Goal: Task Accomplishment & Management: Use online tool/utility

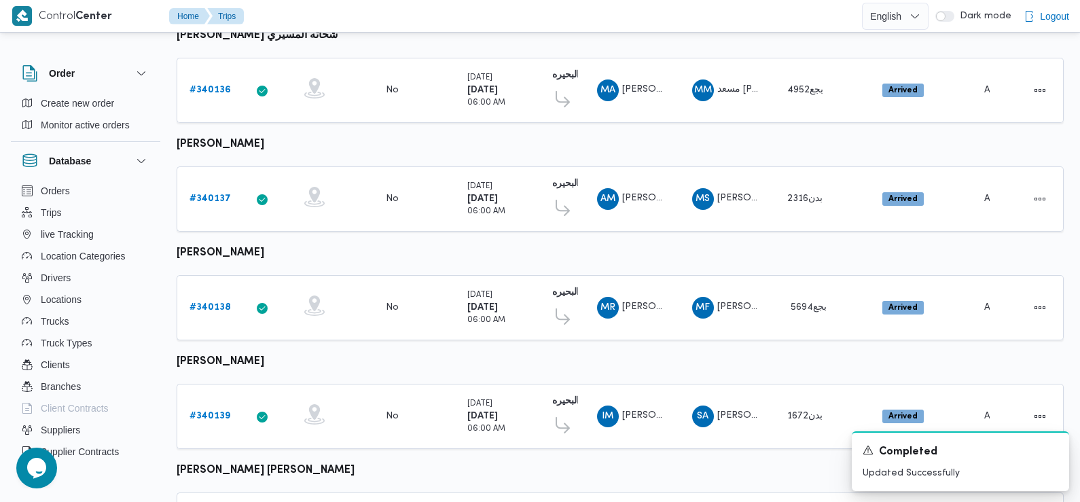
scroll to position [947, 0]
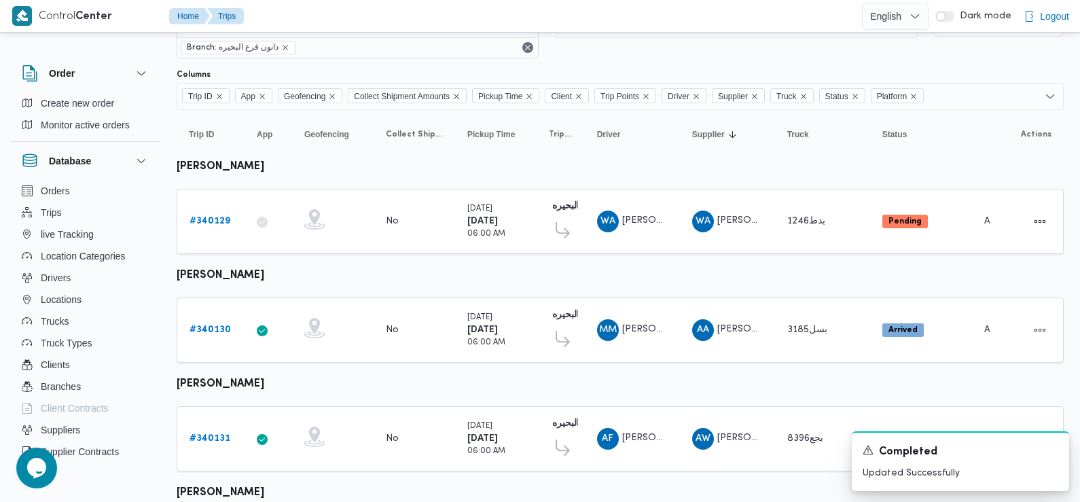
scroll to position [0, 0]
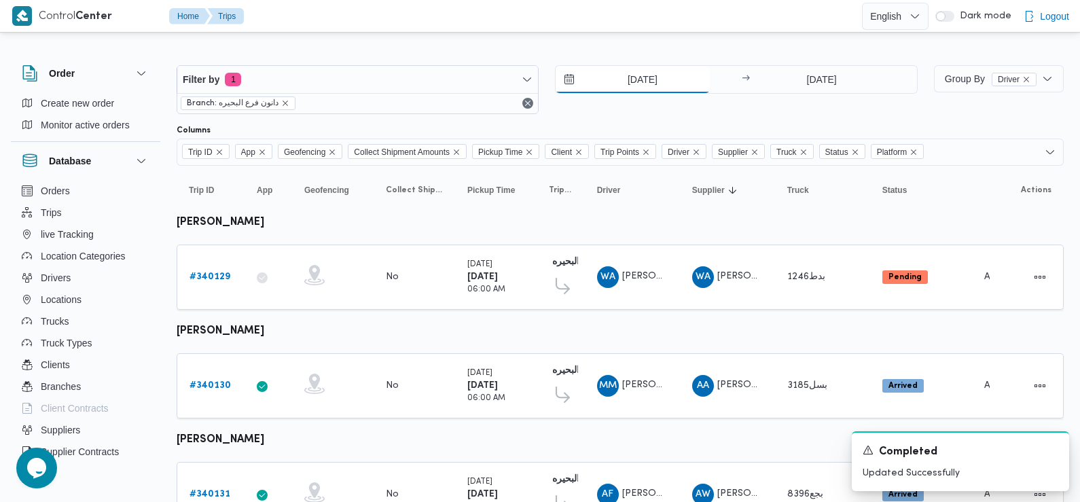
click at [639, 84] on input "29/9/2025" at bounding box center [633, 79] width 154 height 27
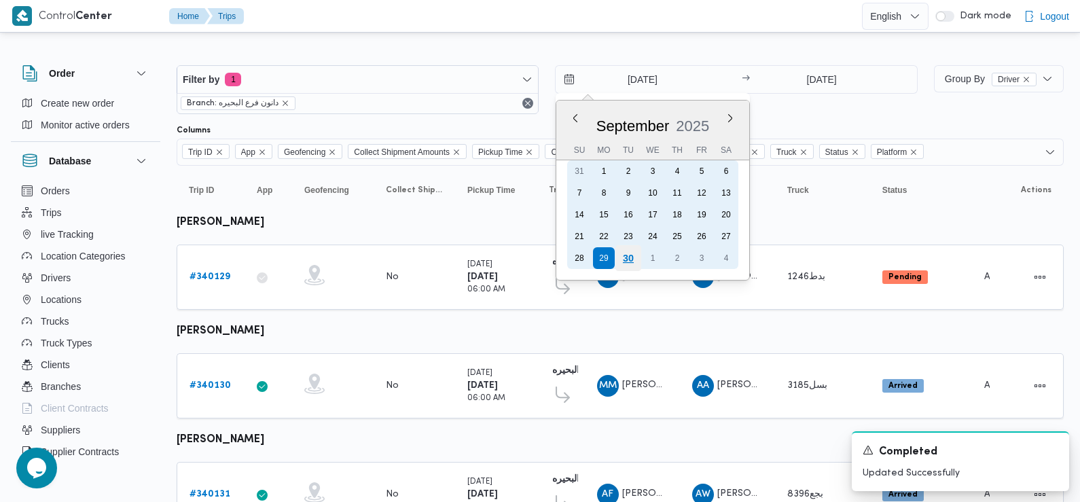
click at [628, 258] on div "30" at bounding box center [628, 258] width 26 height 26
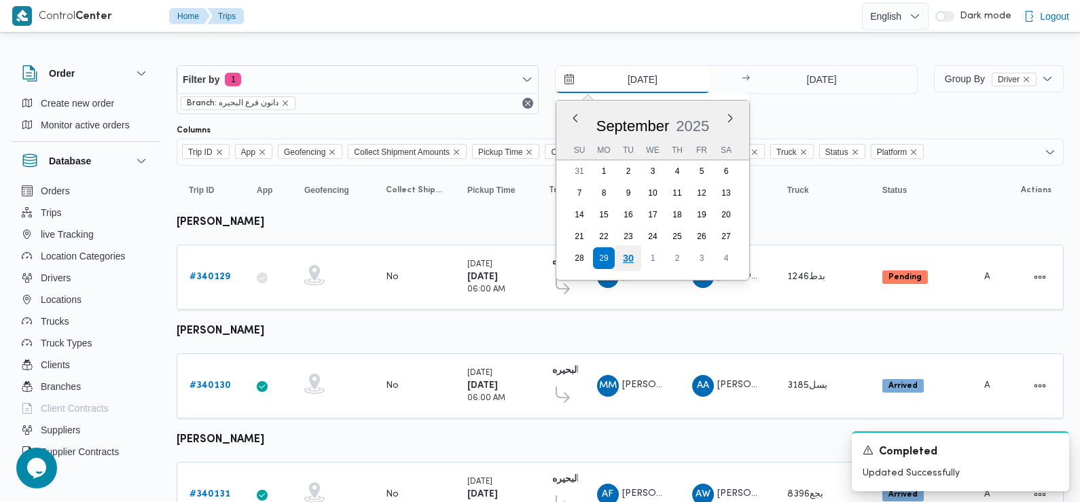
type input "30/9/2025"
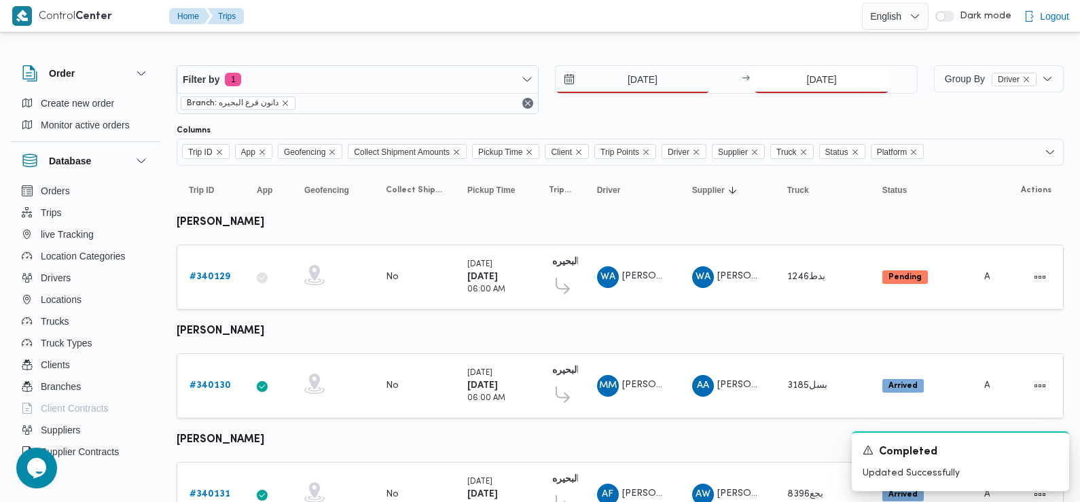
click at [848, 79] on input "29/9/2025" at bounding box center [821, 79] width 135 height 27
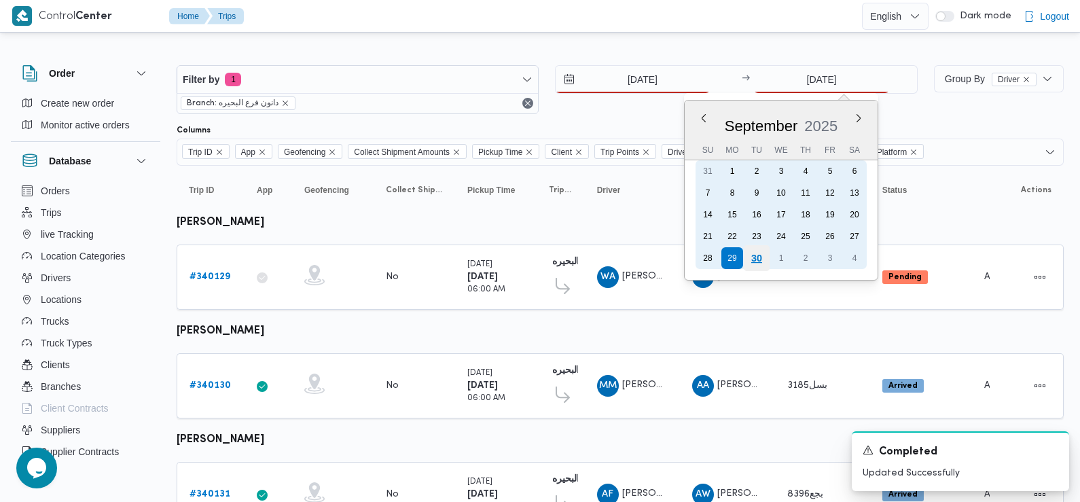
click at [753, 259] on div "30" at bounding box center [757, 258] width 26 height 26
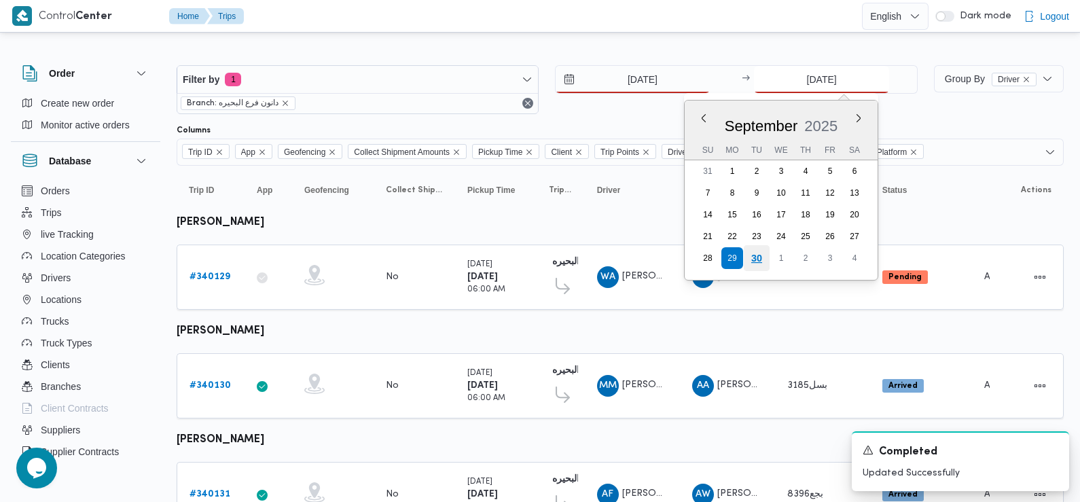
type input "30/9/2025"
click at [1053, 450] on icon "Dismiss toast" at bounding box center [1052, 449] width 7 height 7
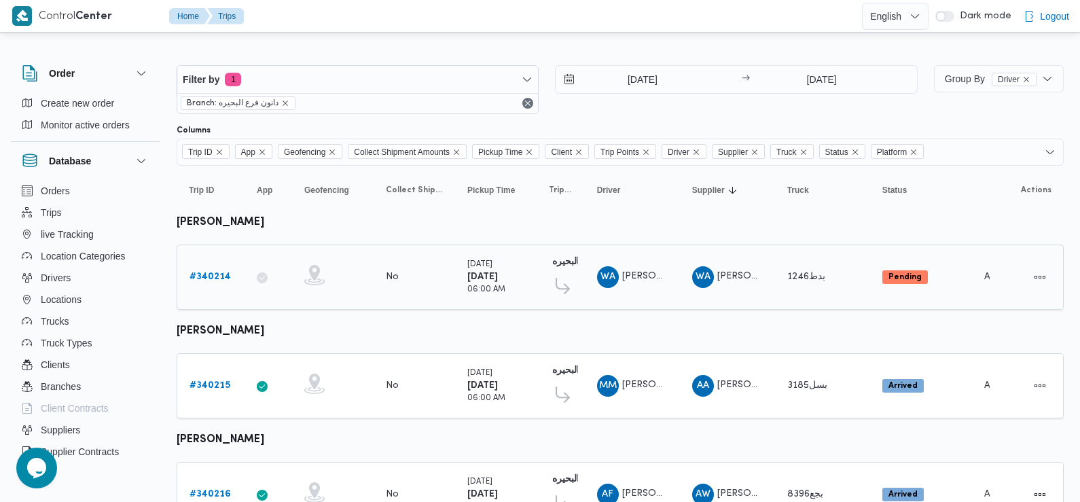
click at [209, 273] on b "# 340214" at bounding box center [209, 276] width 41 height 9
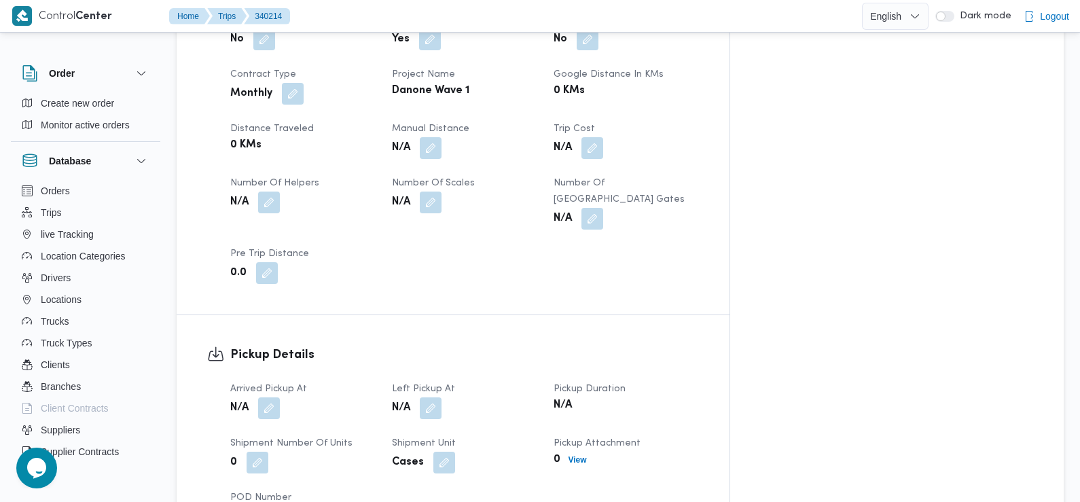
scroll to position [634, 0]
click at [268, 396] on button "button" at bounding box center [269, 407] width 22 height 22
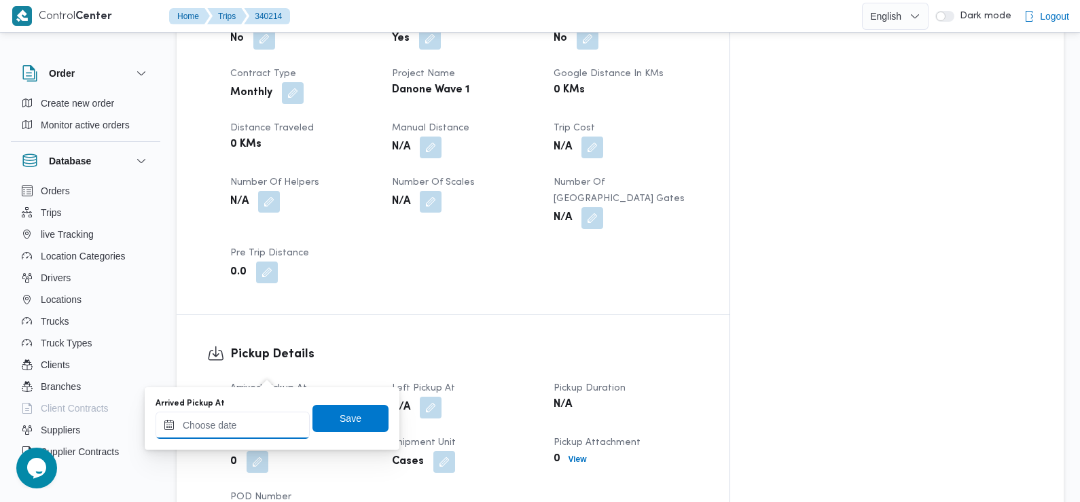
click at [266, 434] on input "Arrived Pickup At" at bounding box center [233, 425] width 154 height 27
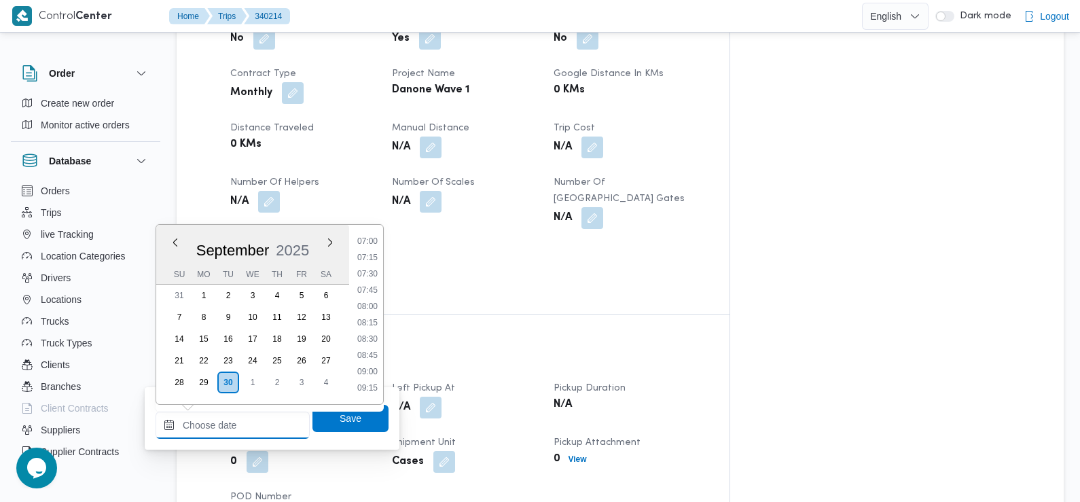
scroll to position [444, 0]
drag, startPoint x: 369, startPoint y: 283, endPoint x: 380, endPoint y: 340, distance: 57.5
click at [369, 283] on li "07:30" at bounding box center [367, 288] width 31 height 14
type input "30/09/2025 07:30"
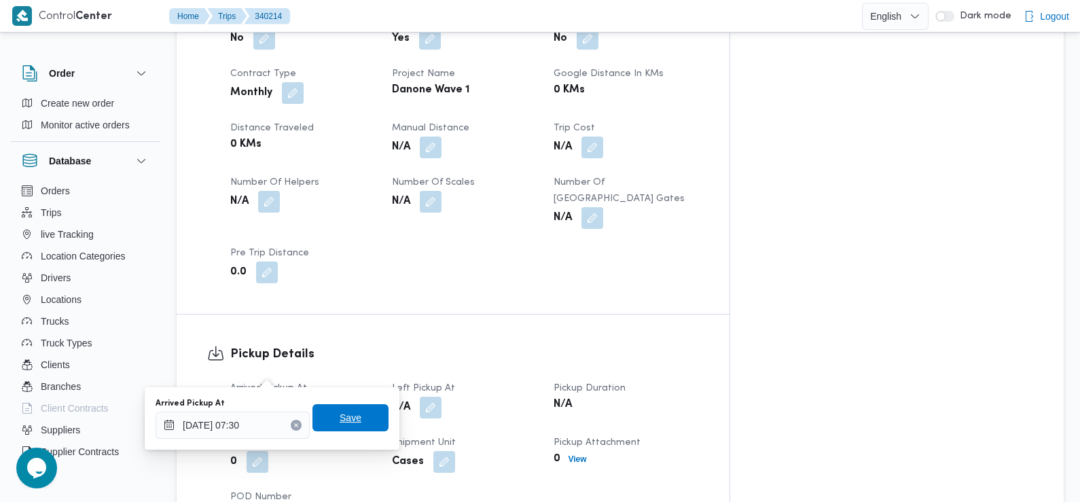
click at [359, 420] on span "Save" at bounding box center [350, 417] width 76 height 27
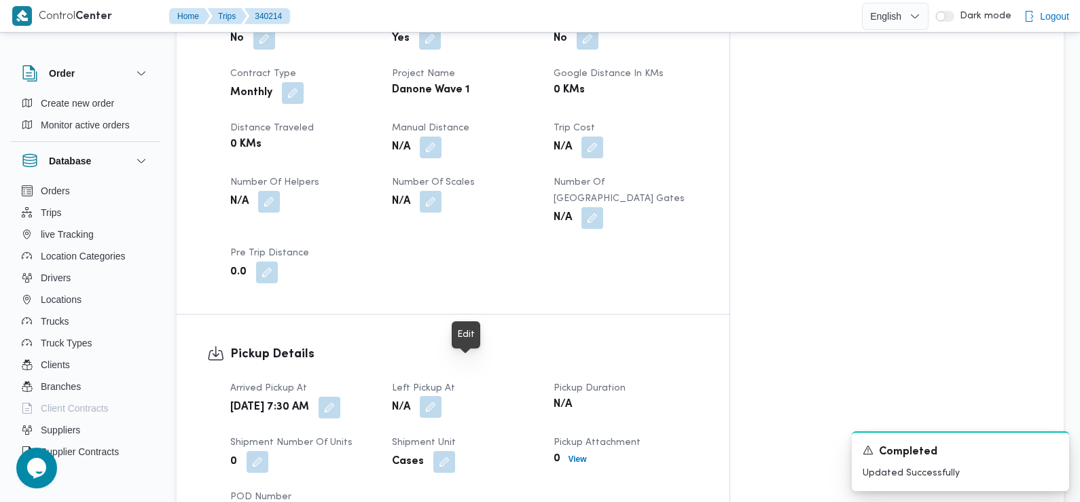
click at [441, 396] on button "button" at bounding box center [431, 407] width 22 height 22
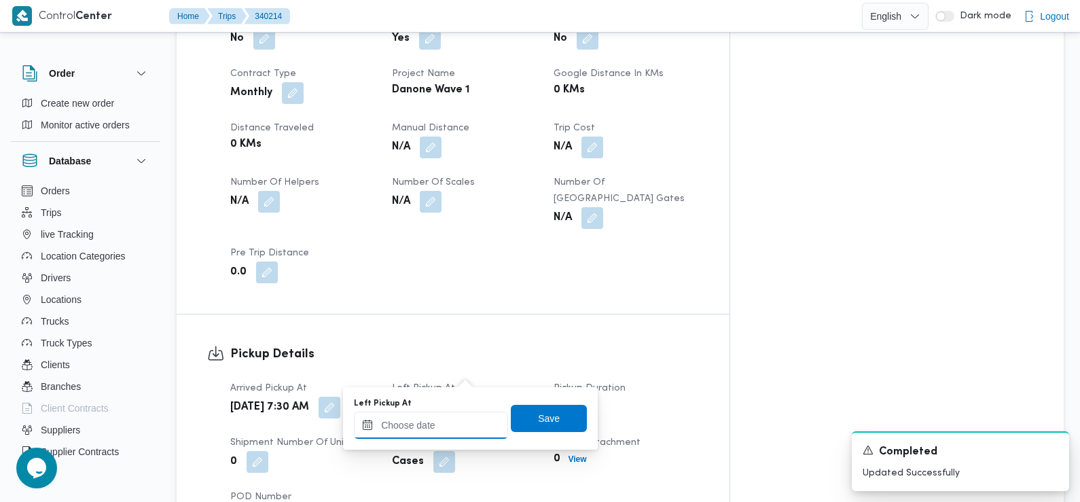
click at [454, 419] on input "Left Pickup At" at bounding box center [431, 425] width 154 height 27
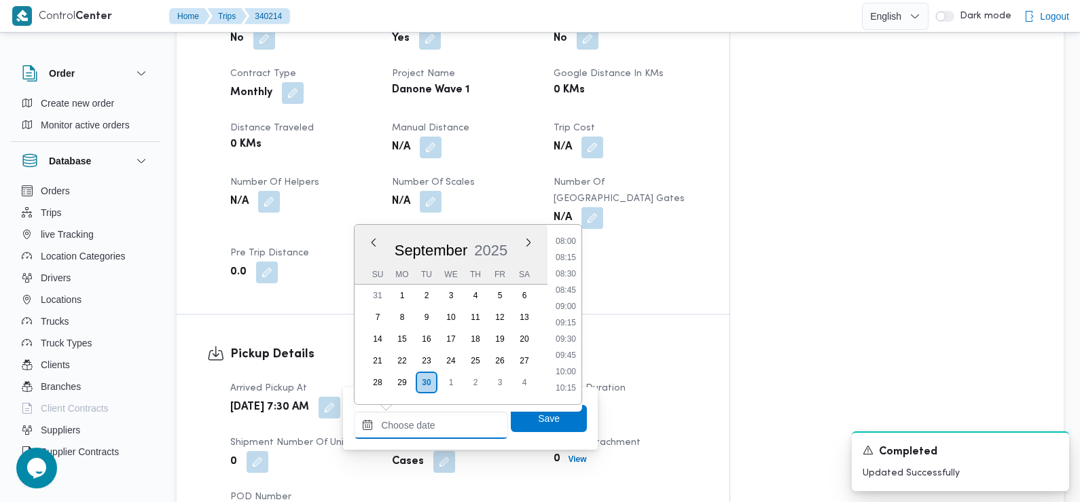
scroll to position [516, 0]
click at [568, 300] on li "08:45" at bounding box center [565, 298] width 31 height 14
type input "30/09/2025 08:45"
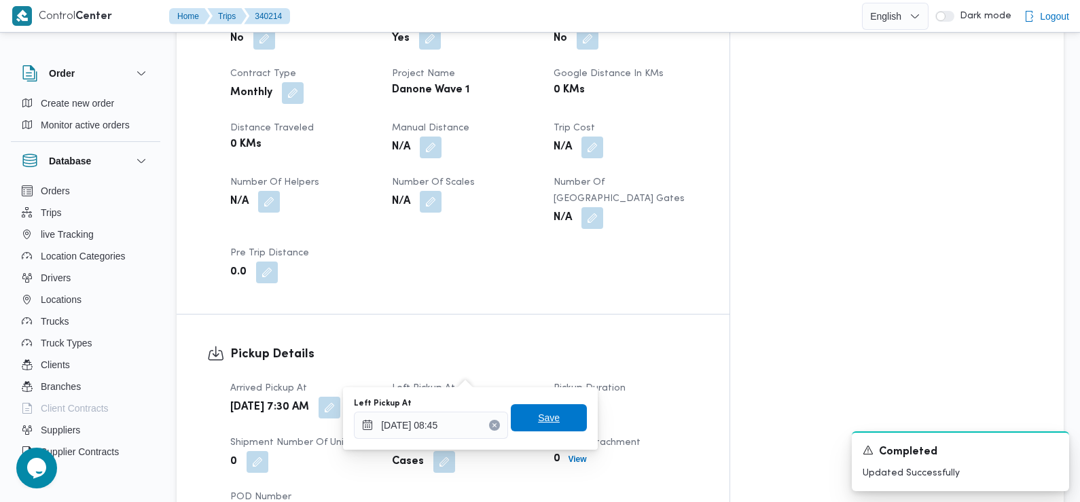
click at [522, 412] on span "Save" at bounding box center [549, 417] width 76 height 27
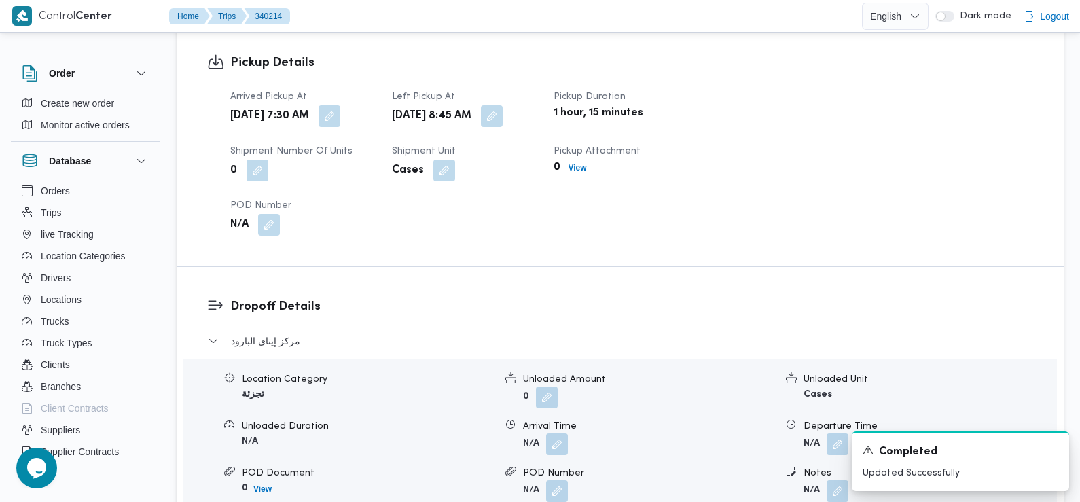
scroll to position [928, 0]
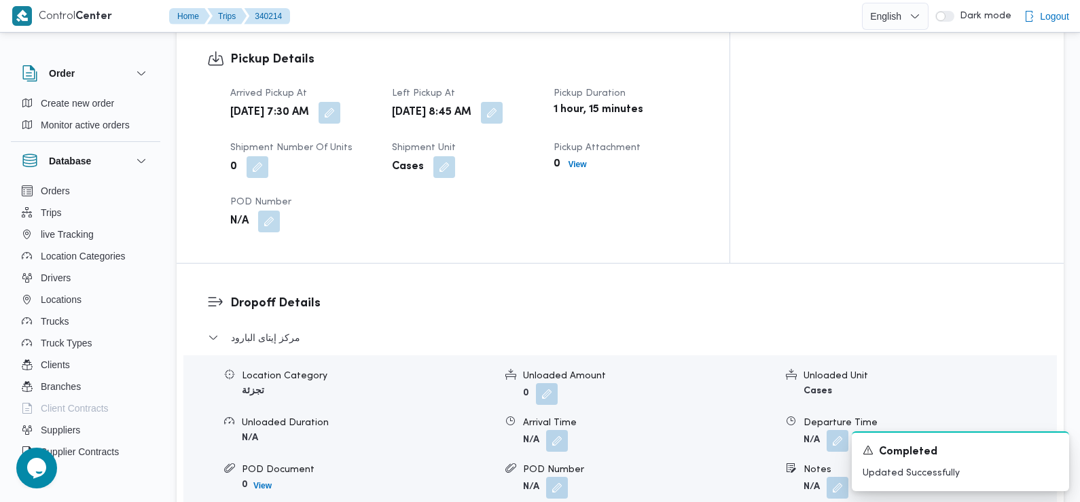
click at [558, 416] on div "Arrival Time" at bounding box center [649, 423] width 253 height 14
click at [558, 429] on button "button" at bounding box center [557, 440] width 22 height 22
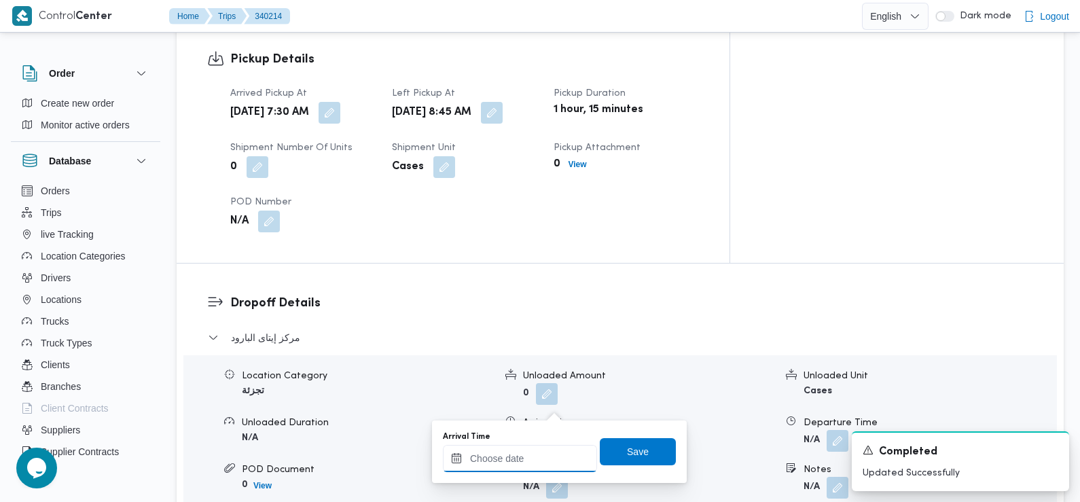
click at [541, 466] on input "Arrival Time" at bounding box center [520, 458] width 154 height 27
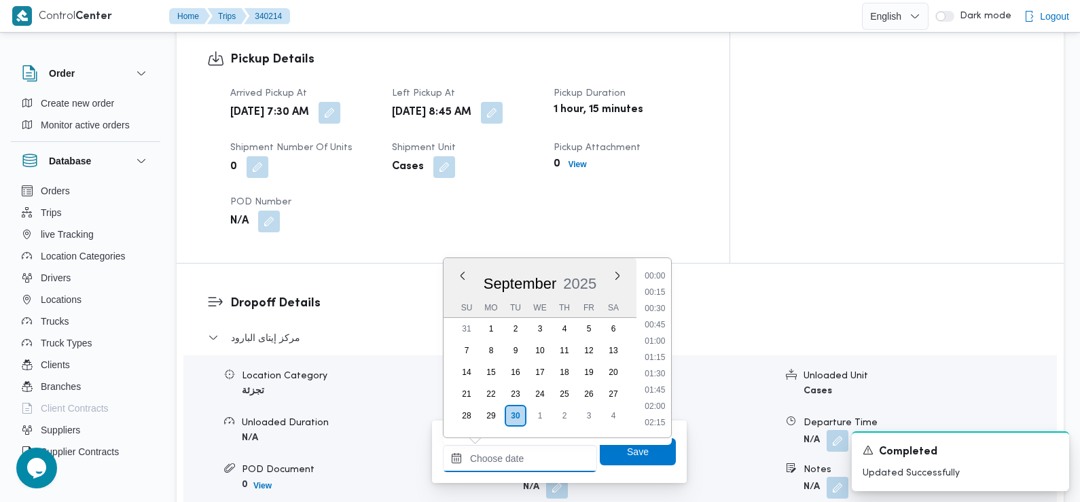
scroll to position [618, 0]
drag, startPoint x: 663, startPoint y: 281, endPoint x: 664, endPoint y: 297, distance: 17.0
click at [663, 281] on li "09:30" at bounding box center [654, 277] width 31 height 14
type input "30/09/2025 09:30"
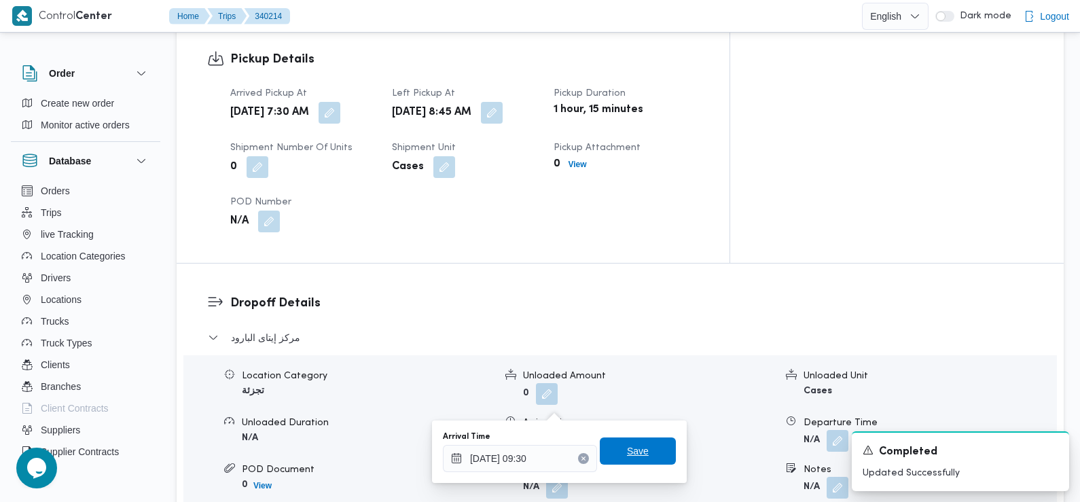
click at [632, 452] on span "Save" at bounding box center [638, 451] width 22 height 16
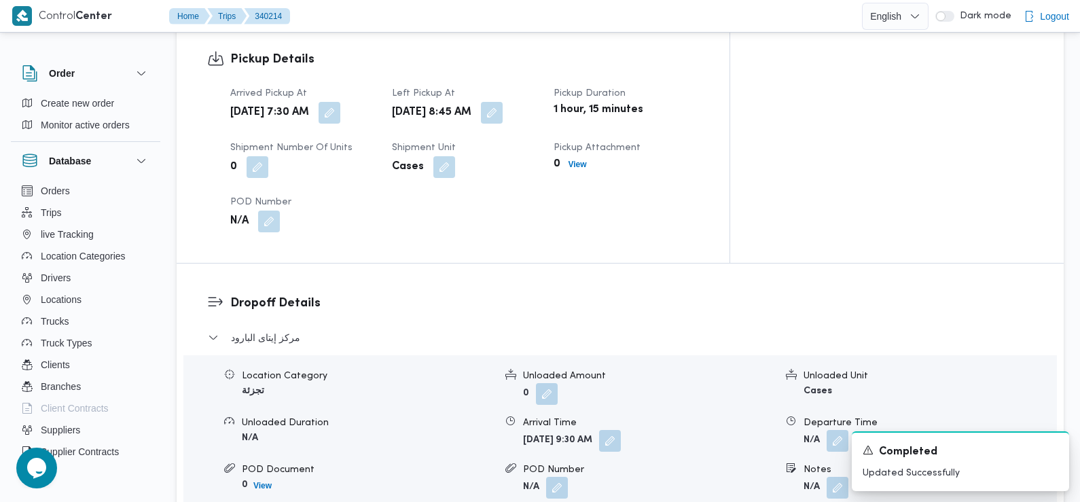
click at [417, 264] on div "Dropoff Details مركز إيتاى البارود Location Category تجزئة Unloaded Amount 0 Un…" at bounding box center [620, 458] width 887 height 389
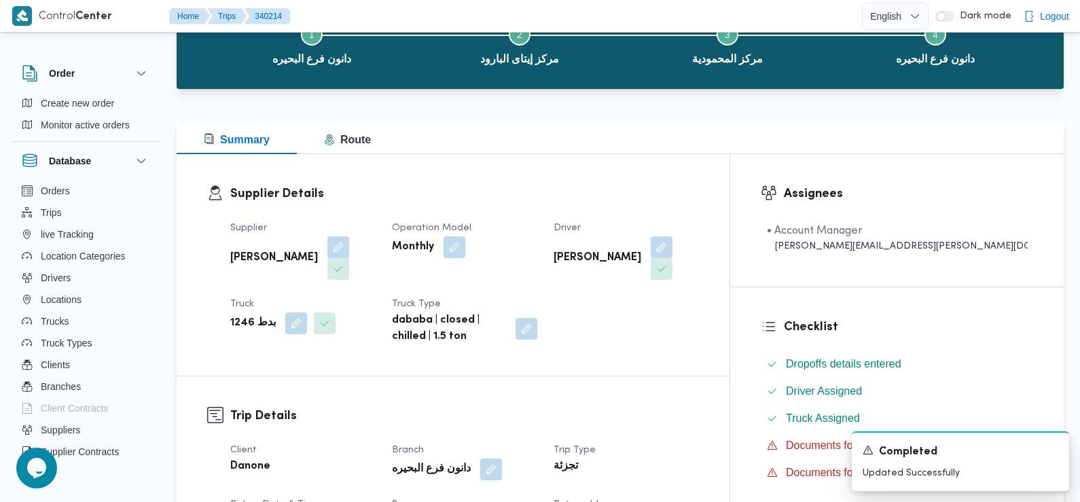
scroll to position [0, 0]
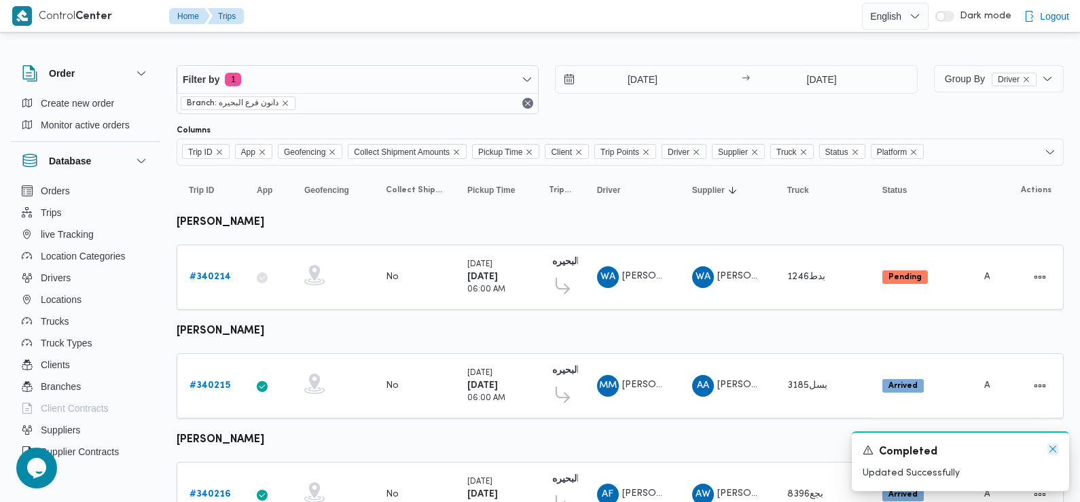
click at [1052, 447] on icon "Dismiss toast" at bounding box center [1052, 449] width 11 height 11
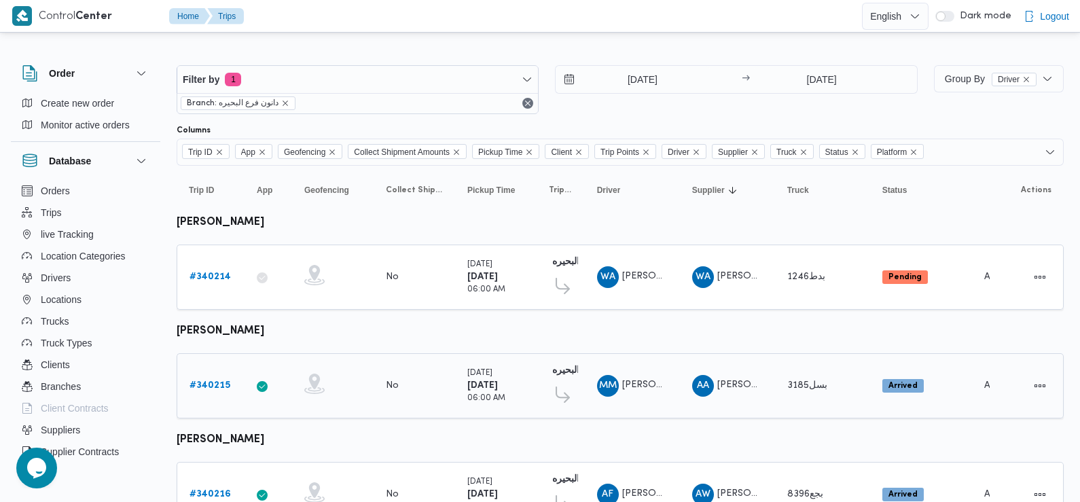
click at [217, 381] on b "# 340215" at bounding box center [209, 385] width 41 height 9
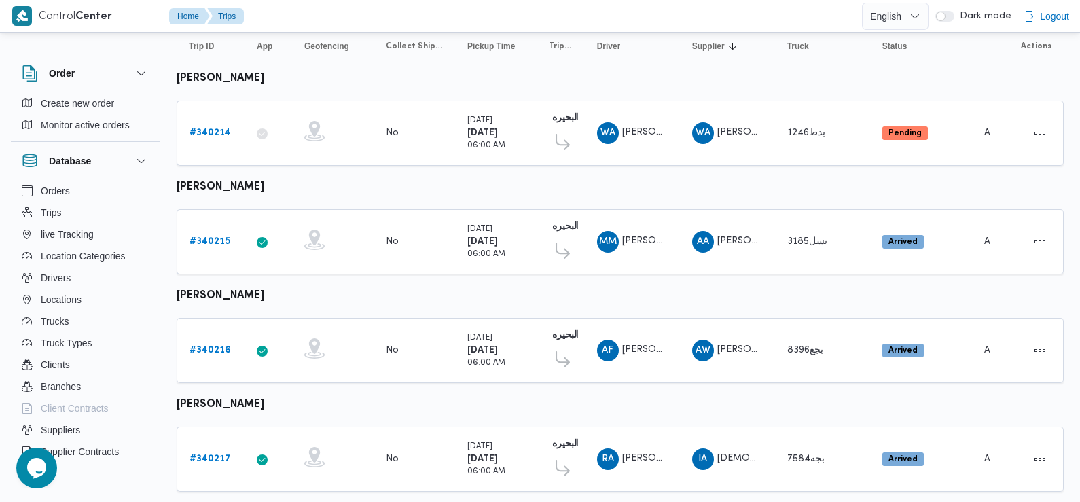
scroll to position [172, 0]
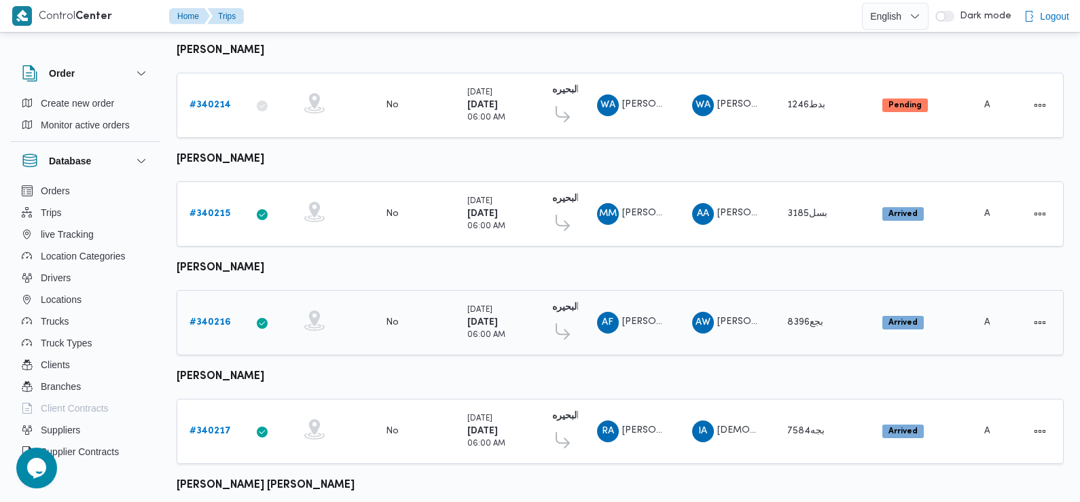
click at [213, 314] on link "# 340216" at bounding box center [209, 322] width 41 height 16
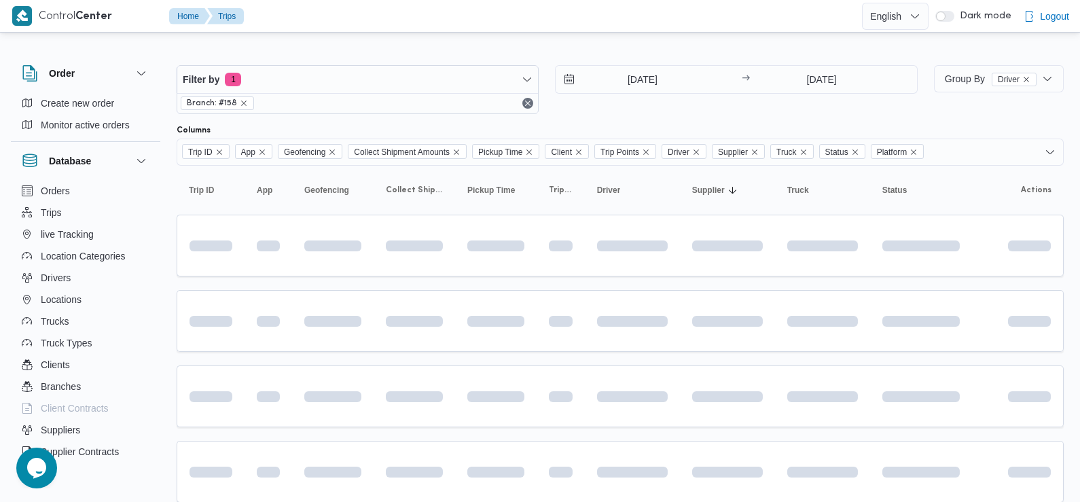
scroll to position [172, 0]
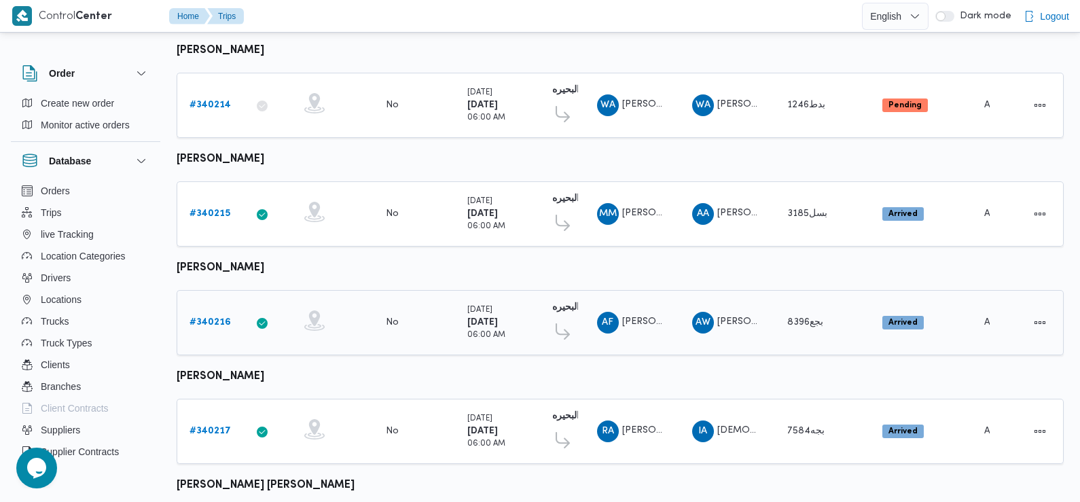
click at [209, 319] on b "# 340216" at bounding box center [209, 322] width 41 height 9
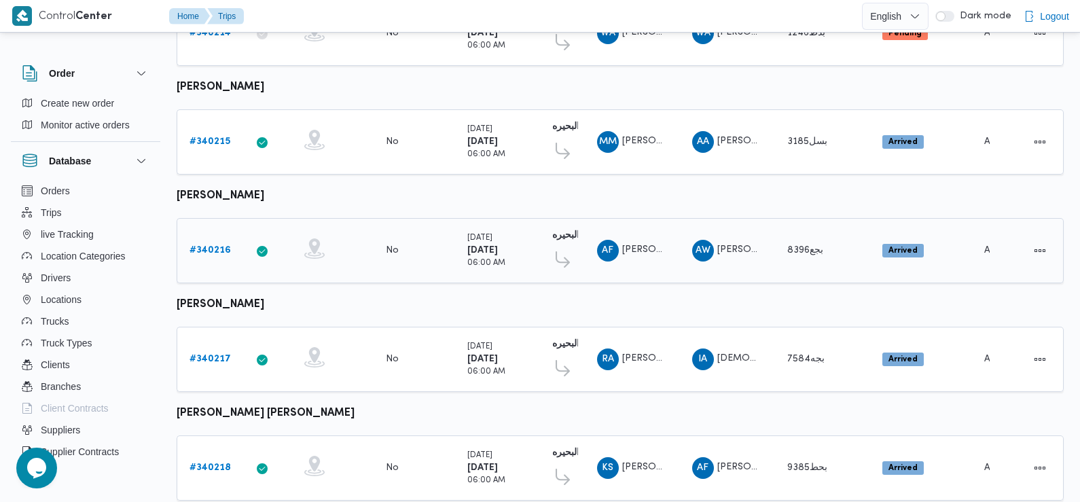
scroll to position [245, 0]
click at [217, 354] on b "# 340217" at bounding box center [209, 358] width 41 height 9
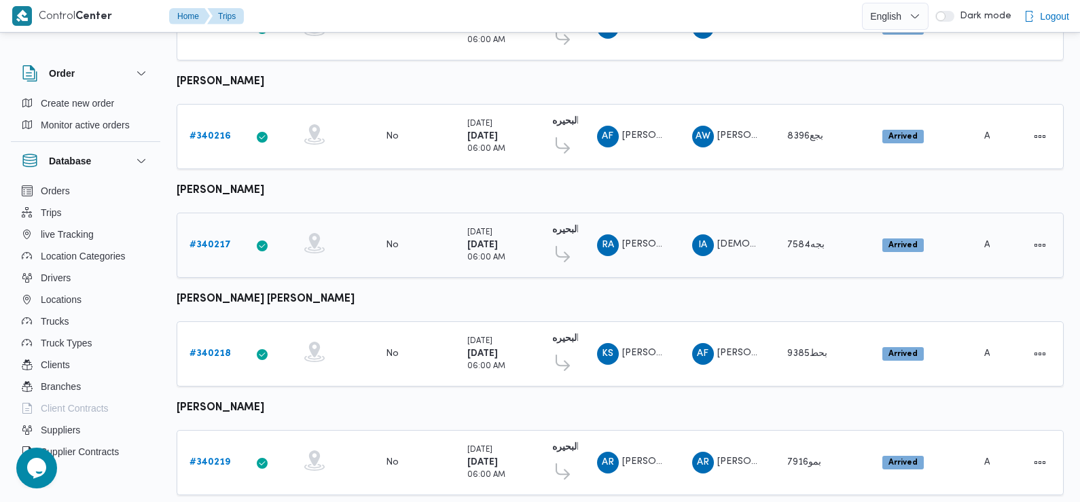
scroll to position [359, 0]
click at [207, 243] on b "# 340217" at bounding box center [209, 244] width 41 height 9
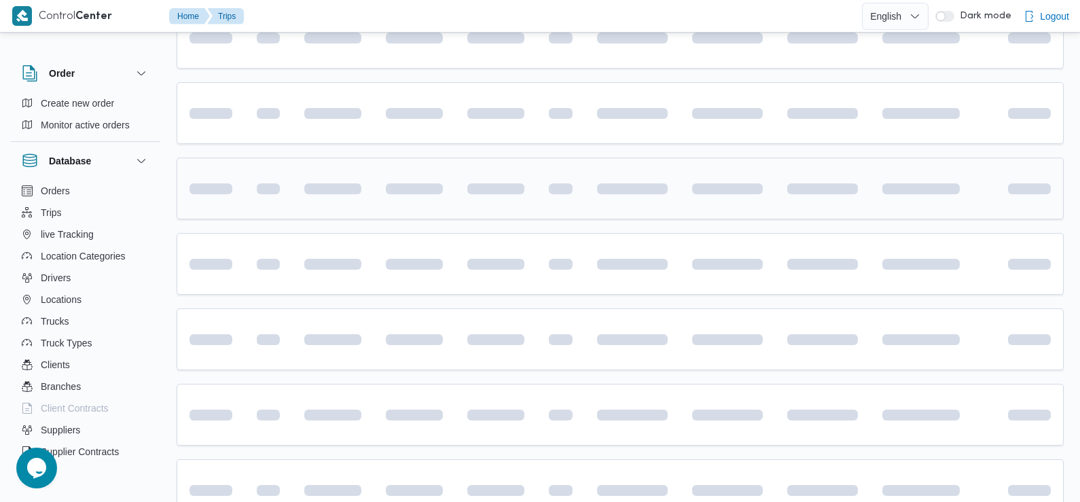
scroll to position [452, 0]
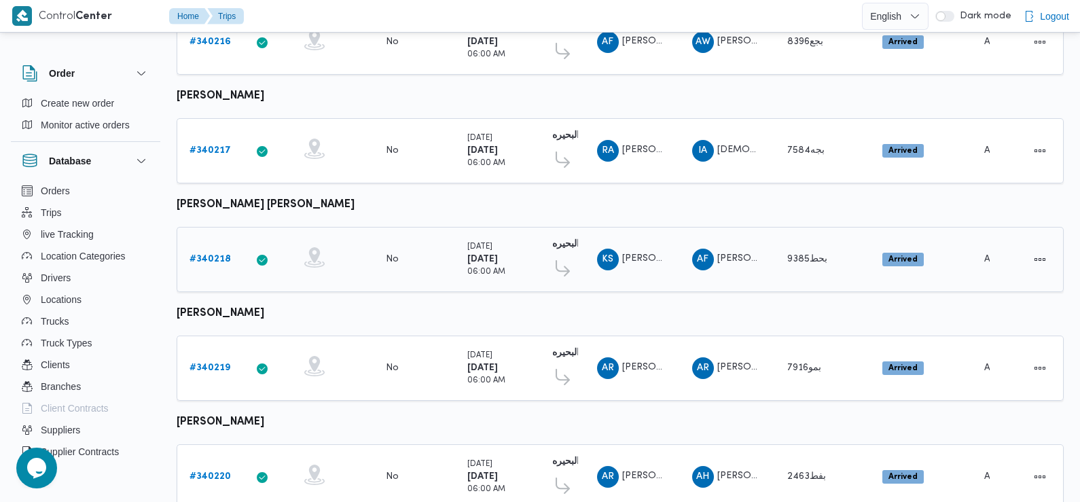
click at [215, 255] on b "# 340218" at bounding box center [209, 259] width 41 height 9
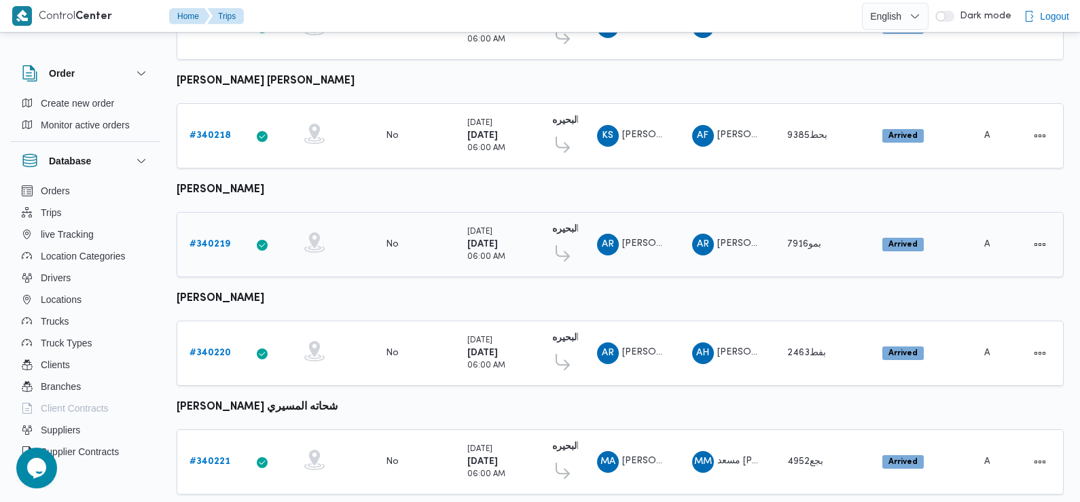
click at [215, 240] on b "# 340219" at bounding box center [209, 244] width 41 height 9
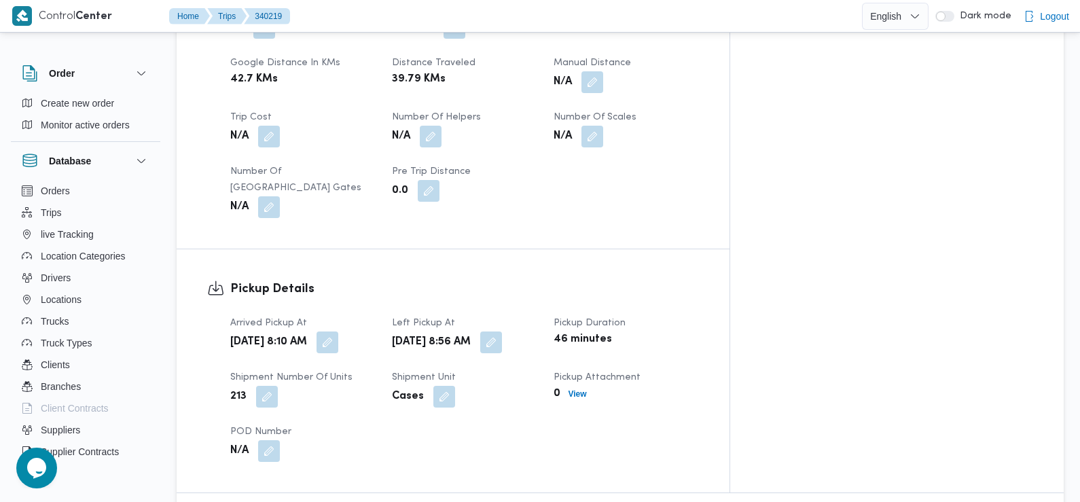
scroll to position [775, 0]
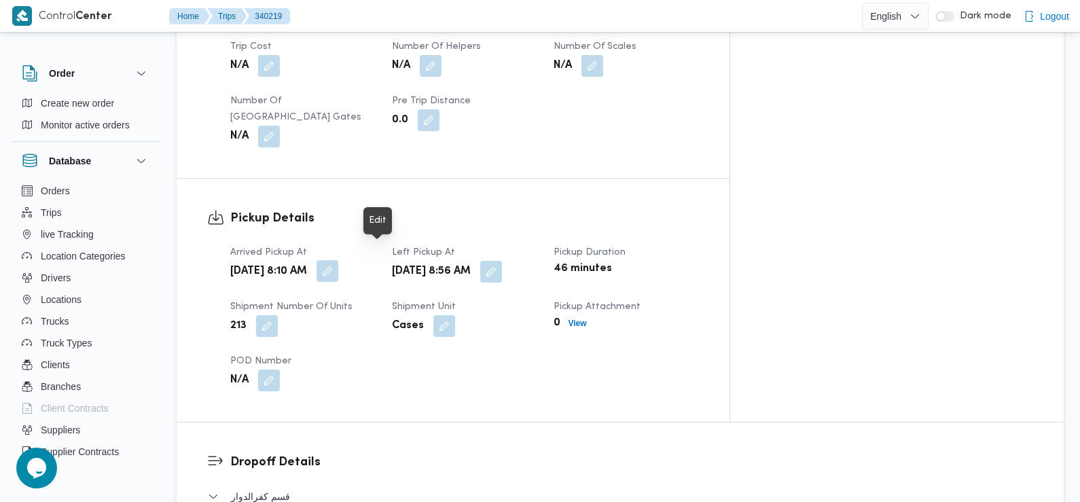
click at [338, 260] on button "button" at bounding box center [328, 271] width 22 height 22
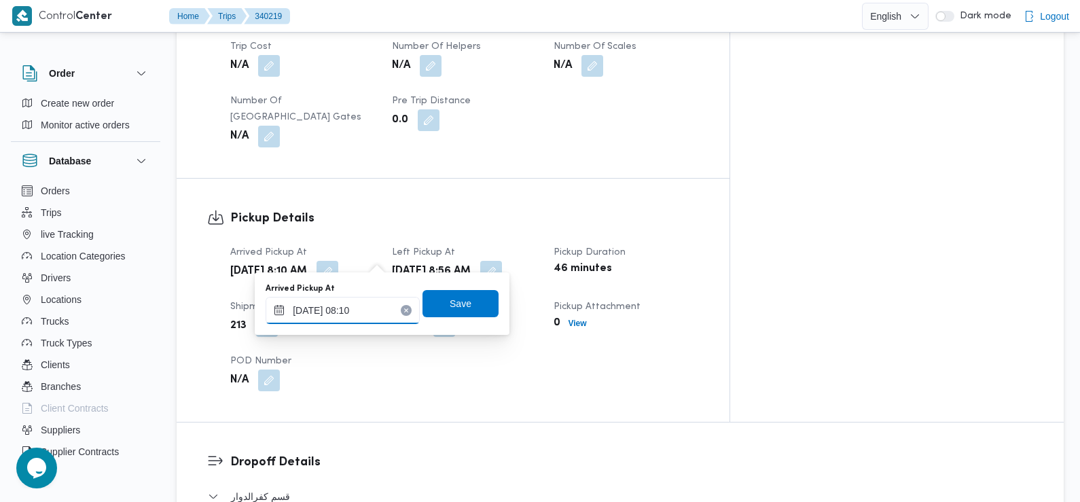
click at [364, 321] on input "30/09/2025 08:10" at bounding box center [343, 310] width 154 height 27
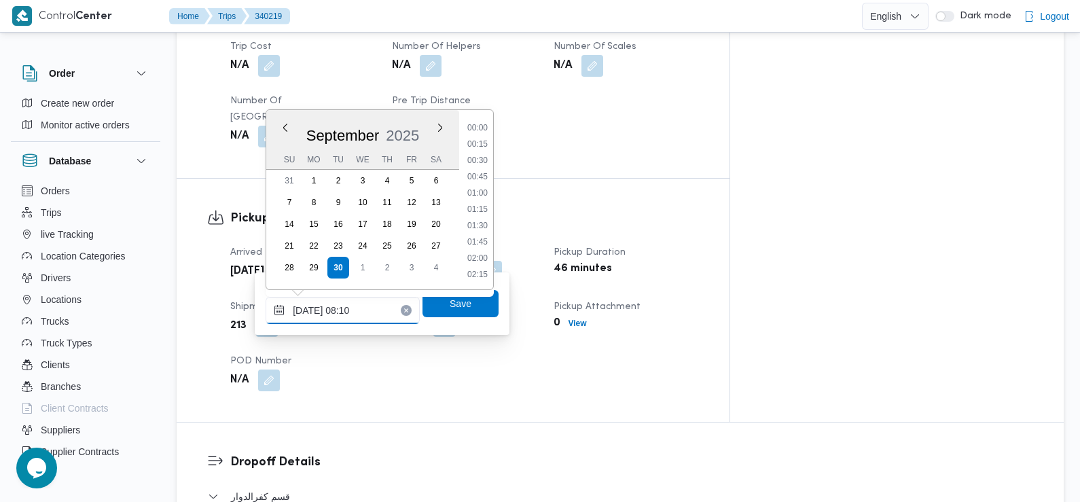
scroll to position [439, 0]
click at [477, 175] on li "07:30" at bounding box center [477, 178] width 31 height 14
type input "30/09/2025 07:30"
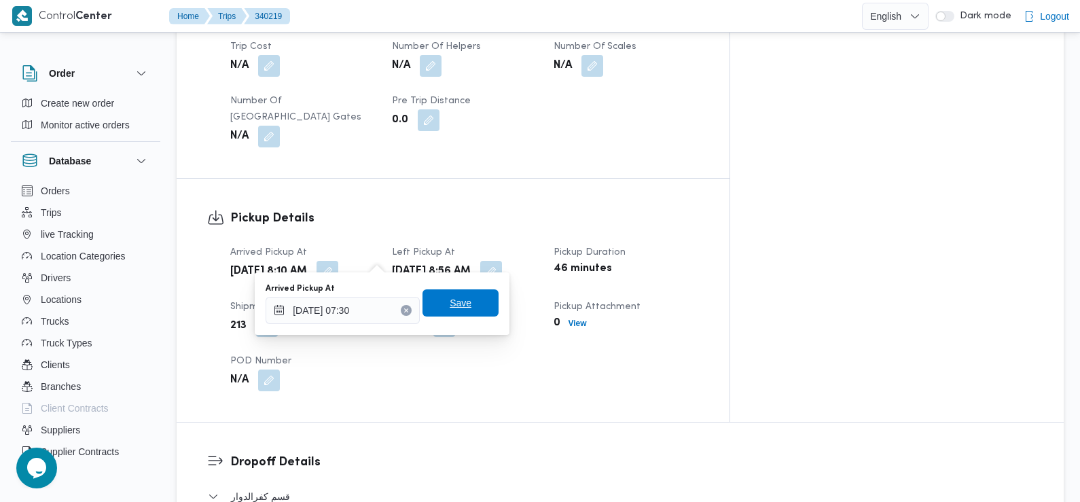
click at [470, 304] on span "Save" at bounding box center [460, 302] width 76 height 27
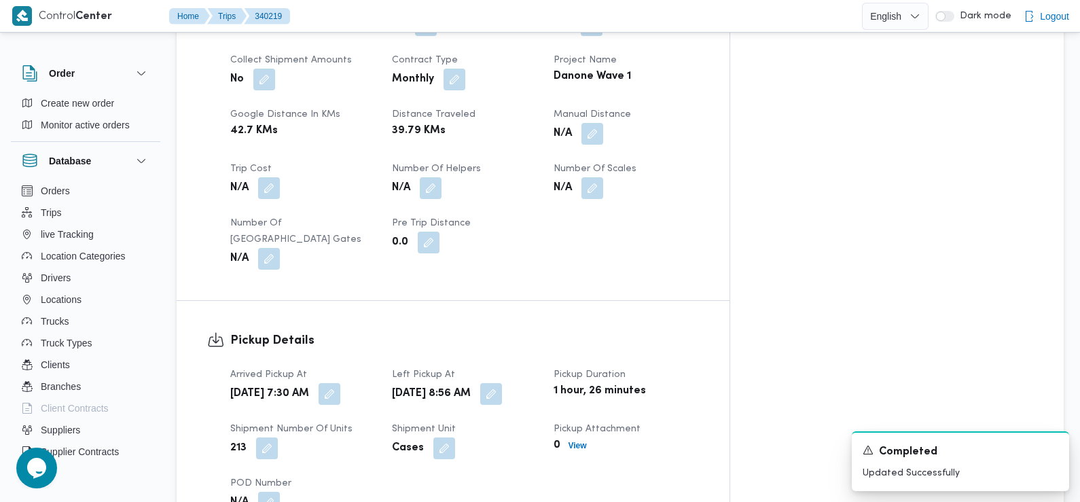
scroll to position [0, 0]
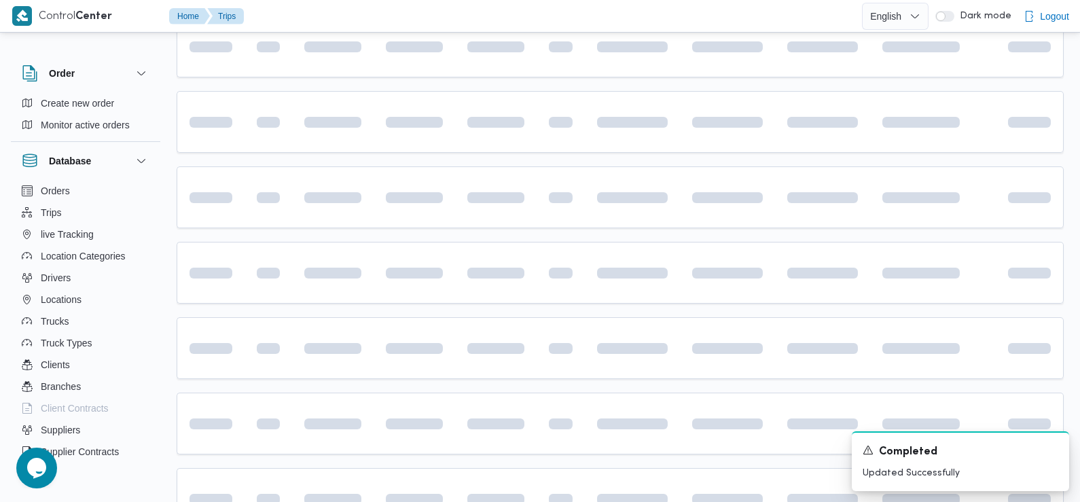
scroll to position [734, 0]
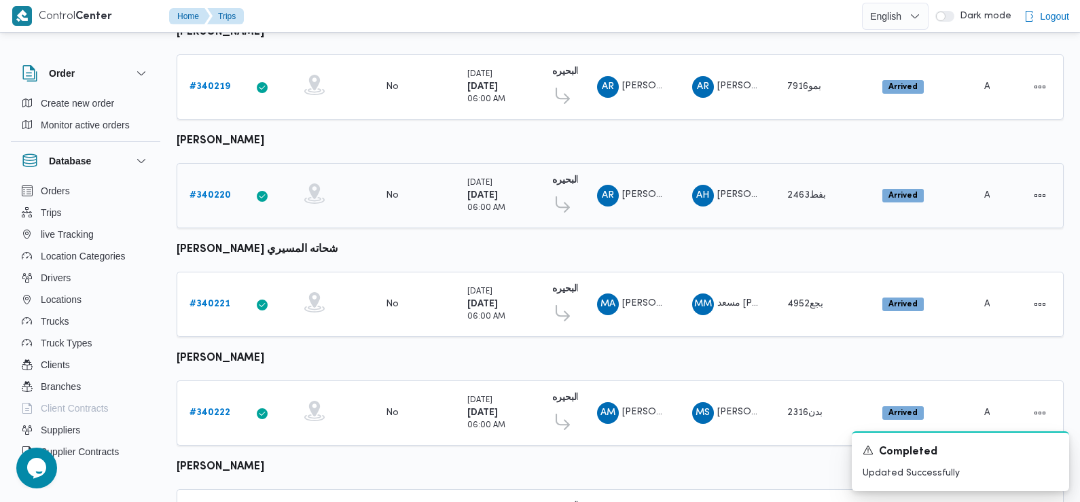
click at [217, 191] on b "# 340220" at bounding box center [209, 195] width 41 height 9
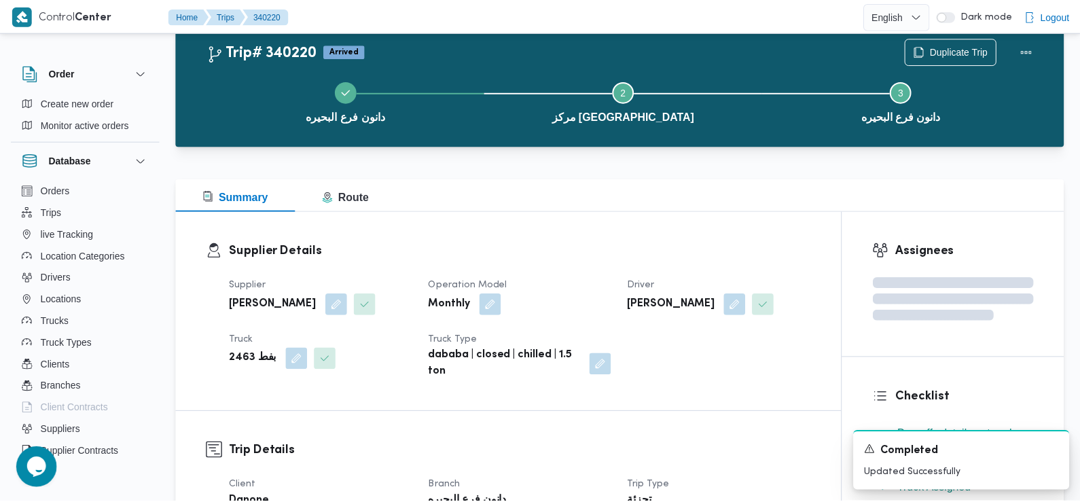
scroll to position [734, 0]
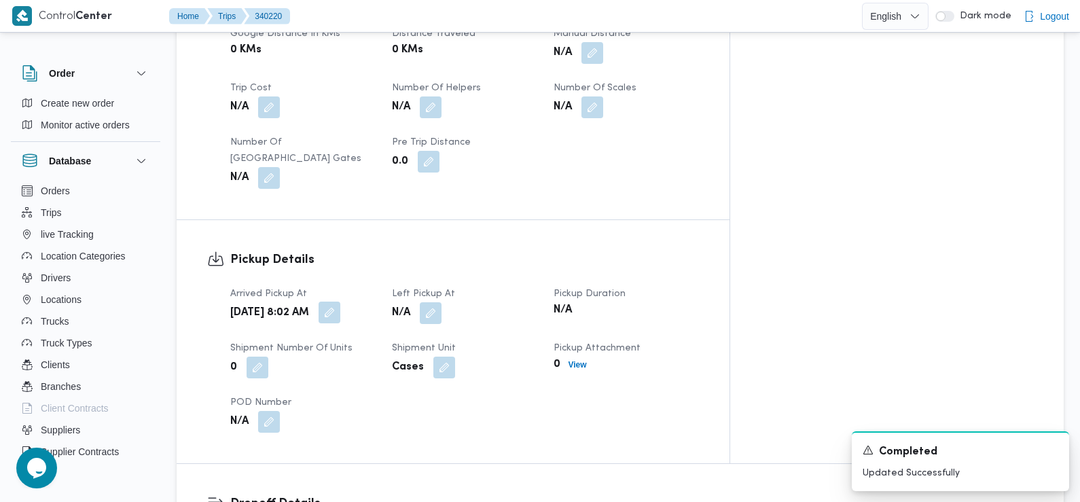
click at [340, 302] on button "button" at bounding box center [330, 313] width 22 height 22
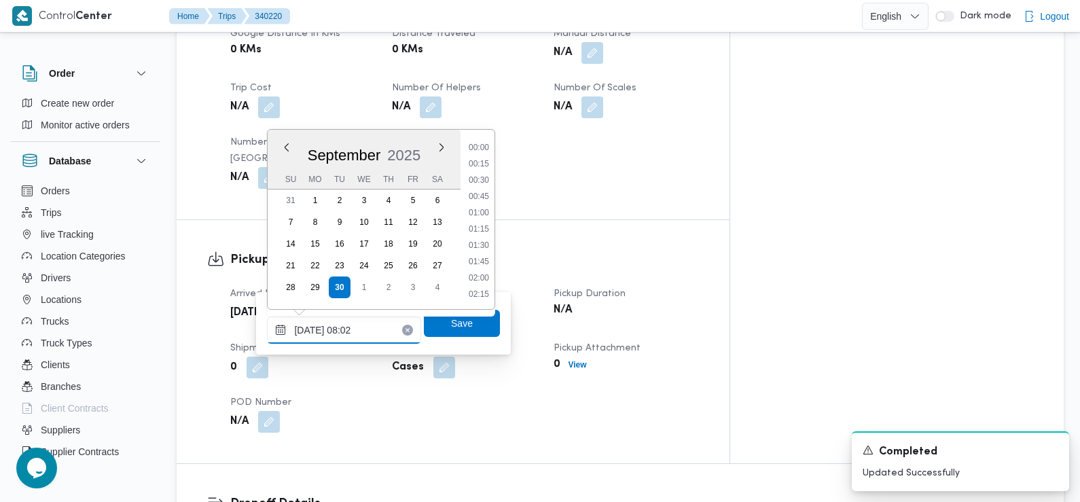
click at [360, 328] on input "30/09/2025 08:02" at bounding box center [344, 330] width 154 height 27
click at [483, 198] on li "07:30" at bounding box center [478, 198] width 31 height 14
type input "30/09/2025 07:30"
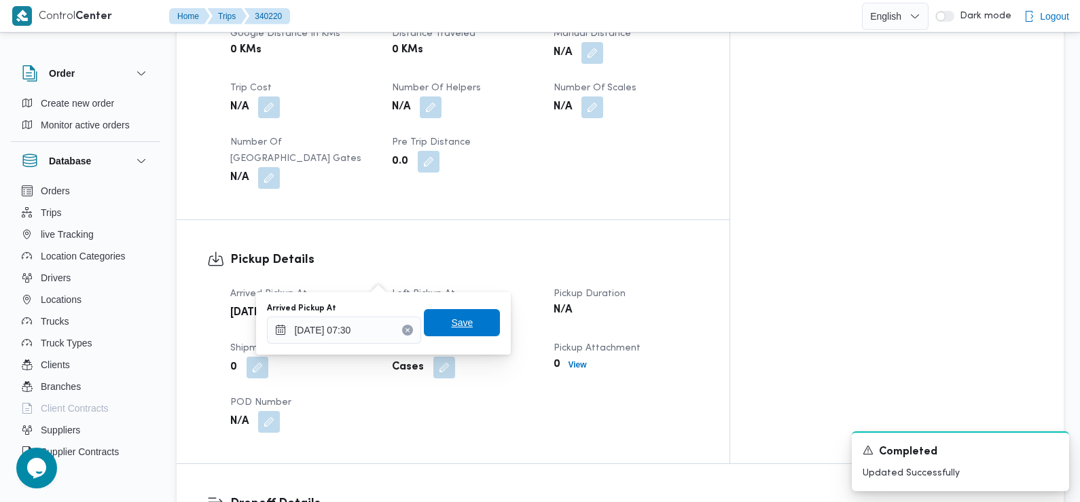
click at [451, 326] on span "Save" at bounding box center [462, 322] width 22 height 16
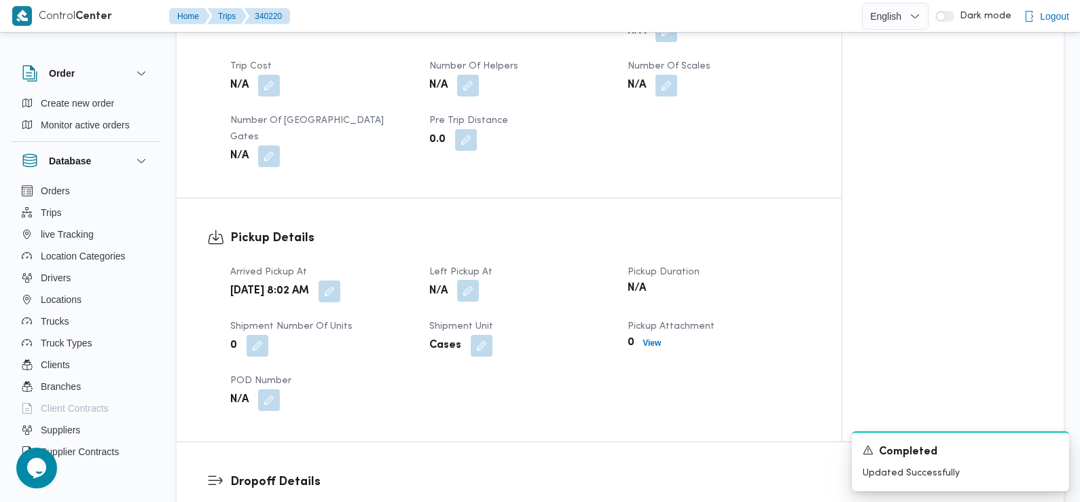
click at [477, 280] on button "button" at bounding box center [468, 291] width 22 height 22
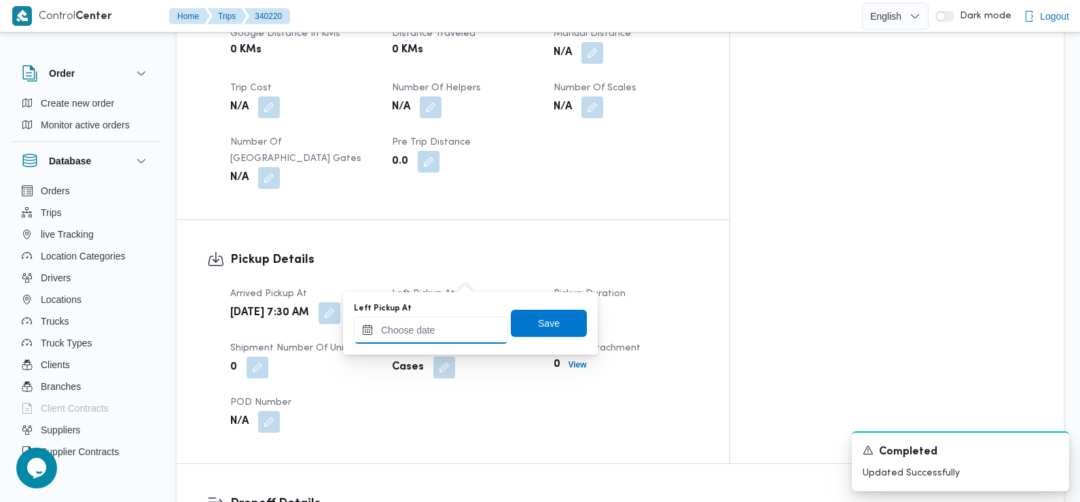
click at [452, 338] on input "Left Pickup At" at bounding box center [431, 330] width 154 height 27
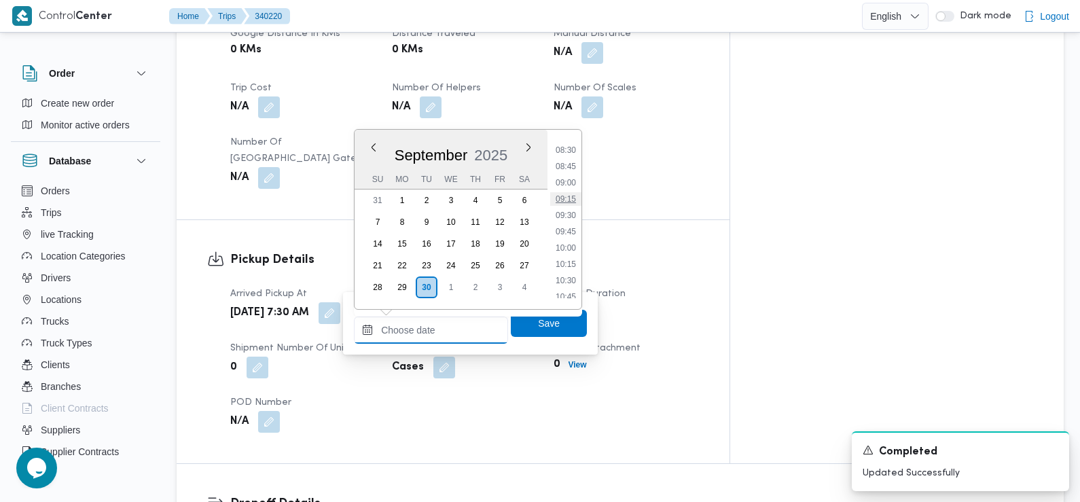
scroll to position [548, 0]
click at [567, 173] on li "08:45" at bounding box center [565, 170] width 31 height 14
type input "30/09/2025 08:45"
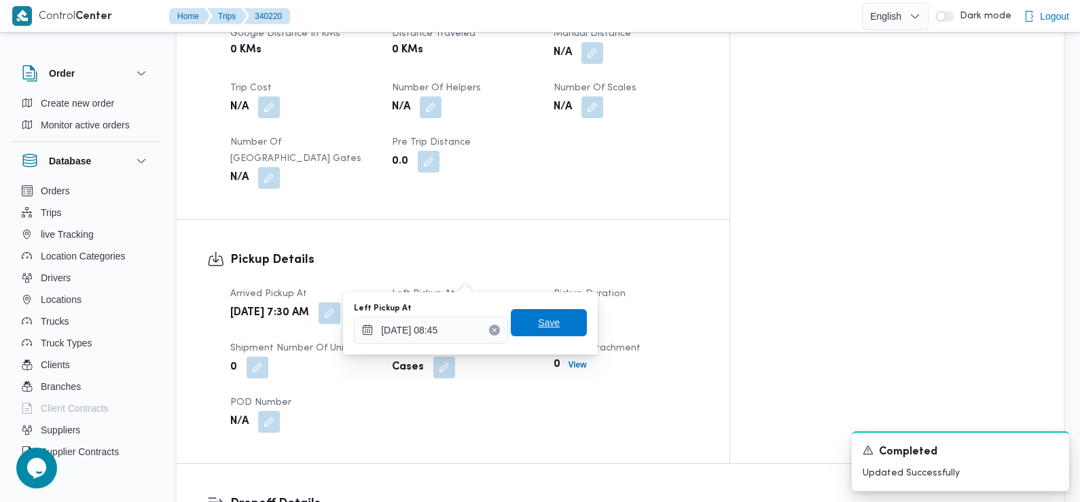
click at [553, 317] on span "Save" at bounding box center [549, 322] width 76 height 27
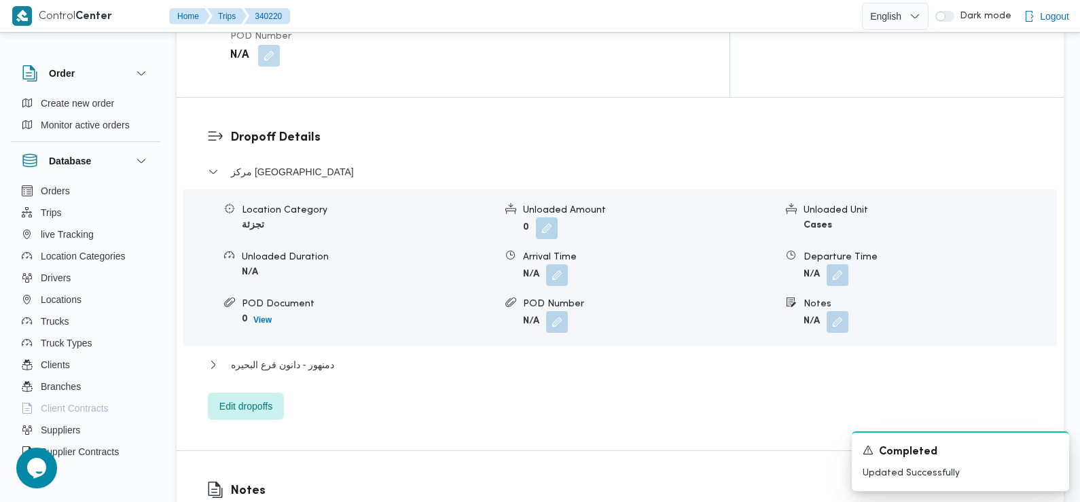
scroll to position [1100, 0]
click at [555, 263] on button "button" at bounding box center [557, 274] width 22 height 22
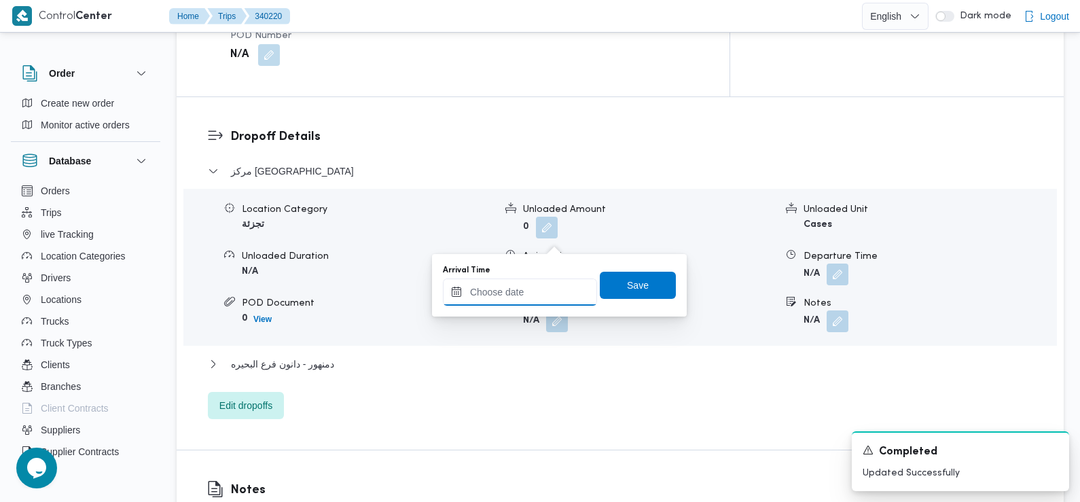
click at [543, 299] on input "Arrival Time" at bounding box center [520, 291] width 154 height 27
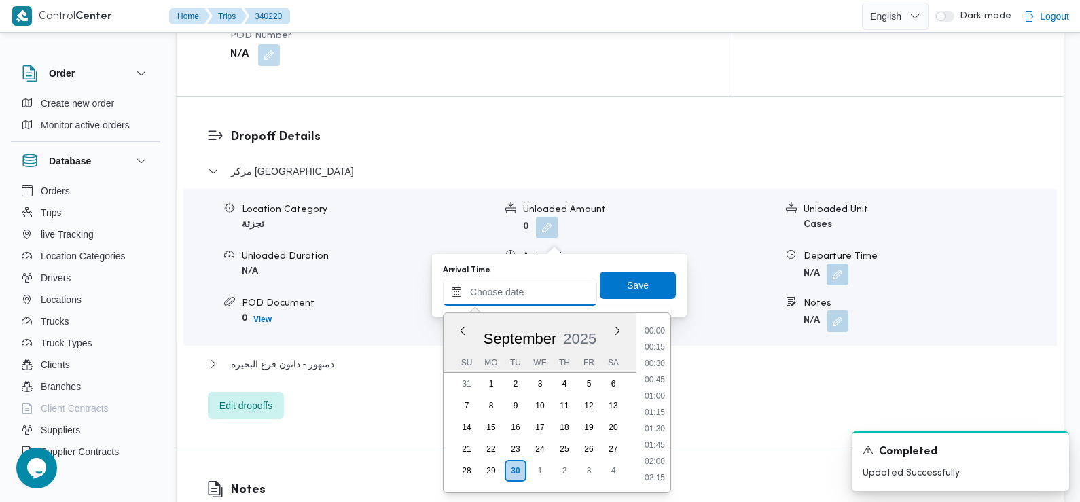
scroll to position [634, 0]
click at [655, 334] on li "09:45" at bounding box center [654, 332] width 31 height 14
type input "30/09/2025 09:45"
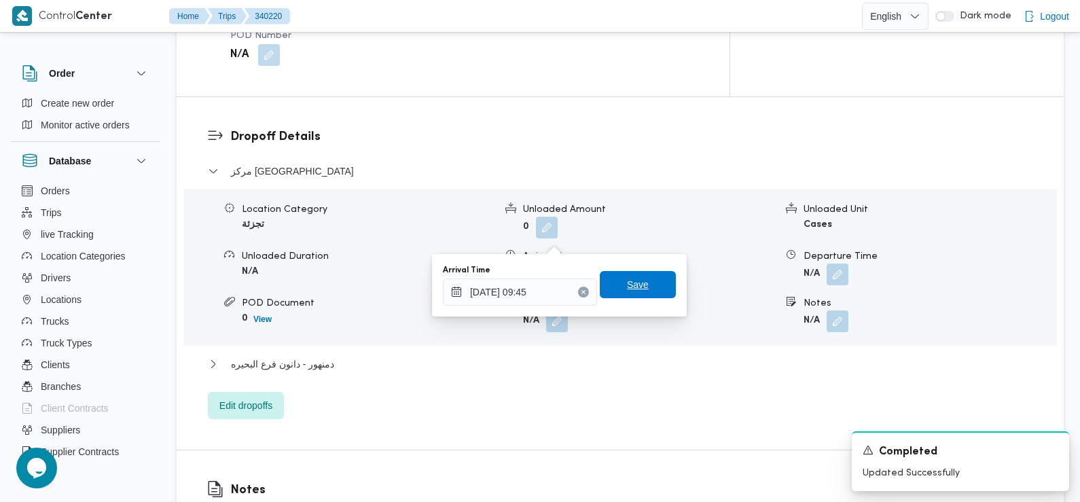
click at [638, 285] on span "Save" at bounding box center [638, 284] width 76 height 27
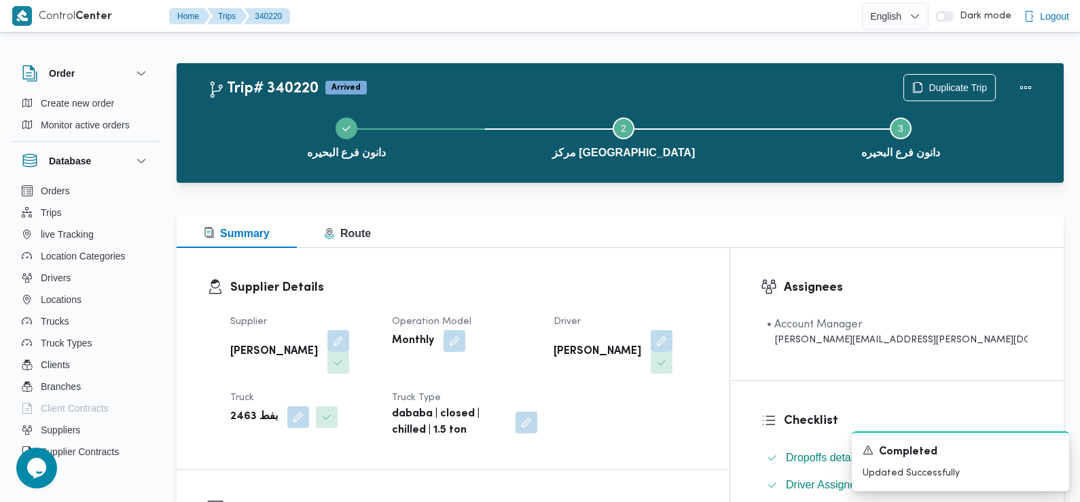
scroll to position [0, 0]
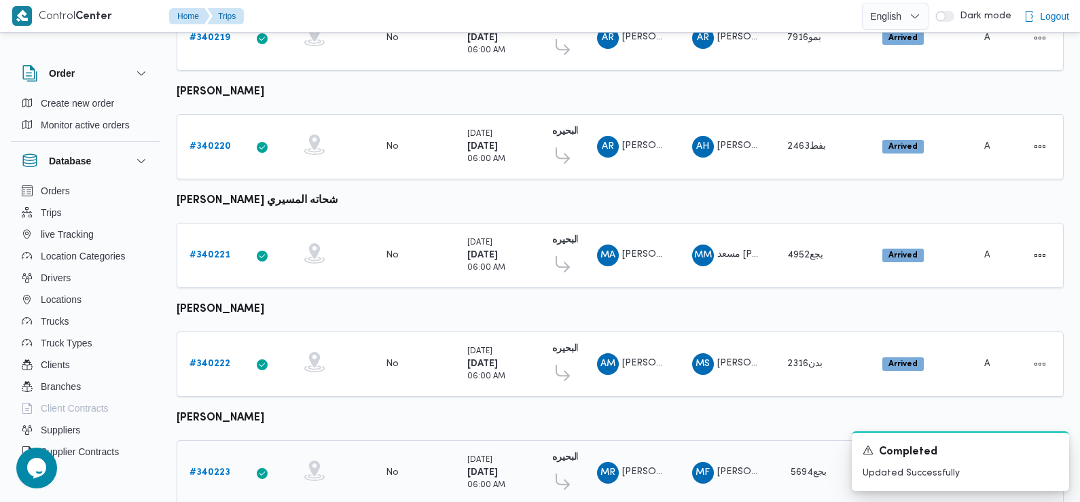
scroll to position [780, 0]
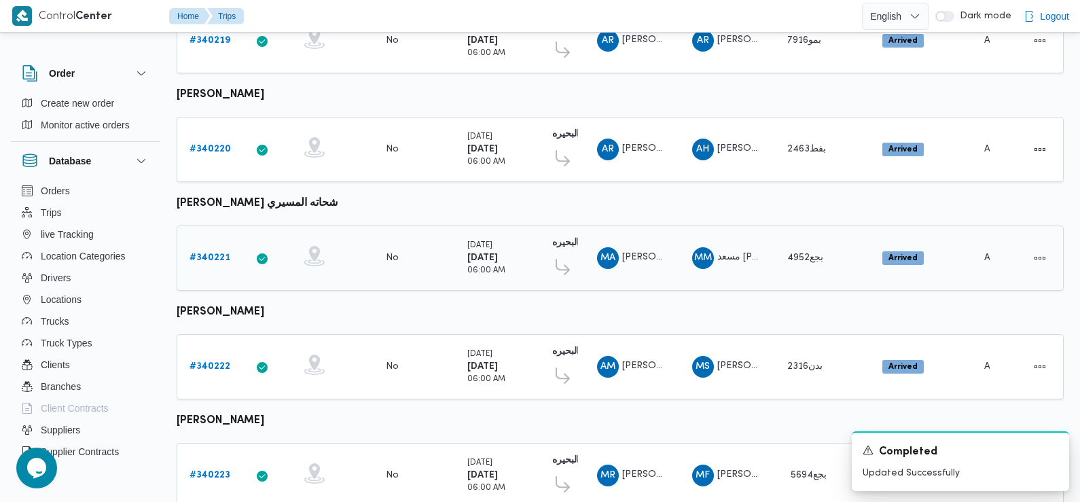
click at [217, 253] on b "# 340221" at bounding box center [209, 257] width 41 height 9
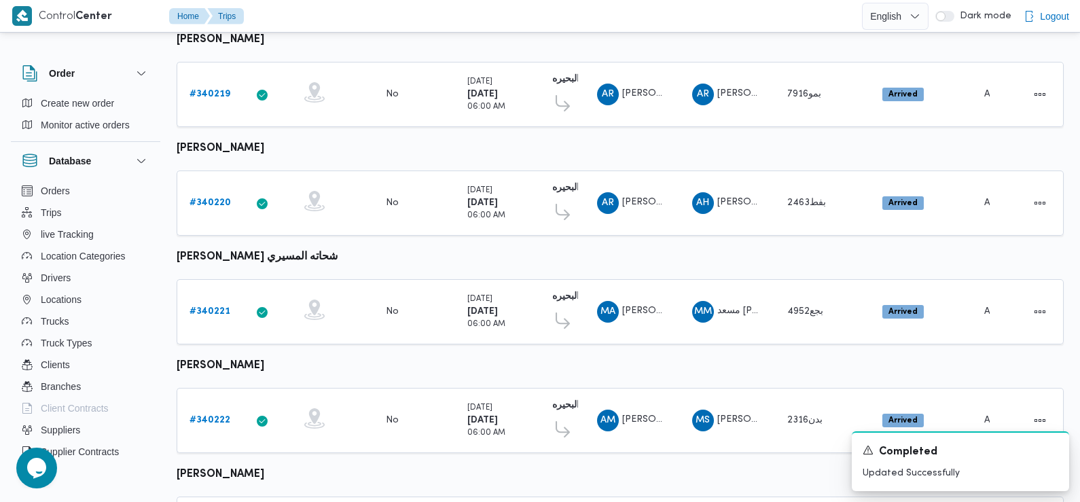
scroll to position [947, 0]
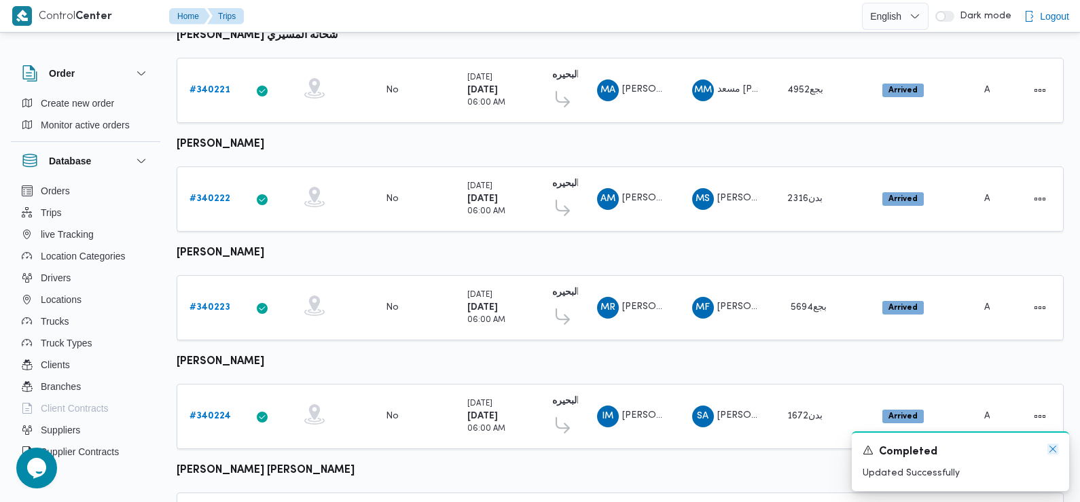
click at [1054, 448] on icon "Dismiss toast" at bounding box center [1052, 449] width 7 height 7
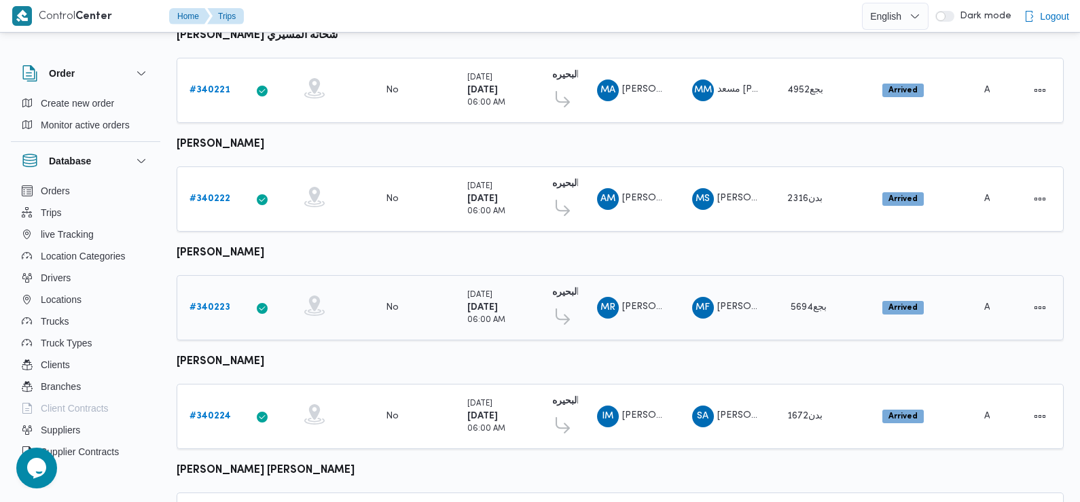
click at [212, 303] on b "# 340223" at bounding box center [209, 307] width 41 height 9
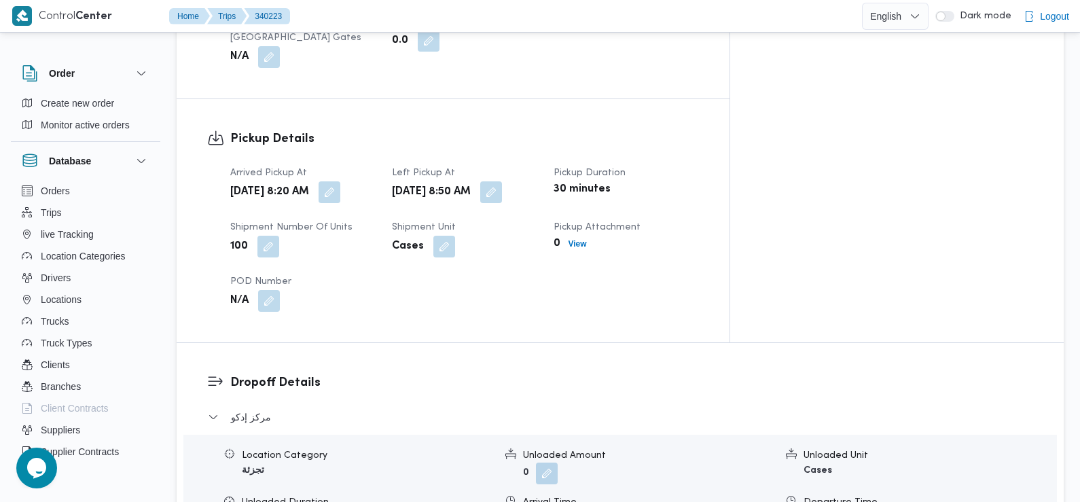
scroll to position [825, 0]
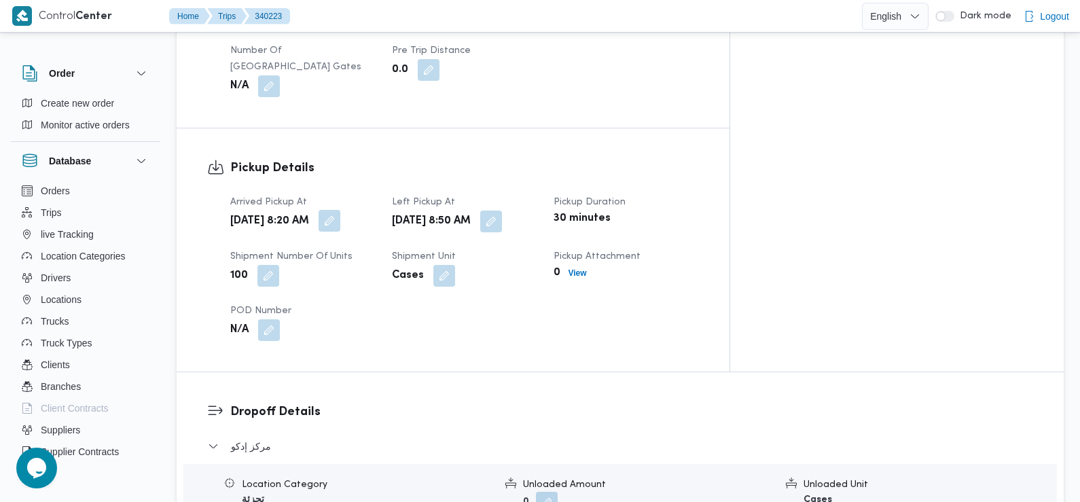
click at [340, 210] on button "button" at bounding box center [330, 221] width 22 height 22
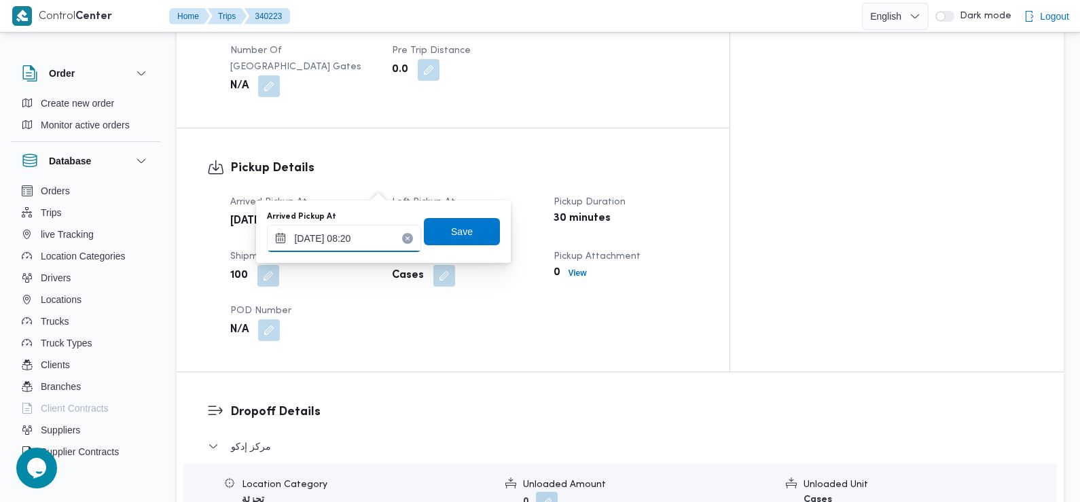
click at [364, 232] on input "30/09/2025 08:20" at bounding box center [344, 238] width 154 height 27
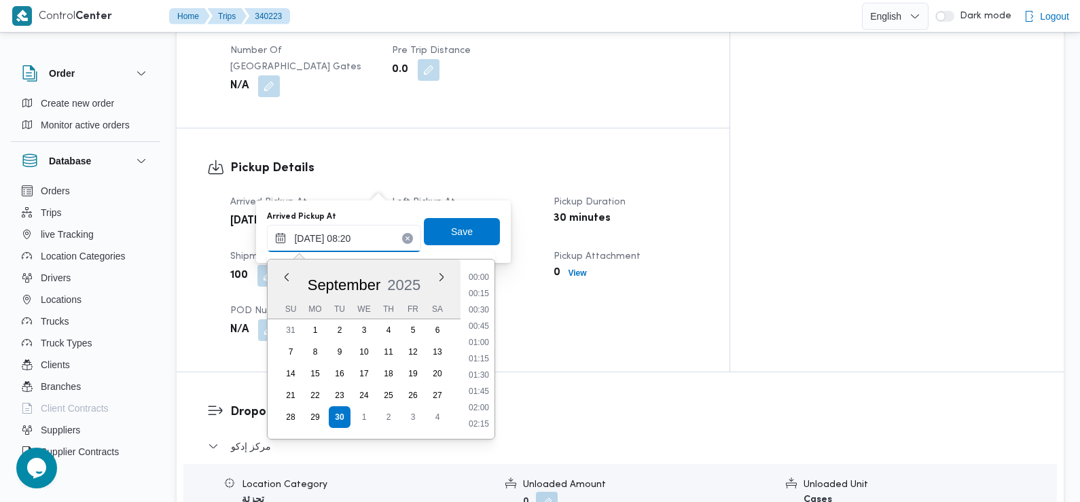
scroll to position [455, 0]
click at [480, 314] on li "07:30" at bounding box center [478, 311] width 31 height 14
type input "30/09/2025 07:30"
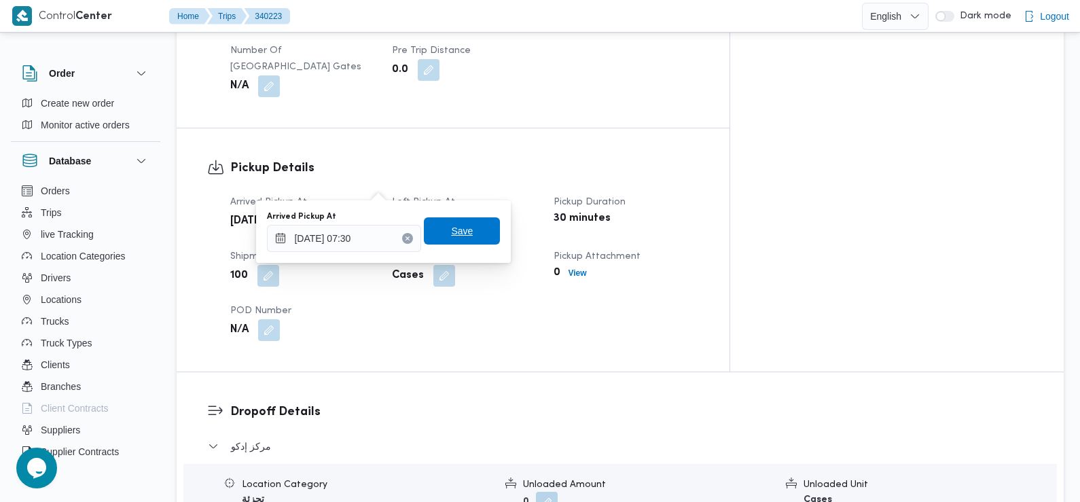
click at [451, 237] on span "Save" at bounding box center [462, 231] width 22 height 16
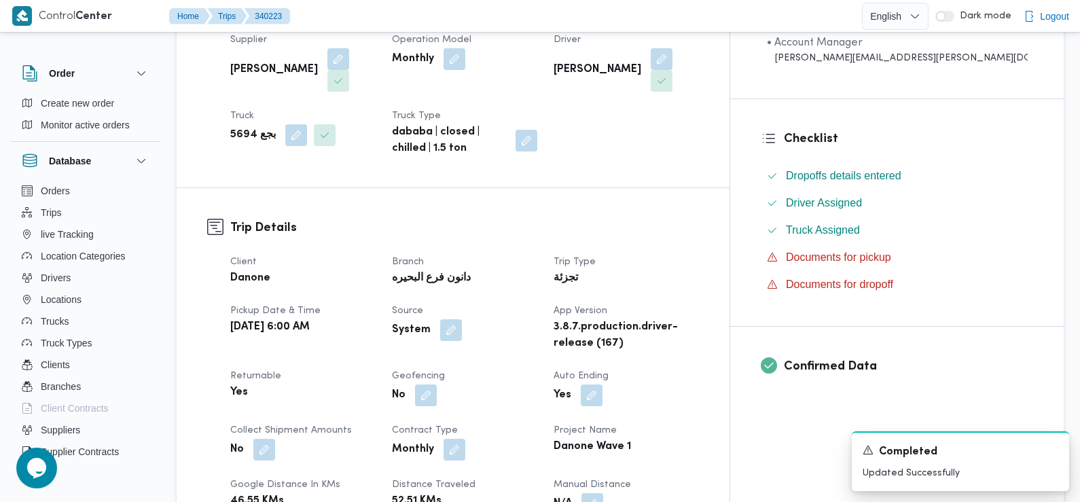
scroll to position [0, 0]
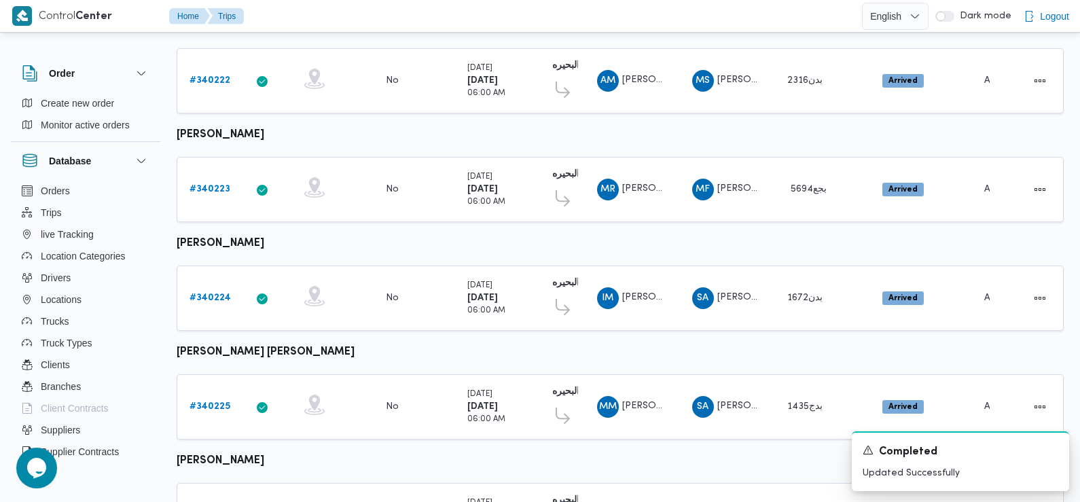
scroll to position [1141, 0]
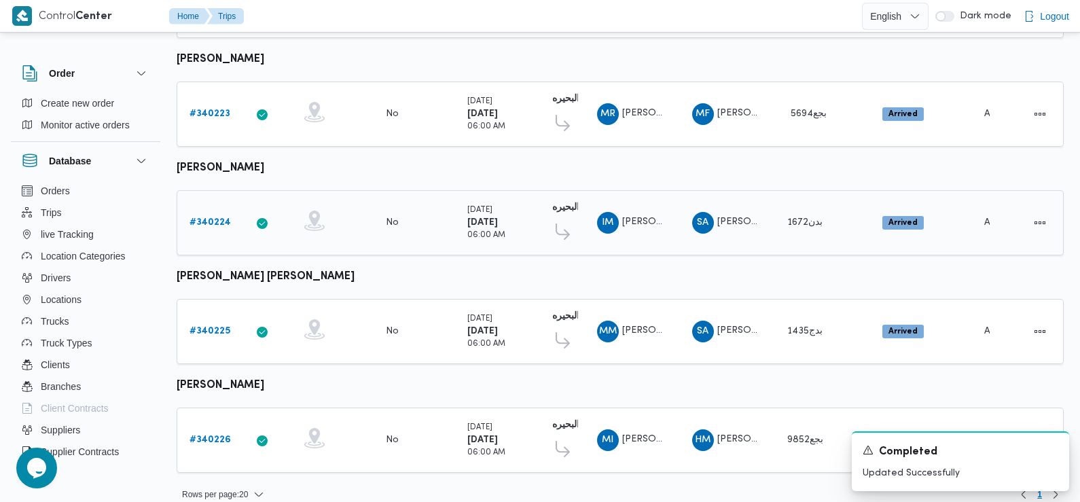
click at [213, 218] on b "# 340224" at bounding box center [209, 222] width 41 height 9
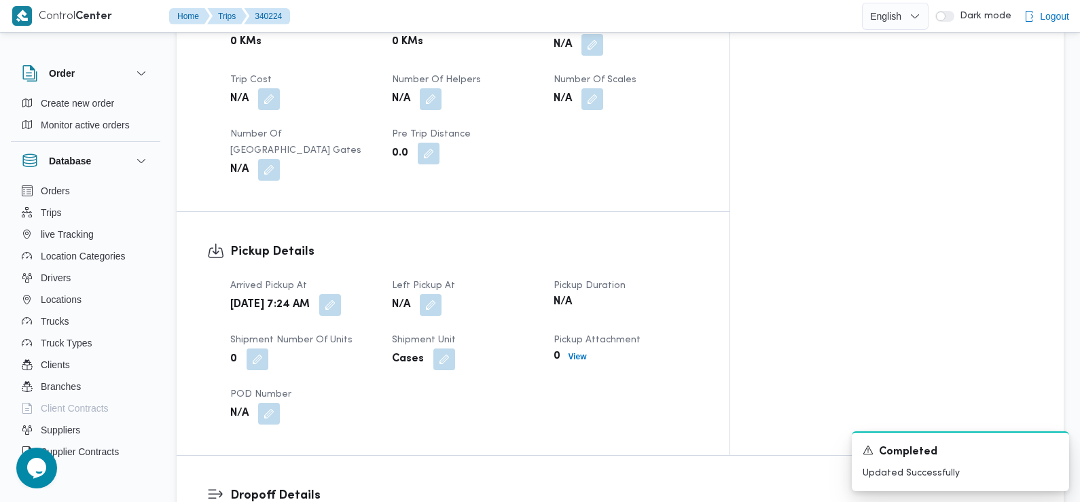
scroll to position [742, 0]
click at [441, 293] on button "button" at bounding box center [431, 304] width 22 height 22
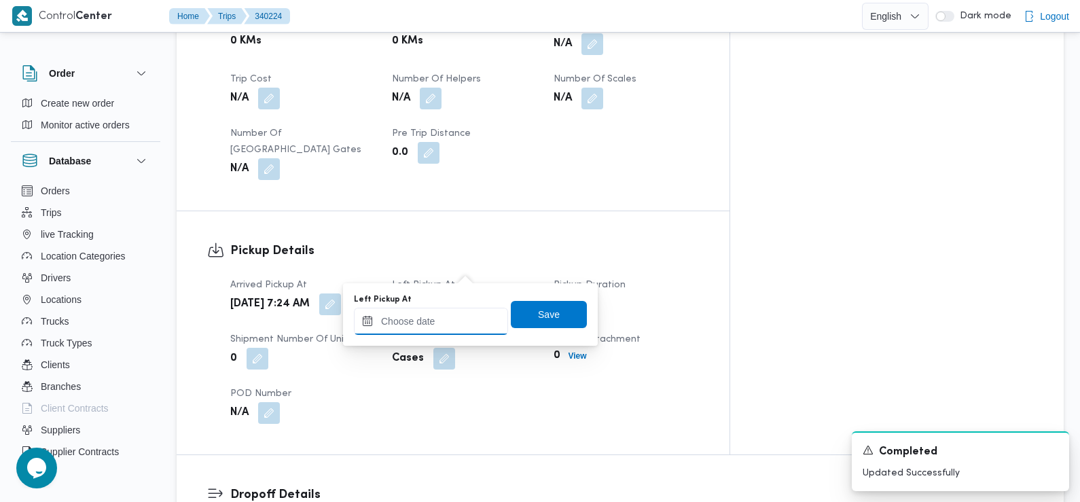
click at [452, 323] on input "Left Pickup At" at bounding box center [431, 321] width 154 height 27
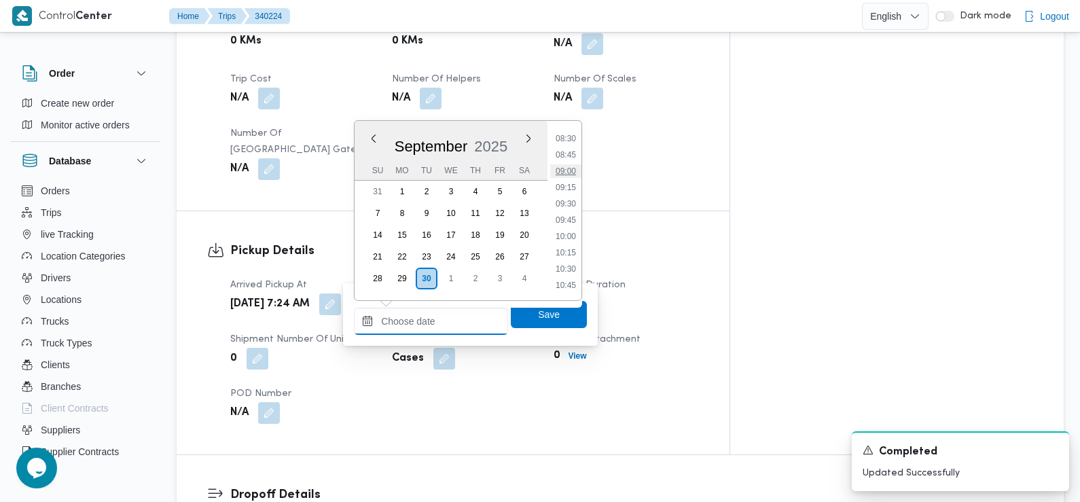
scroll to position [539, 0]
click at [566, 170] on li "08:45" at bounding box center [565, 170] width 31 height 14
type input "30/09/2025 08:45"
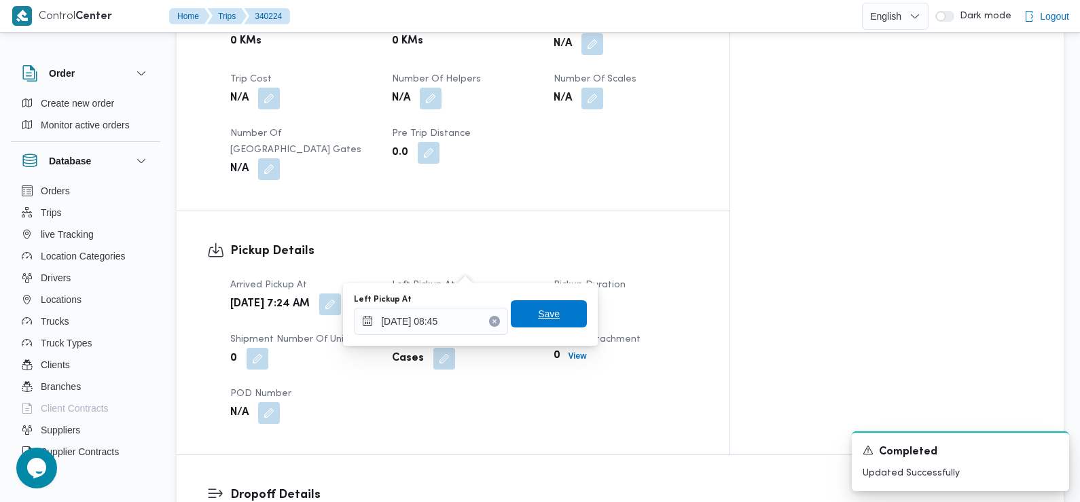
click at [538, 318] on span "Save" at bounding box center [549, 314] width 22 height 16
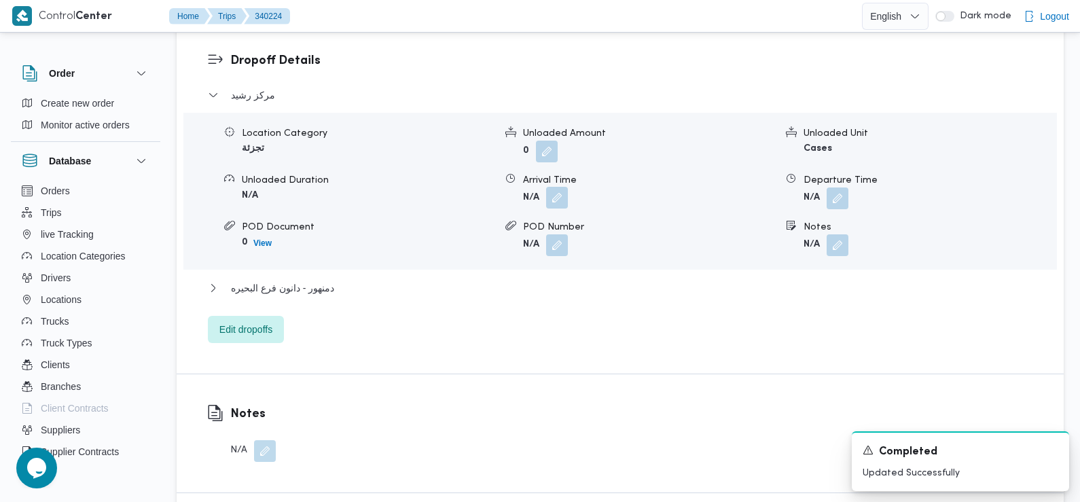
scroll to position [1177, 0]
click at [554, 186] on button "button" at bounding box center [557, 197] width 22 height 22
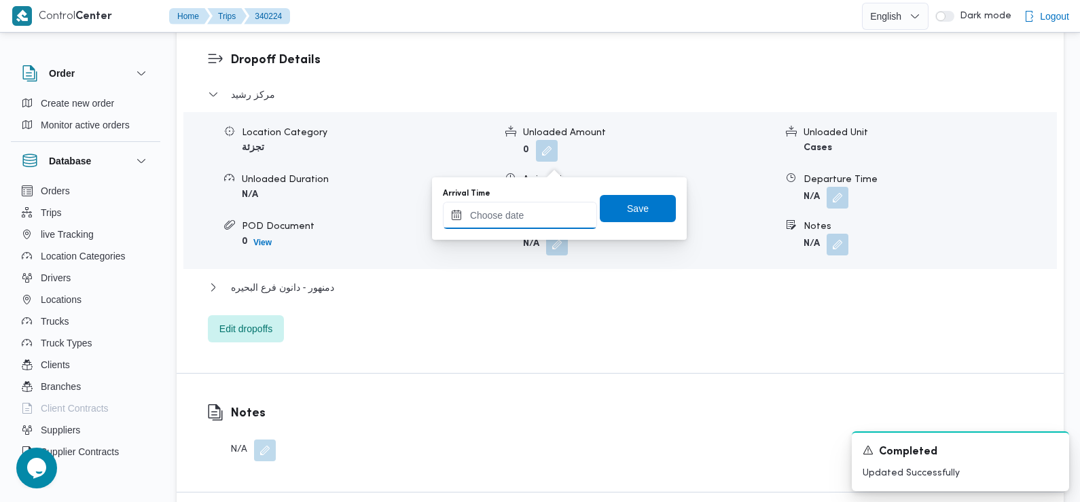
click at [520, 223] on input "Arrival Time" at bounding box center [520, 215] width 154 height 27
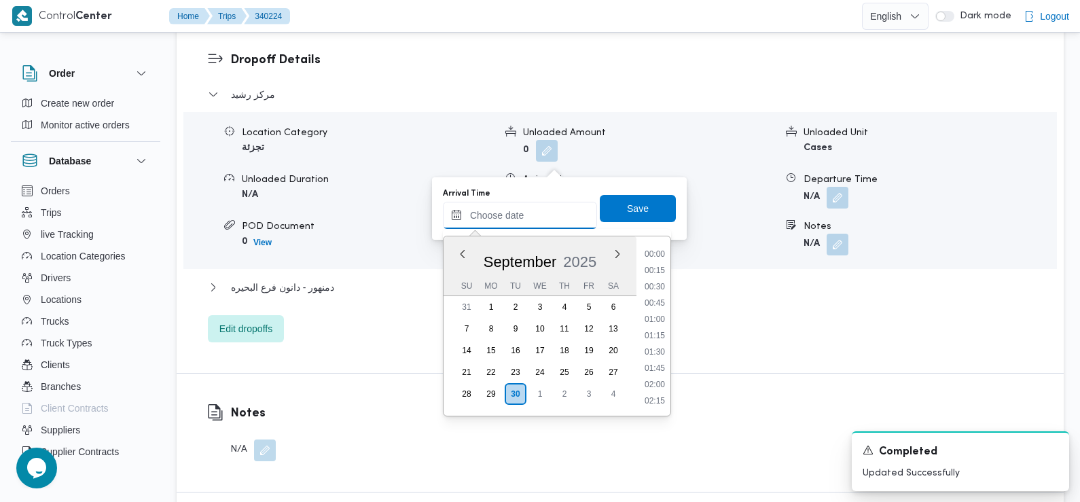
scroll to position [634, 0]
click at [658, 258] on li "09:45" at bounding box center [654, 256] width 31 height 14
type input "30/09/2025 09:45"
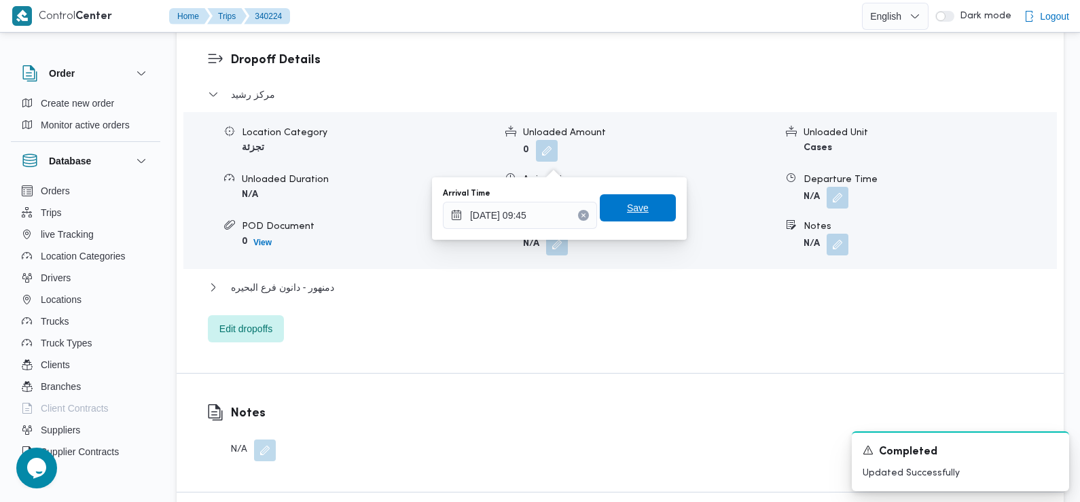
click at [642, 217] on span "Save" at bounding box center [638, 207] width 76 height 27
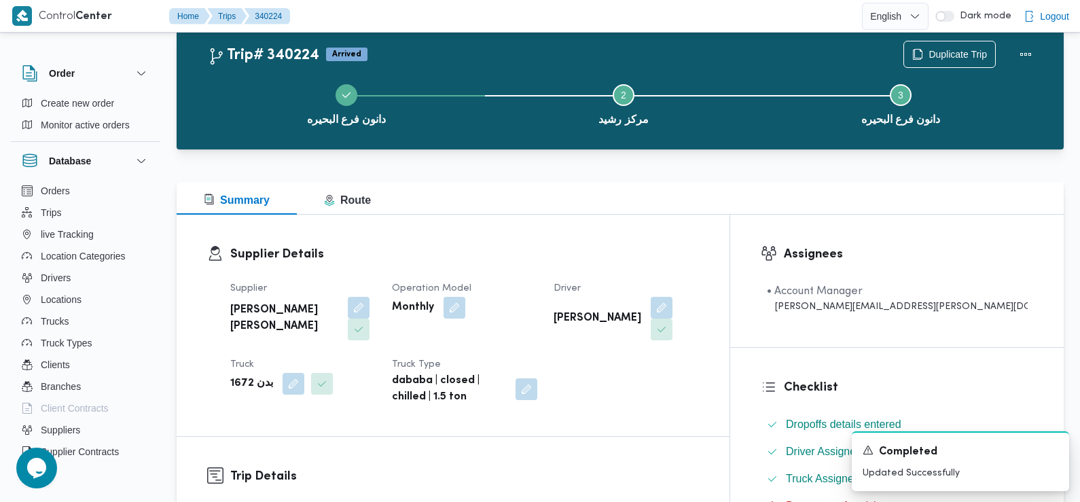
scroll to position [0, 0]
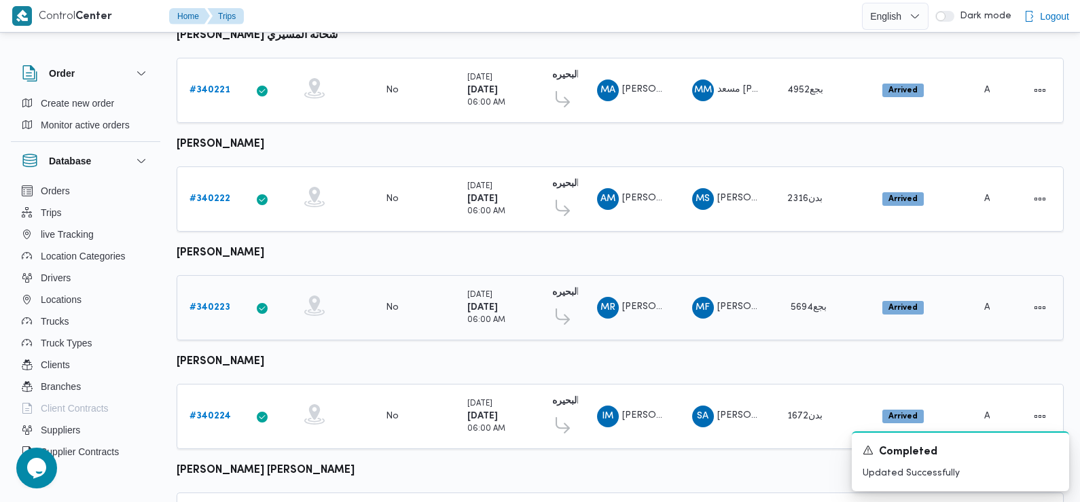
scroll to position [1141, 0]
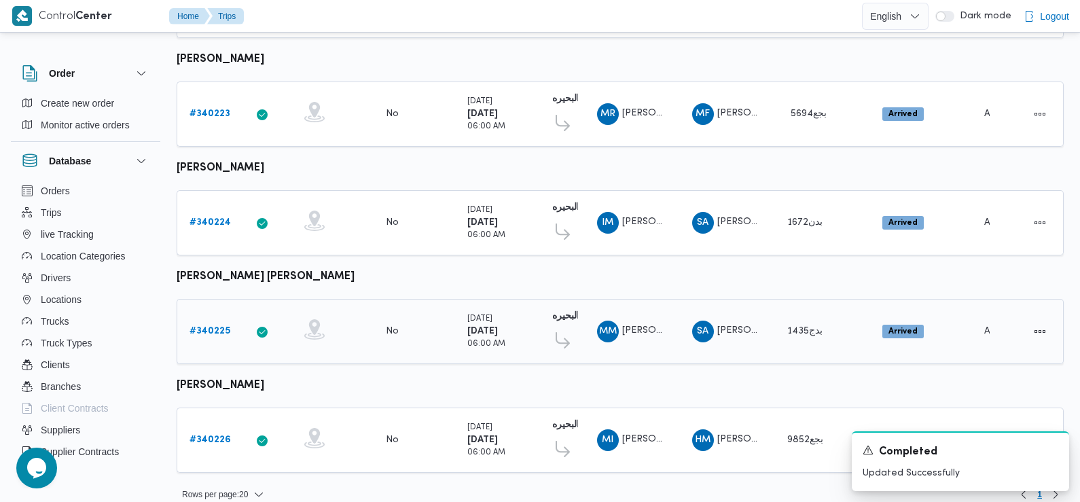
click at [202, 323] on link "# 340225" at bounding box center [209, 331] width 41 height 16
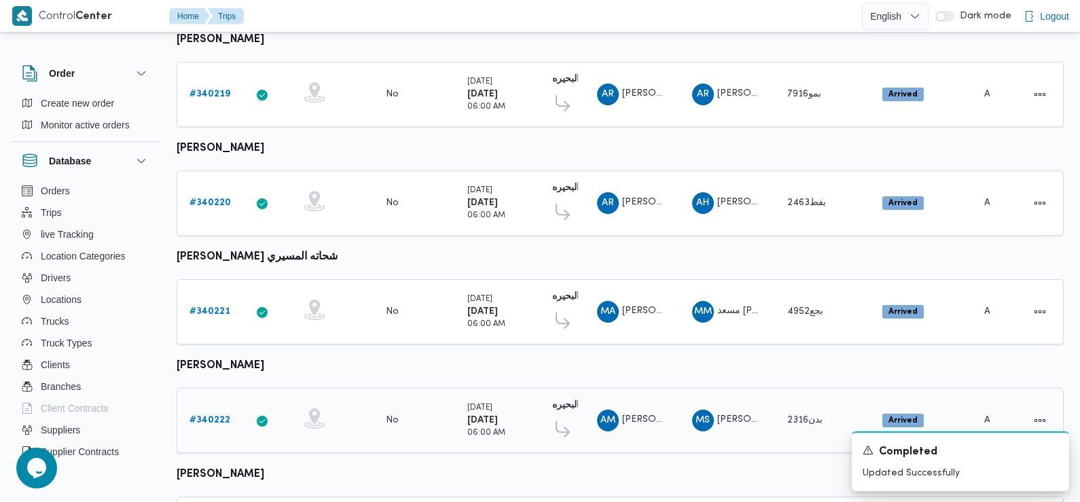
scroll to position [1141, 0]
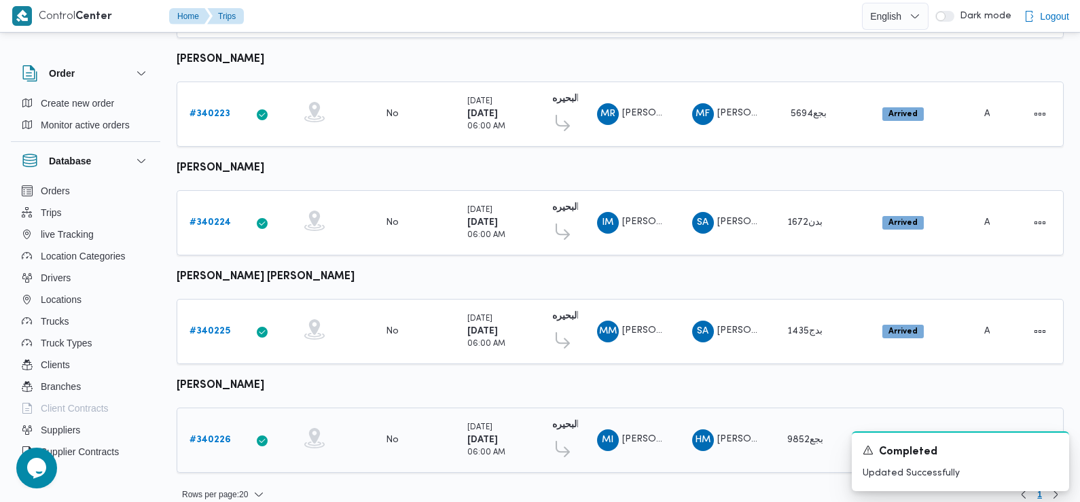
click at [214, 435] on b "# 340226" at bounding box center [209, 439] width 41 height 9
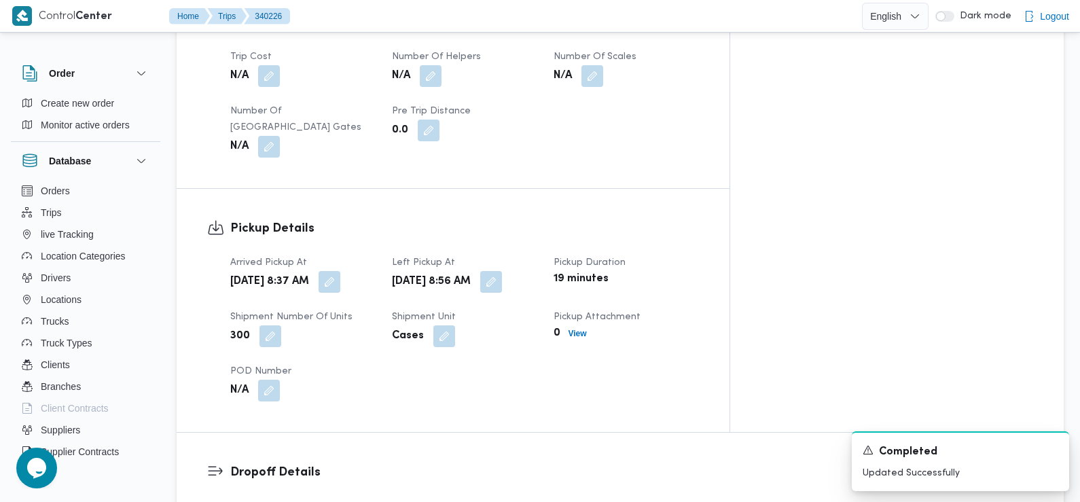
scroll to position [765, 0]
click at [340, 270] on button "button" at bounding box center [330, 281] width 22 height 22
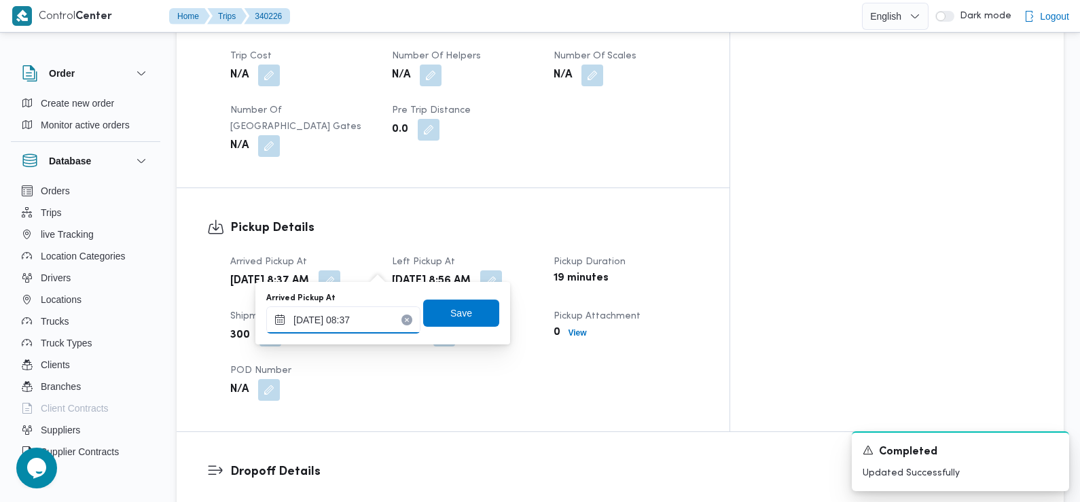
click at [365, 331] on input "30/09/2025 08:37" at bounding box center [343, 319] width 154 height 27
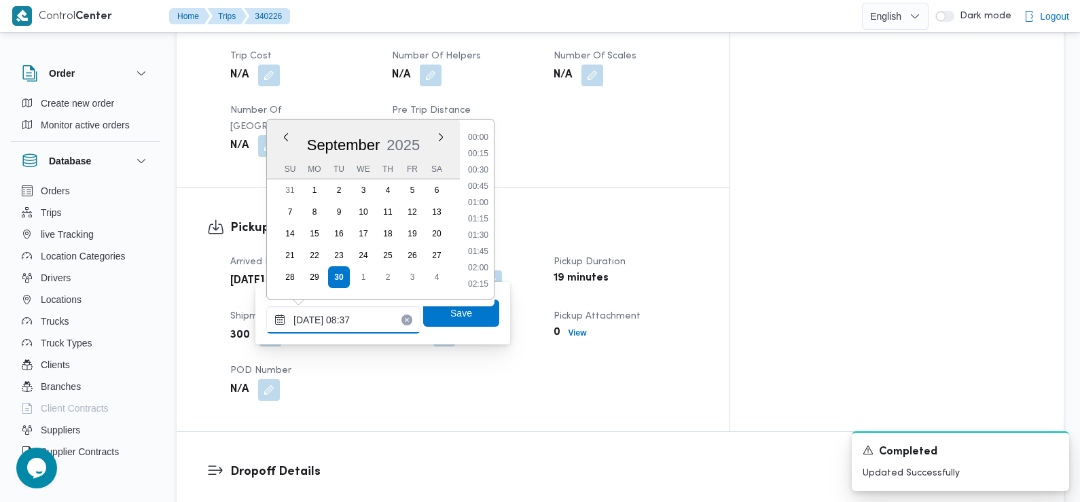
scroll to position [471, 0]
click at [482, 149] on li "07:30" at bounding box center [478, 155] width 31 height 14
type input "30/09/2025 07:30"
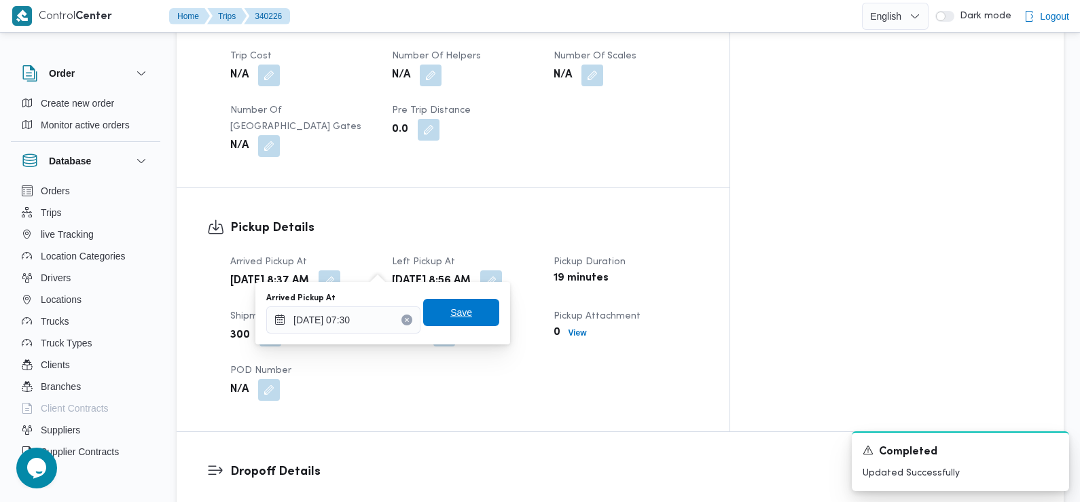
click at [455, 309] on span "Save" at bounding box center [461, 312] width 22 height 16
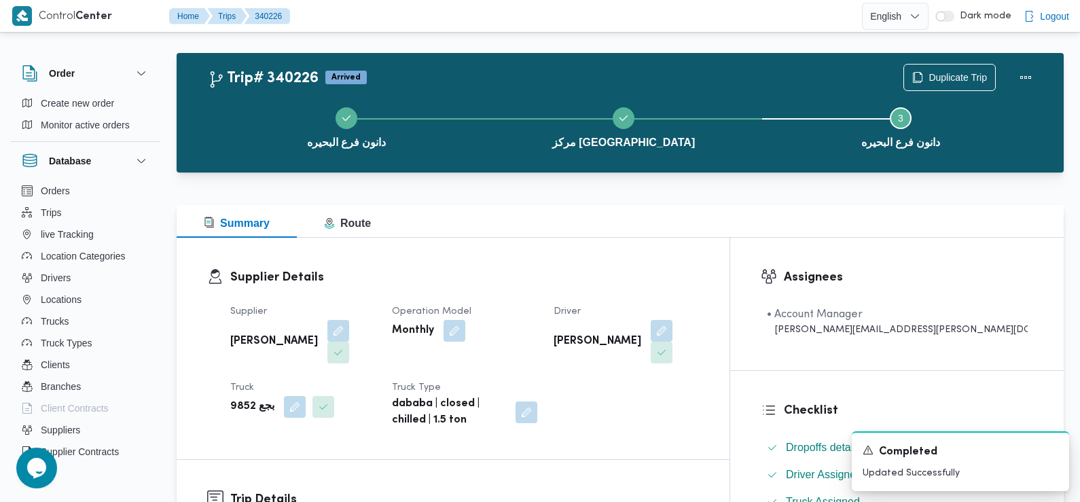
scroll to position [0, 0]
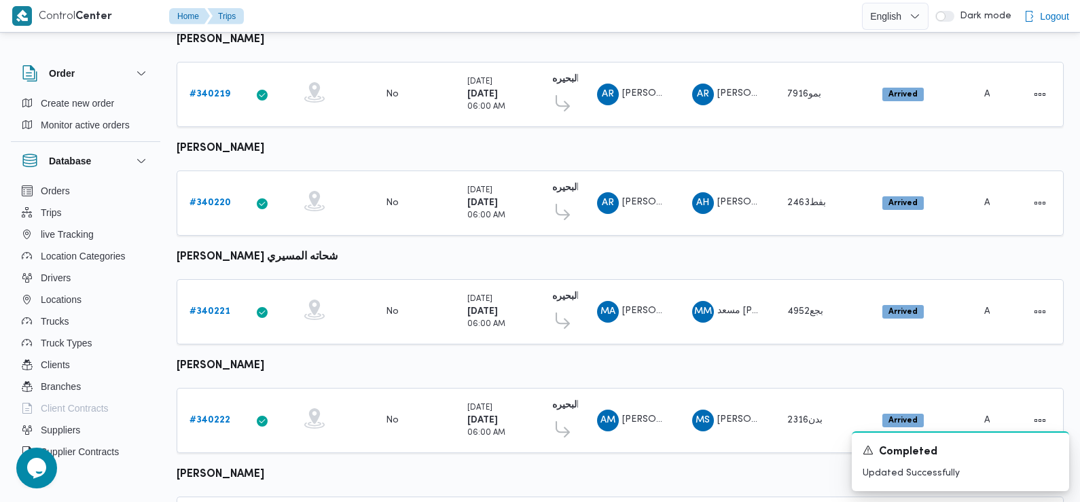
scroll to position [947, 0]
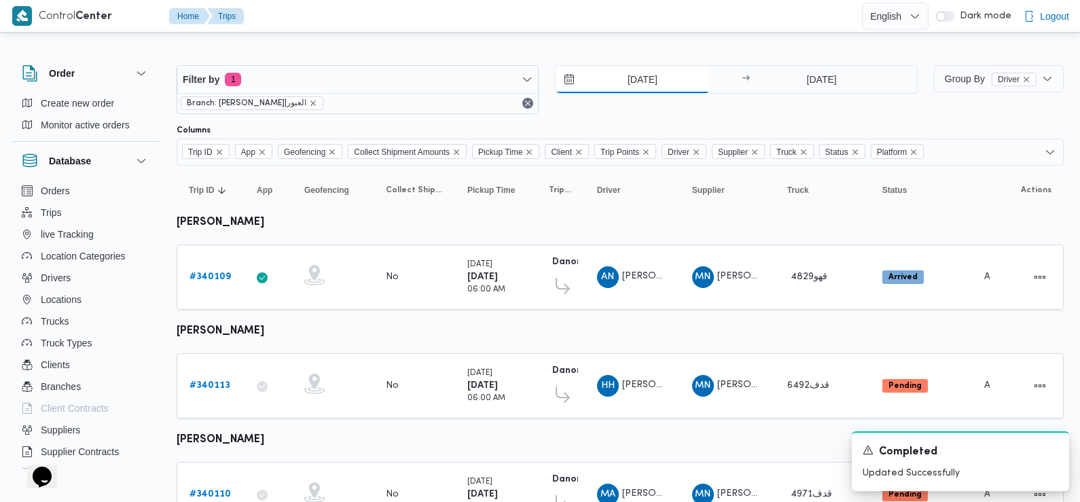
click at [641, 77] on input "29/9/2025" at bounding box center [633, 79] width 154 height 27
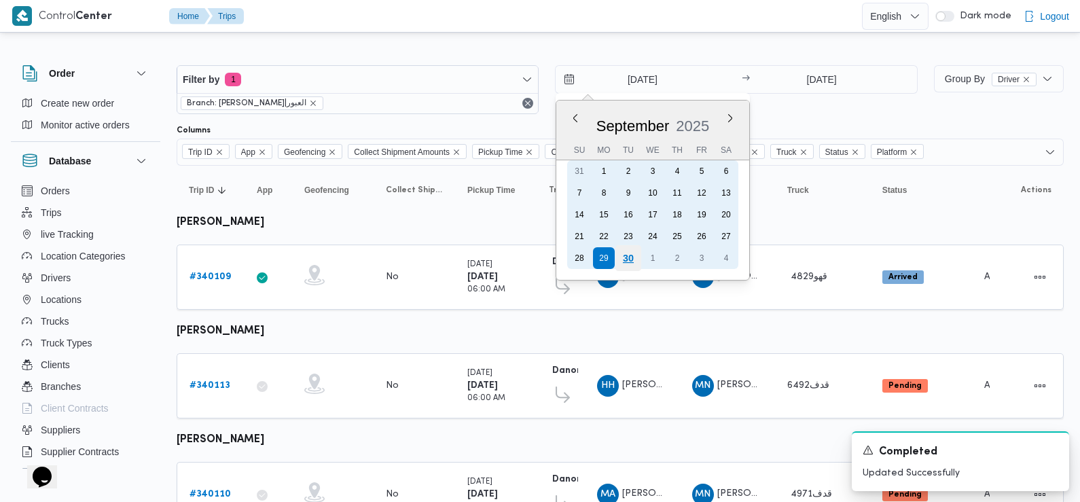
click at [634, 254] on div "30" at bounding box center [628, 258] width 26 height 26
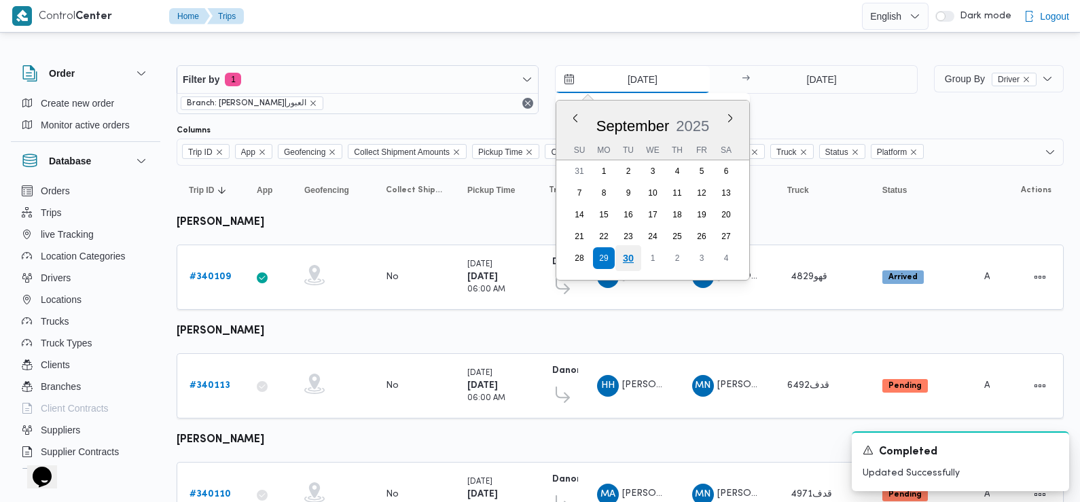
type input "30/9/2025"
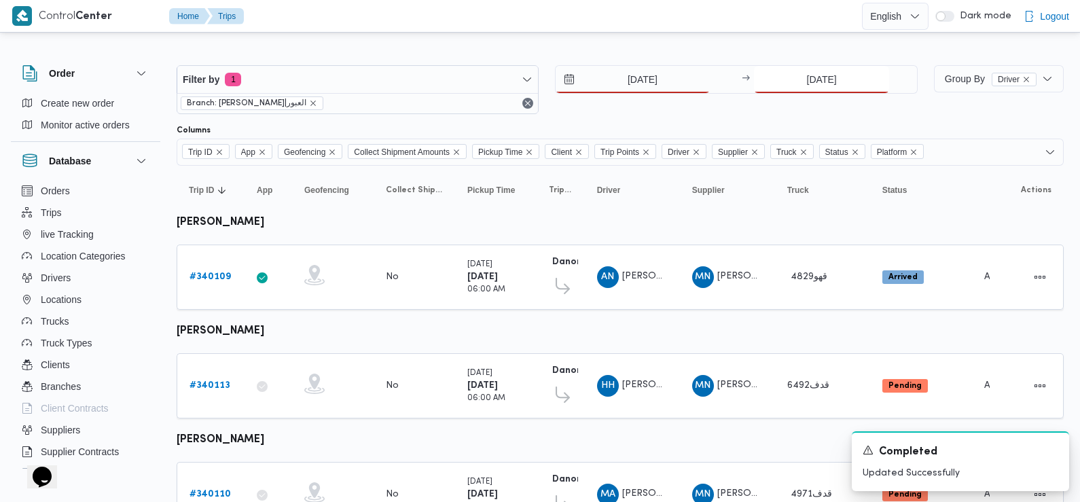
click at [830, 77] on input "29/9/2025" at bounding box center [821, 79] width 135 height 27
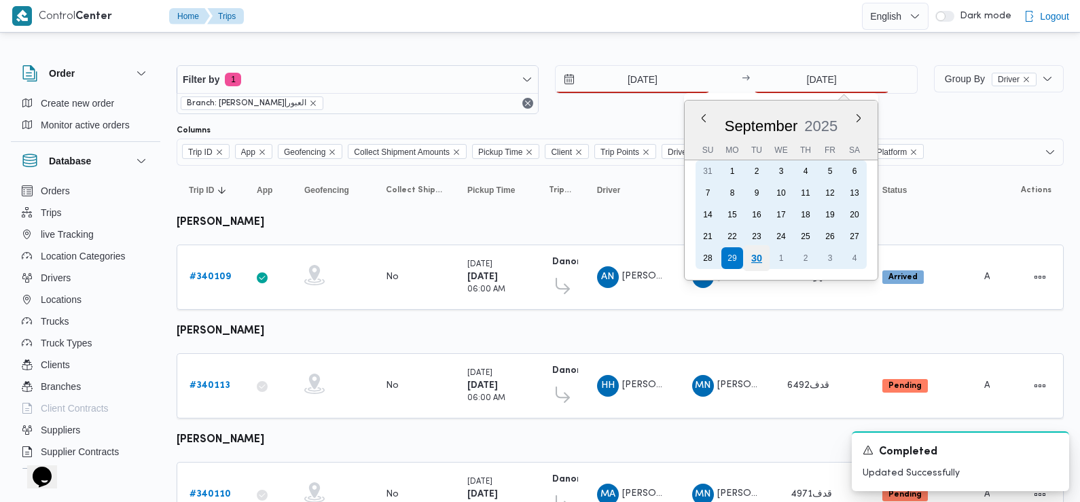
click at [760, 261] on div "30" at bounding box center [757, 258] width 26 height 26
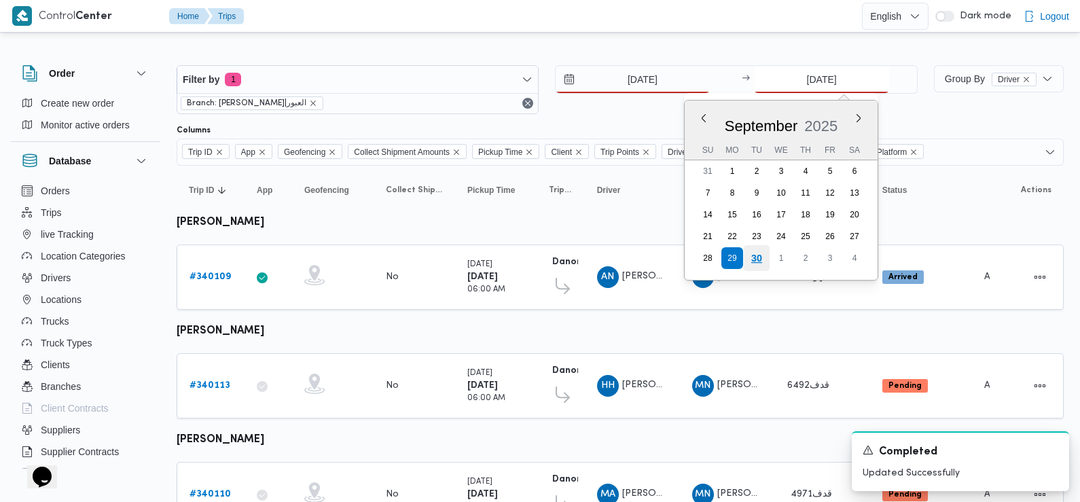
type input "30/9/2025"
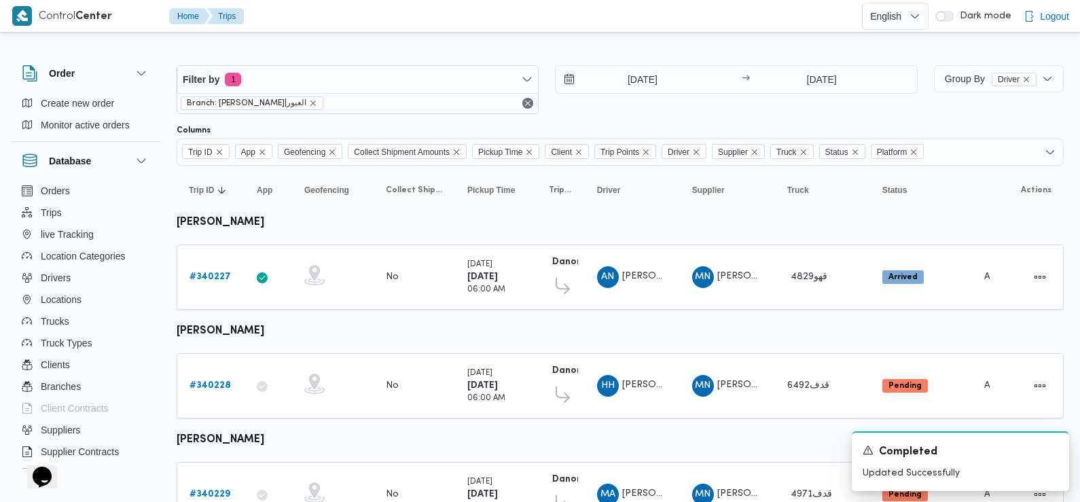
click at [718, 110] on div "30/9/2025 → 30/9/2025" at bounding box center [736, 89] width 362 height 49
click at [1054, 448] on icon "Dismiss toast" at bounding box center [1052, 449] width 7 height 7
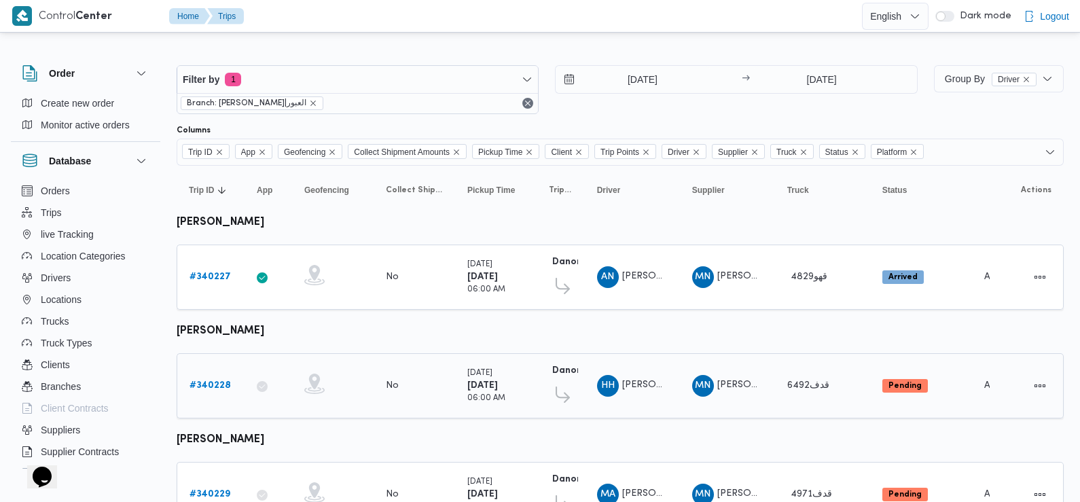
click at [224, 389] on b "# 340228" at bounding box center [209, 385] width 41 height 9
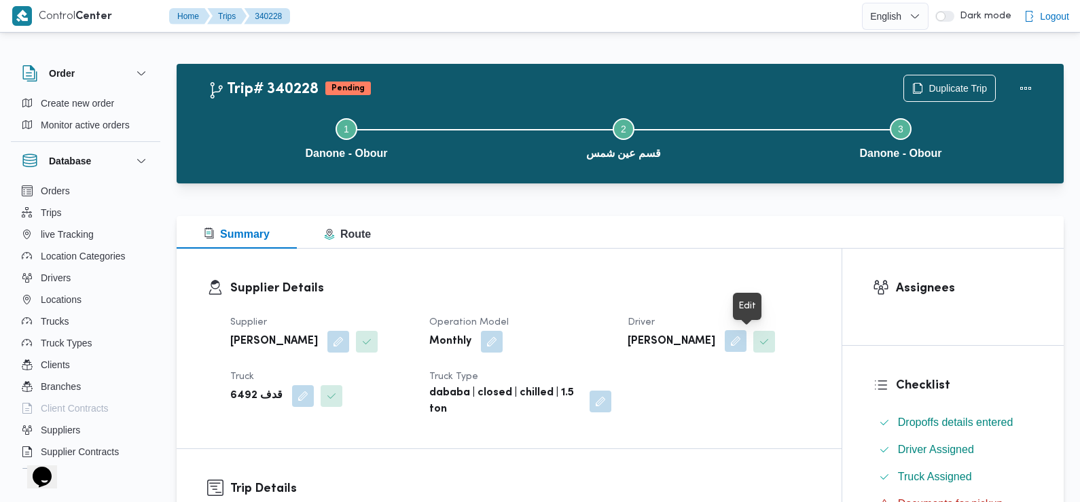
click at [746, 340] on button "button" at bounding box center [736, 341] width 22 height 22
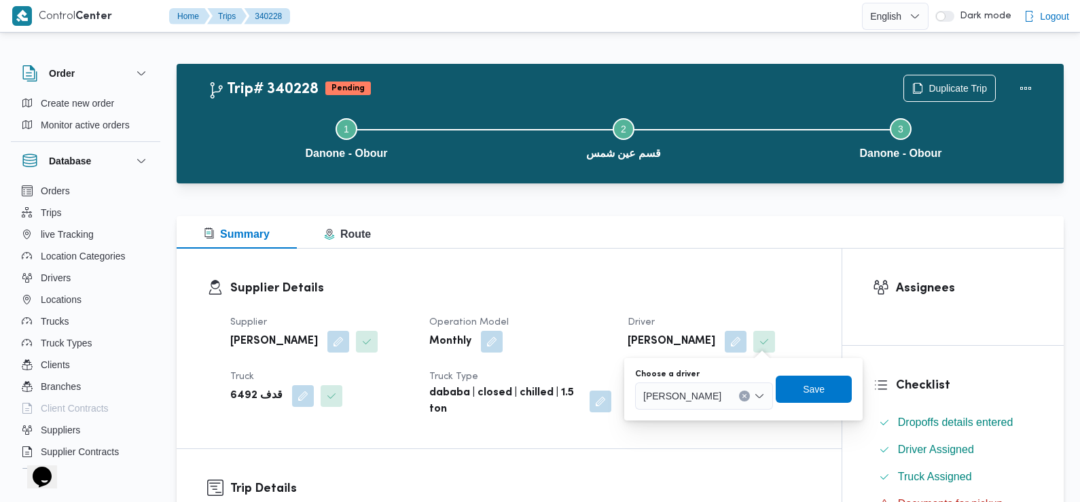
click at [711, 395] on span "هشام حسين عبدالله عبدالجواد" at bounding box center [682, 395] width 78 height 15
type input "محمد اسام"
click at [710, 418] on span "محمد اسام ه السيد محمد" at bounding box center [730, 420] width 69 height 16
click at [831, 393] on span "Save" at bounding box center [824, 388] width 22 height 16
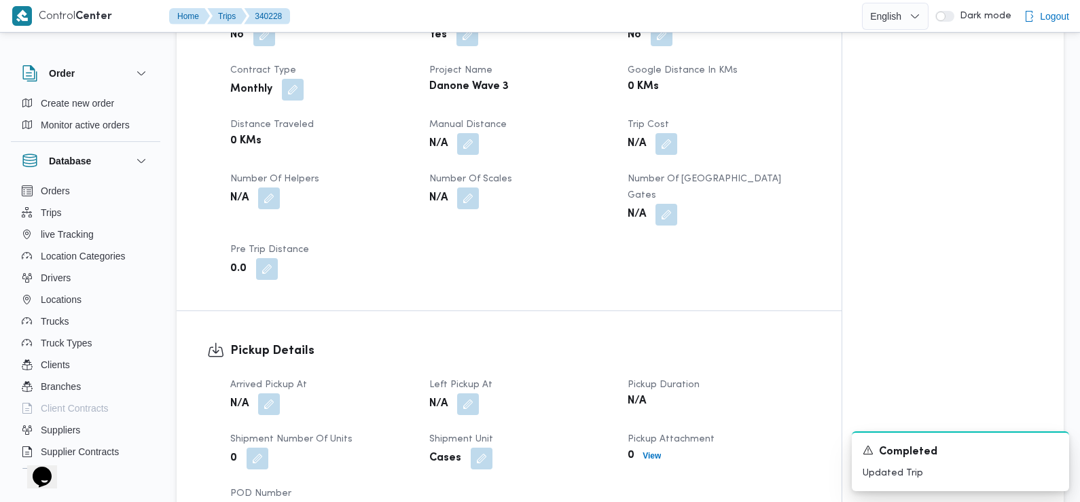
scroll to position [616, 0]
click at [266, 393] on button "button" at bounding box center [269, 403] width 22 height 22
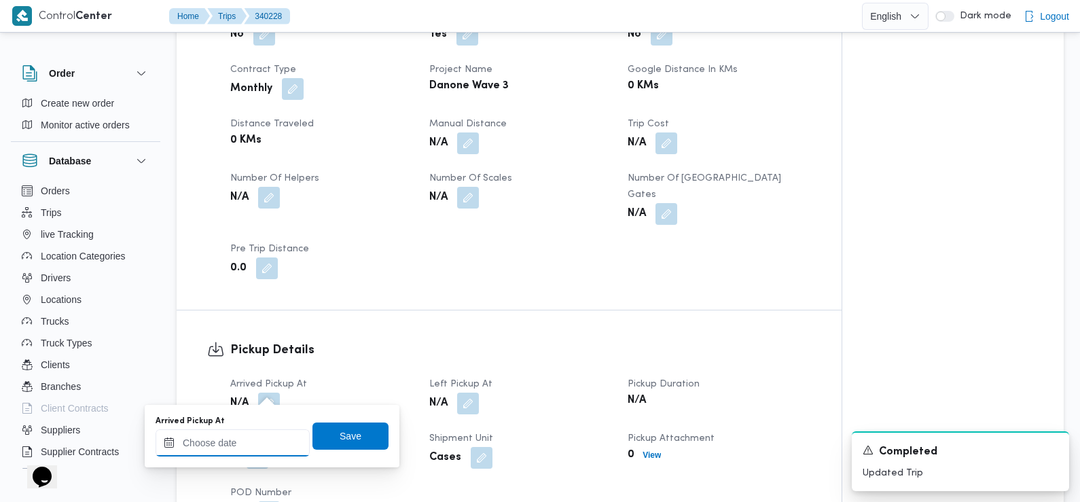
click at [250, 446] on input "Arrived Pickup At" at bounding box center [233, 442] width 154 height 27
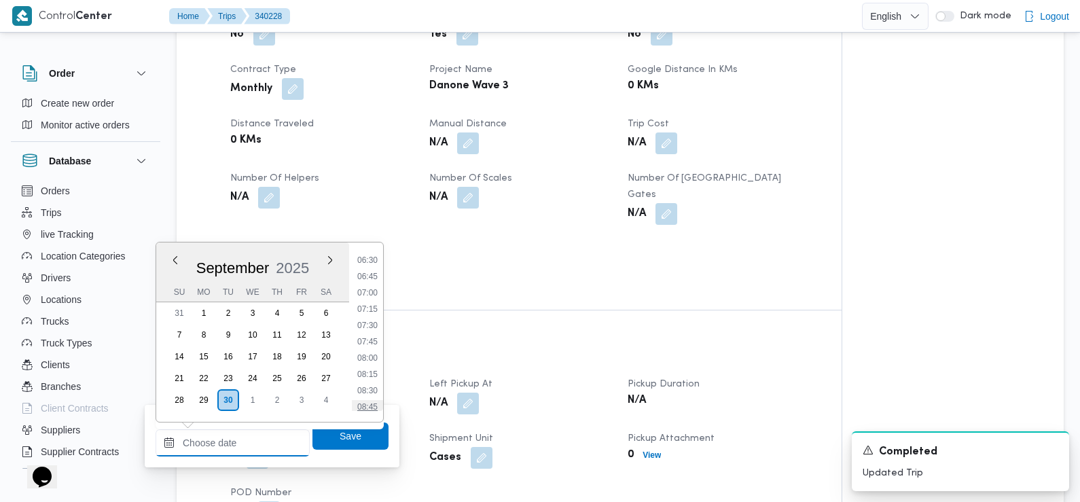
scroll to position [423, 0]
click at [373, 327] on li "07:30" at bounding box center [367, 326] width 31 height 14
type input "30/09/2025 07:30"
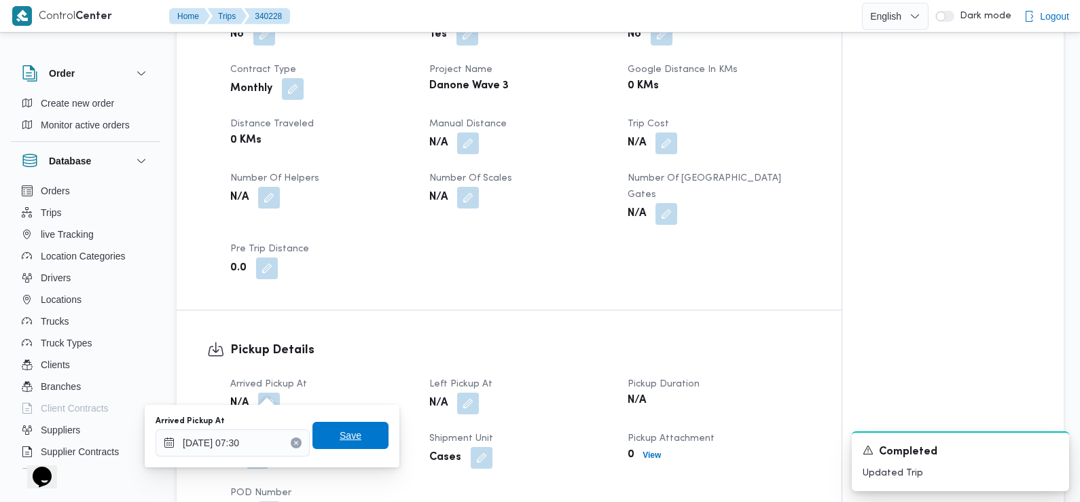
click at [355, 444] on span "Save" at bounding box center [350, 435] width 76 height 27
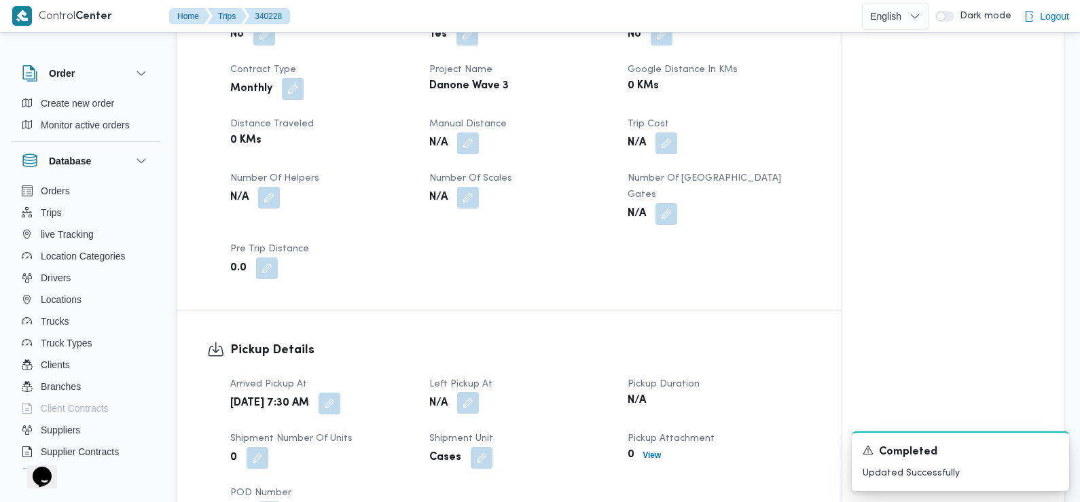
click at [469, 392] on button "button" at bounding box center [468, 403] width 22 height 22
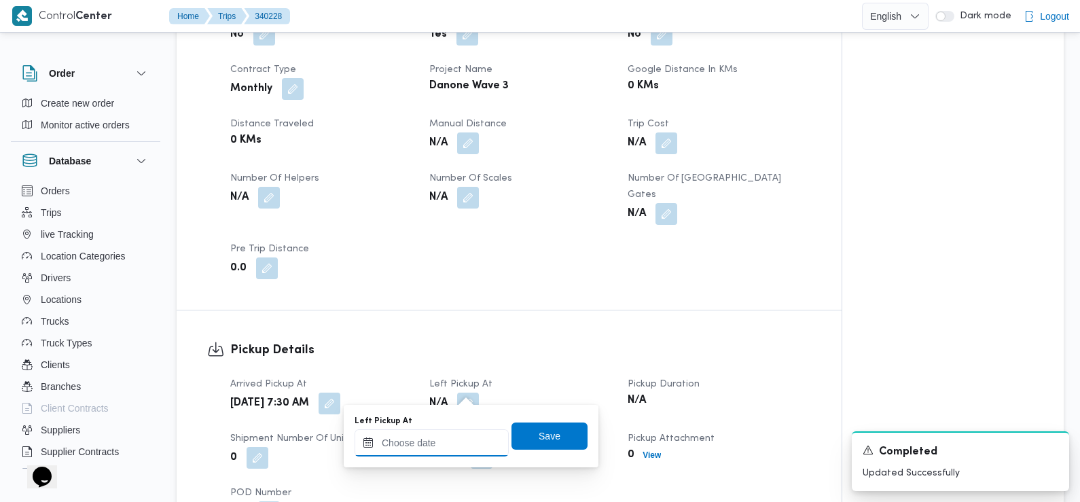
click at [472, 434] on input "Left Pickup At" at bounding box center [432, 442] width 154 height 27
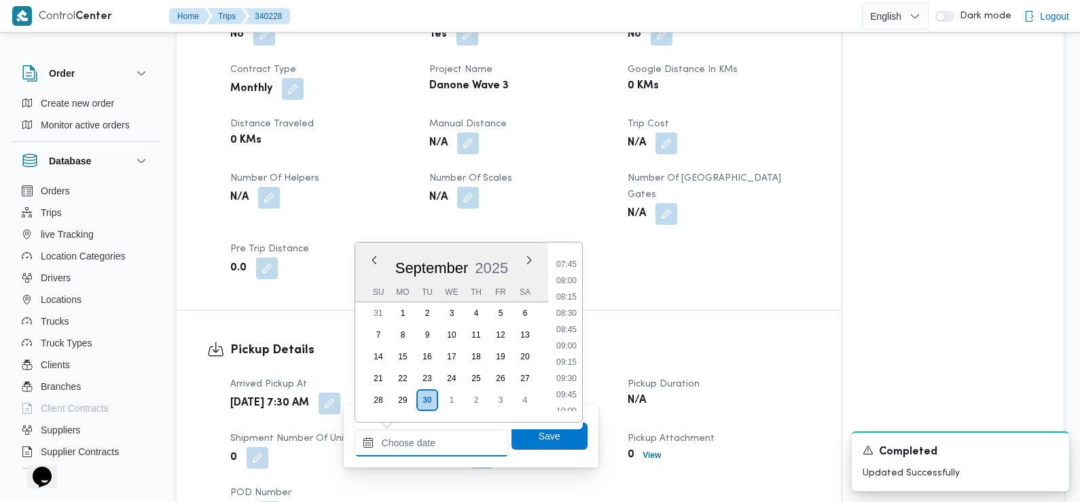
scroll to position [501, 0]
click at [568, 331] on li "08:45" at bounding box center [566, 330] width 31 height 14
type input "30/09/2025 08:45"
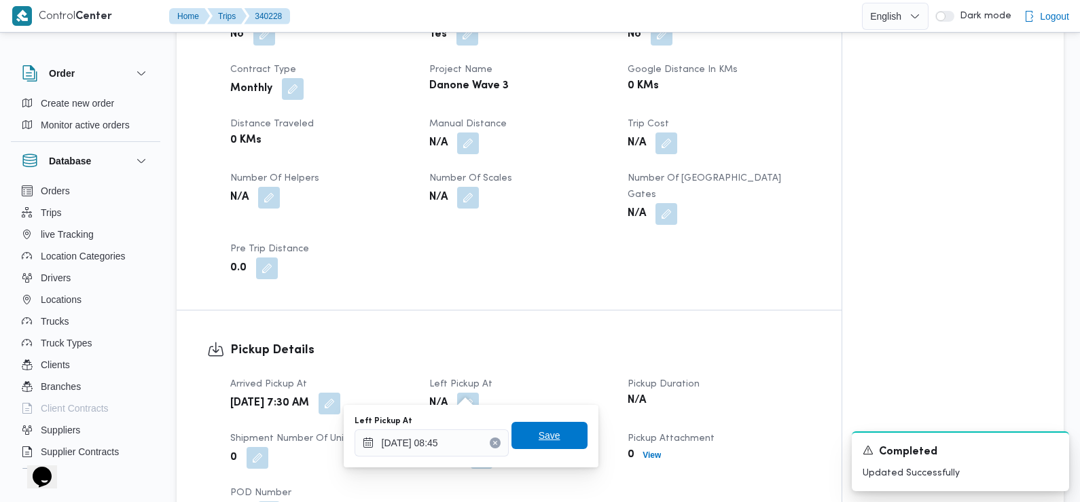
click at [559, 443] on span "Save" at bounding box center [549, 435] width 76 height 27
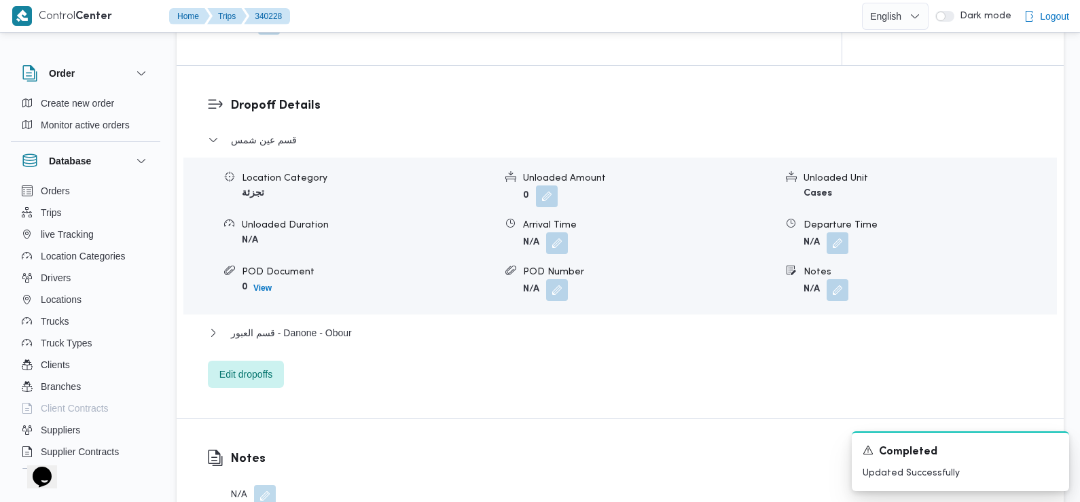
scroll to position [1105, 0]
click at [553, 231] on button "button" at bounding box center [557, 242] width 22 height 22
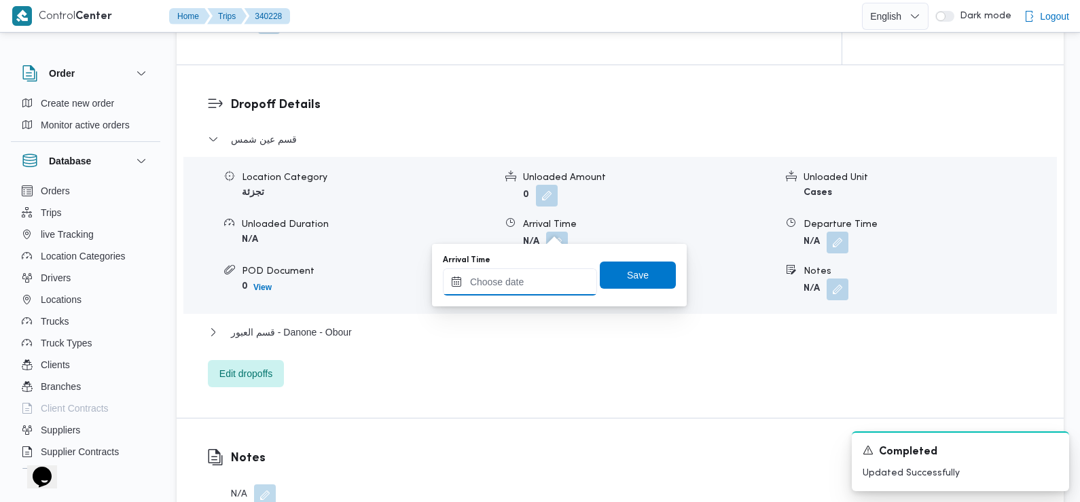
click at [525, 278] on input "Arrival Time" at bounding box center [520, 281] width 154 height 27
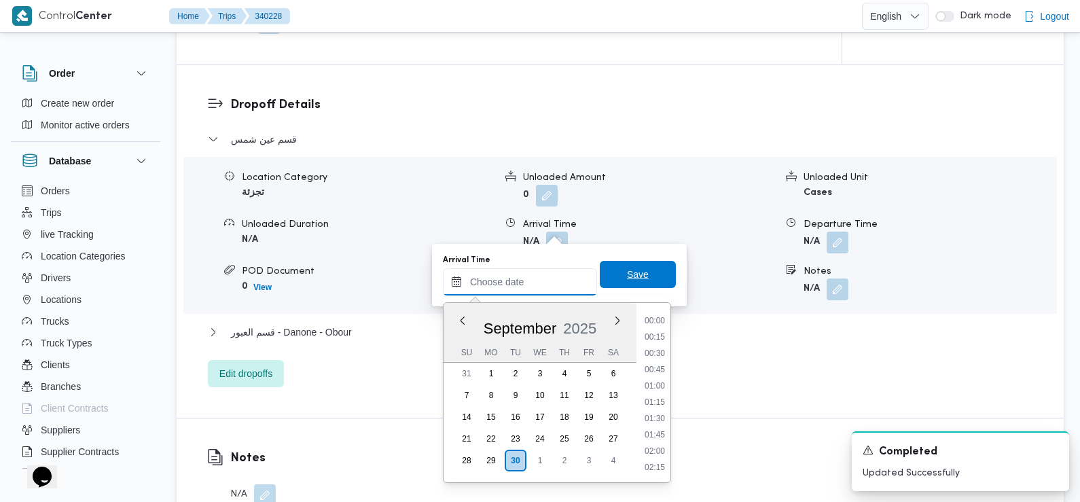
scroll to position [618, 0]
click at [657, 327] on li "09:30" at bounding box center [654, 322] width 31 height 14
type input "30/09/2025 09:30"
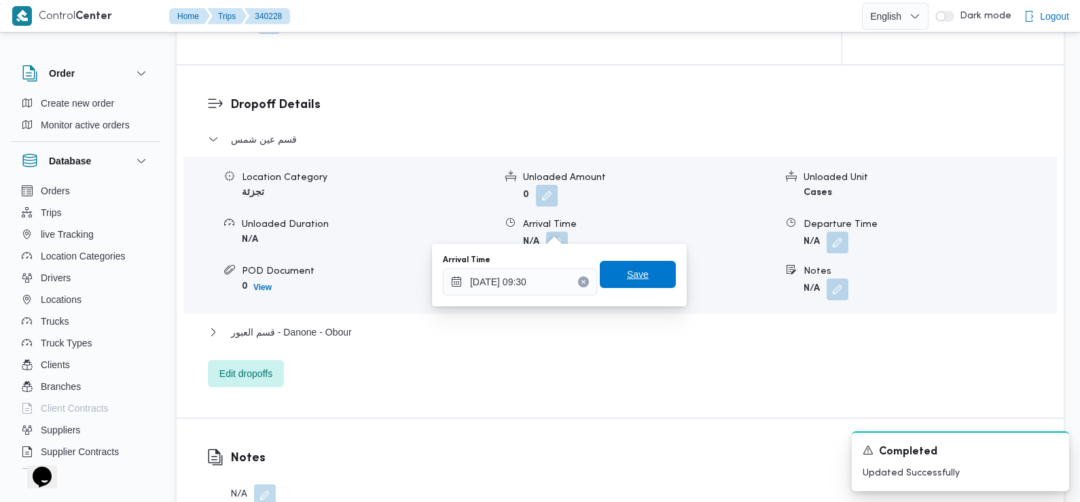
click at [642, 270] on span "Save" at bounding box center [638, 274] width 76 height 27
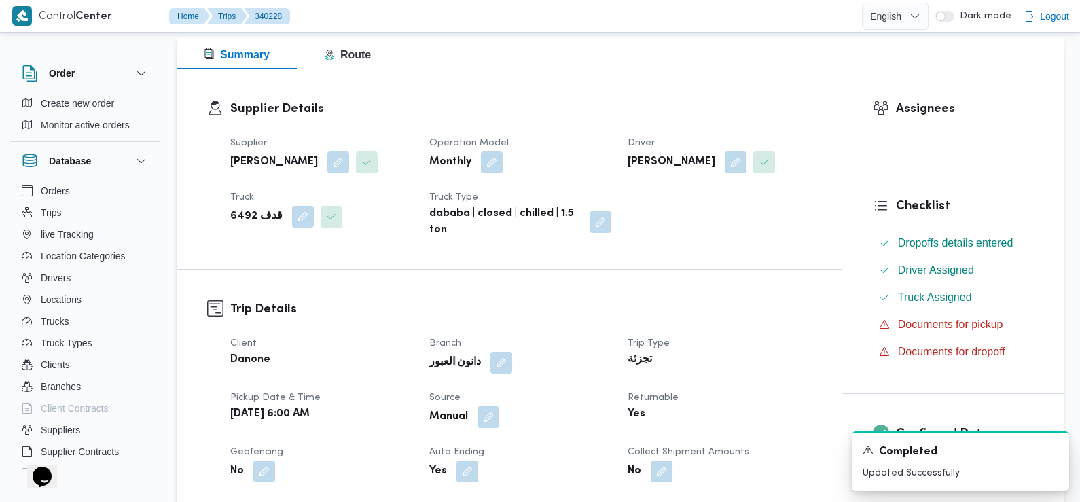
scroll to position [0, 0]
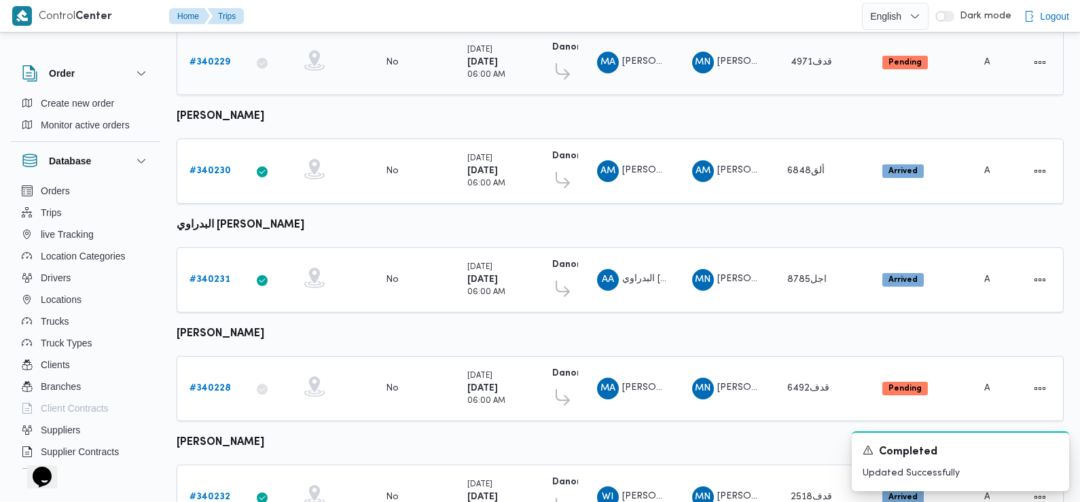
scroll to position [497, 0]
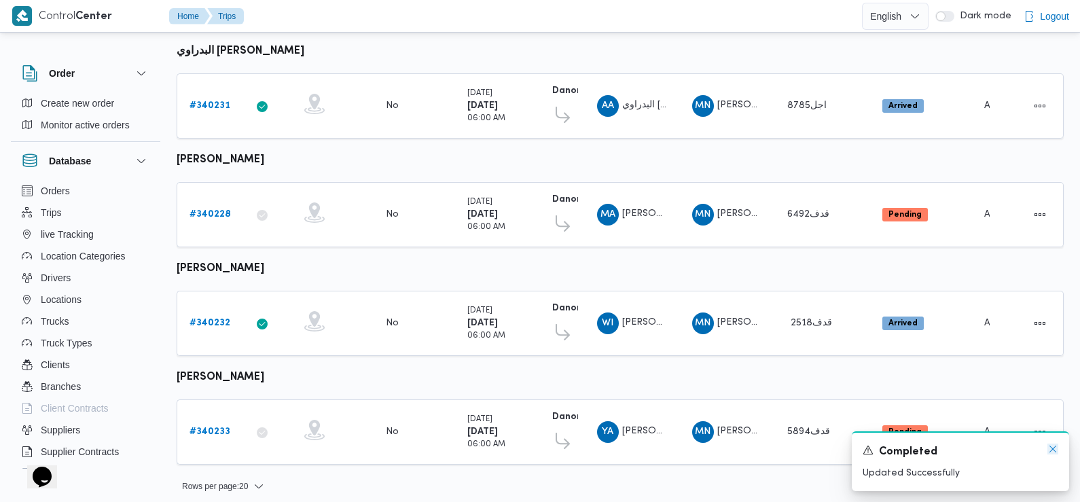
click at [1055, 448] on icon "Dismiss toast" at bounding box center [1052, 449] width 11 height 11
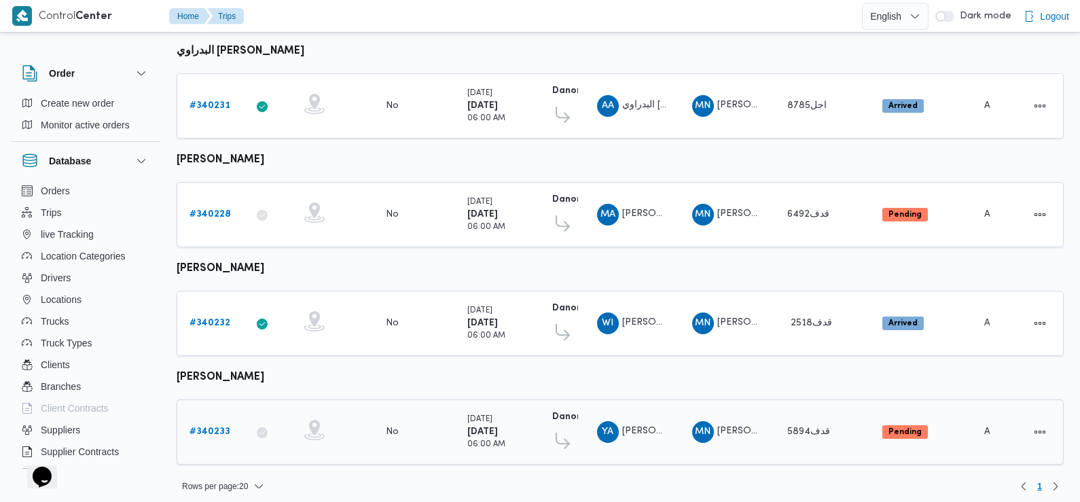
click at [214, 427] on b "# 340233" at bounding box center [209, 431] width 41 height 9
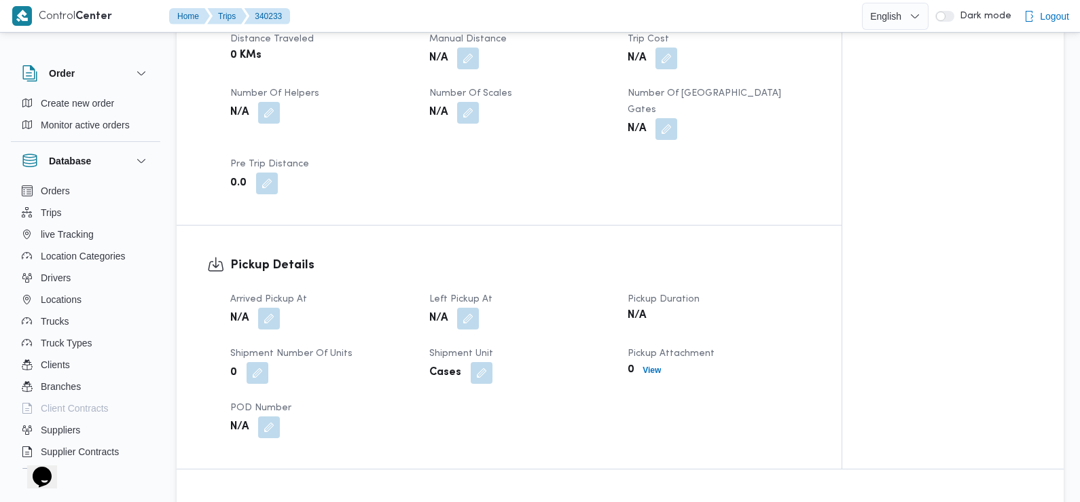
scroll to position [702, 0]
click at [278, 306] on button "button" at bounding box center [269, 317] width 22 height 22
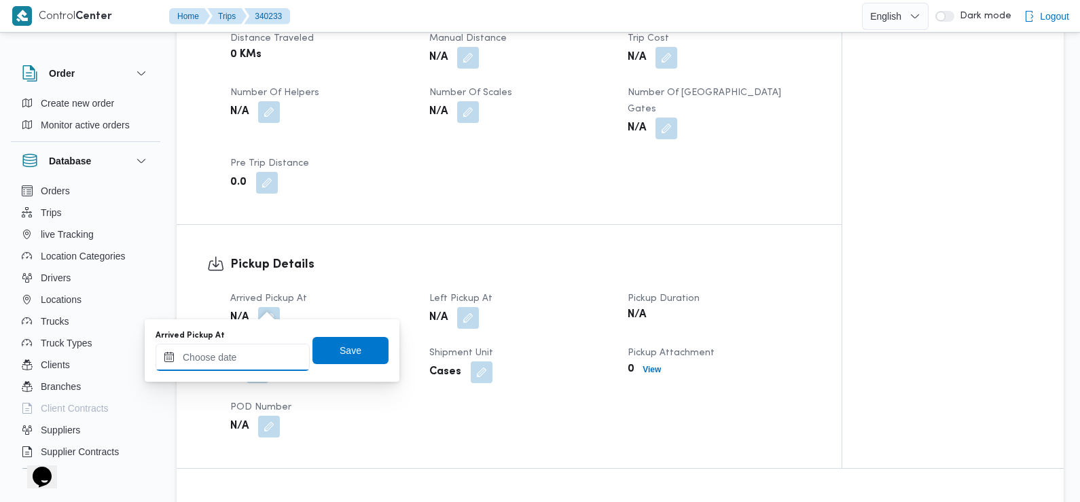
click at [264, 350] on input "Arrived Pickup At" at bounding box center [233, 357] width 154 height 27
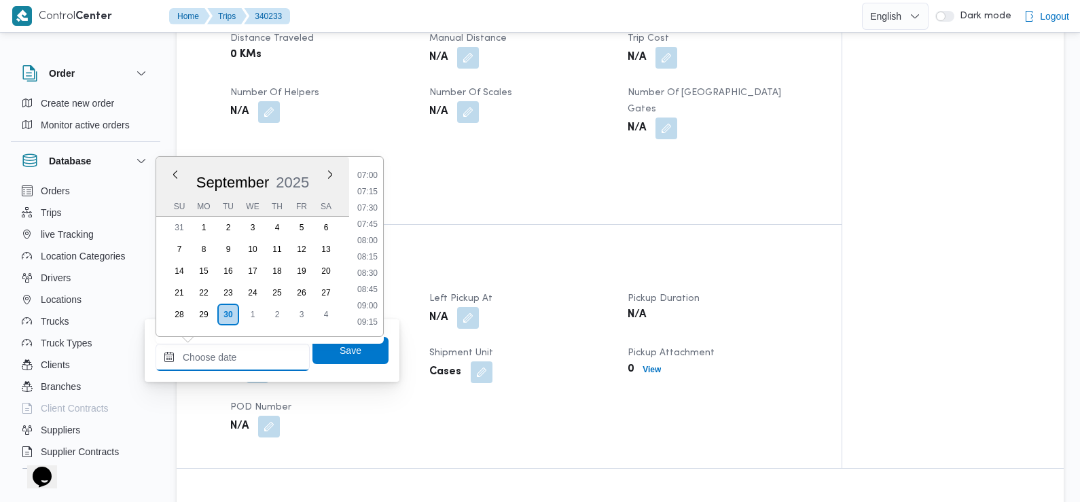
scroll to position [455, 0]
drag, startPoint x: 374, startPoint y: 209, endPoint x: 384, endPoint y: 232, distance: 24.6
click at [374, 209] on li "07:30" at bounding box center [367, 209] width 31 height 14
type input "30/09/2025 07:30"
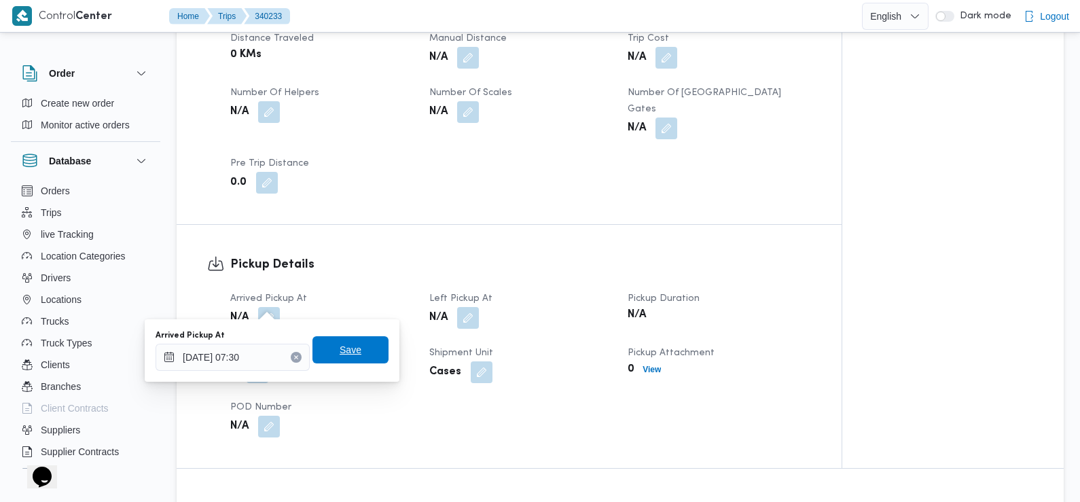
click at [357, 350] on span "Save" at bounding box center [350, 349] width 76 height 27
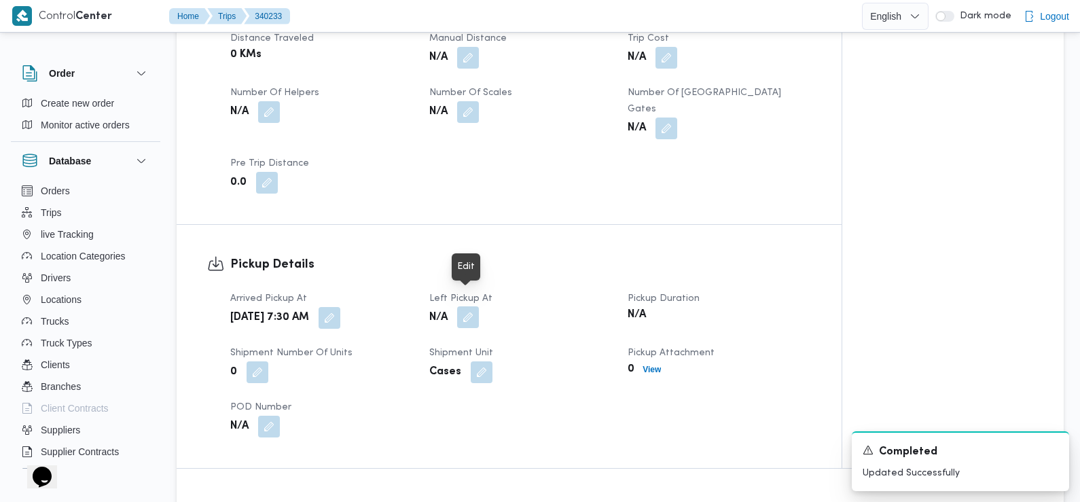
click at [470, 306] on button "button" at bounding box center [468, 317] width 22 height 22
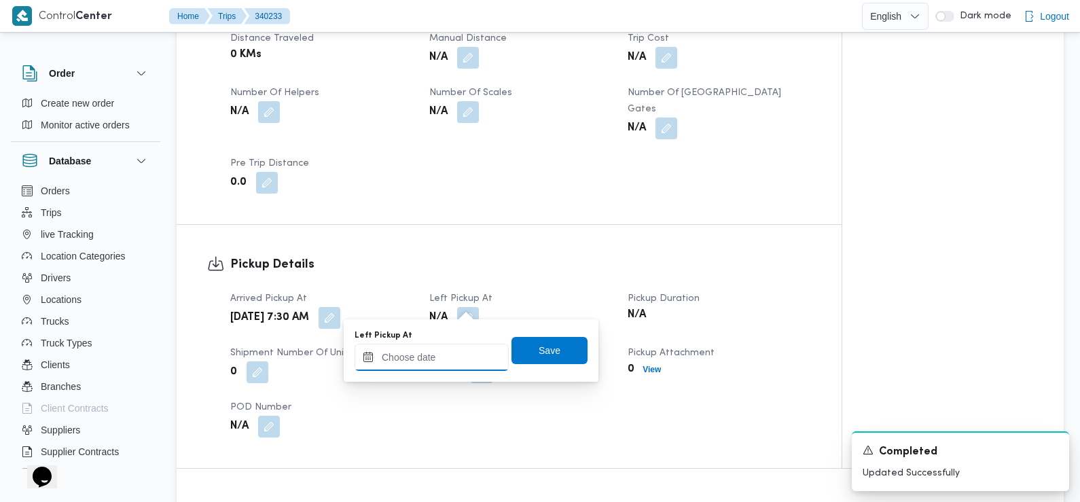
click at [457, 359] on input "Left Pickup At" at bounding box center [432, 357] width 154 height 27
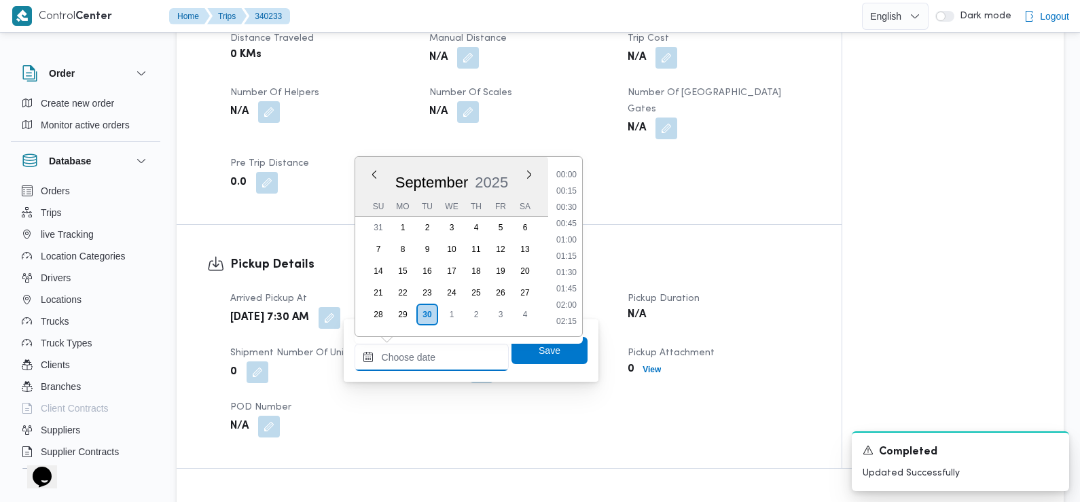
scroll to position [618, 0]
click at [570, 177] on li "09:30" at bounding box center [566, 176] width 31 height 14
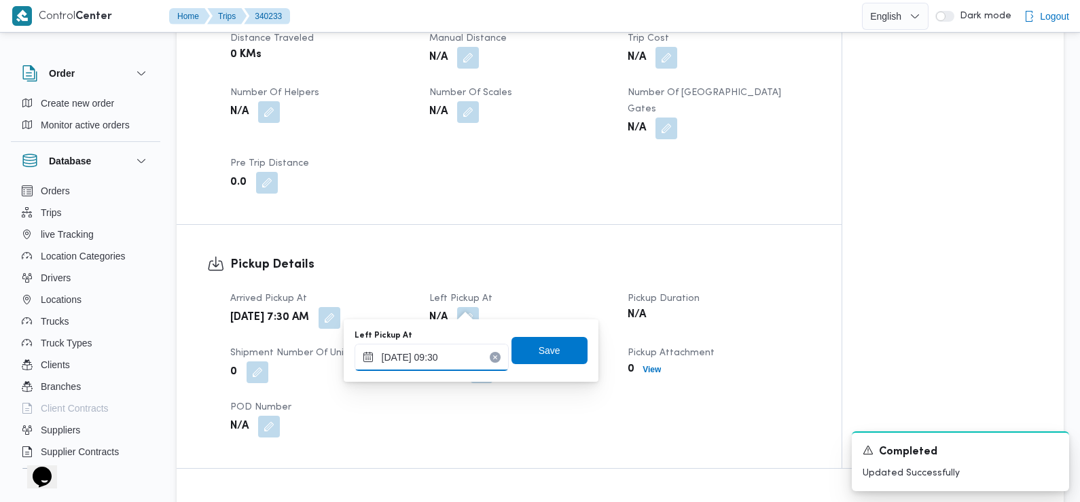
click at [467, 357] on input "30/09/2025 09:30" at bounding box center [432, 357] width 154 height 27
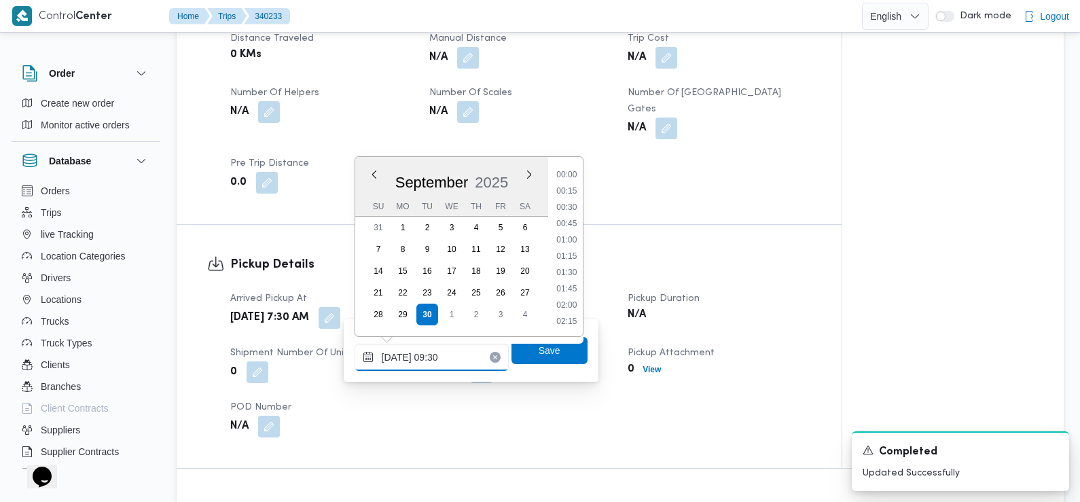
scroll to position [537, 0]
click at [570, 213] on li "08:45" at bounding box center [566, 209] width 31 height 14
type input "30/09/2025 08:45"
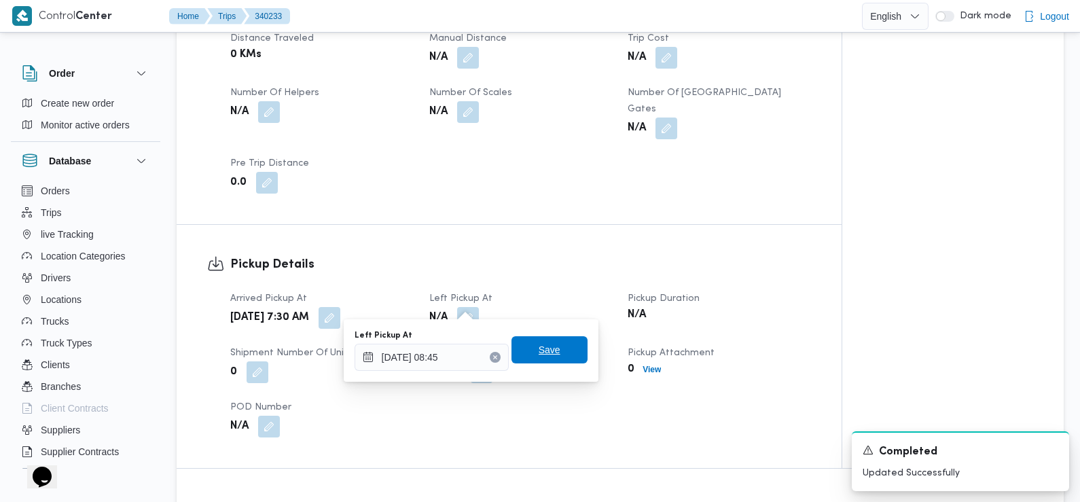
click at [552, 348] on span "Save" at bounding box center [549, 349] width 76 height 27
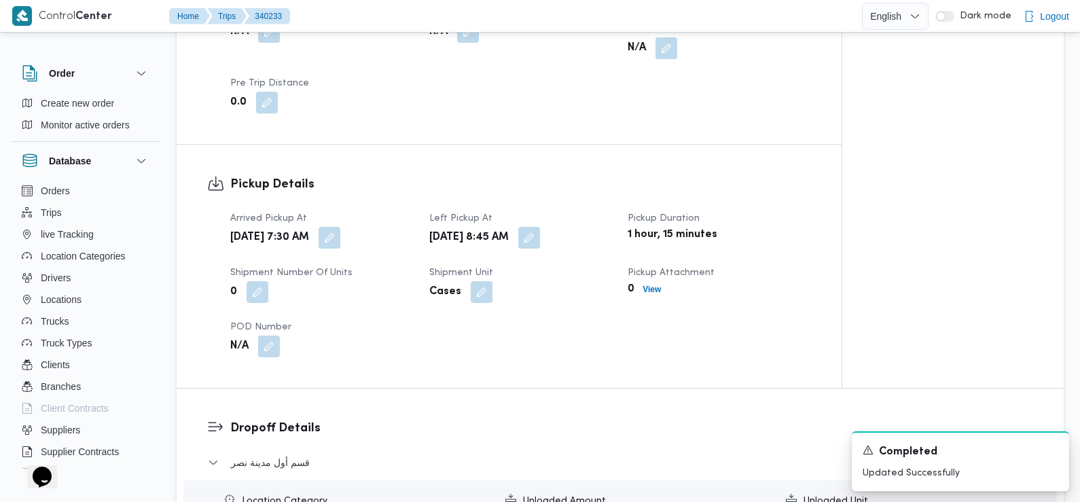
scroll to position [973, 0]
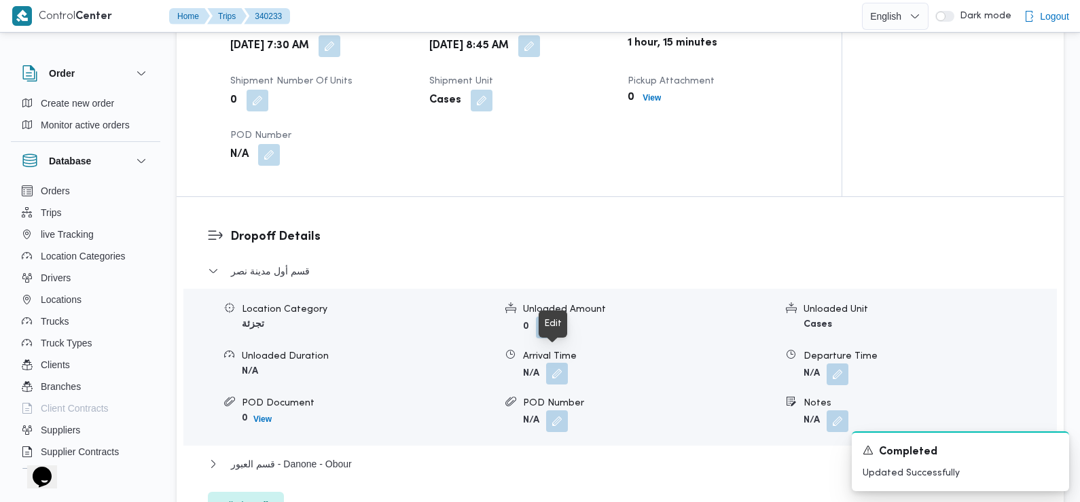
click at [552, 363] on button "button" at bounding box center [557, 374] width 22 height 22
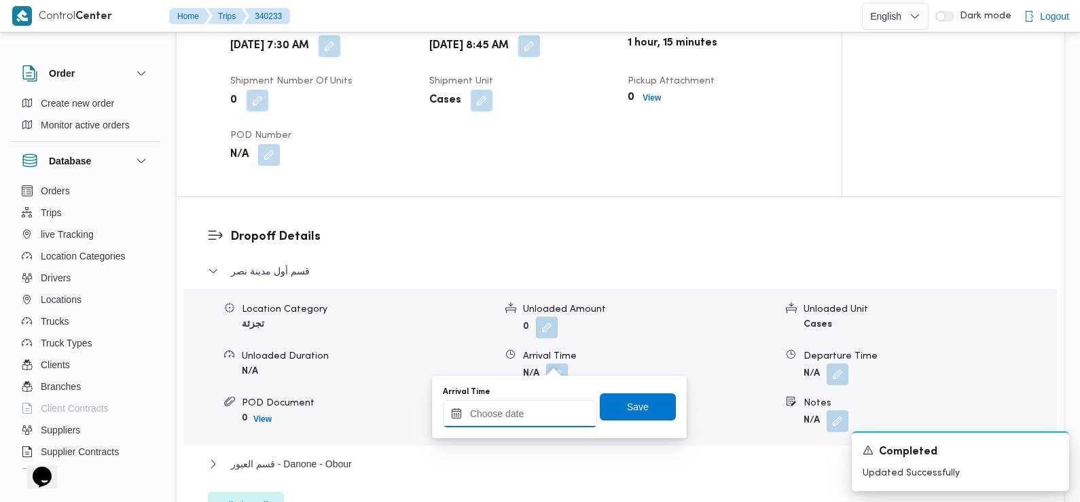
click at [535, 418] on input "Arrival Time" at bounding box center [520, 413] width 154 height 27
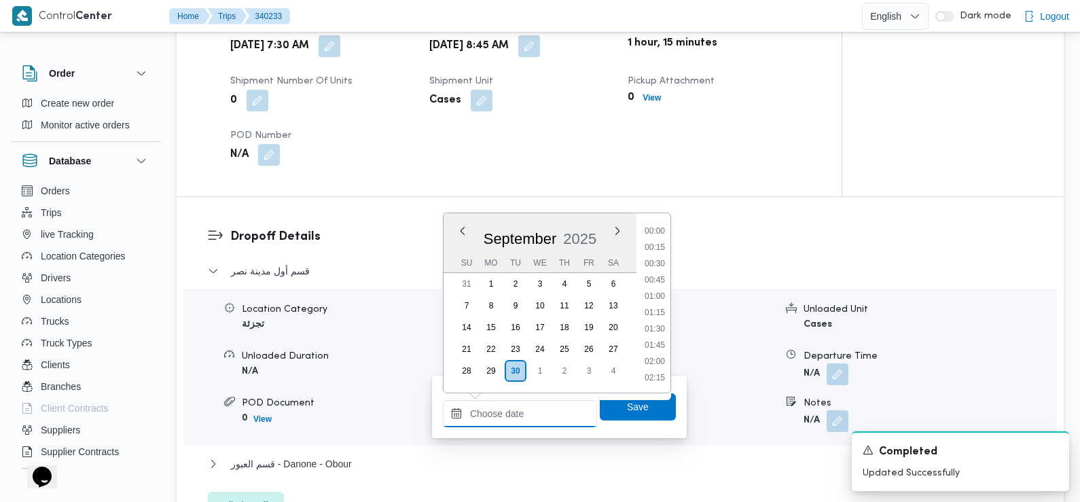
scroll to position [618, 0]
click at [658, 231] on li "09:30" at bounding box center [654, 232] width 31 height 14
type input "30/09/2025 09:30"
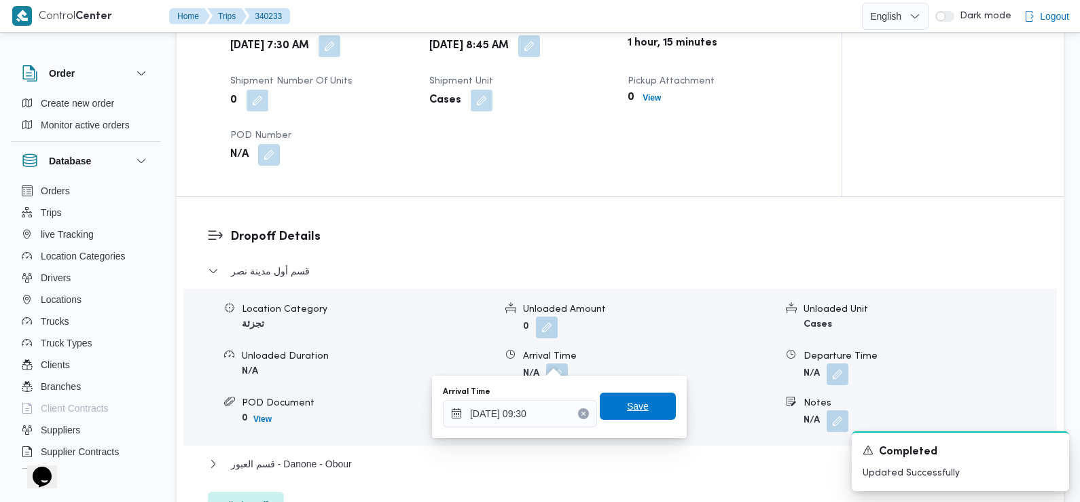
click at [636, 406] on span "Save" at bounding box center [638, 406] width 22 height 16
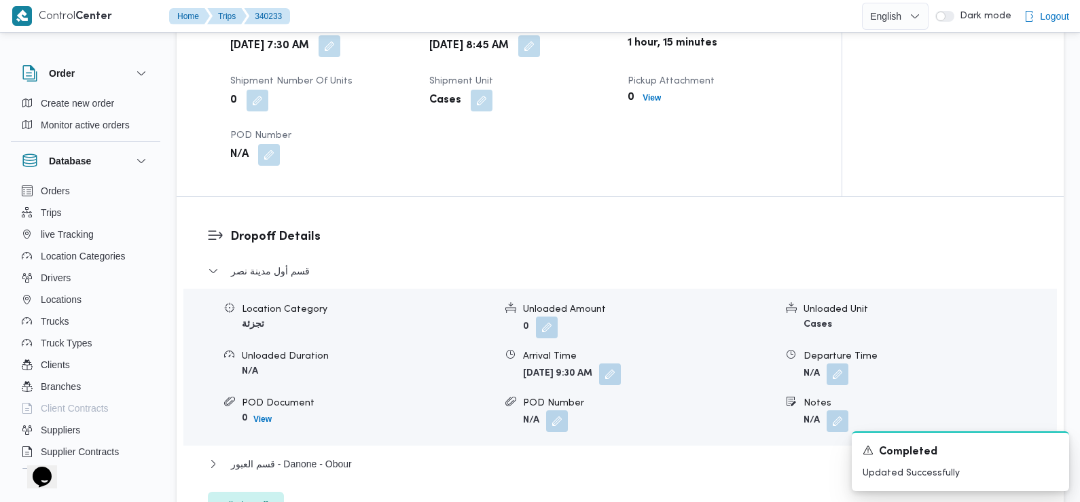
click at [395, 234] on dl "Dropoff Details قسم أول مدينة نصر Location Category تجزئة Unloaded Amount 0 Unl…" at bounding box center [631, 373] width 803 height 291
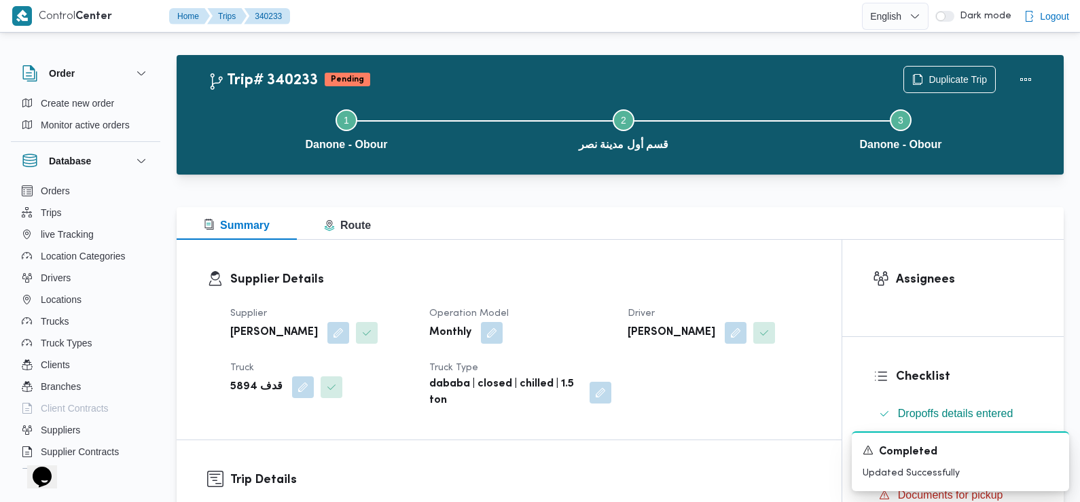
scroll to position [0, 0]
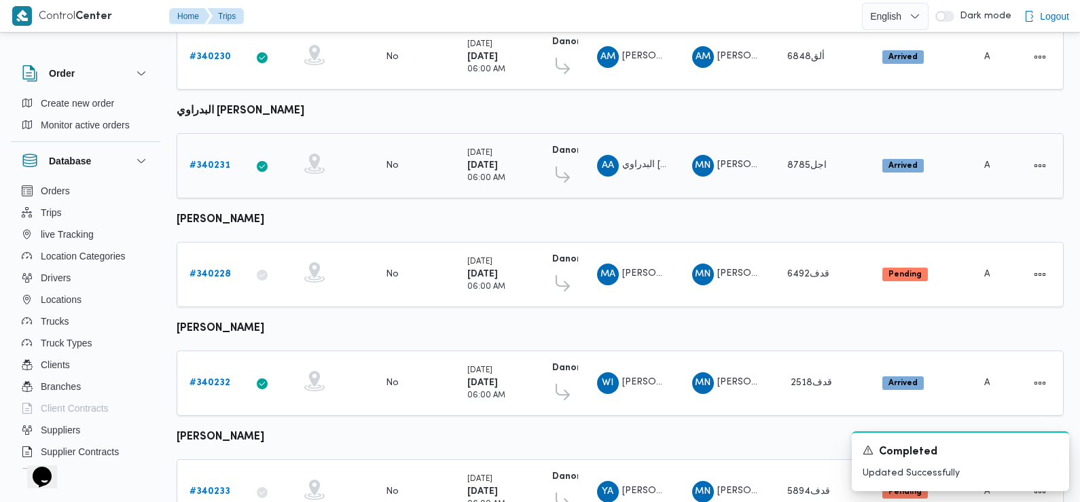
scroll to position [497, 0]
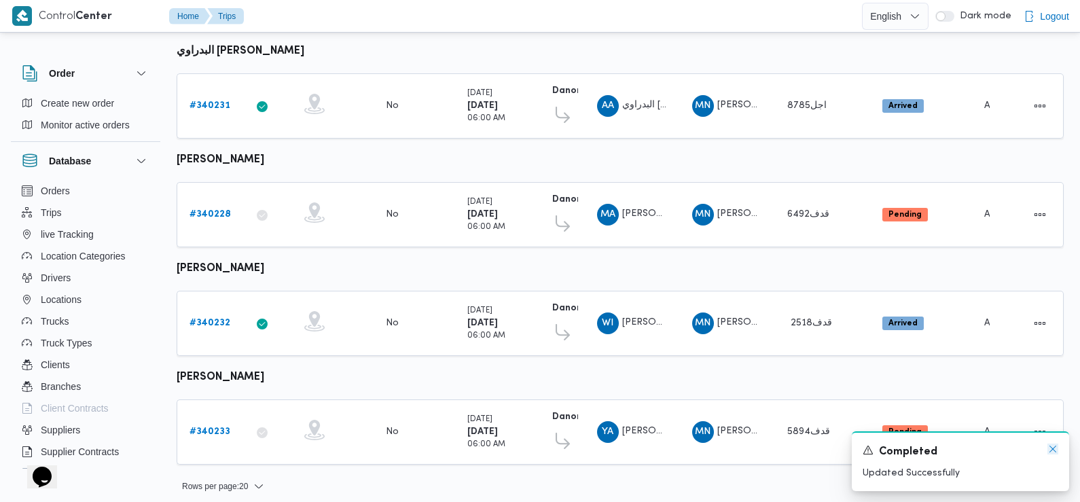
click at [1055, 448] on icon "Dismiss toast" at bounding box center [1052, 449] width 11 height 11
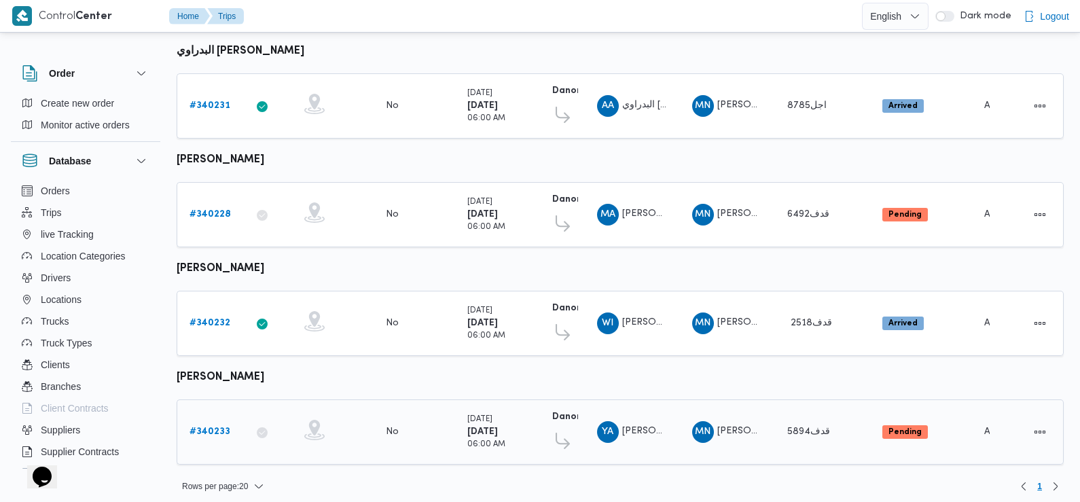
click at [205, 427] on b "# 340233" at bounding box center [209, 431] width 41 height 9
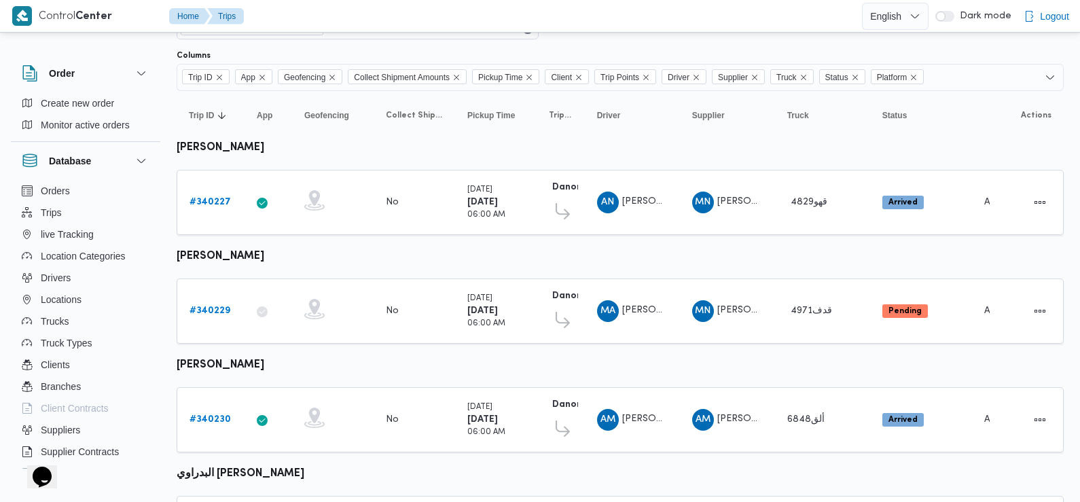
scroll to position [77, 0]
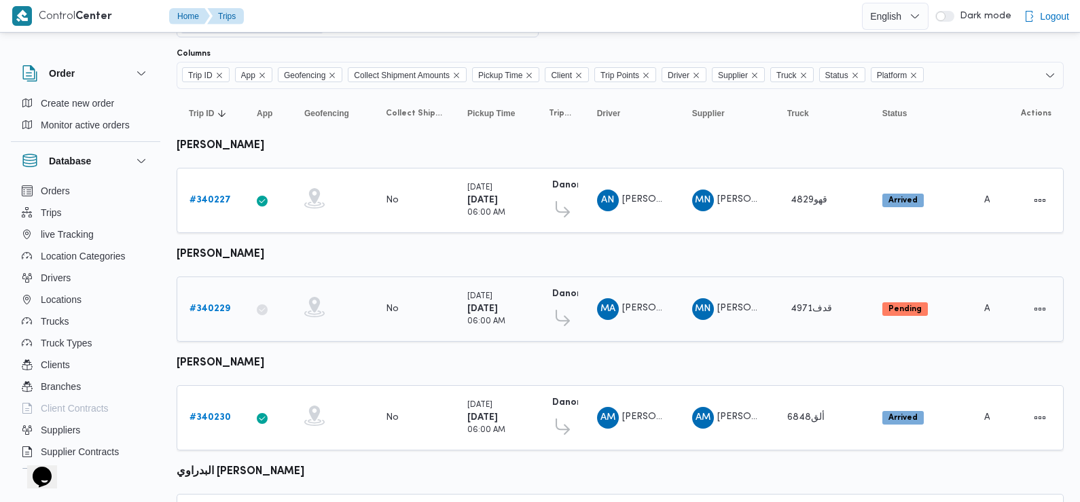
click at [204, 304] on b "# 340229" at bounding box center [209, 308] width 41 height 9
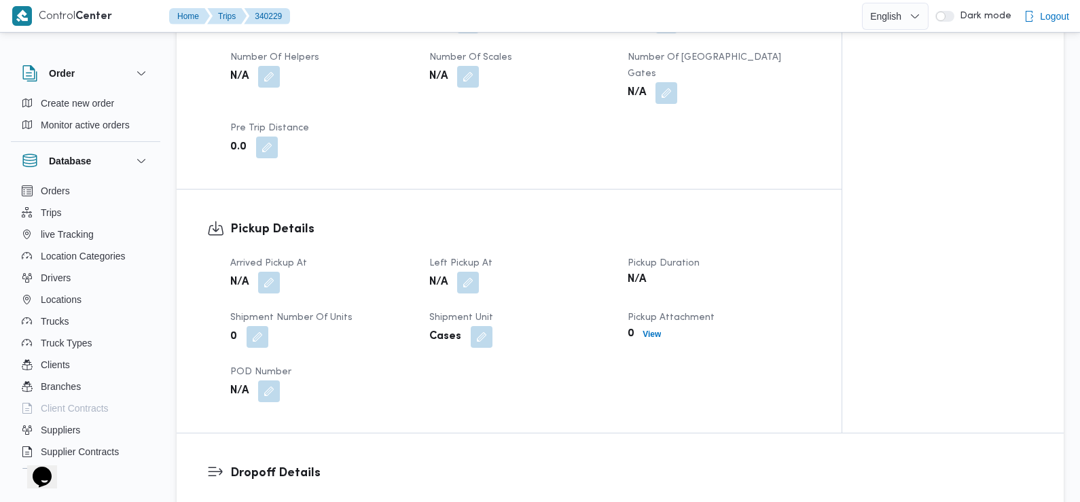
scroll to position [738, 0]
click at [260, 270] on button "button" at bounding box center [269, 281] width 22 height 22
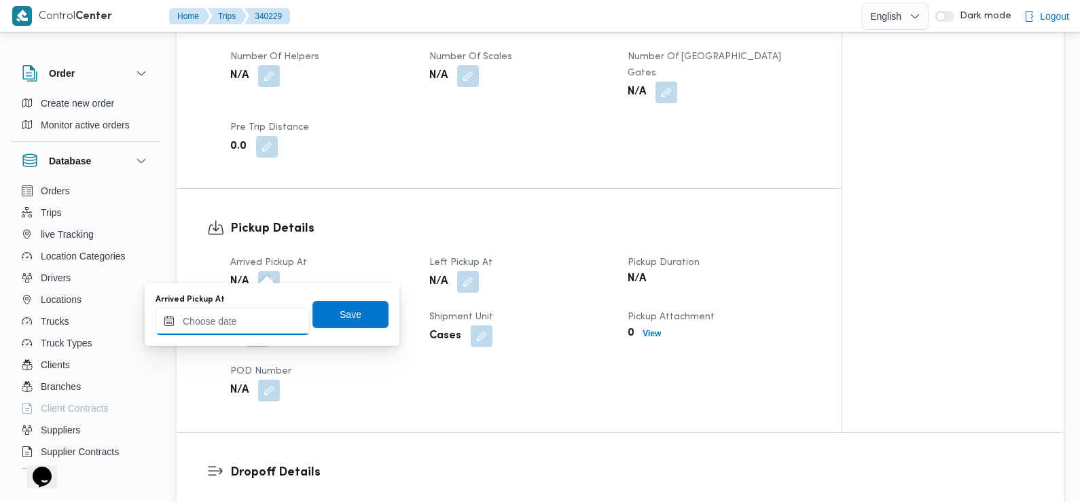
click at [270, 314] on input "Arrived Pickup At" at bounding box center [233, 321] width 154 height 27
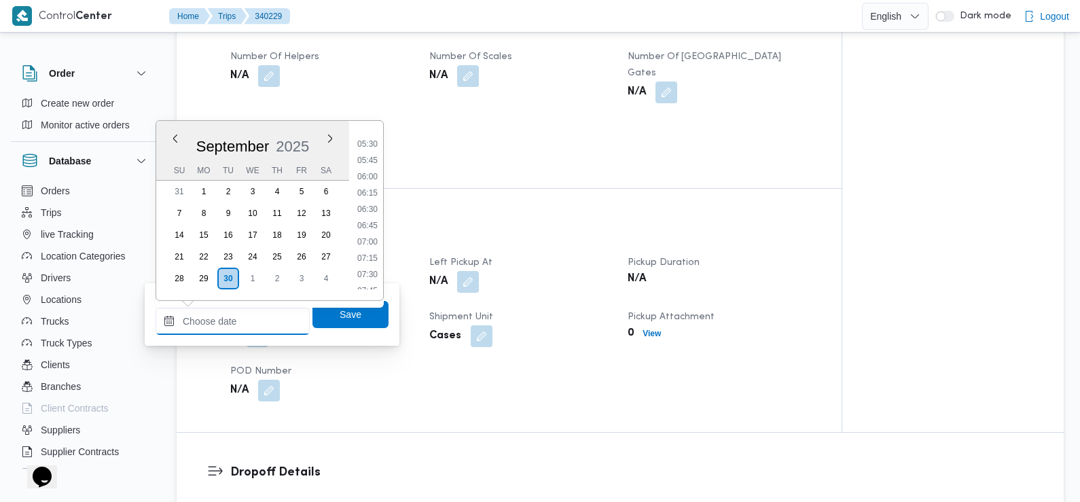
scroll to position [346, 0]
click at [372, 247] on li "07:00" at bounding box center [367, 249] width 31 height 14
type input "30/09/2025 07:00"
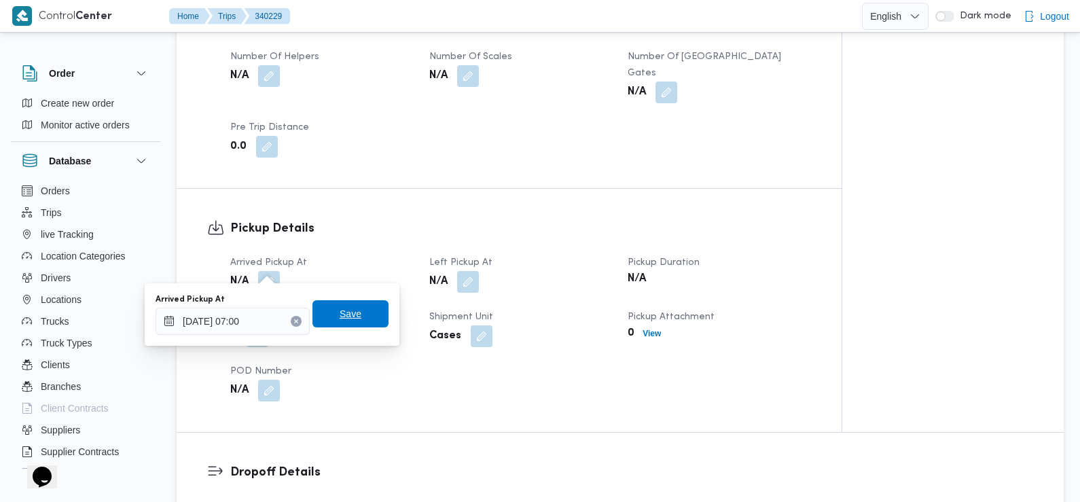
click at [340, 317] on span "Save" at bounding box center [351, 314] width 22 height 16
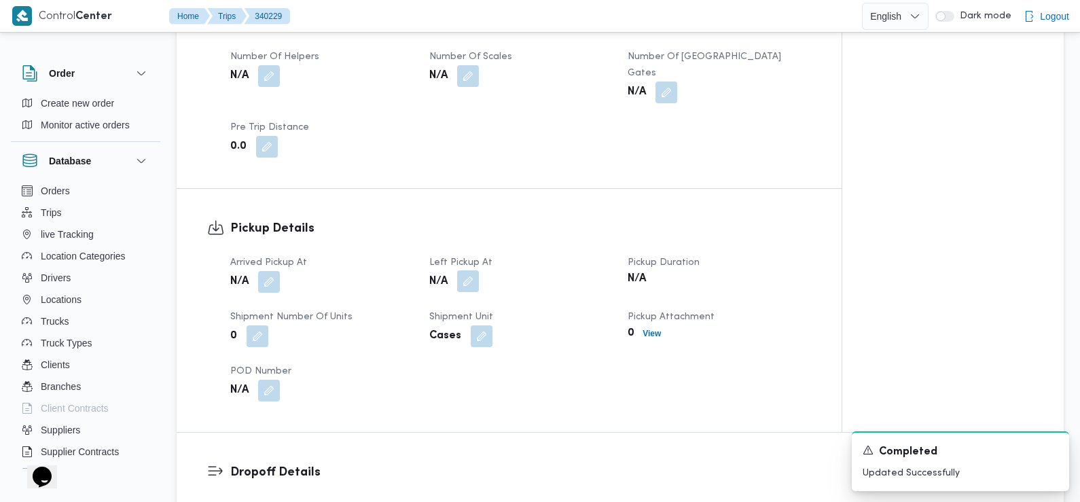
click at [477, 270] on button "button" at bounding box center [468, 281] width 22 height 22
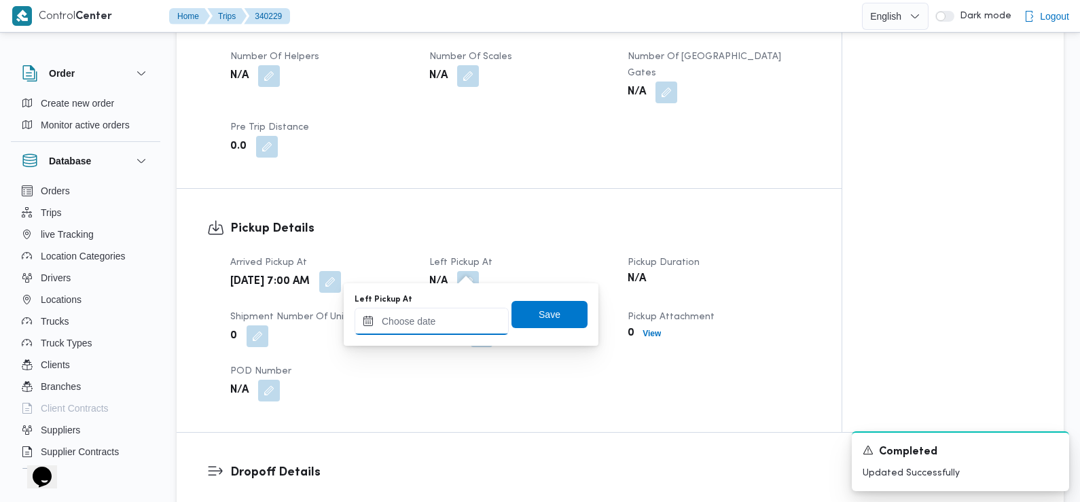
click at [460, 322] on input "Left Pickup At" at bounding box center [432, 321] width 154 height 27
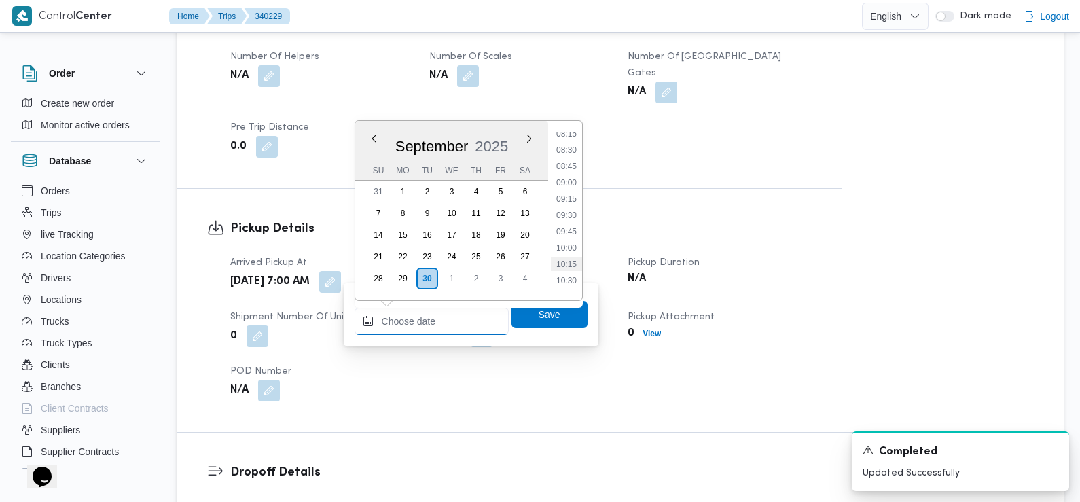
scroll to position [541, 0]
click at [572, 167] on li "08:45" at bounding box center [566, 168] width 31 height 14
type input "30/09/2025 08:45"
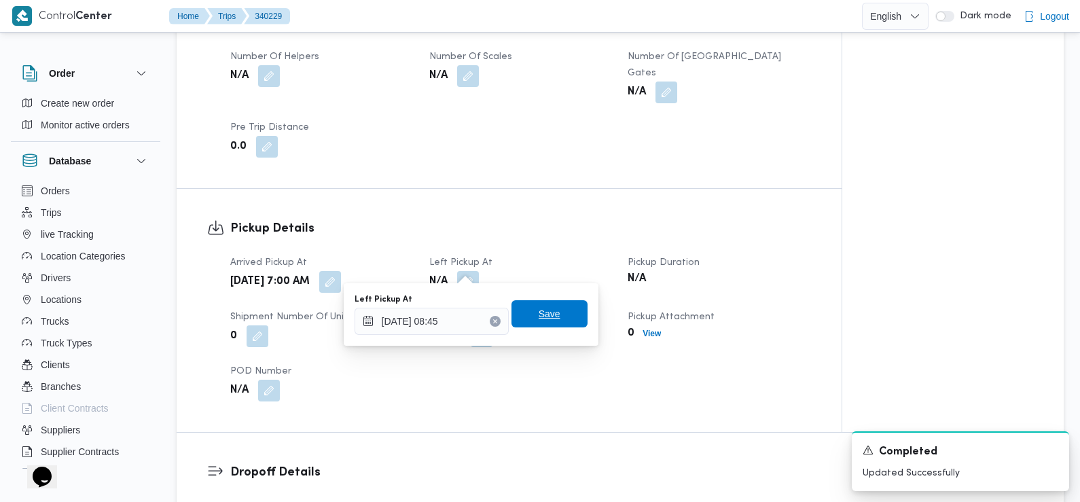
click at [558, 315] on span "Save" at bounding box center [549, 313] width 76 height 27
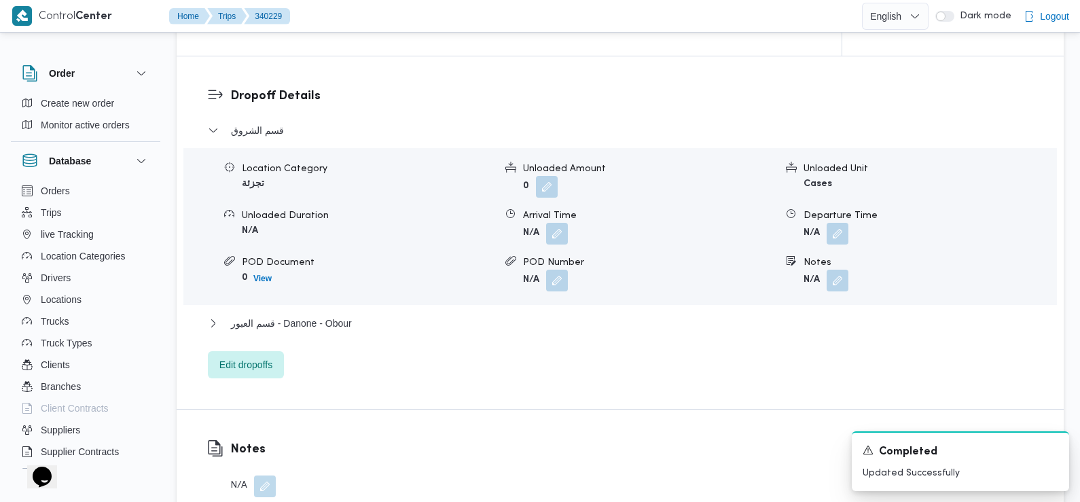
scroll to position [1118, 0]
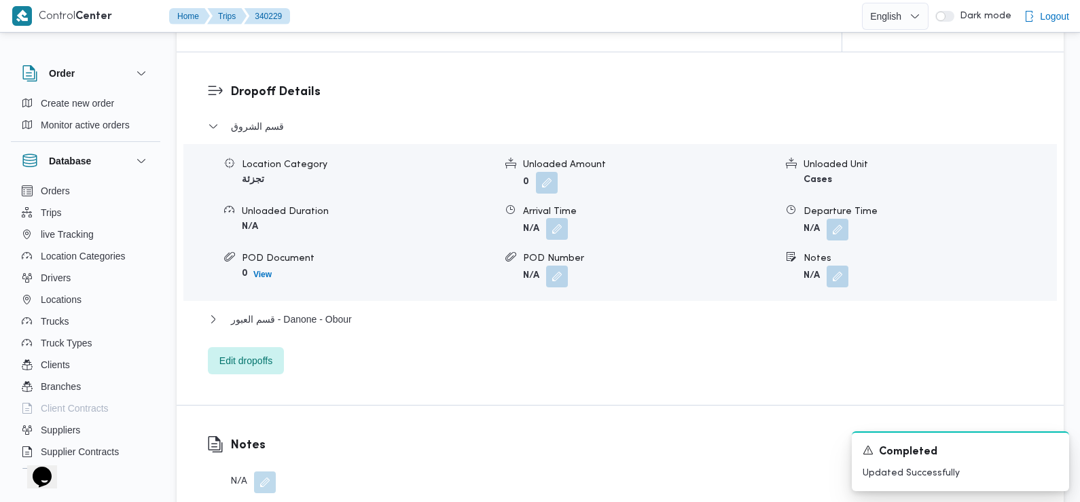
click at [559, 218] on button "button" at bounding box center [557, 229] width 22 height 22
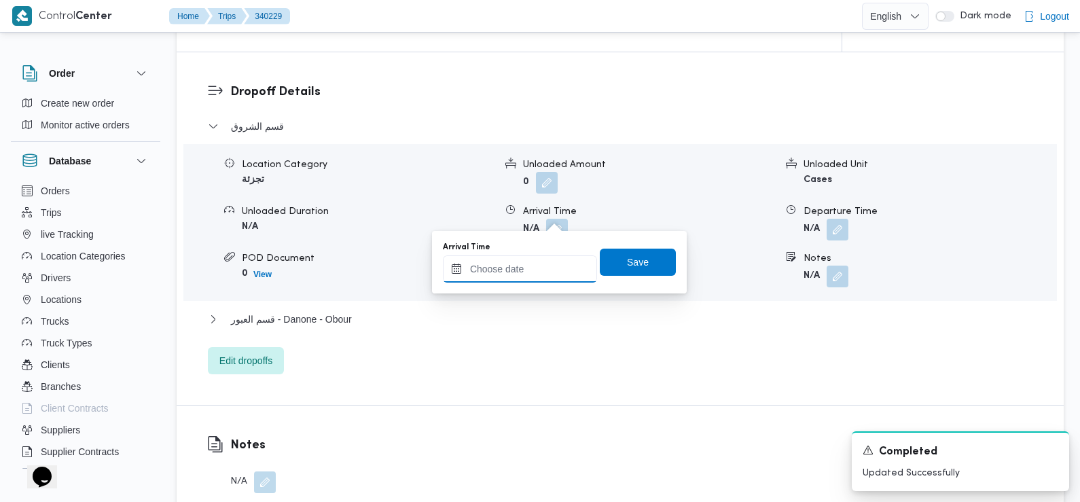
click at [544, 275] on input "Arrival Time" at bounding box center [520, 268] width 154 height 27
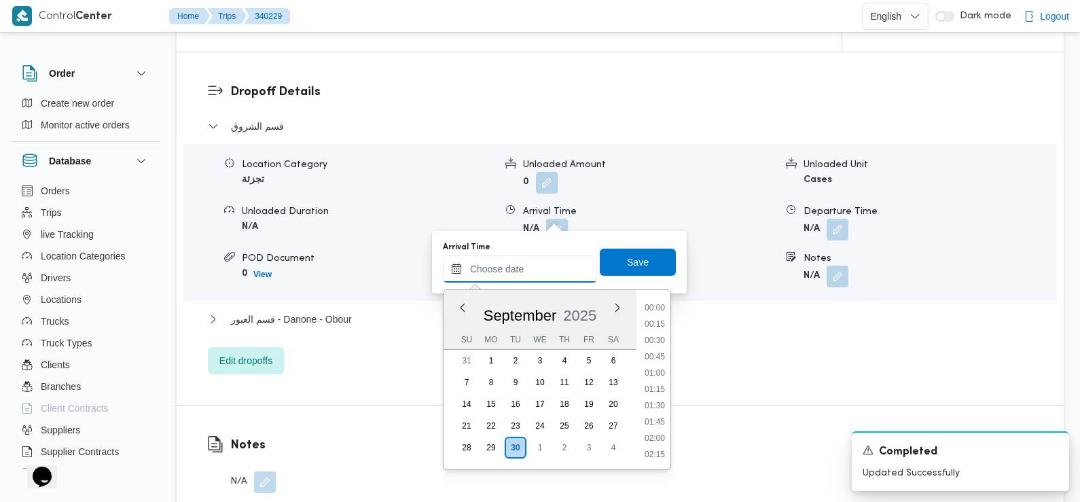
scroll to position [618, 0]
click at [661, 308] on li "09:30" at bounding box center [654, 309] width 31 height 14
type input "30/09/2025 09:30"
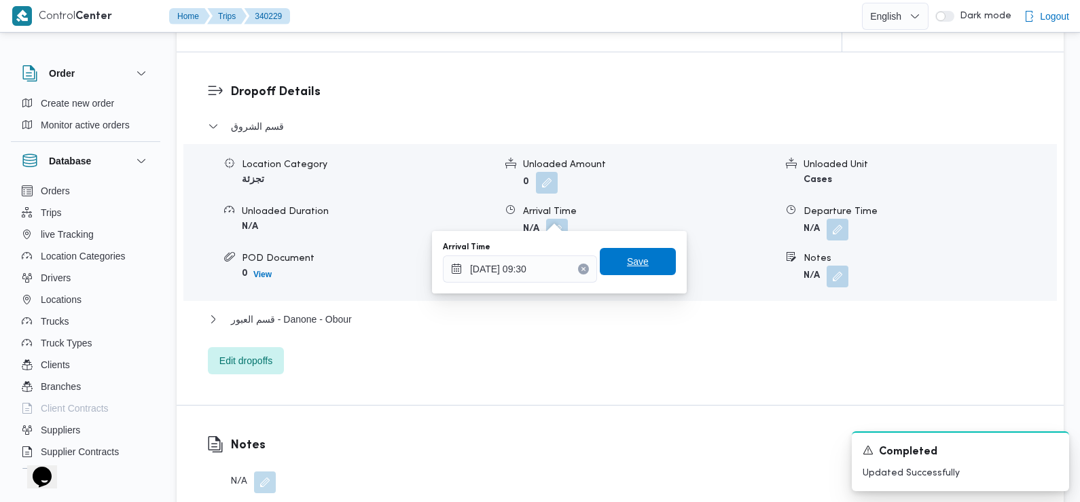
click at [650, 274] on span "Save" at bounding box center [638, 261] width 76 height 27
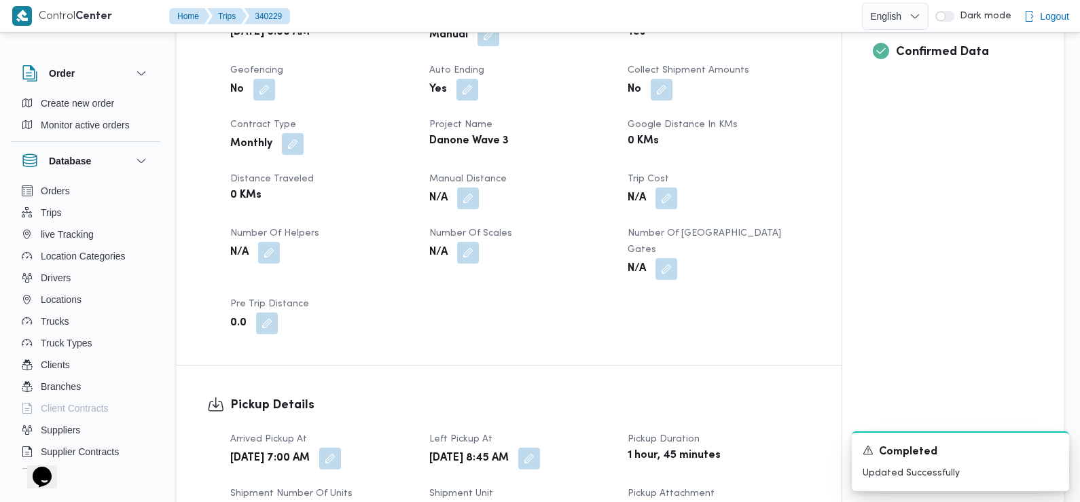
scroll to position [0, 0]
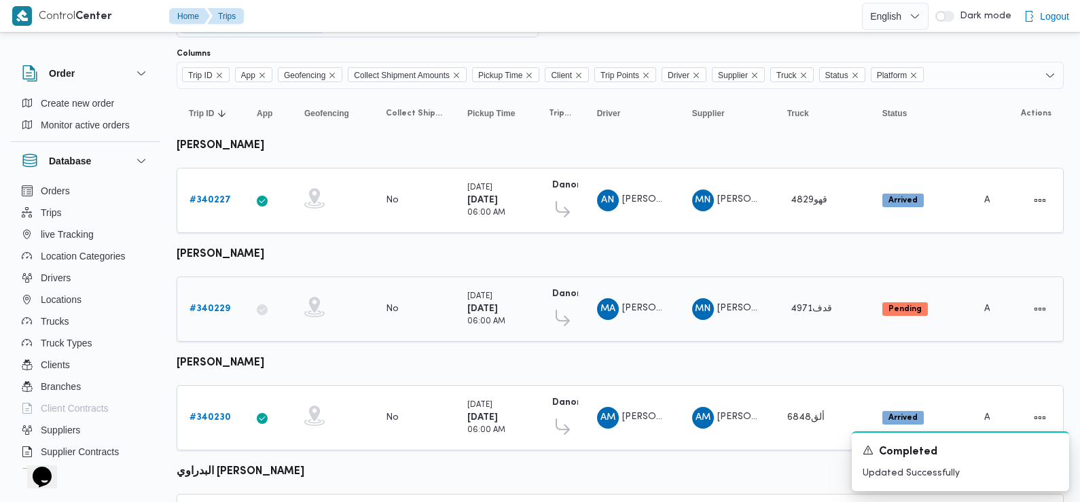
scroll to position [497, 0]
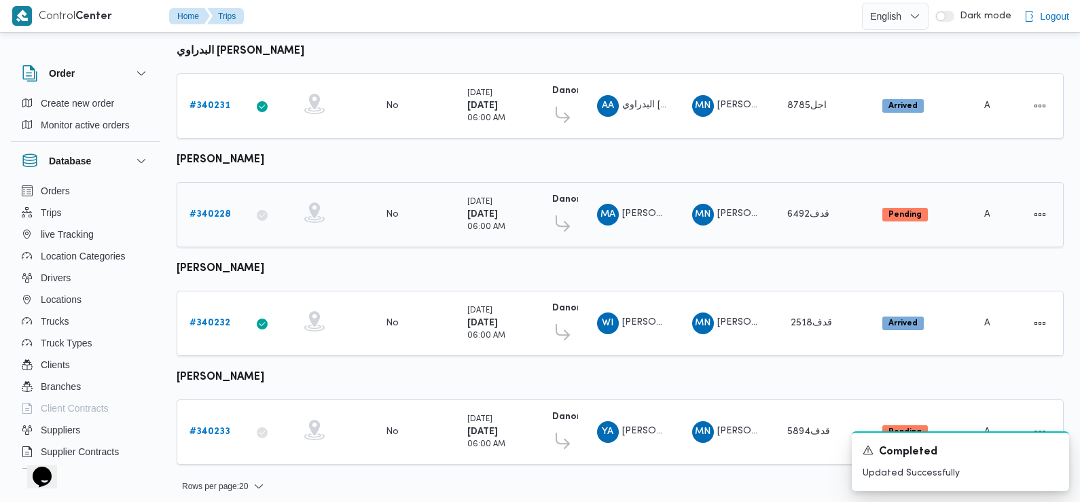
click at [213, 210] on b "# 340228" at bounding box center [209, 214] width 41 height 9
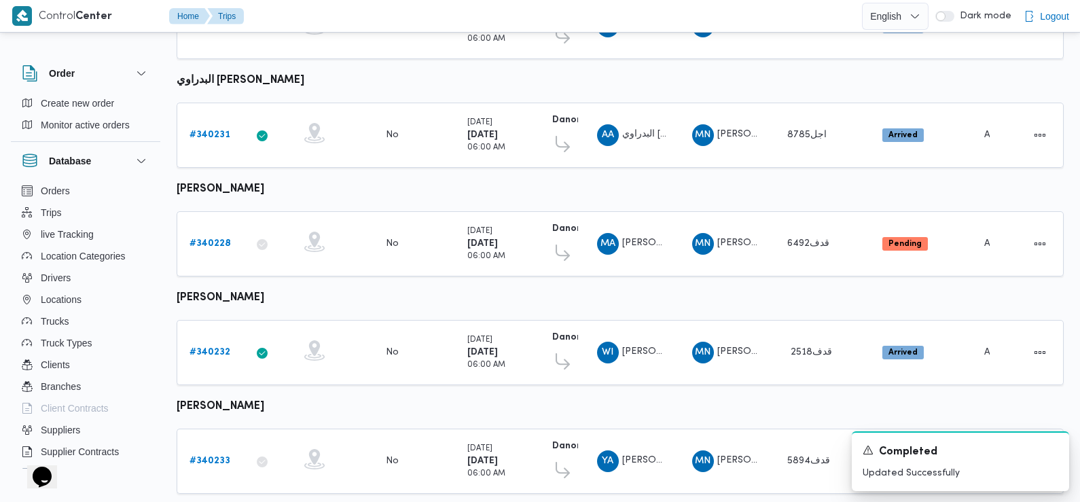
scroll to position [497, 0]
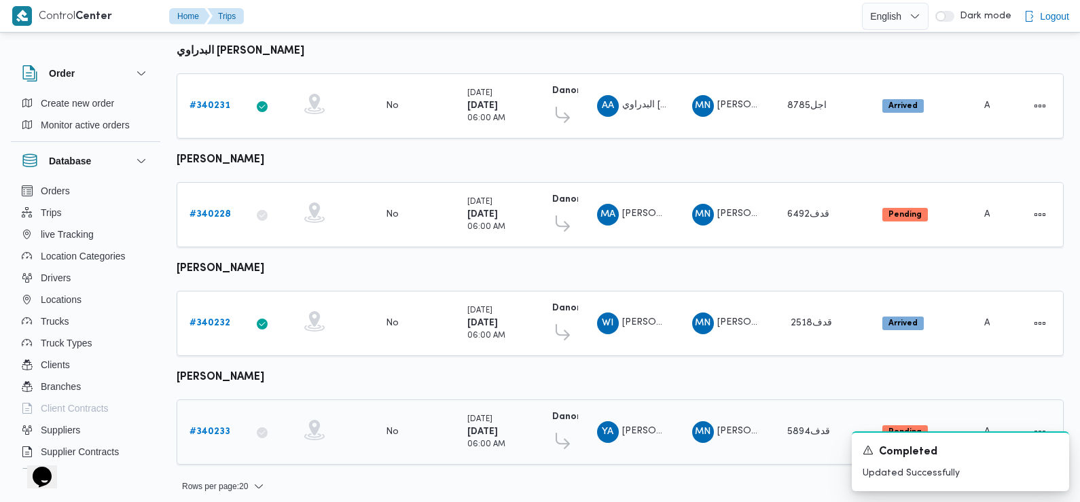
click at [223, 427] on b "# 340233" at bounding box center [209, 431] width 41 height 9
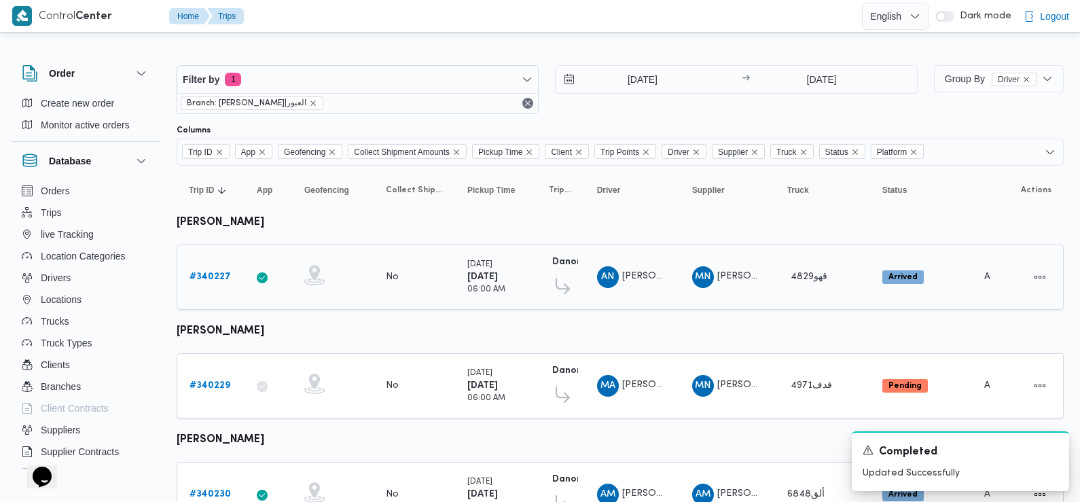
click at [211, 278] on b "# 340227" at bounding box center [209, 276] width 41 height 9
click at [217, 382] on b "# 340229" at bounding box center [209, 385] width 41 height 9
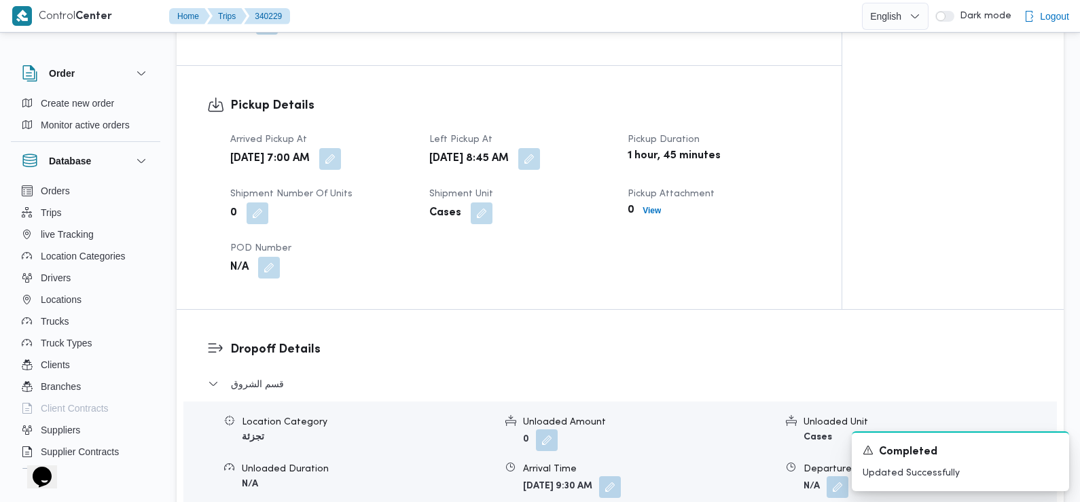
scroll to position [820, 0]
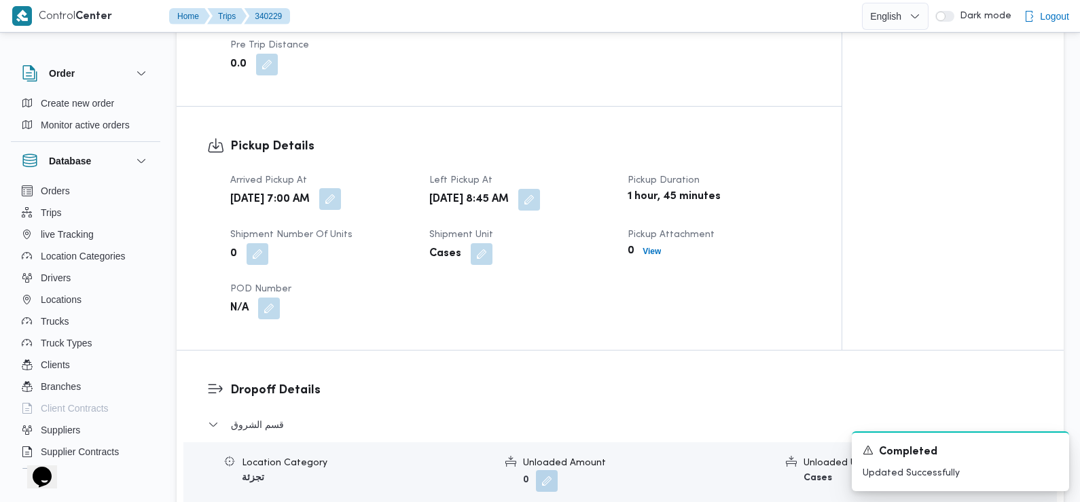
click at [341, 191] on button "button" at bounding box center [330, 199] width 22 height 22
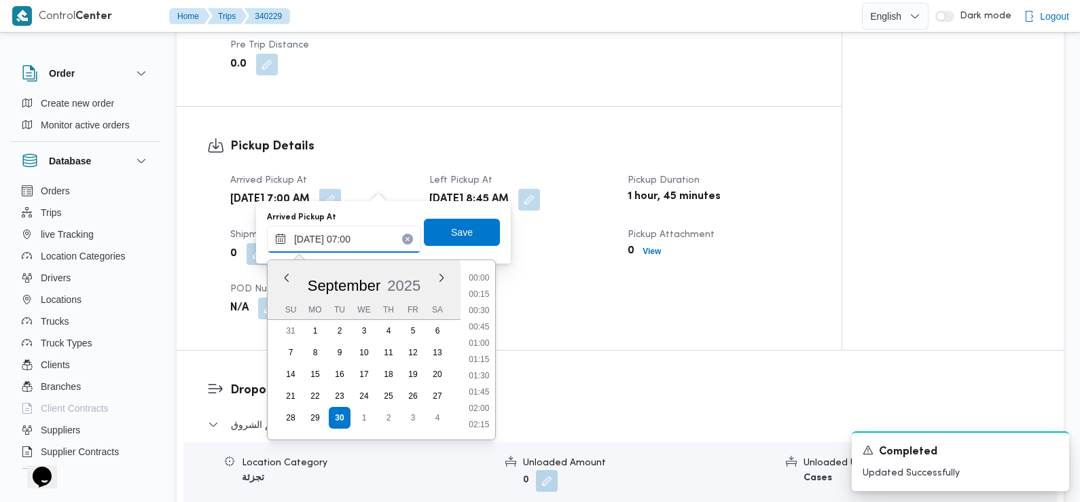
click at [374, 235] on input "30/09/2025 07:00" at bounding box center [344, 238] width 154 height 27
click at [486, 375] on li "07:15" at bounding box center [478, 377] width 31 height 14
type input "30/09/2025 07:15"
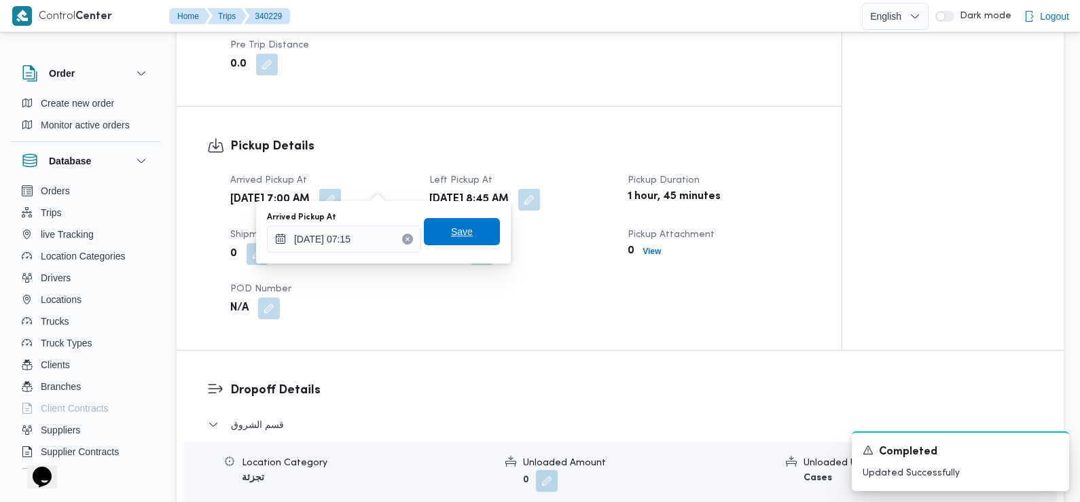
click at [451, 234] on span "Save" at bounding box center [462, 231] width 22 height 16
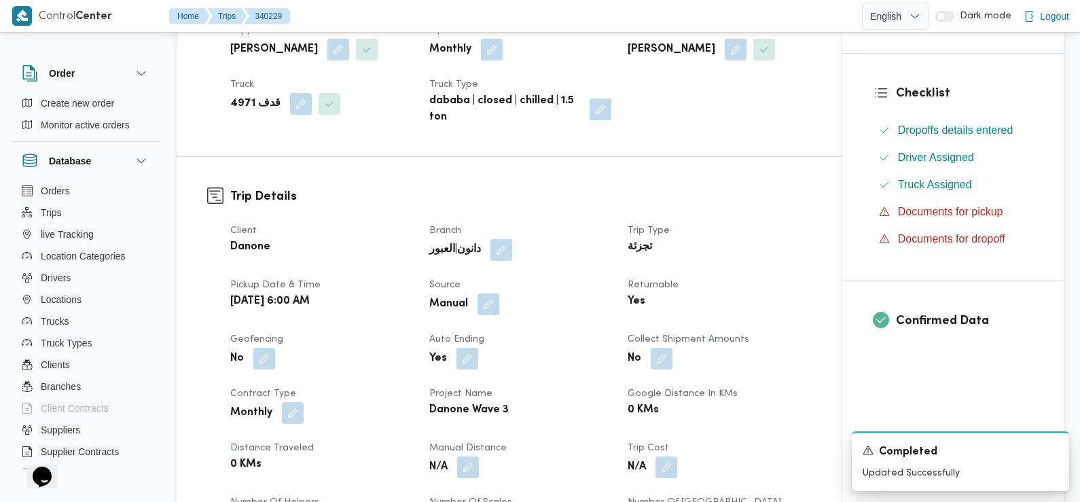
scroll to position [0, 0]
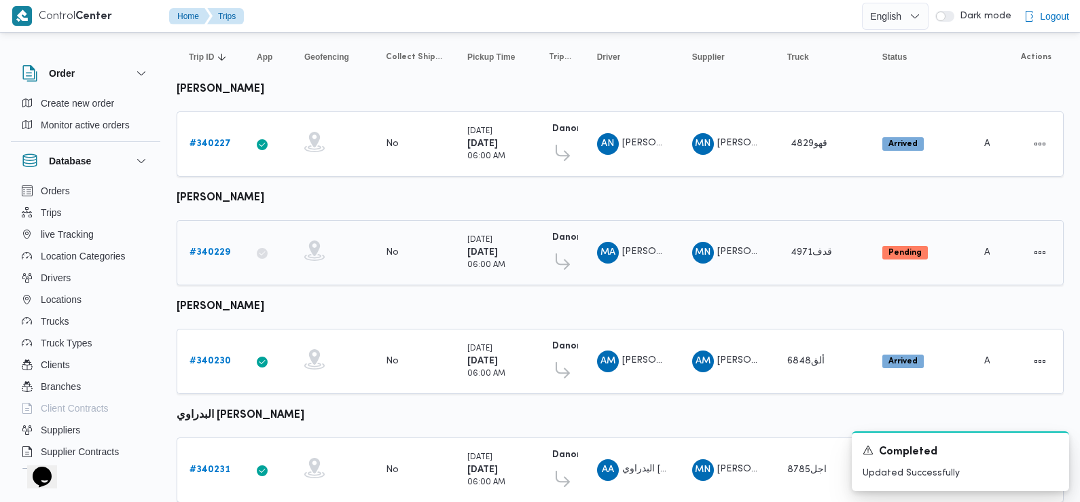
scroll to position [163, 0]
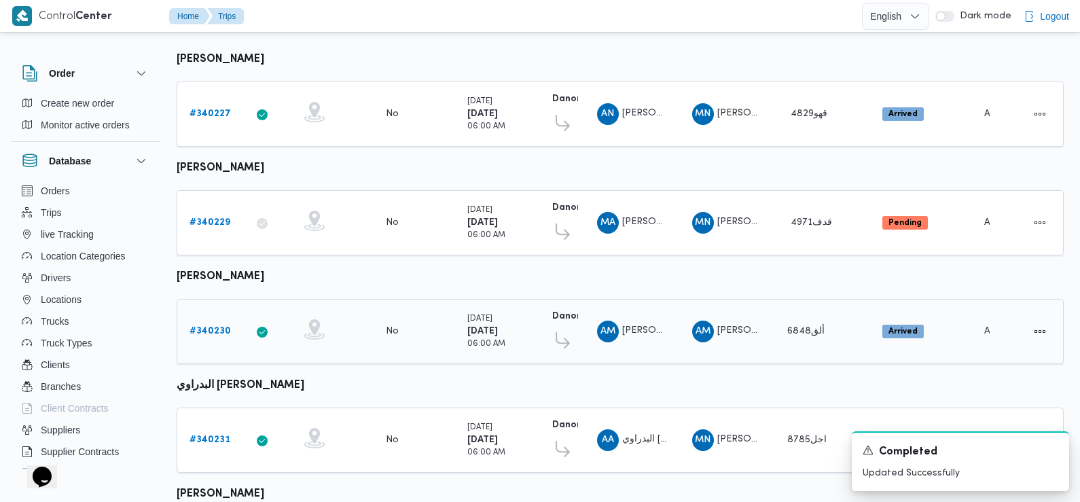
click at [214, 327] on b "# 340230" at bounding box center [209, 331] width 41 height 9
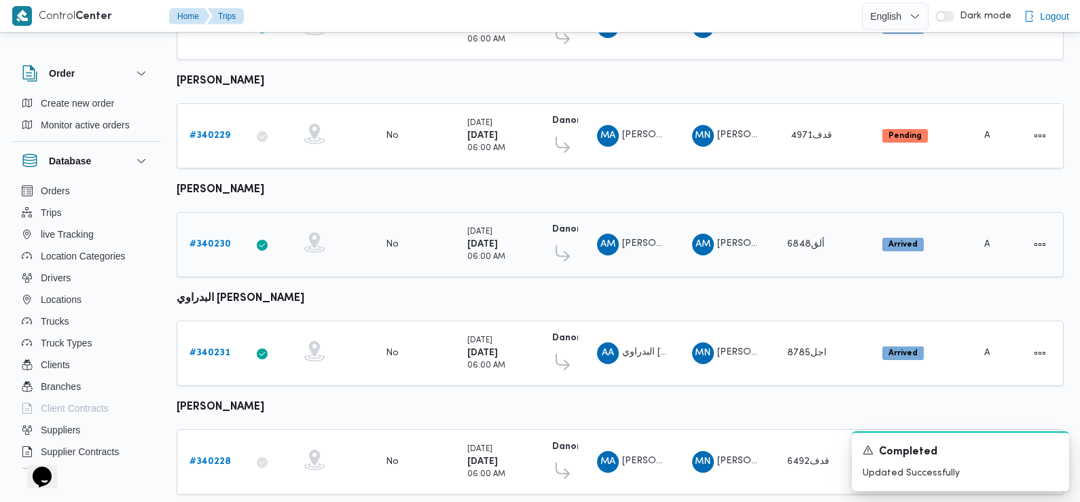
scroll to position [312, 0]
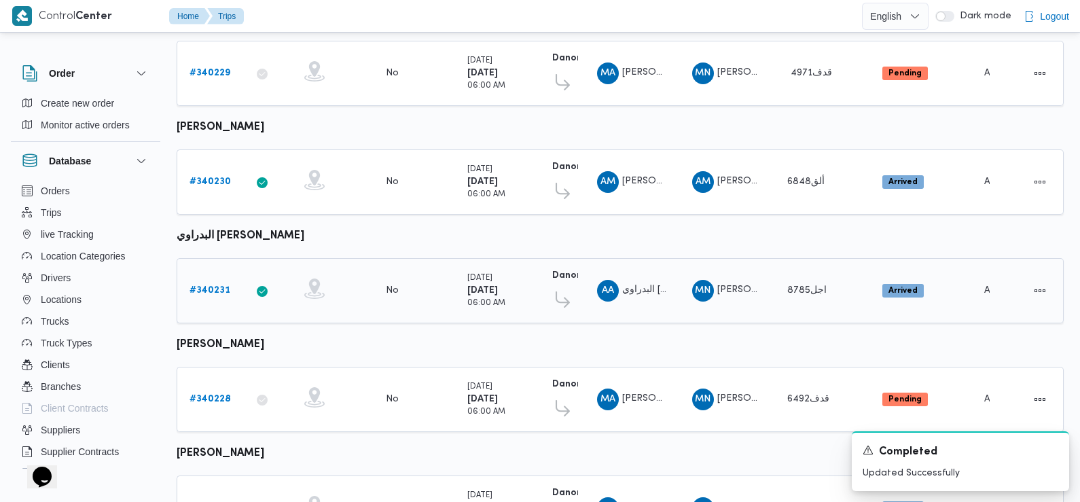
click at [204, 286] on b "# 340231" at bounding box center [209, 290] width 41 height 9
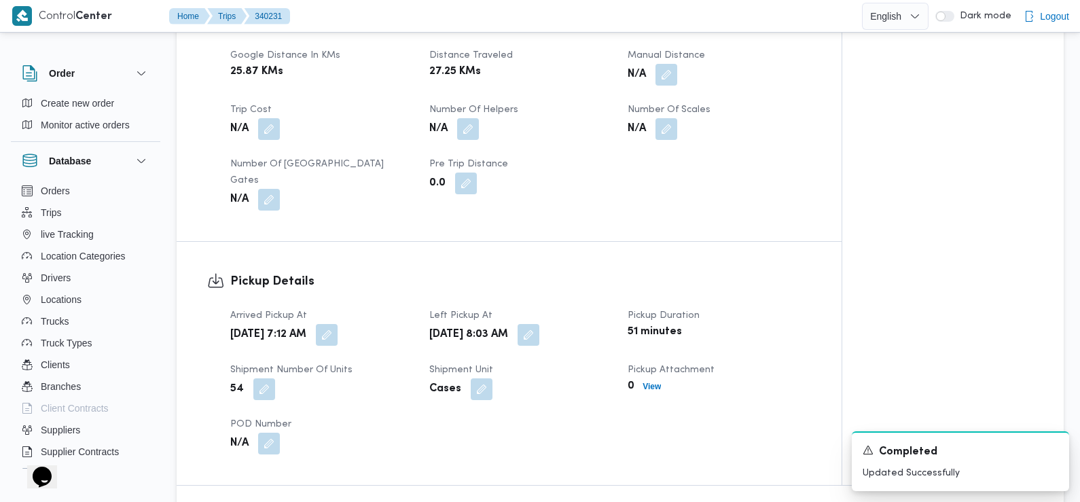
scroll to position [852, 0]
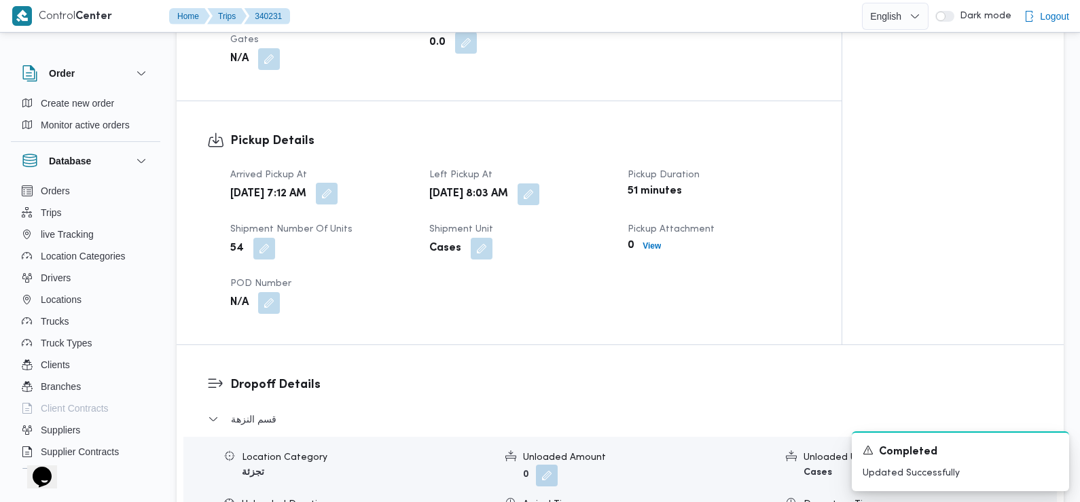
click at [338, 183] on button "button" at bounding box center [327, 194] width 22 height 22
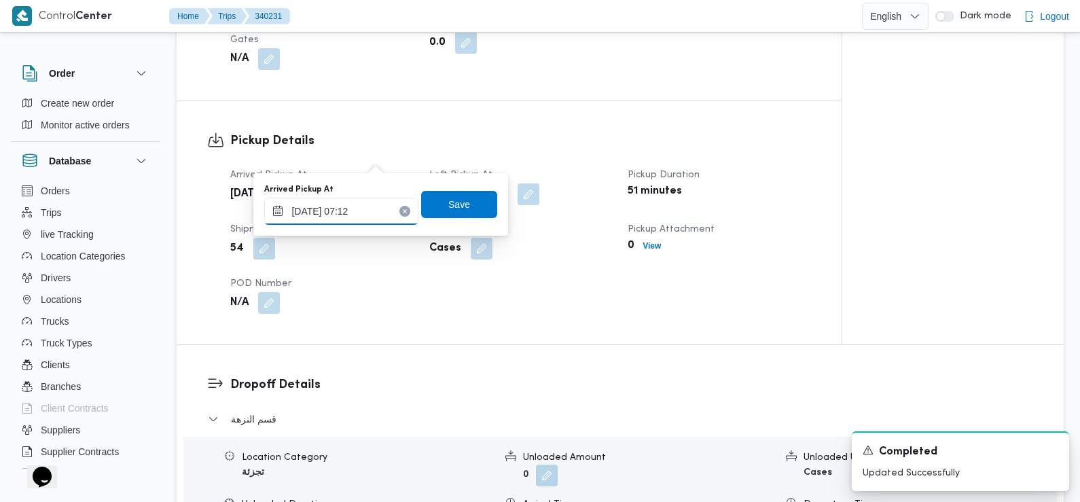
click at [356, 206] on input "30/09/2025 07:12" at bounding box center [341, 211] width 154 height 27
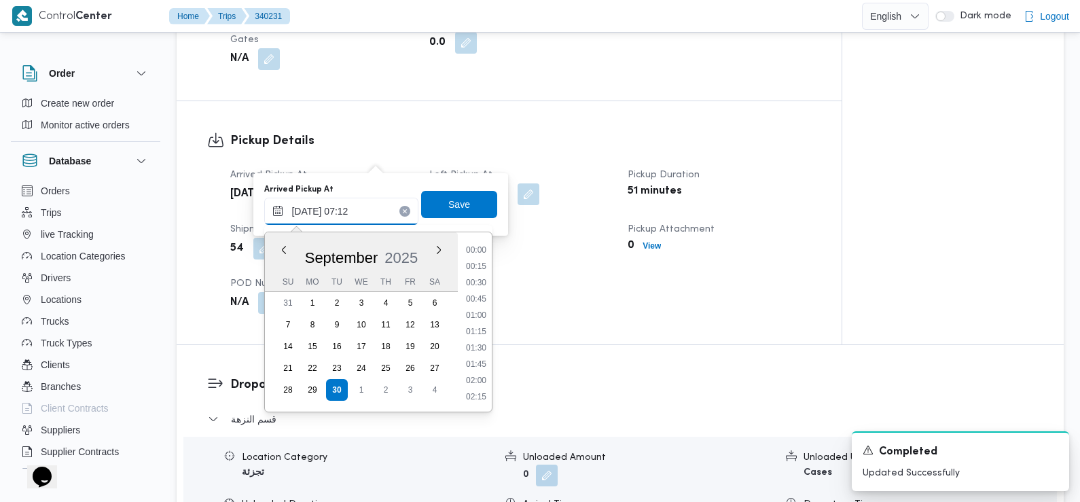
scroll to position [374, 0]
click at [486, 316] on li "06:45" at bounding box center [475, 317] width 31 height 14
type input "30/09/2025 06:45"
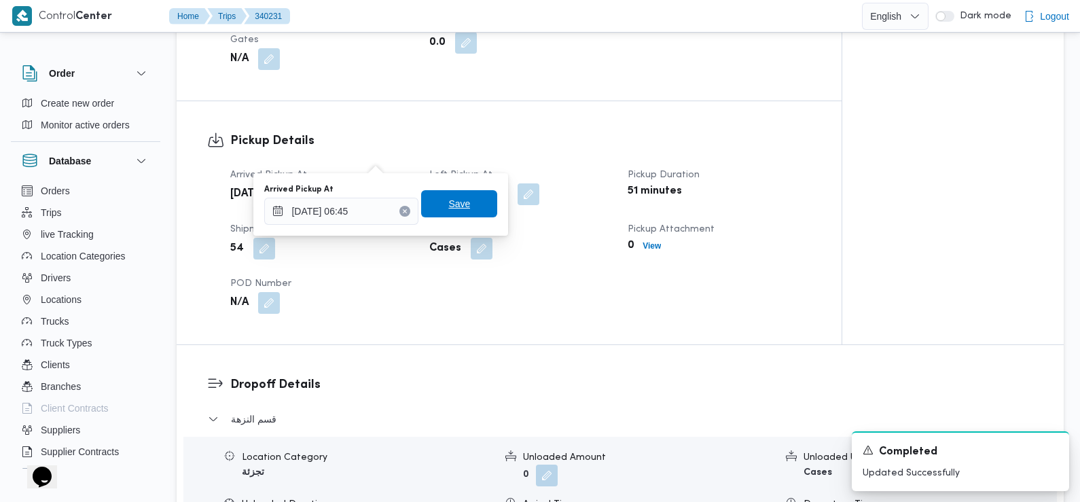
click at [459, 200] on span "Save" at bounding box center [459, 203] width 76 height 27
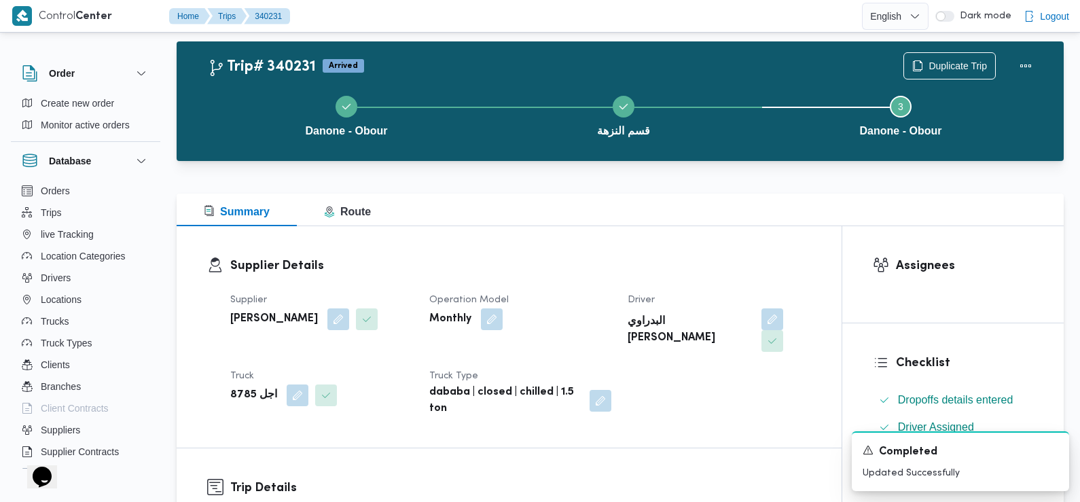
scroll to position [0, 0]
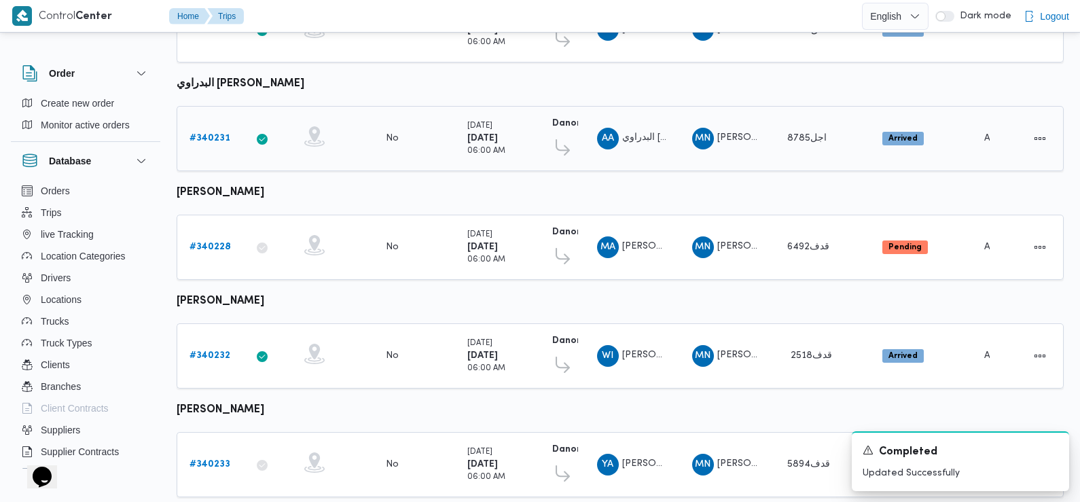
scroll to position [485, 0]
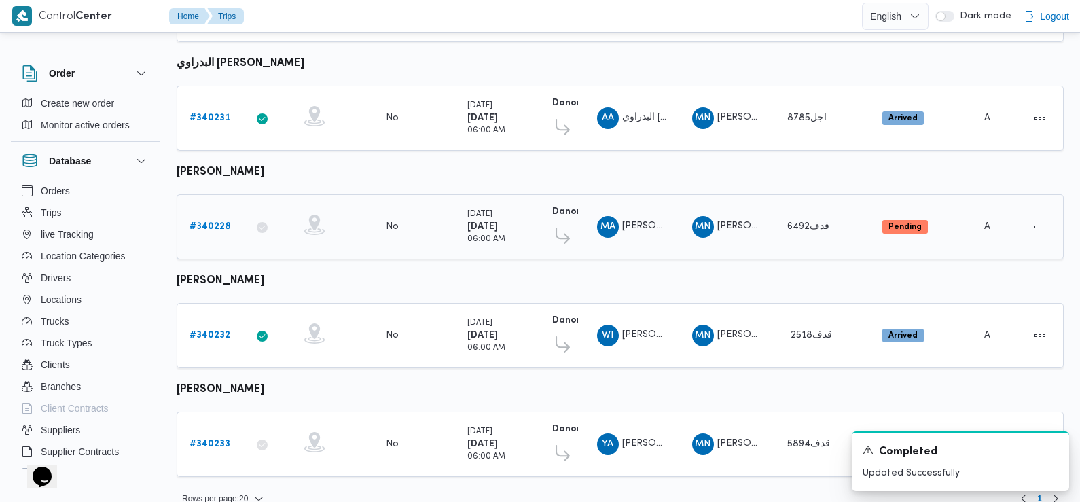
click at [208, 222] on b "# 340228" at bounding box center [209, 226] width 41 height 9
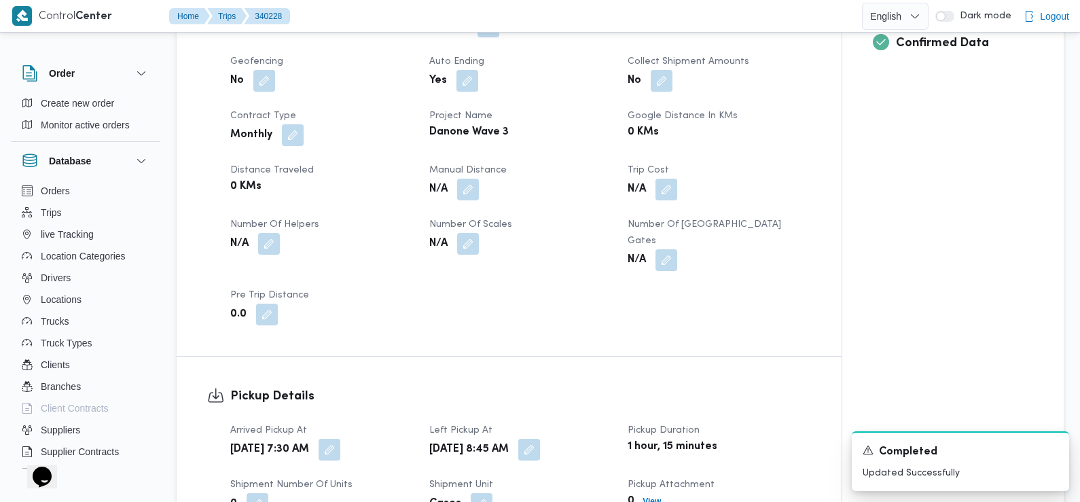
scroll to position [571, 0]
click at [340, 439] on button "button" at bounding box center [330, 448] width 22 height 22
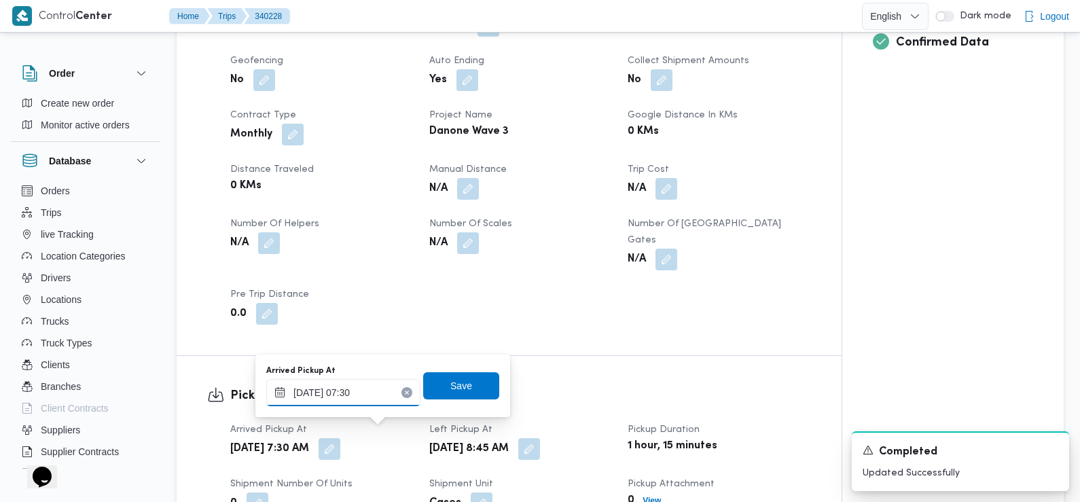
click at [372, 392] on input "30/09/2025 07:30" at bounding box center [343, 392] width 154 height 27
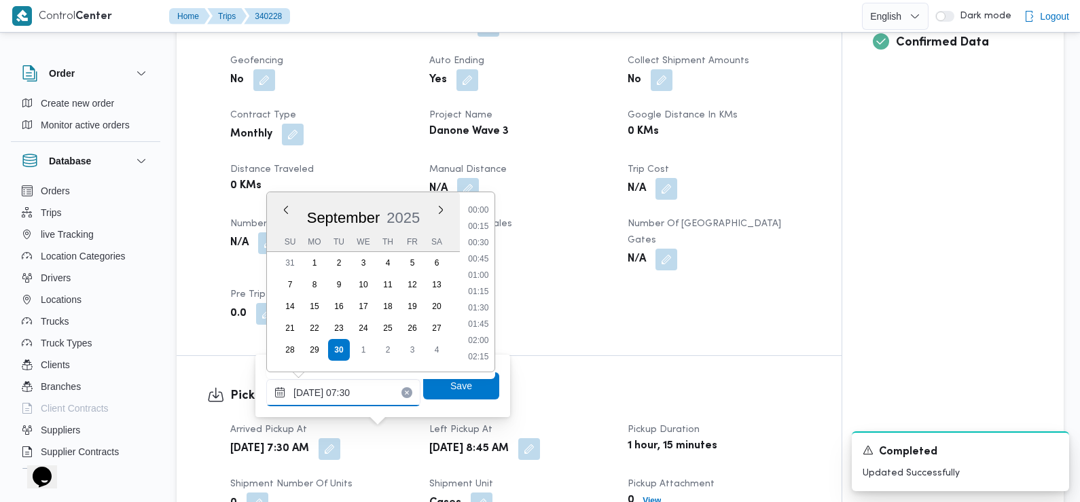
scroll to position [406, 0]
click at [473, 249] on li "06:45" at bounding box center [478, 244] width 31 height 14
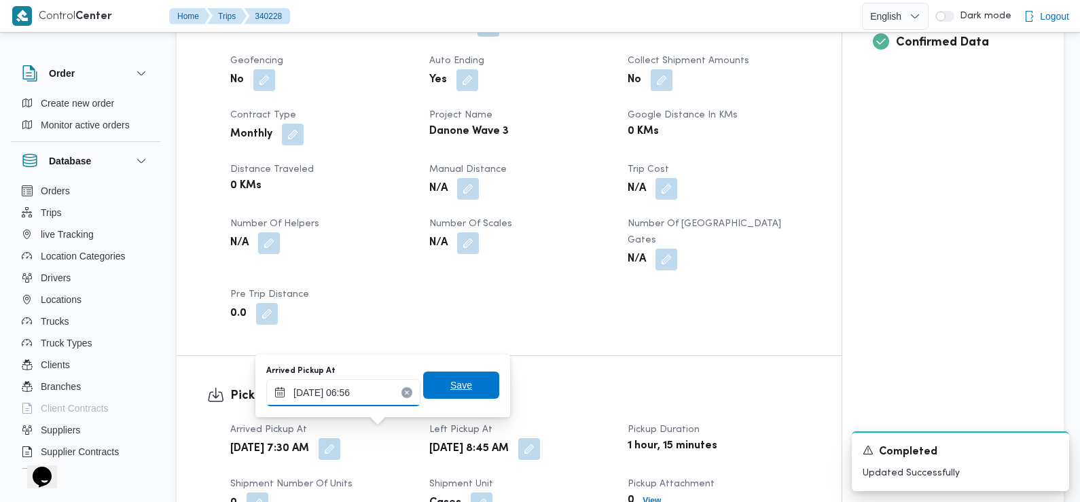
type input "30/09/2025 06:56"
click at [435, 392] on span "Save" at bounding box center [461, 385] width 76 height 27
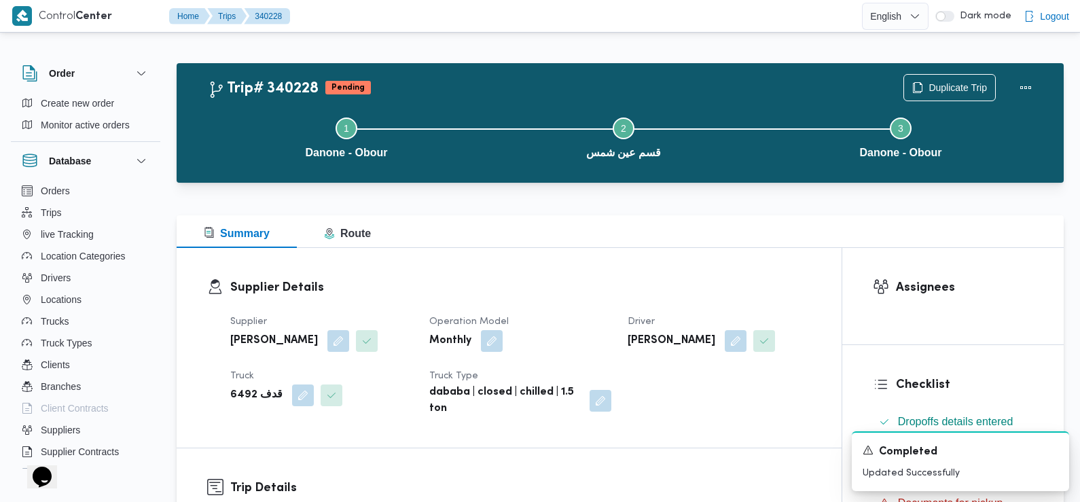
scroll to position [0, 0]
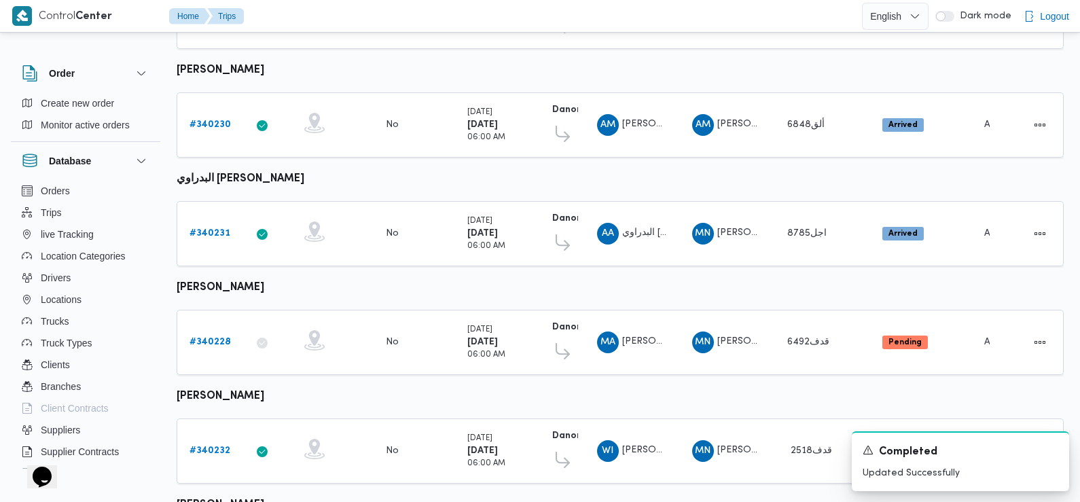
scroll to position [497, 0]
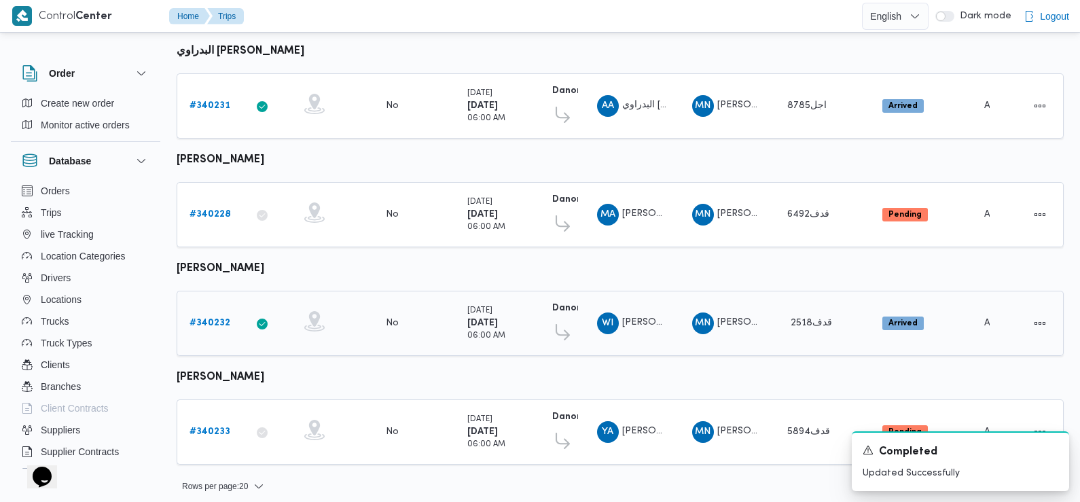
click at [214, 319] on b "# 340232" at bounding box center [209, 323] width 41 height 9
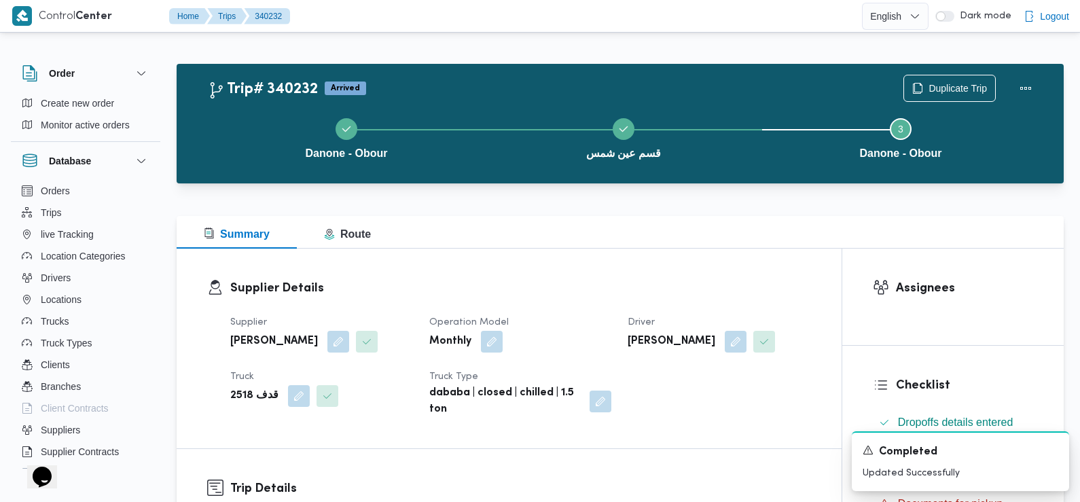
click at [400, 290] on dl "Supplier Details Supplier مينا نجيب شفيق قلاده Operation Model Monthly Driver و…" at bounding box center [520, 348] width 581 height 139
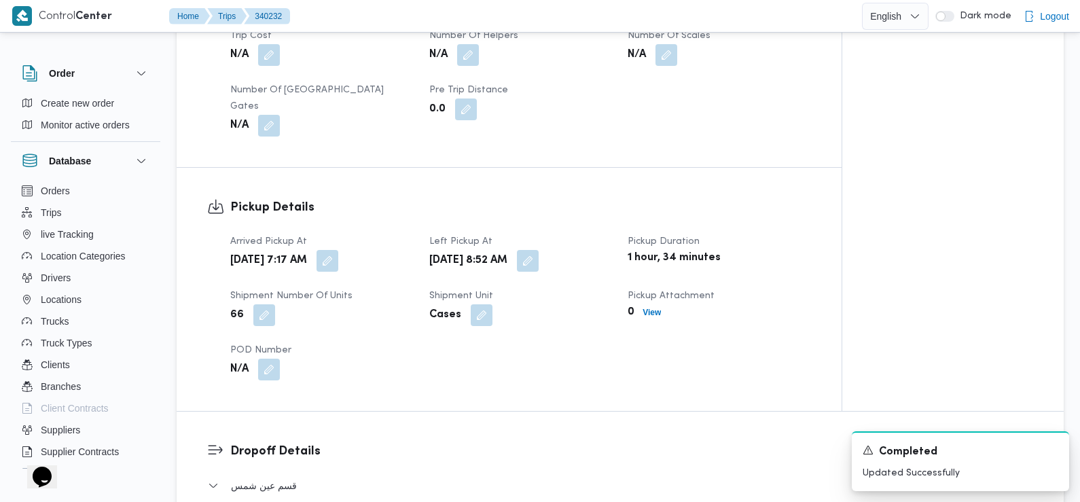
scroll to position [765, 0]
click at [338, 254] on button "button" at bounding box center [328, 259] width 22 height 22
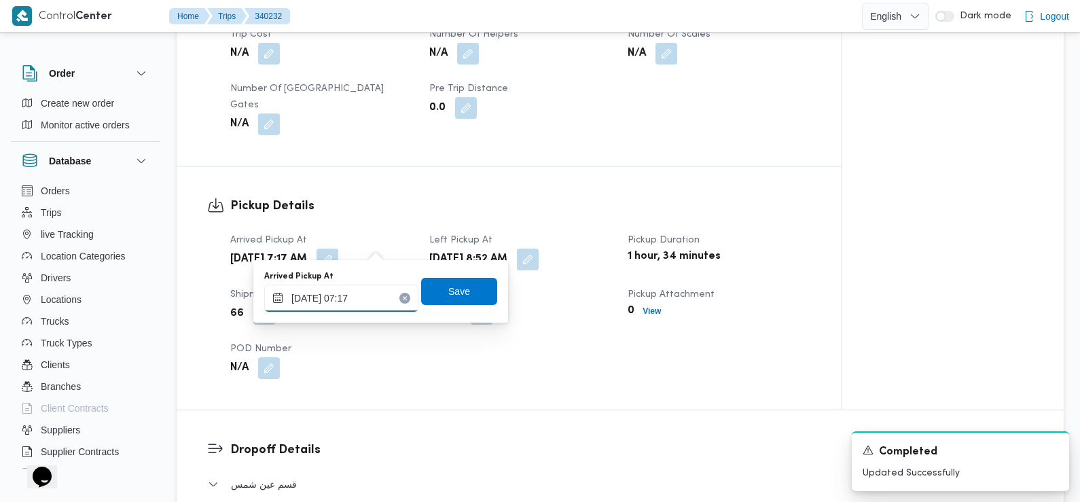
click at [375, 306] on input "30/09/2025 07:17" at bounding box center [341, 298] width 154 height 27
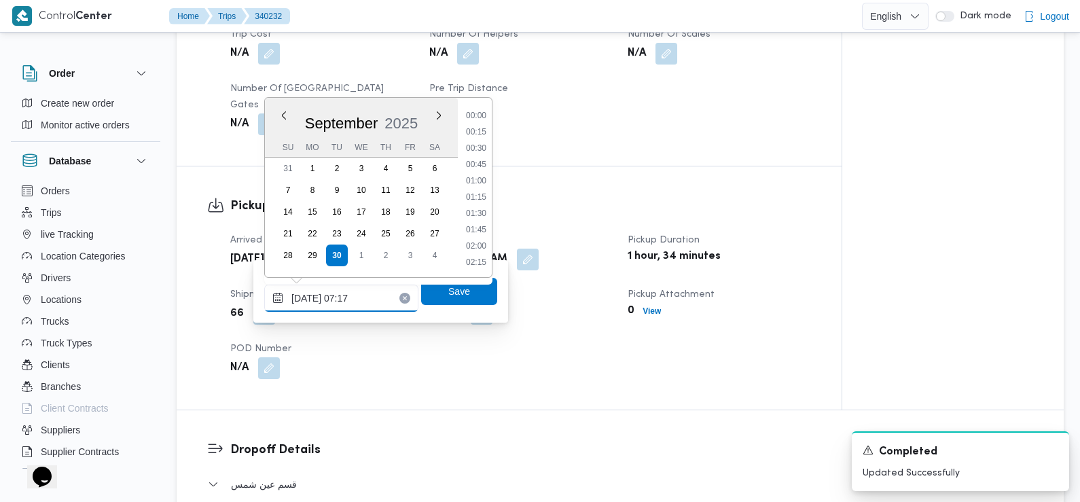
scroll to position [390, 0]
type input "30/09/2025 07:24"
click at [448, 286] on span "Save" at bounding box center [459, 291] width 22 height 16
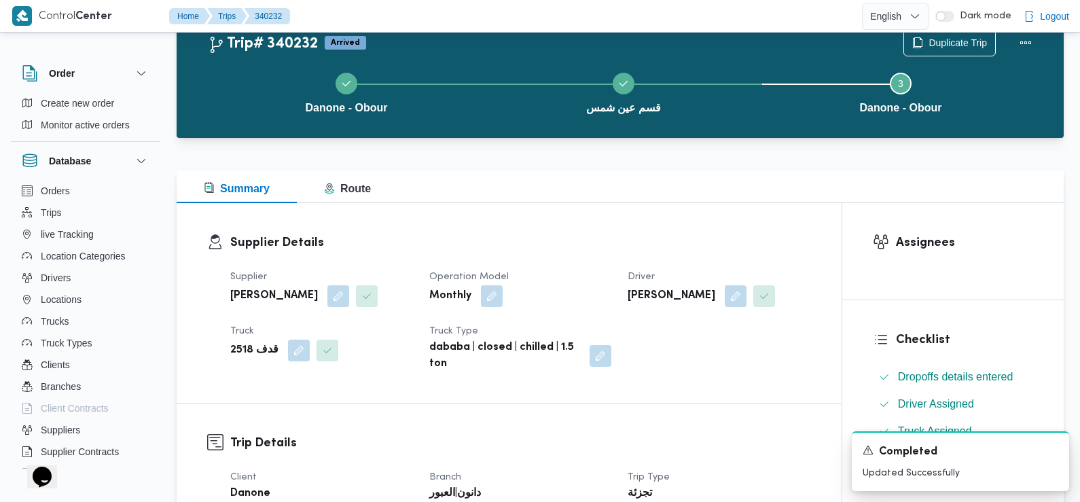
scroll to position [0, 0]
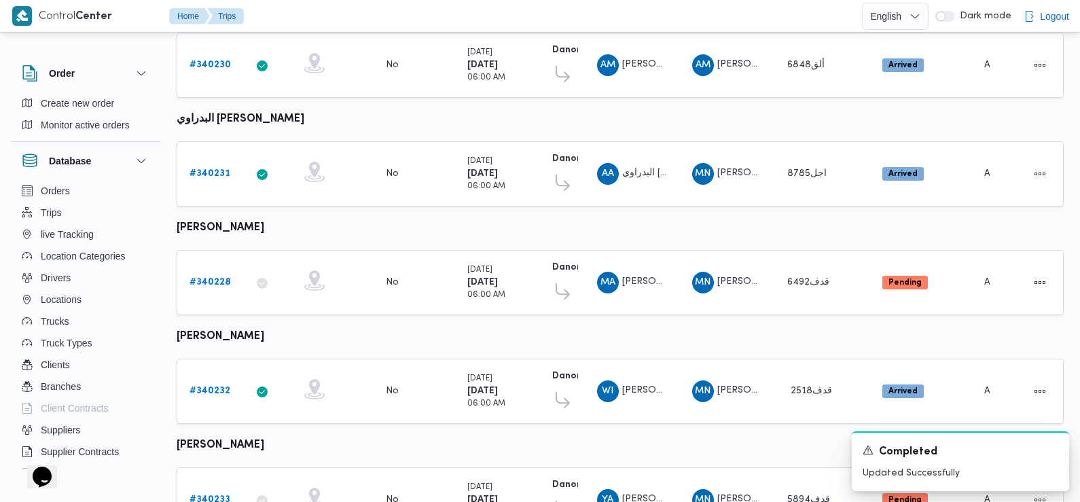
scroll to position [497, 0]
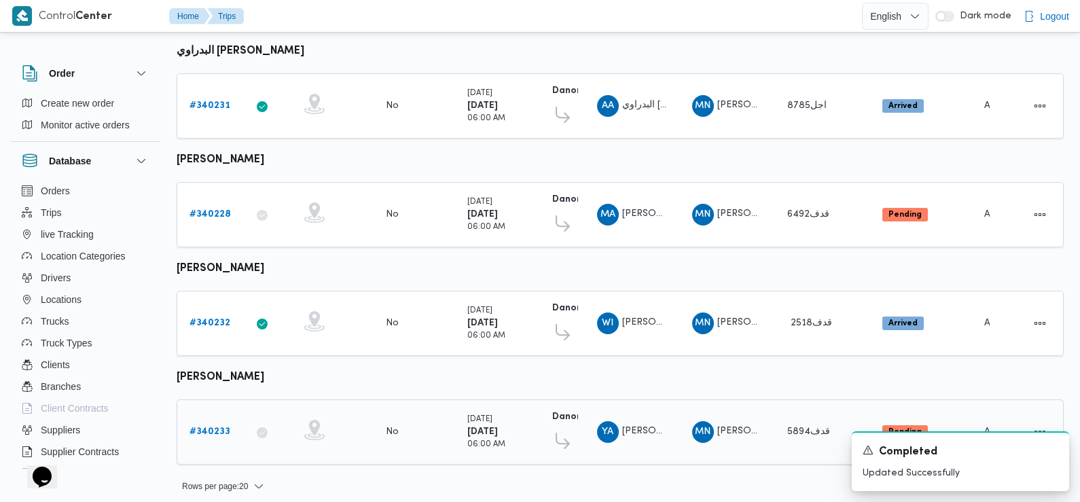
click at [214, 427] on b "# 340233" at bounding box center [209, 431] width 41 height 9
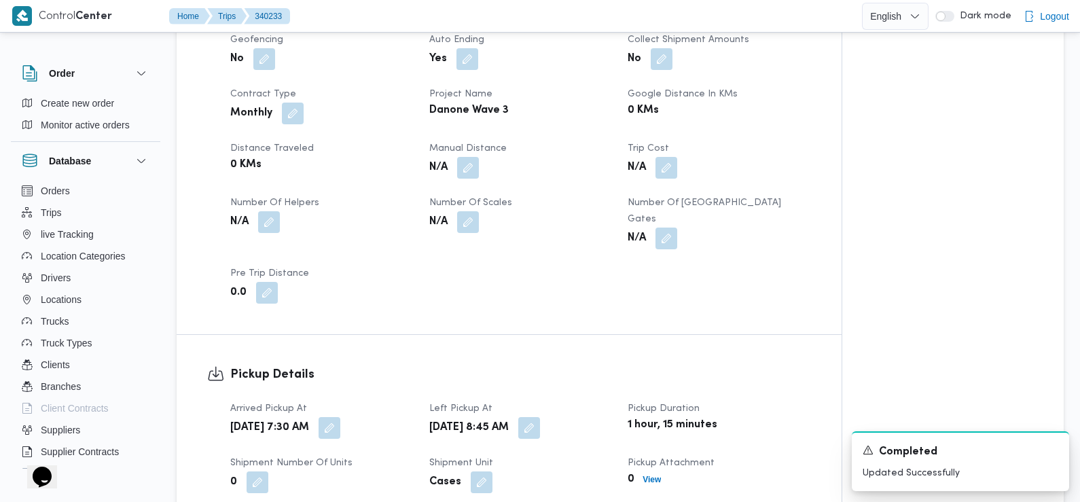
scroll to position [593, 0]
click at [340, 415] on button "button" at bounding box center [330, 426] width 22 height 22
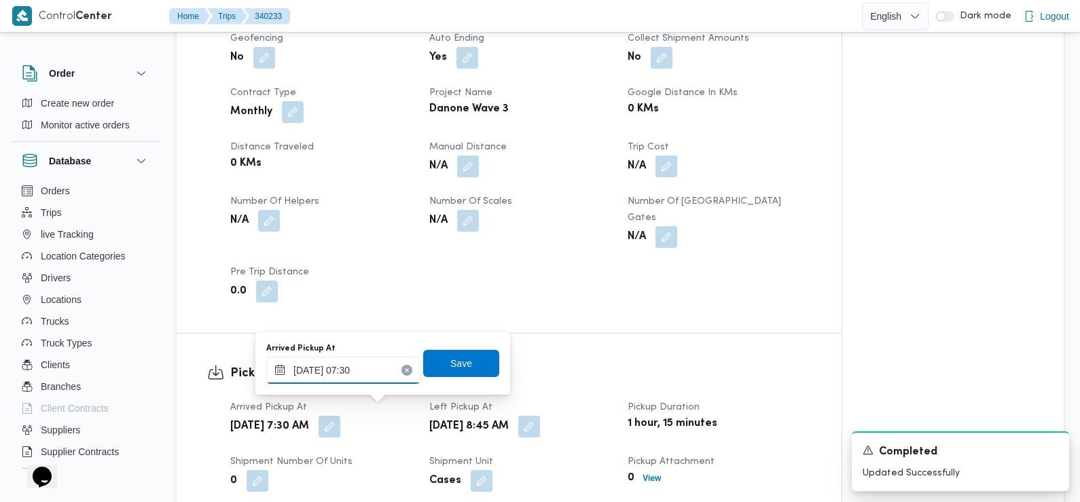
click at [379, 371] on input "30/09/2025 07:30" at bounding box center [343, 370] width 154 height 27
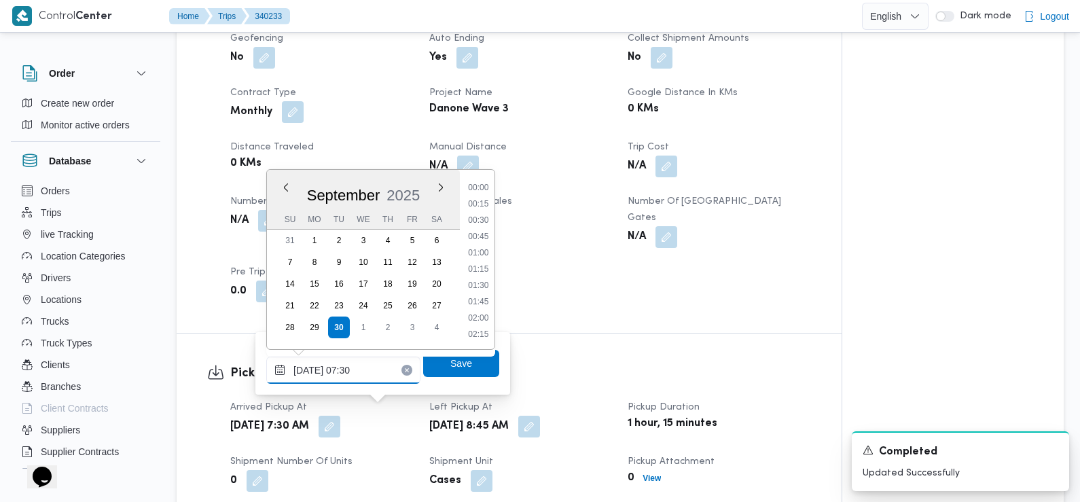
scroll to position [406, 0]
type input "30/09/2025 07:26"
click at [439, 366] on span "Save" at bounding box center [461, 362] width 76 height 27
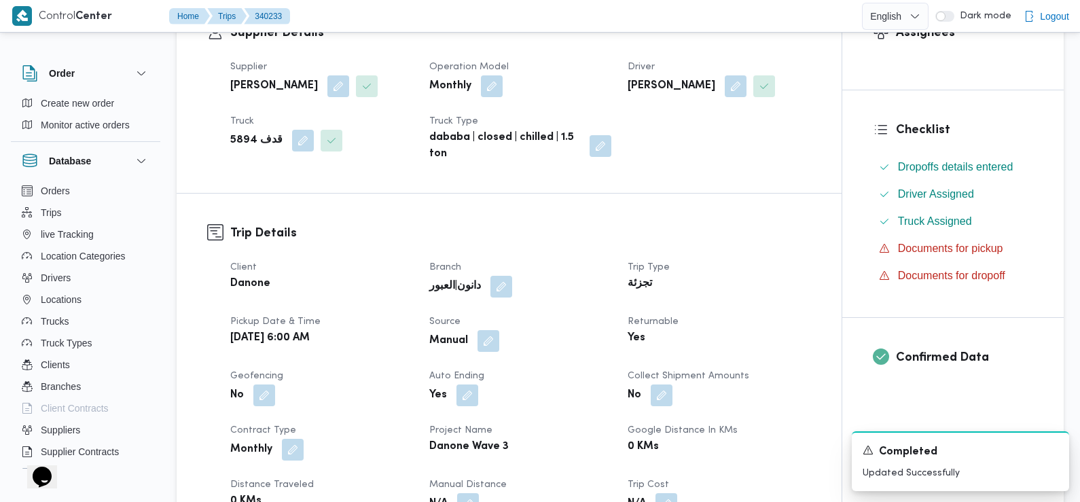
scroll to position [0, 0]
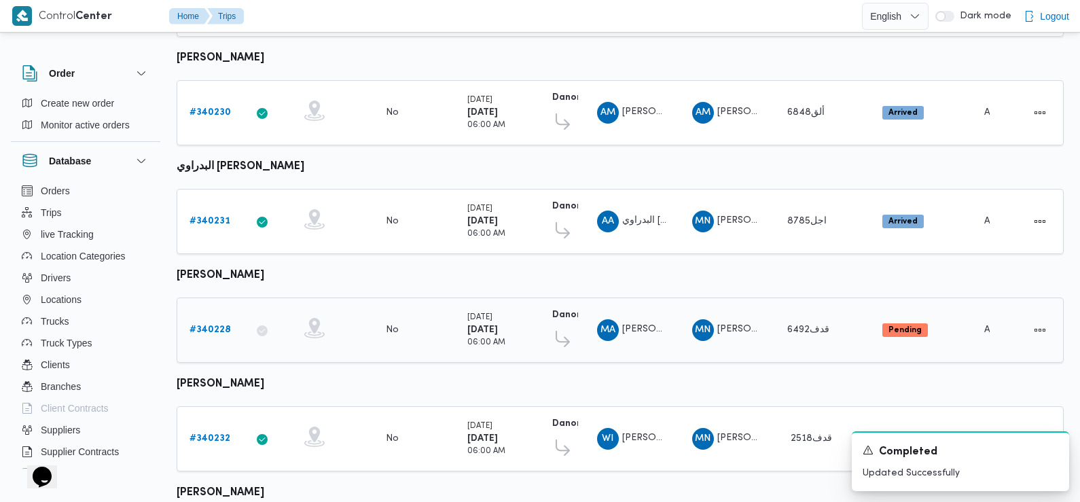
scroll to position [497, 0]
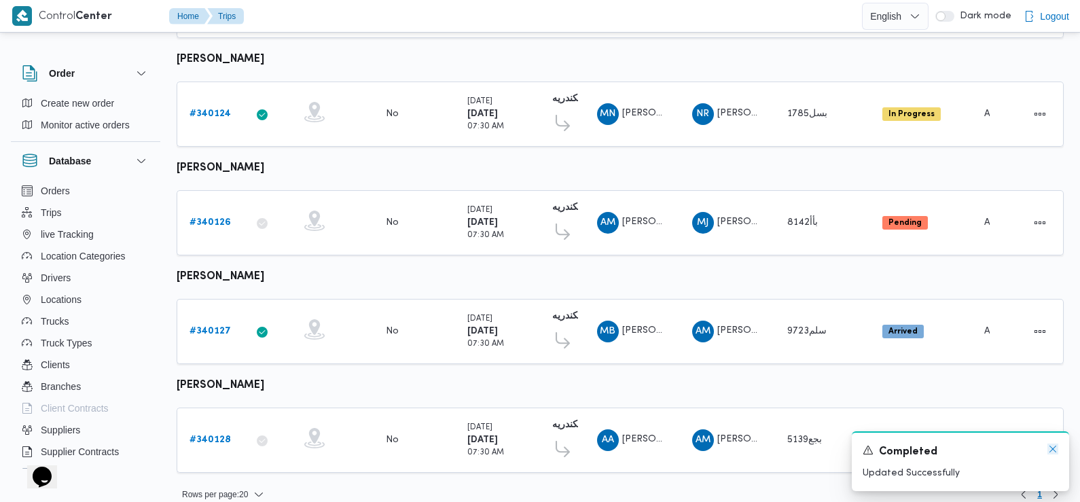
click at [1054, 452] on icon "Dismiss toast" at bounding box center [1052, 449] width 11 height 11
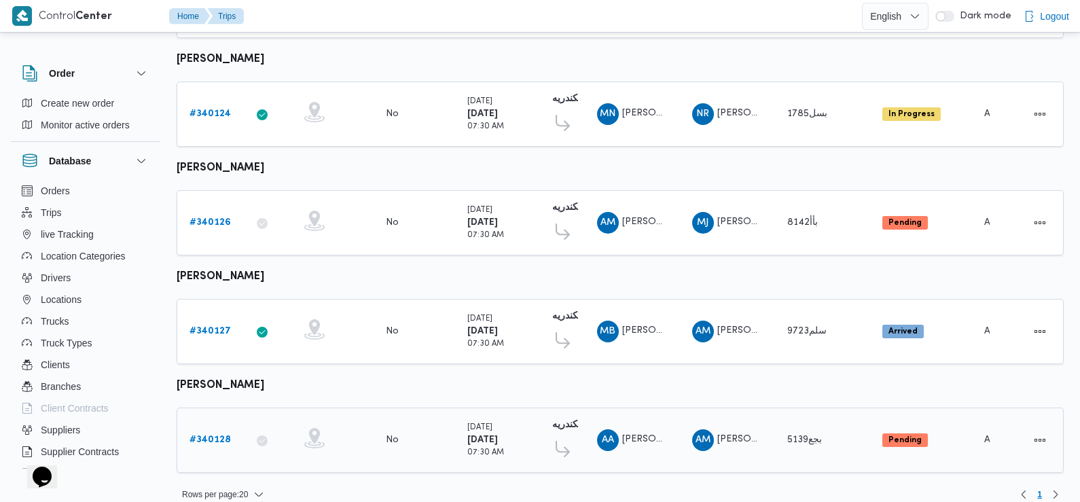
click at [209, 435] on b "# 340128" at bounding box center [209, 439] width 41 height 9
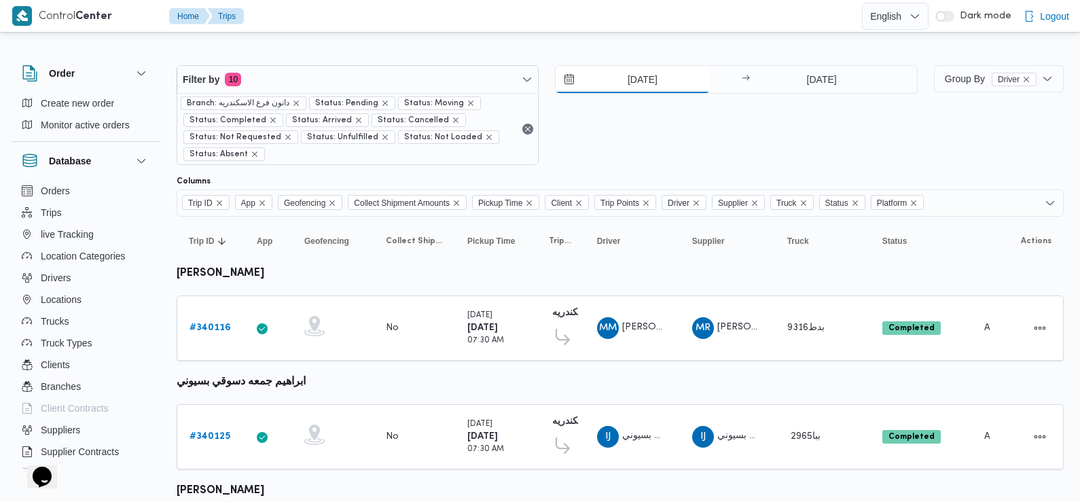
click at [659, 84] on input "29/9/2025" at bounding box center [633, 79] width 154 height 27
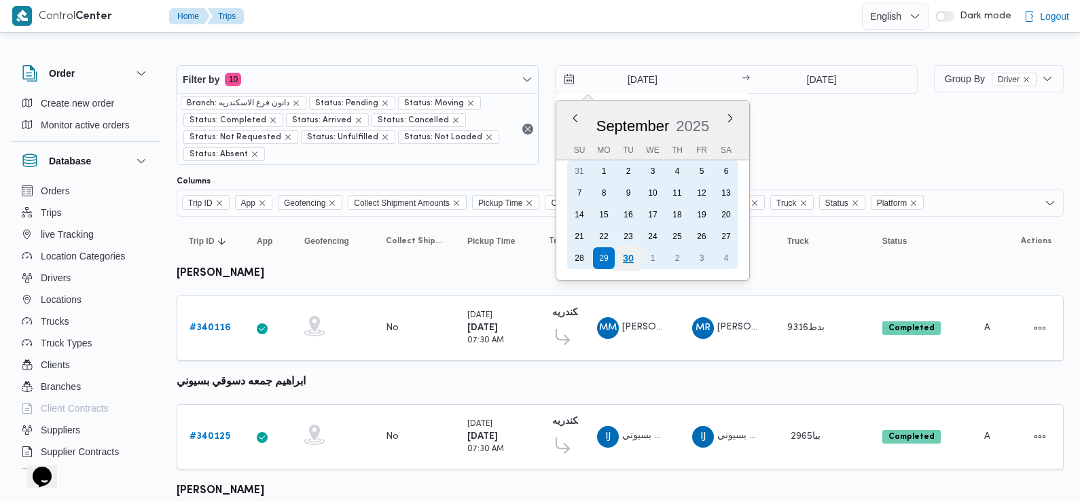
click at [631, 257] on div "30" at bounding box center [628, 258] width 26 height 26
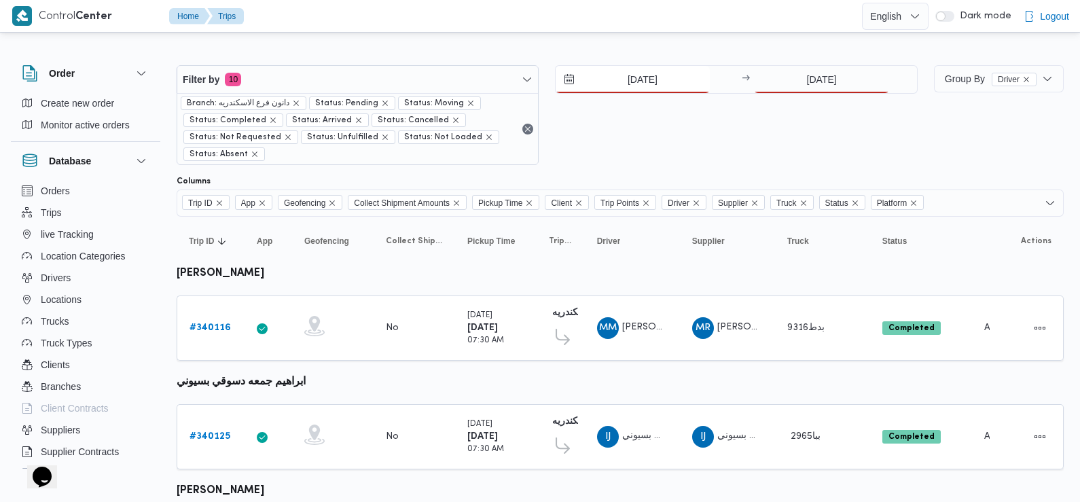
type input "30/9/2025"
click at [809, 88] on input "29/9/2025" at bounding box center [821, 79] width 135 height 27
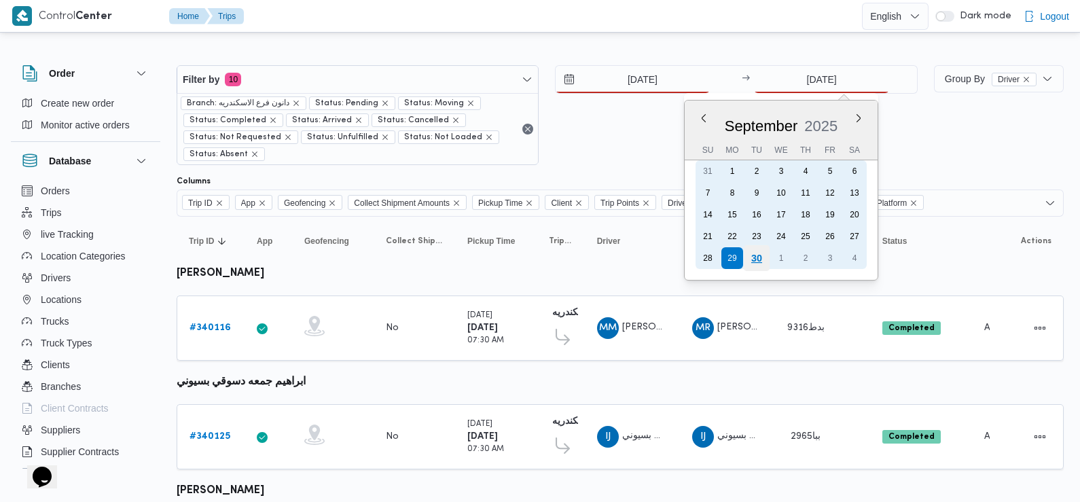
click at [754, 257] on div "30" at bounding box center [757, 258] width 26 height 26
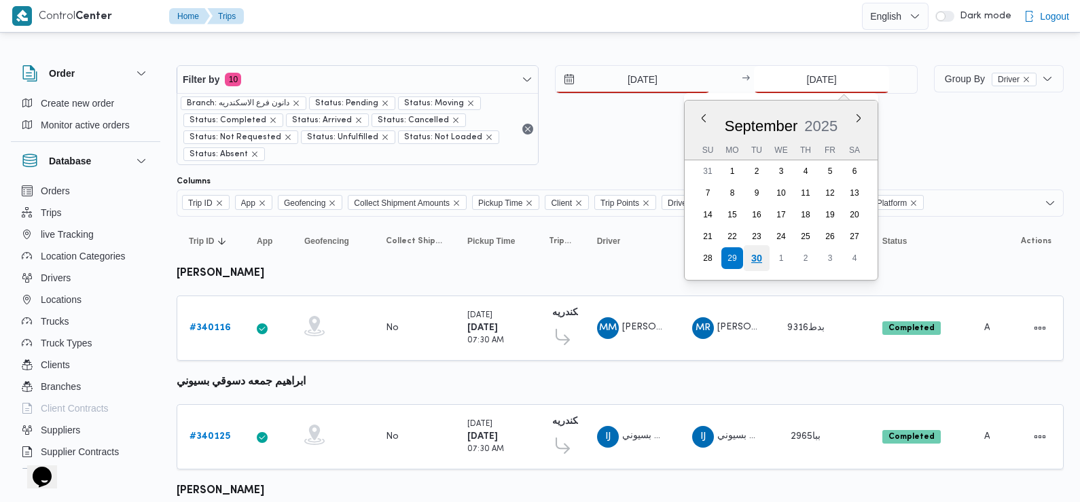
type input "30/9/2025"
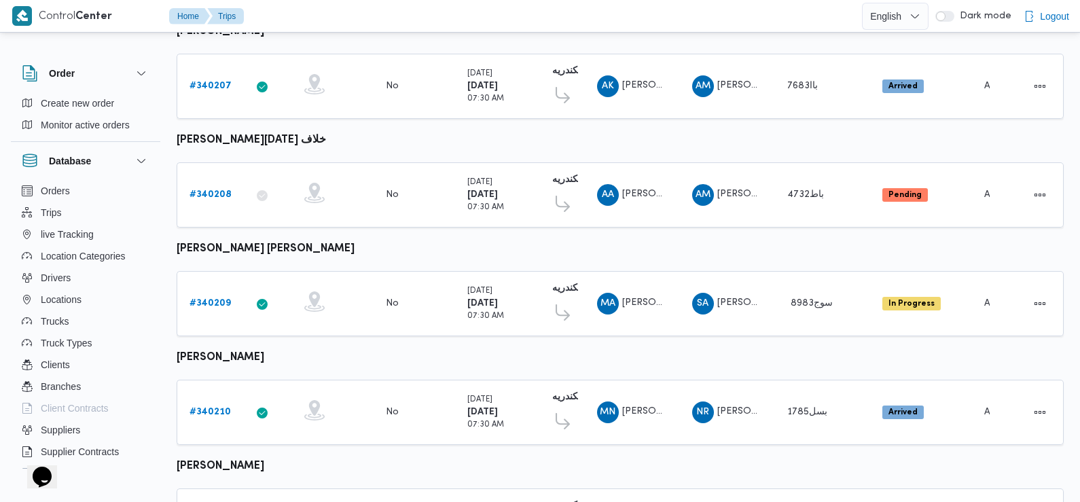
scroll to position [874, 0]
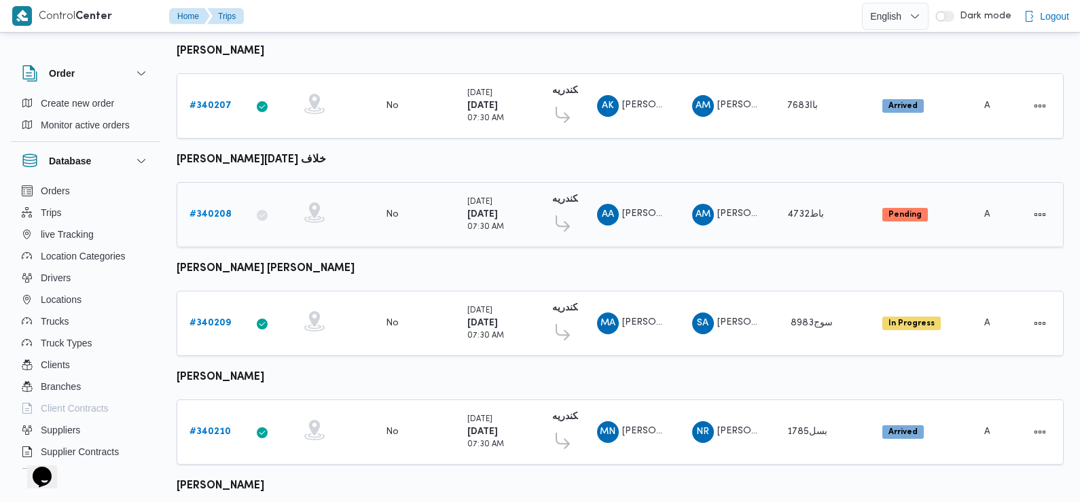
click at [211, 210] on b "# 340208" at bounding box center [210, 214] width 42 height 9
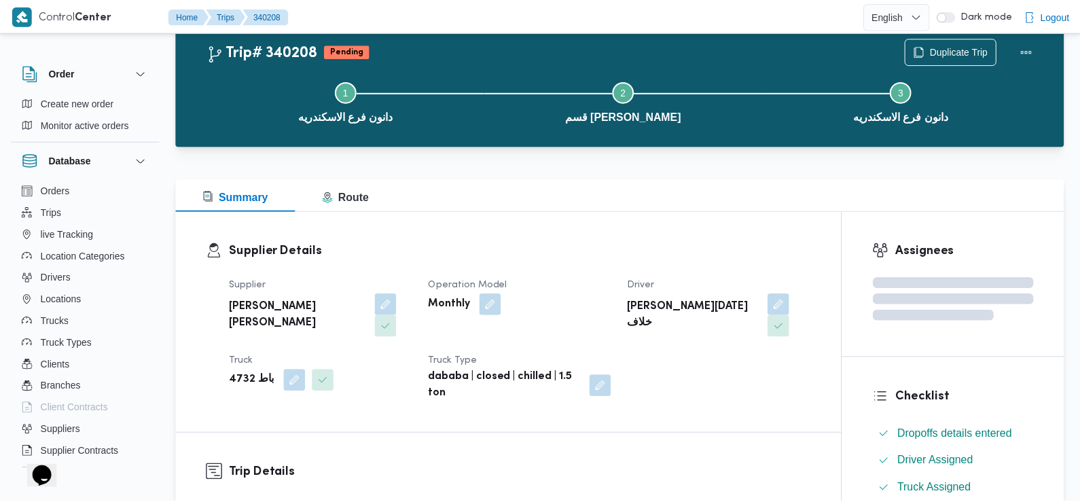
scroll to position [874, 0]
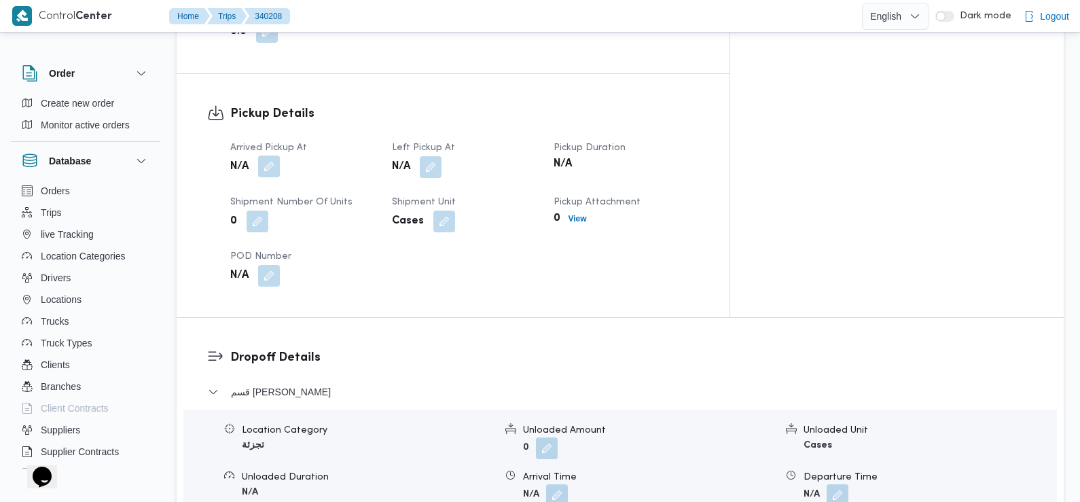
click at [268, 156] on button "button" at bounding box center [269, 167] width 22 height 22
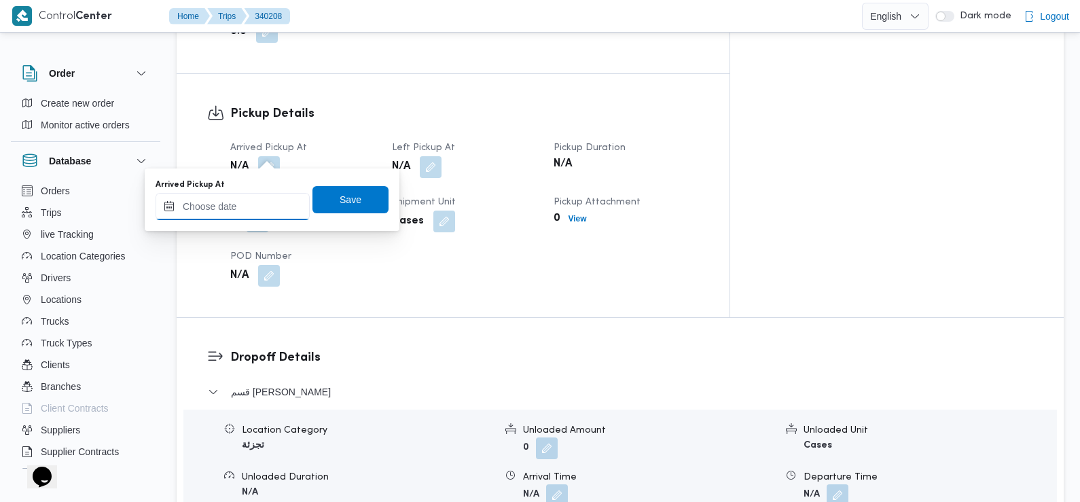
click at [254, 210] on input "Arrived Pickup At" at bounding box center [233, 206] width 154 height 27
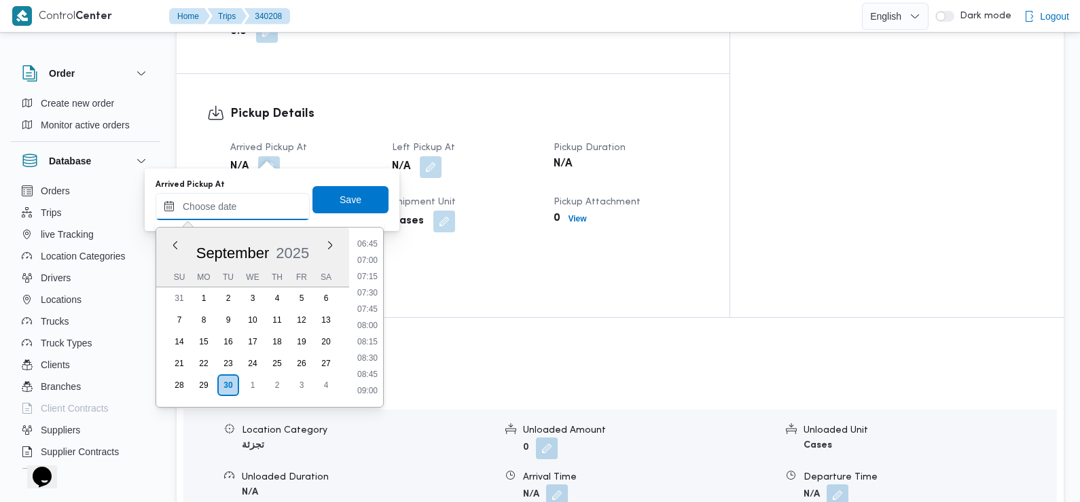
scroll to position [433, 0]
click at [372, 302] on li "07:30" at bounding box center [367, 302] width 31 height 14
type input "30/09/2025 07:30"
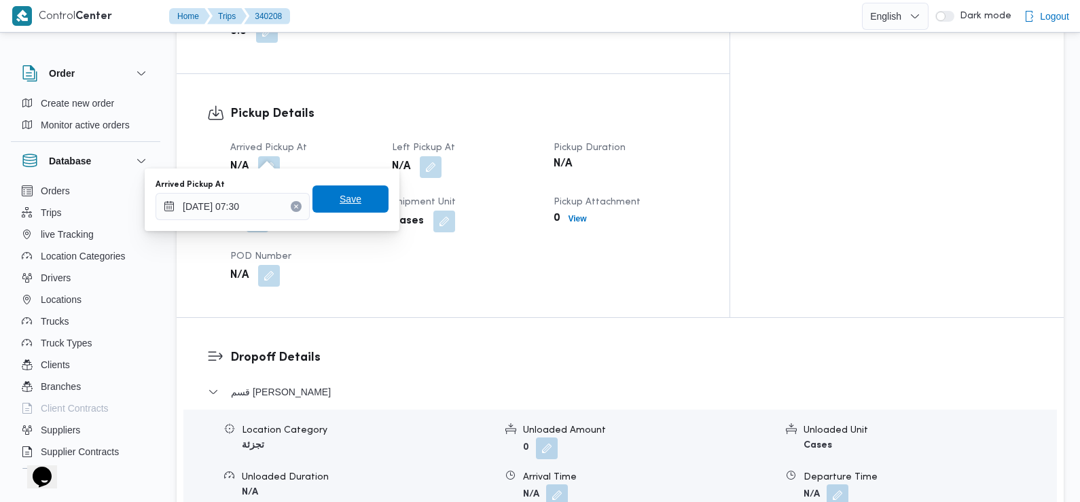
click at [358, 194] on span "Save" at bounding box center [350, 198] width 76 height 27
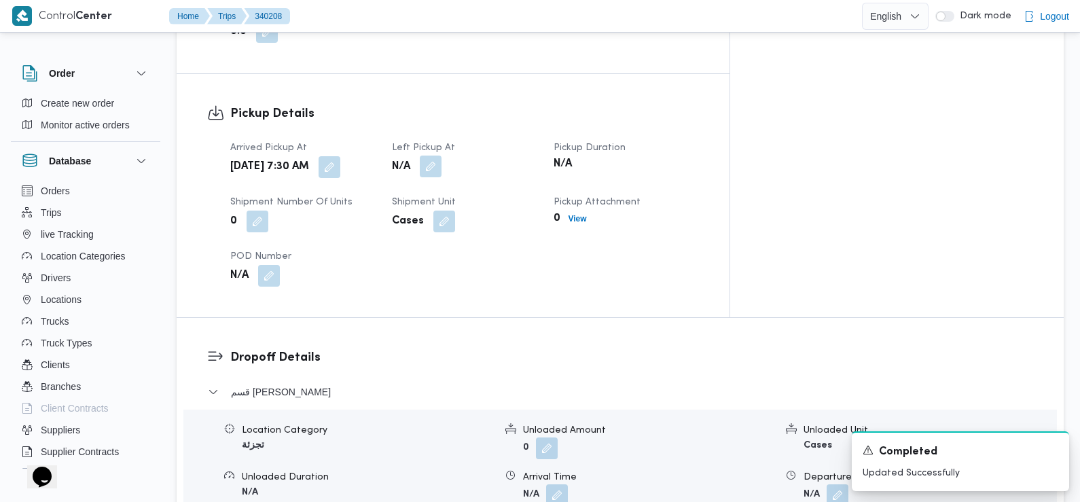
click at [441, 156] on button "button" at bounding box center [431, 167] width 22 height 22
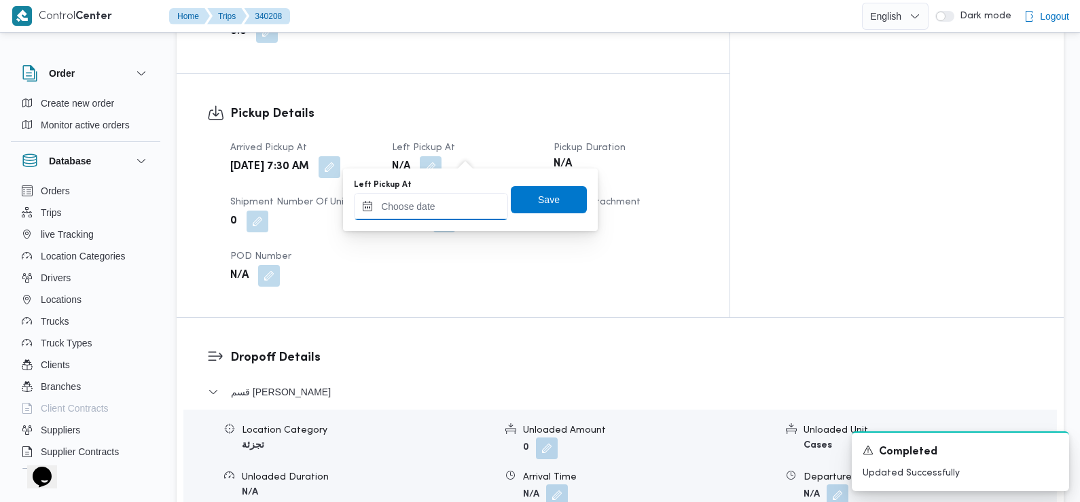
click at [467, 205] on input "Left Pickup At" at bounding box center [431, 206] width 154 height 27
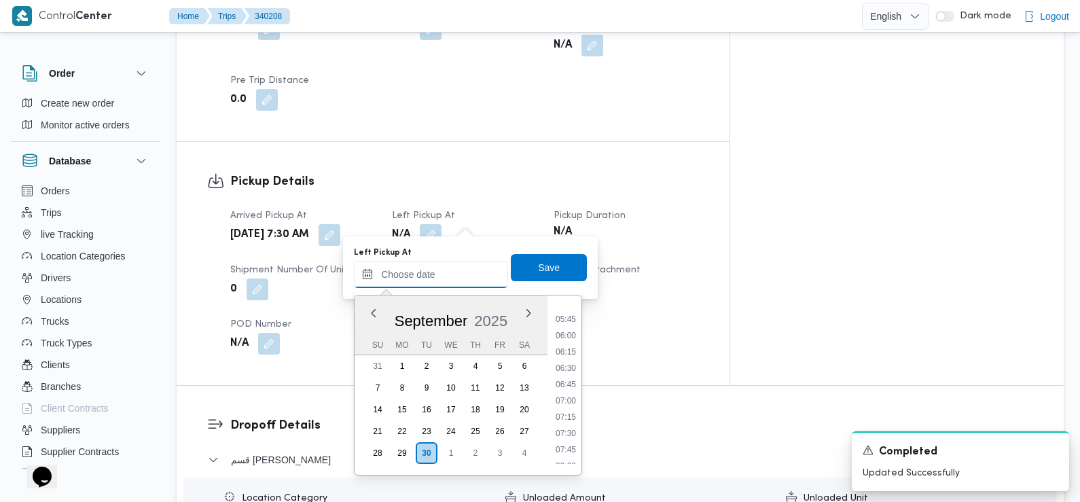
scroll to position [365, 0]
click at [568, 433] on li "07:30" at bounding box center [565, 438] width 31 height 14
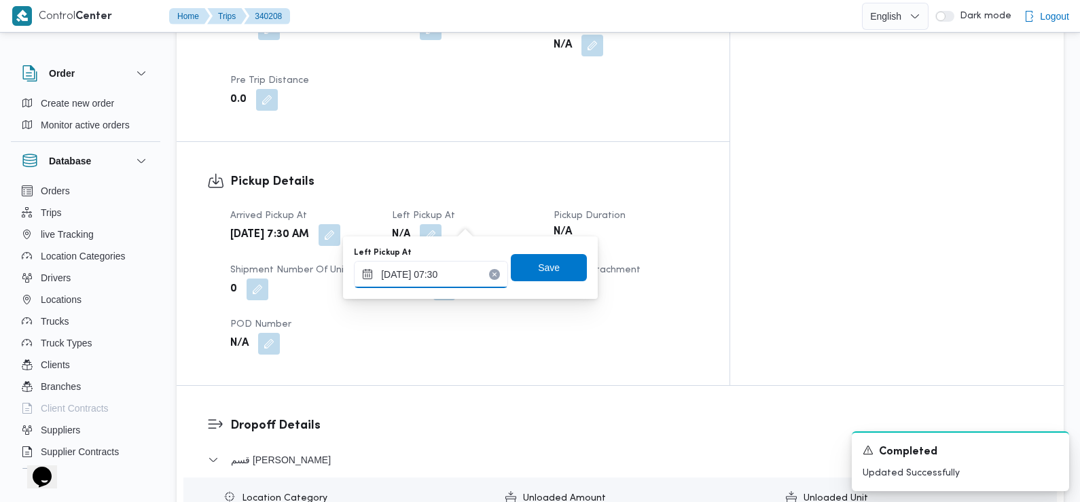
click at [465, 268] on input "30/09/2025 07:30" at bounding box center [431, 274] width 154 height 27
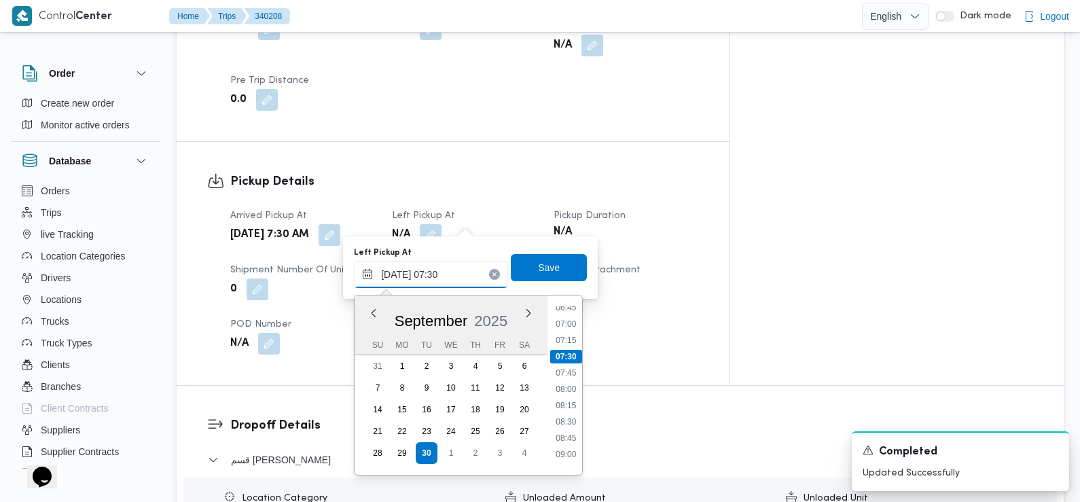
scroll to position [469, 0]
click at [566, 413] on li "08:45" at bounding box center [566, 415] width 31 height 14
type input "30/09/2025 08:45"
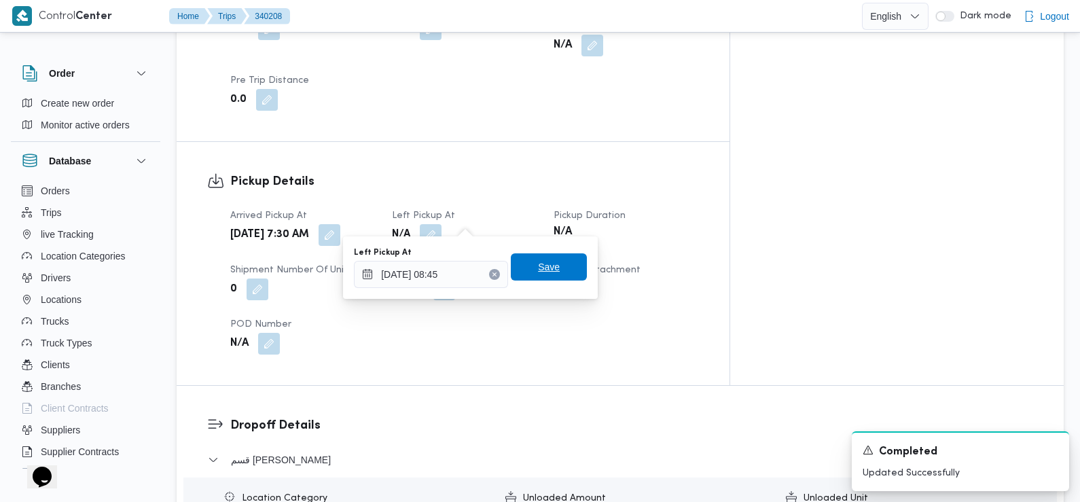
click at [556, 263] on span "Save" at bounding box center [549, 266] width 76 height 27
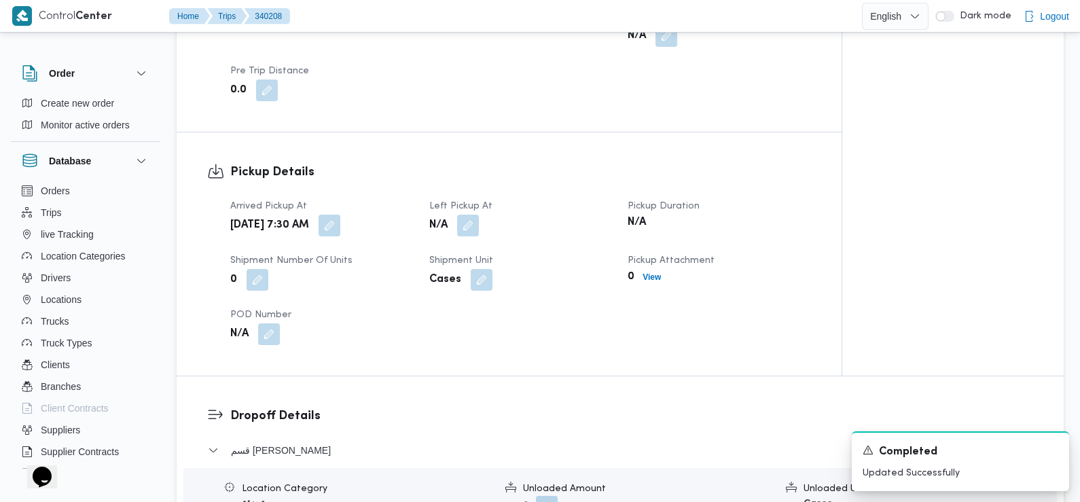
scroll to position [1168, 0]
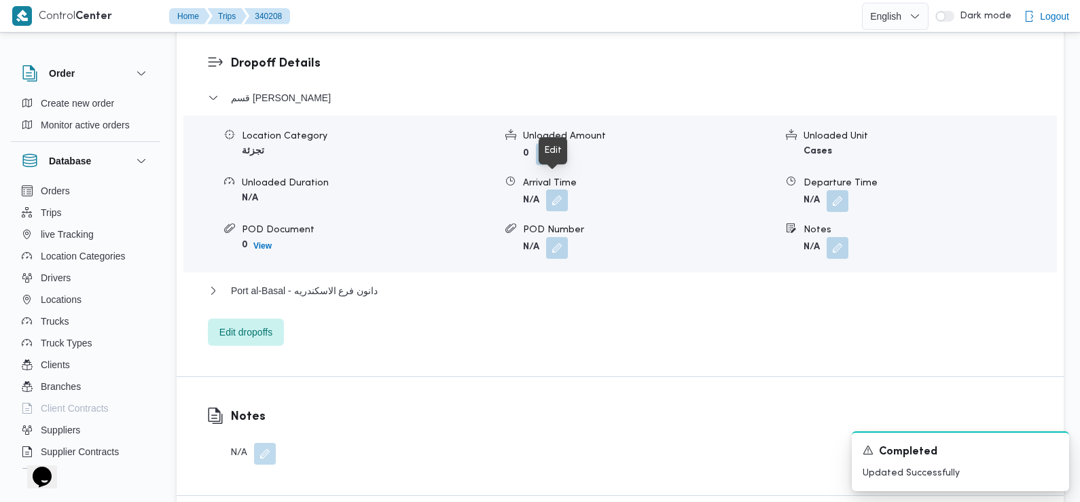
click at [559, 191] on button "button" at bounding box center [557, 200] width 22 height 22
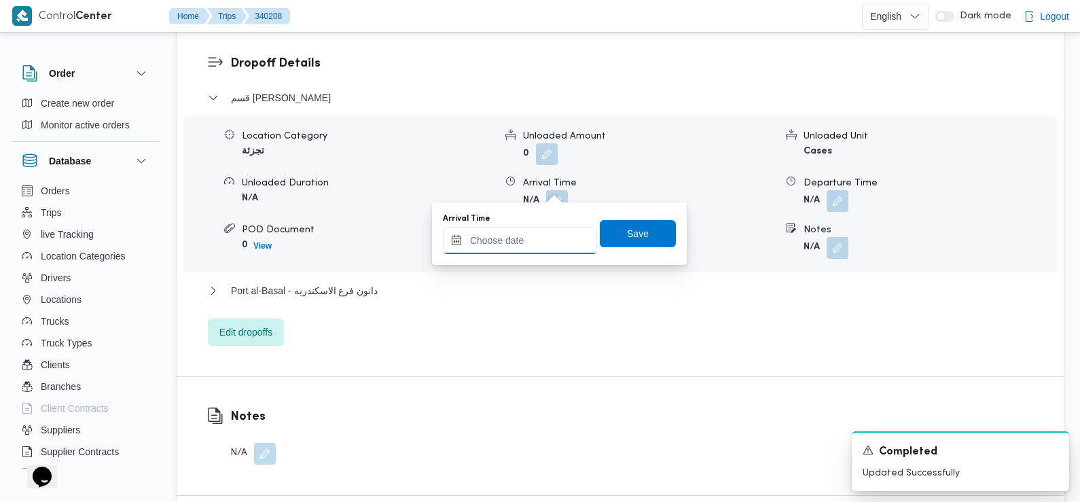
click at [511, 245] on input "Arrival Time" at bounding box center [520, 240] width 154 height 27
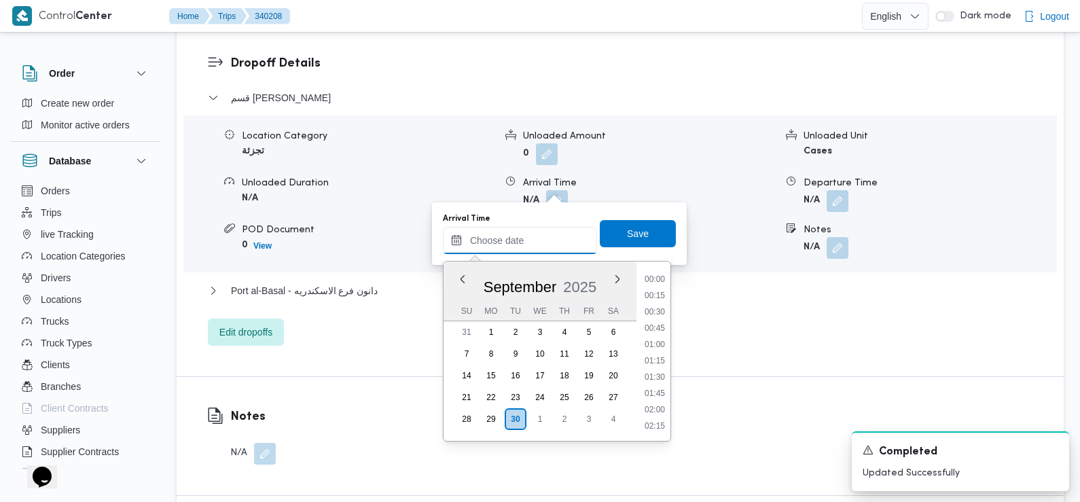
scroll to position [618, 0]
click at [655, 279] on li "09:30" at bounding box center [654, 281] width 31 height 14
type input "30/09/2025 09:30"
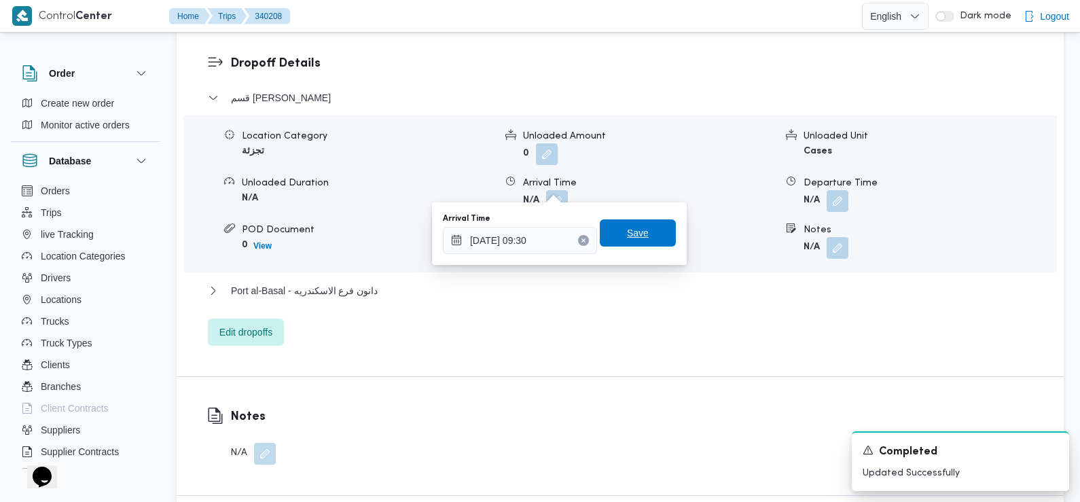
click at [627, 233] on span "Save" at bounding box center [638, 233] width 22 height 16
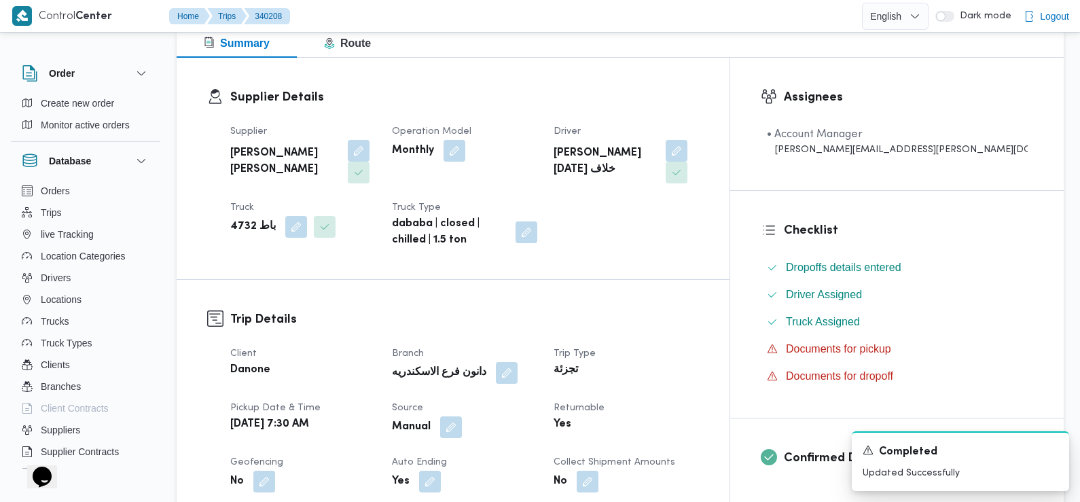
scroll to position [0, 0]
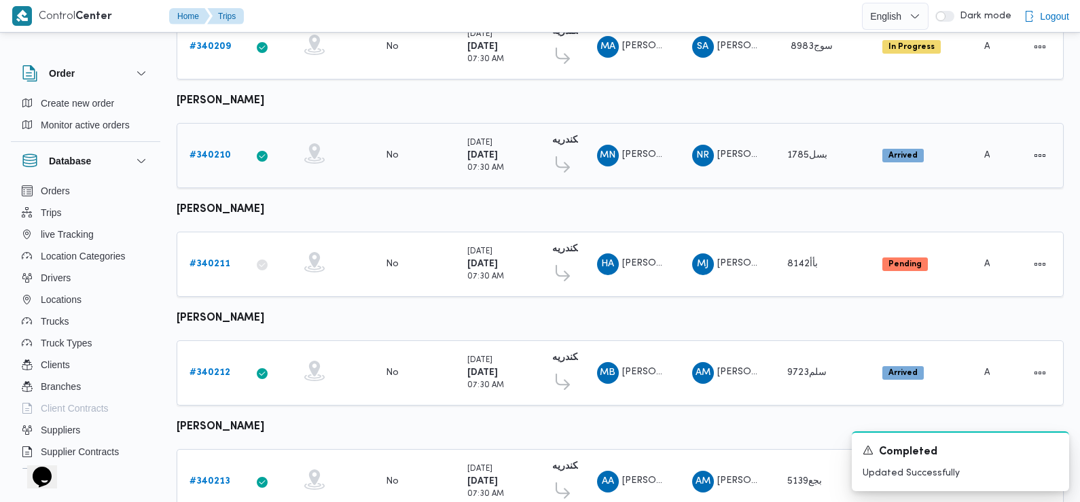
scroll to position [1192, 0]
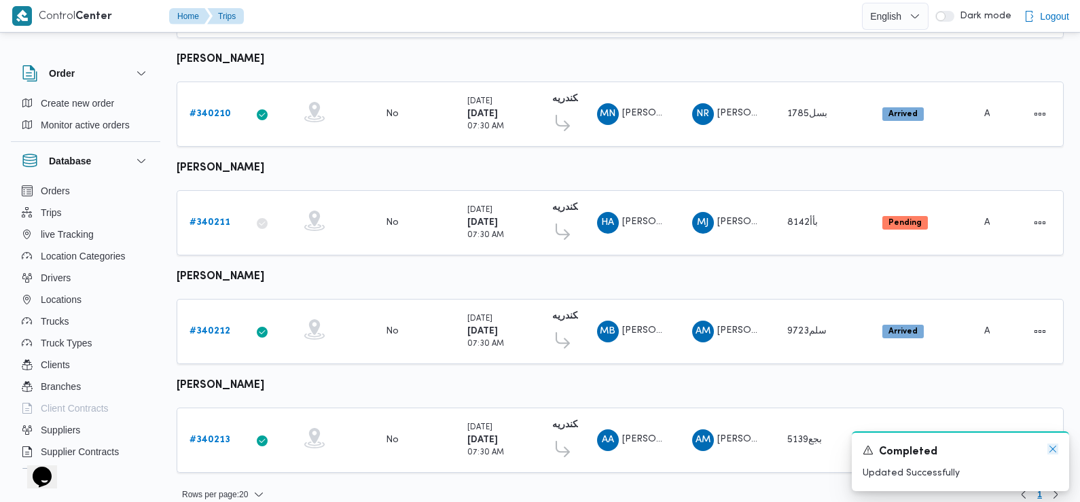
click at [1054, 451] on icon "Dismiss toast" at bounding box center [1052, 449] width 7 height 7
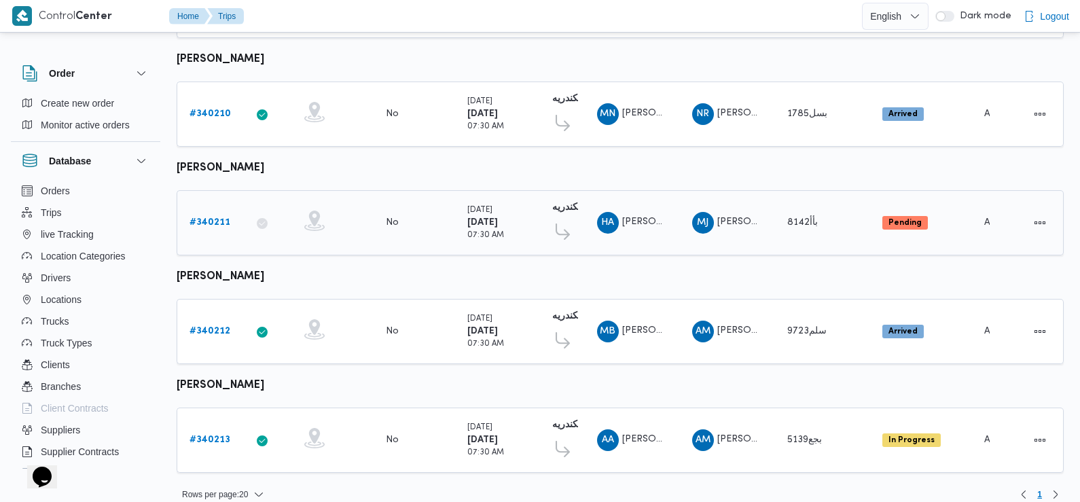
click at [216, 218] on b "# 340211" at bounding box center [209, 222] width 41 height 9
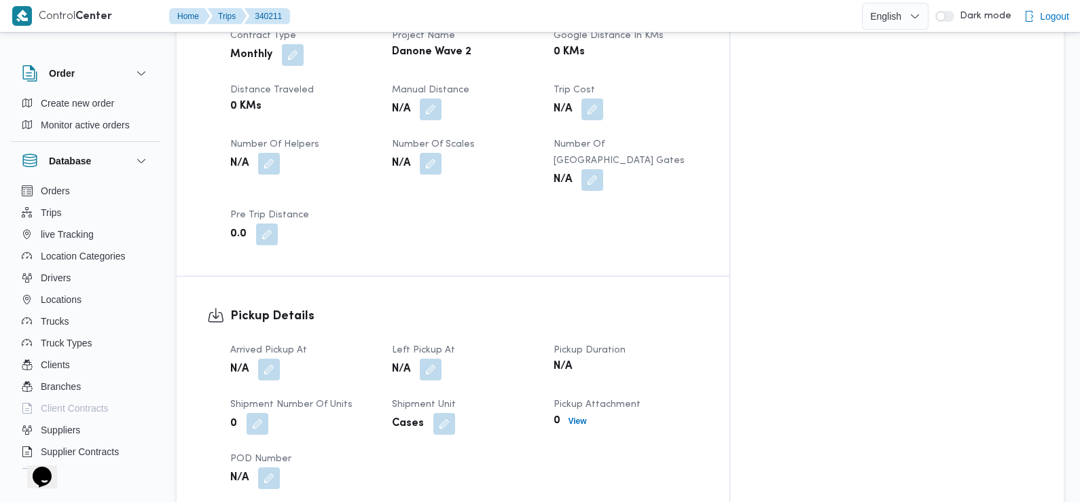
scroll to position [698, 0]
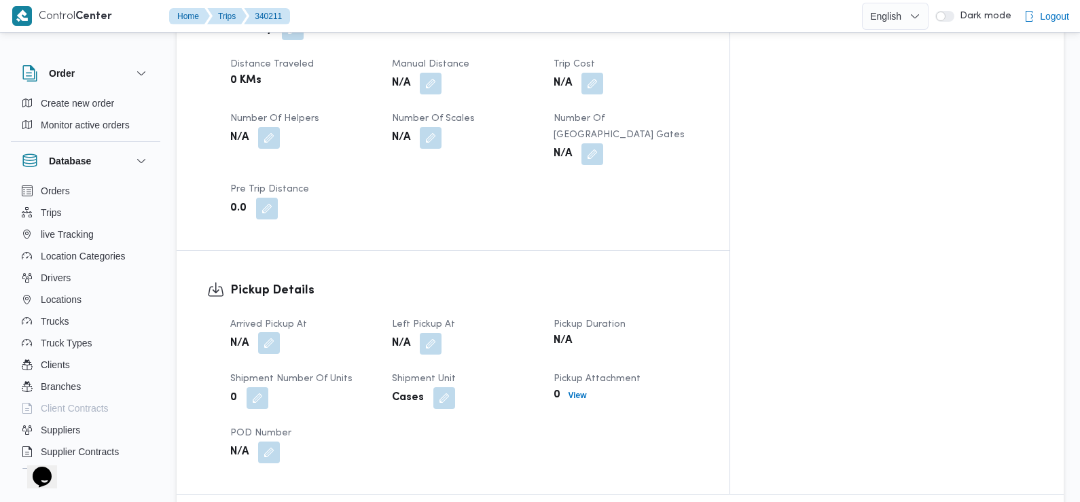
click at [263, 332] on button "button" at bounding box center [269, 343] width 22 height 22
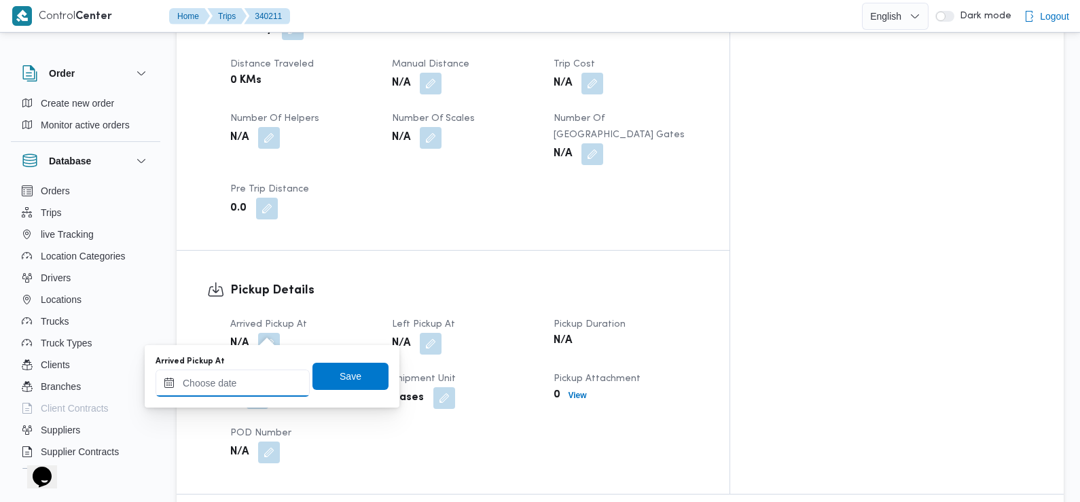
click at [256, 387] on input "Arrived Pickup At" at bounding box center [233, 382] width 154 height 27
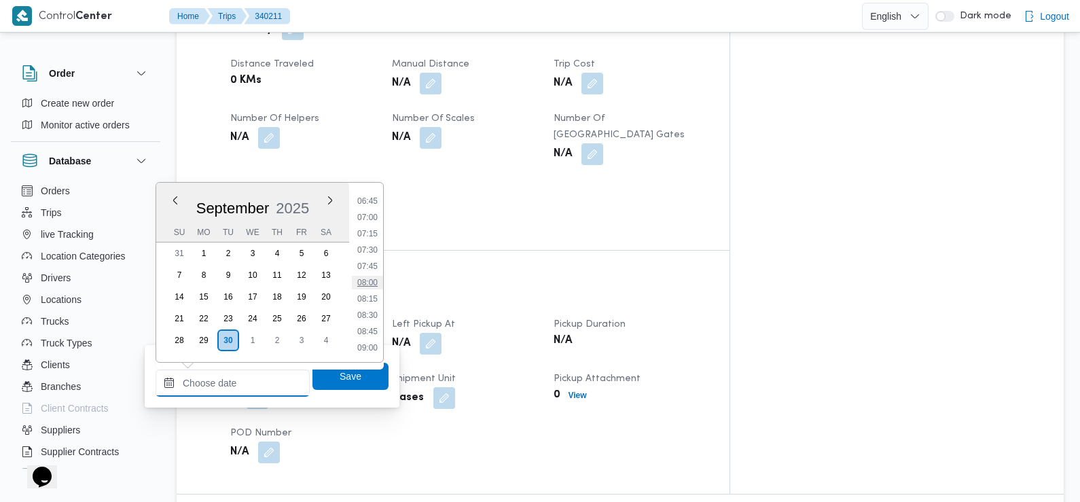
scroll to position [437, 0]
click at [372, 250] on li "07:30" at bounding box center [367, 253] width 31 height 14
type input "30/09/2025 07:30"
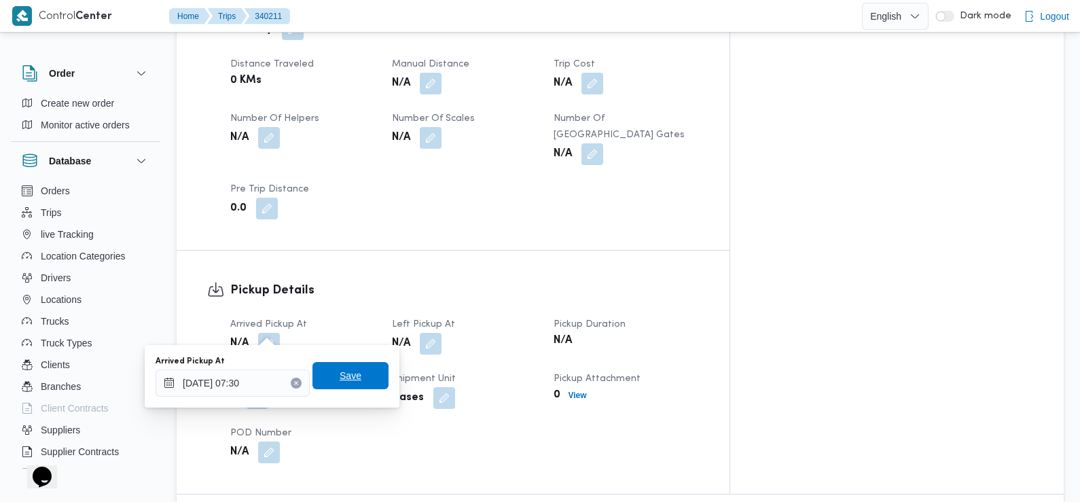
click at [362, 374] on span "Save" at bounding box center [350, 375] width 76 height 27
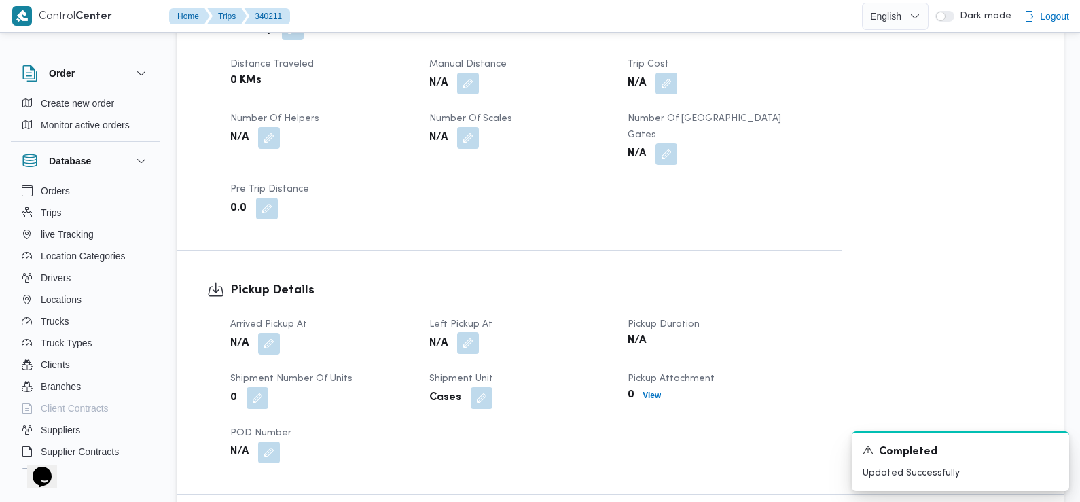
click at [475, 332] on button "button" at bounding box center [468, 343] width 22 height 22
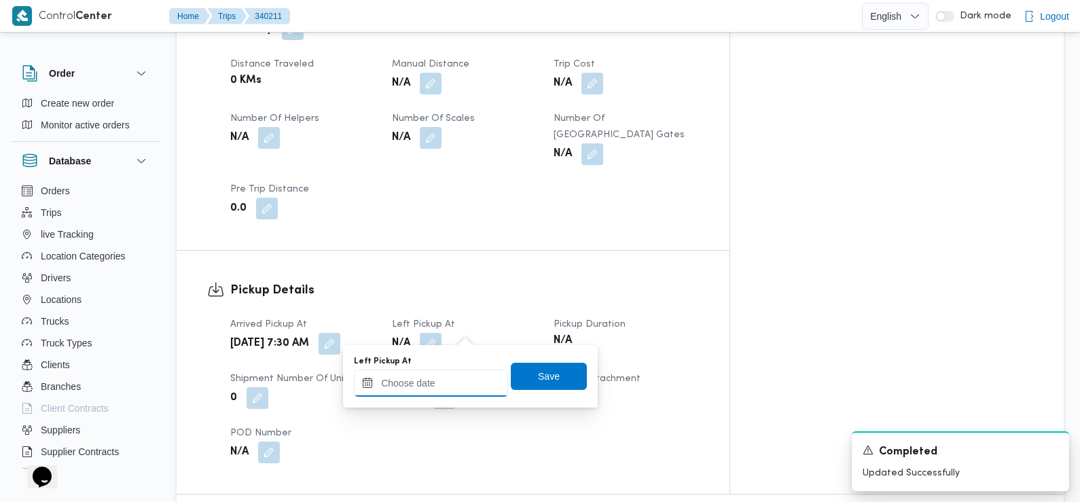
click at [443, 379] on input "Left Pickup At" at bounding box center [431, 382] width 154 height 27
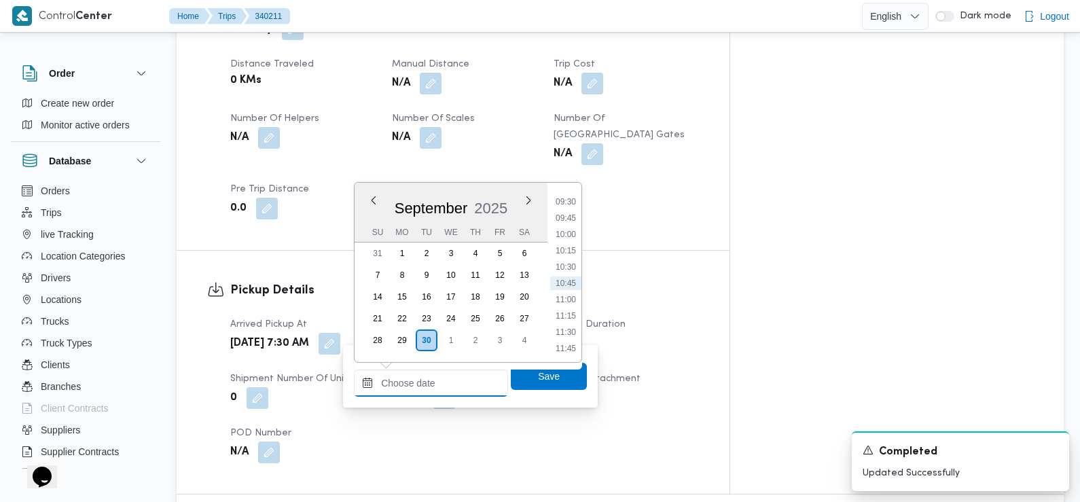
scroll to position [518, 0]
click at [566, 259] on ul "00:00 00:15 00:30 00:45 01:00 01:15 01:30 01:45 02:00 02:15 02:30 02:45 03:00 0…" at bounding box center [565, 273] width 31 height 158
click at [566, 249] on li "08:45" at bounding box center [565, 253] width 31 height 14
type input "30/09/2025 08:45"
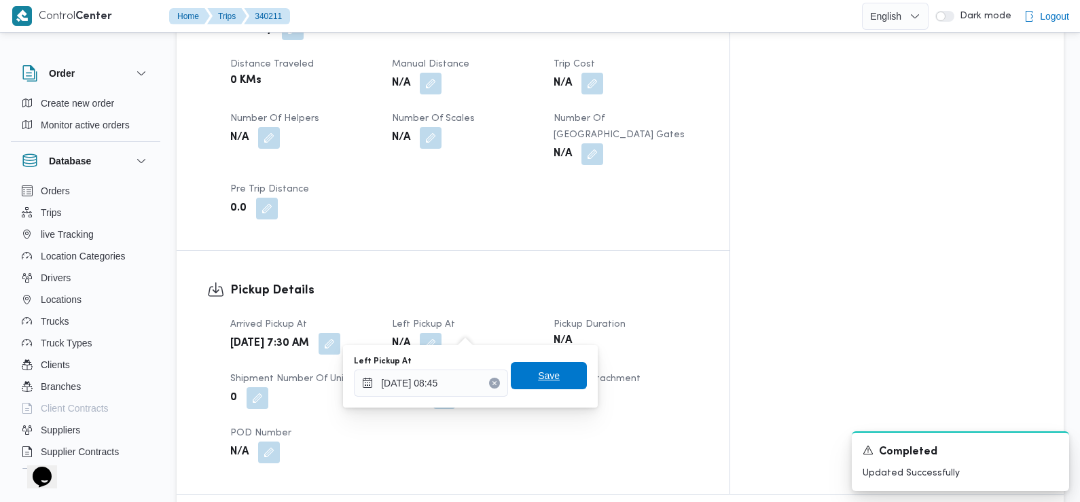
click at [540, 374] on span "Save" at bounding box center [549, 375] width 22 height 16
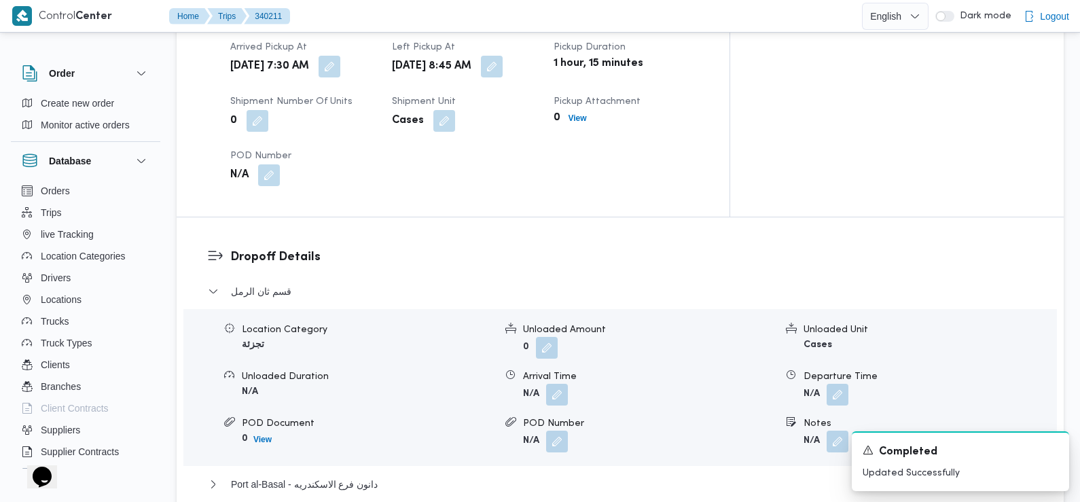
scroll to position [1019, 0]
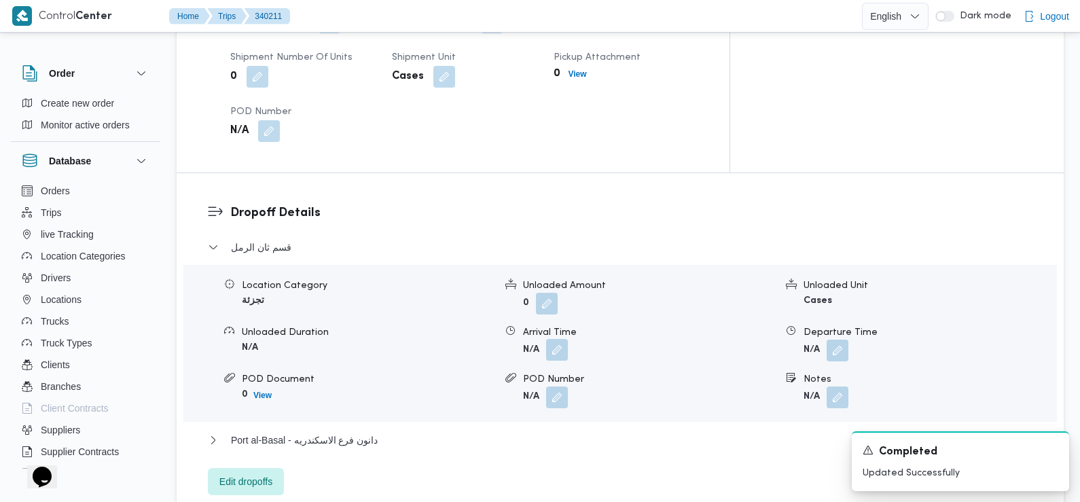
click at [564, 339] on button "button" at bounding box center [557, 350] width 22 height 22
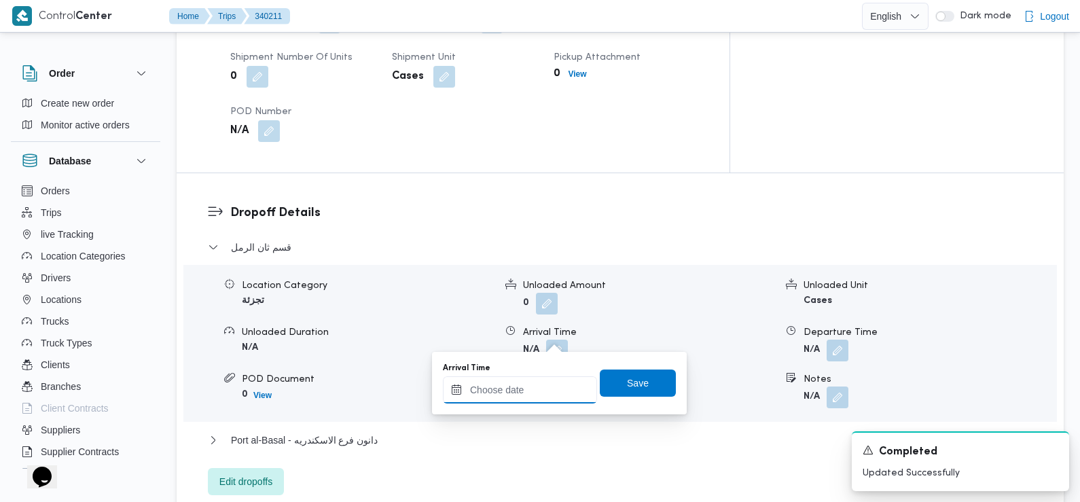
click at [551, 386] on input "Arrival Time" at bounding box center [520, 389] width 154 height 27
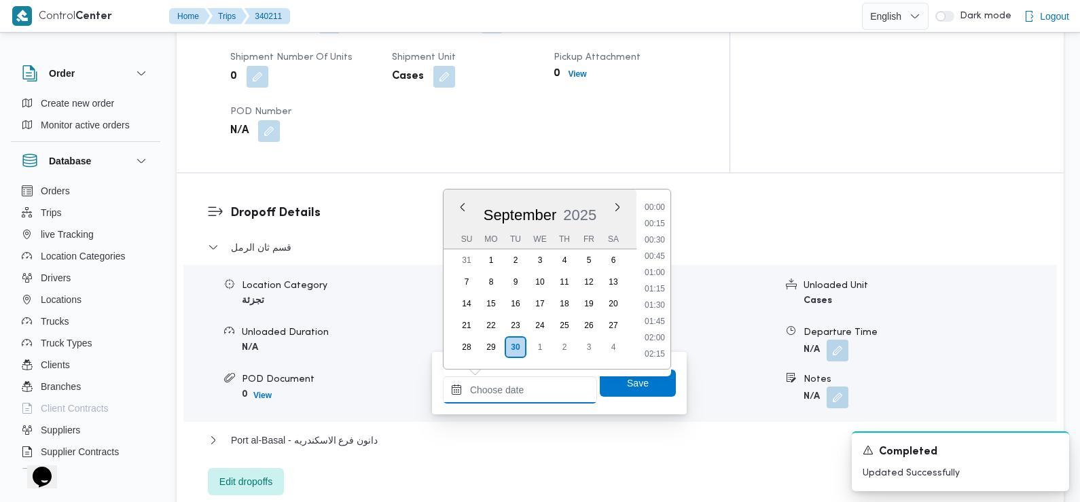
scroll to position [618, 0]
drag, startPoint x: 667, startPoint y: 203, endPoint x: 679, endPoint y: 259, distance: 56.9
click at [667, 203] on li "09:30" at bounding box center [654, 209] width 31 height 14
type input "30/09/2025 09:30"
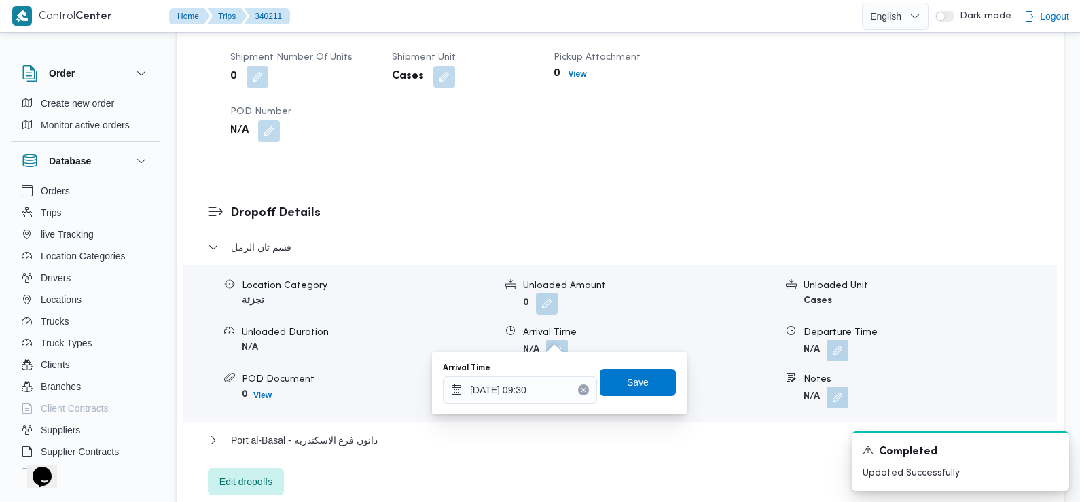
click at [645, 378] on span "Save" at bounding box center [638, 382] width 76 height 27
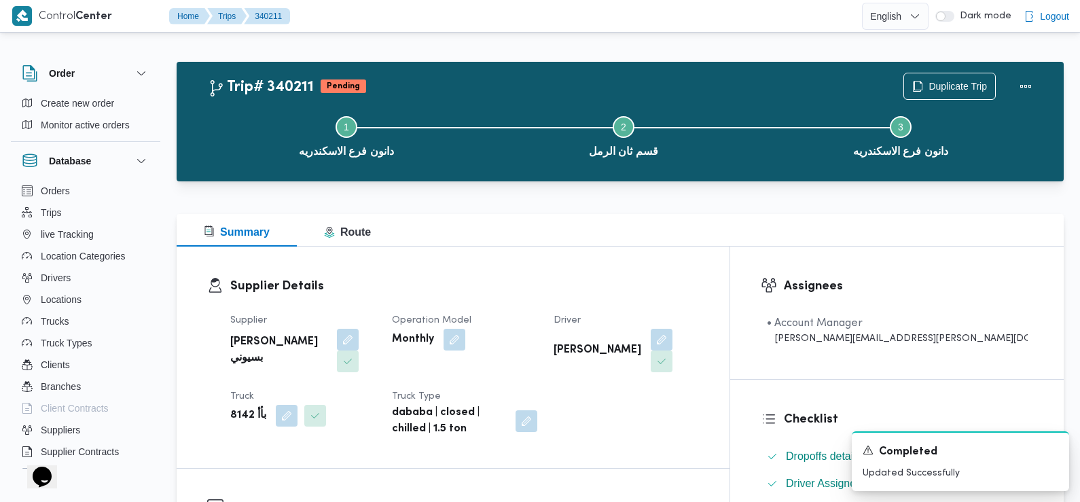
scroll to position [0, 0]
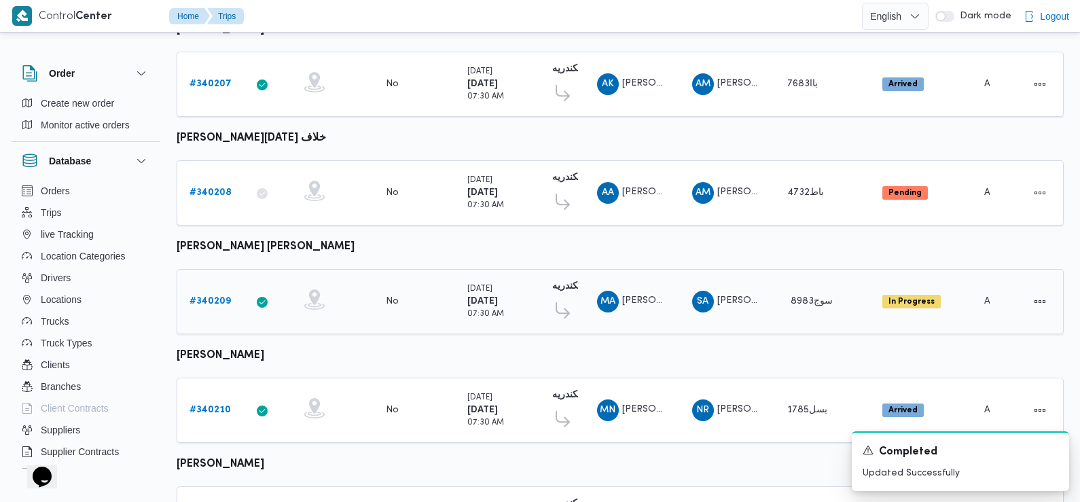
scroll to position [890, 0]
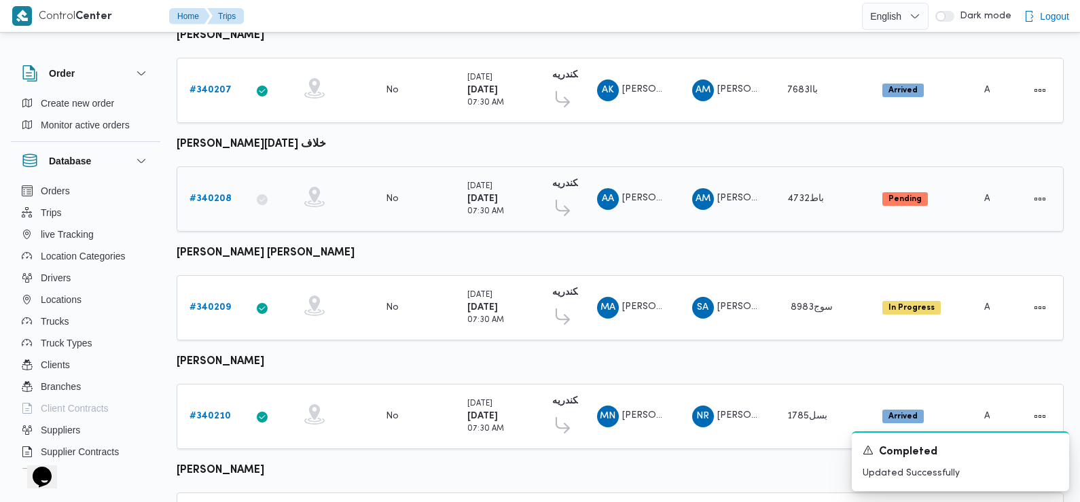
click at [219, 194] on b "# 340208" at bounding box center [210, 198] width 42 height 9
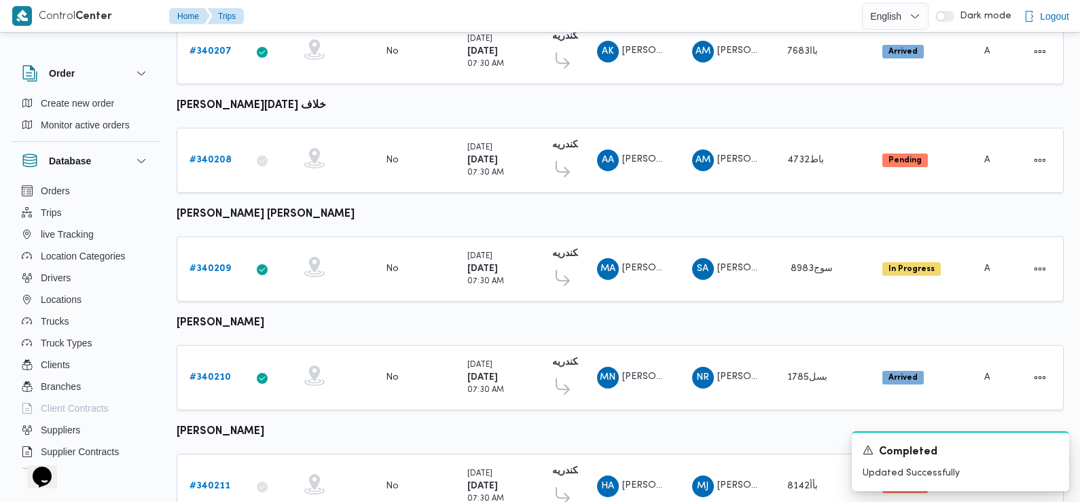
scroll to position [917, 0]
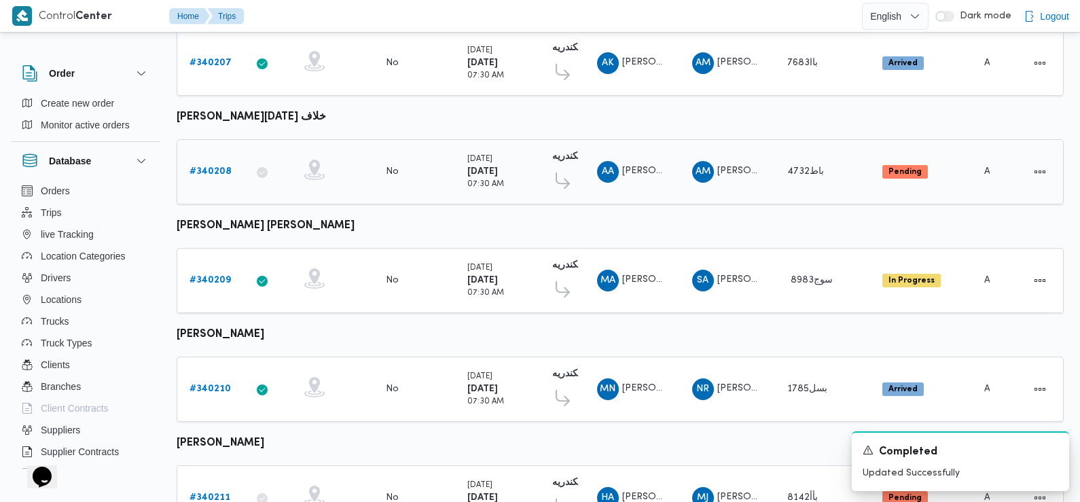
click at [210, 167] on b "# 340208" at bounding box center [210, 171] width 42 height 9
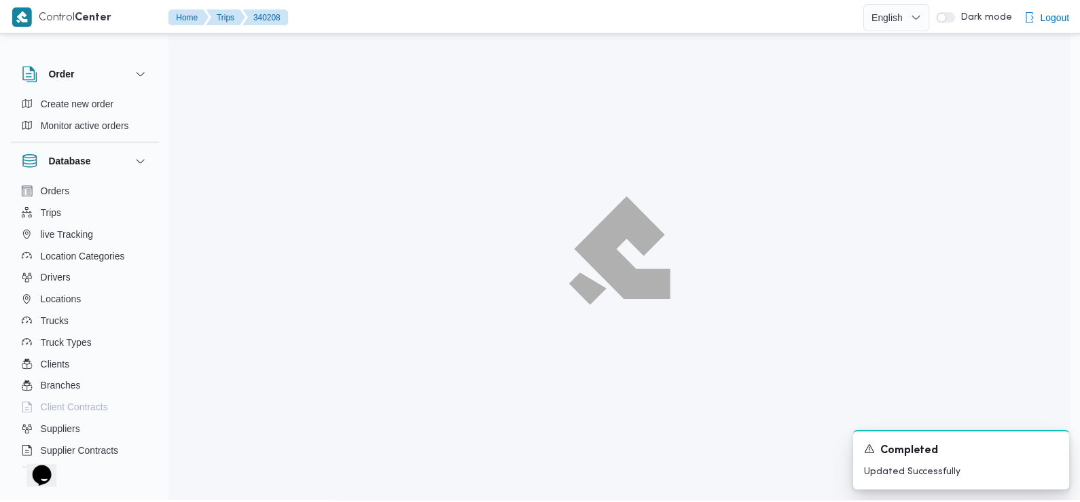
scroll to position [917, 0]
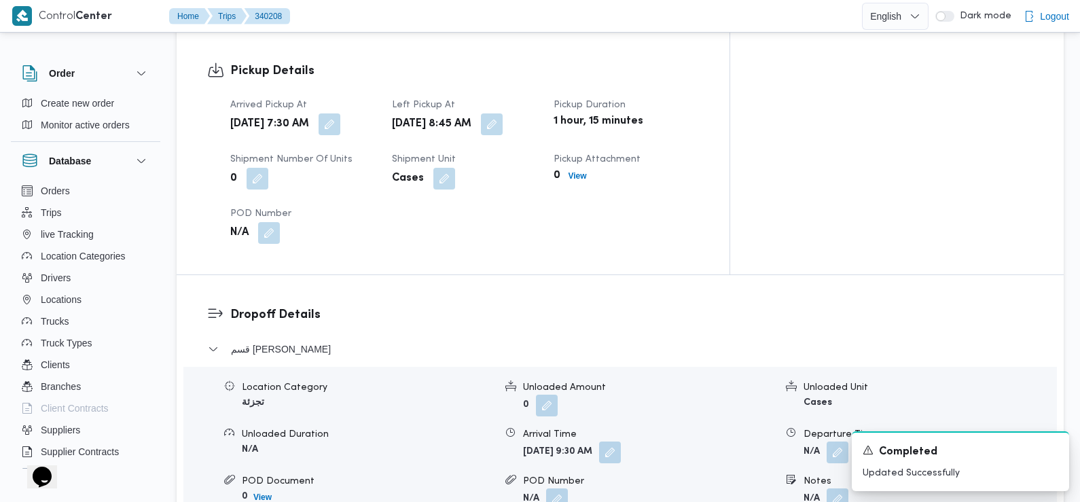
click at [210, 160] on div at bounding box center [215, 153] width 16 height 182
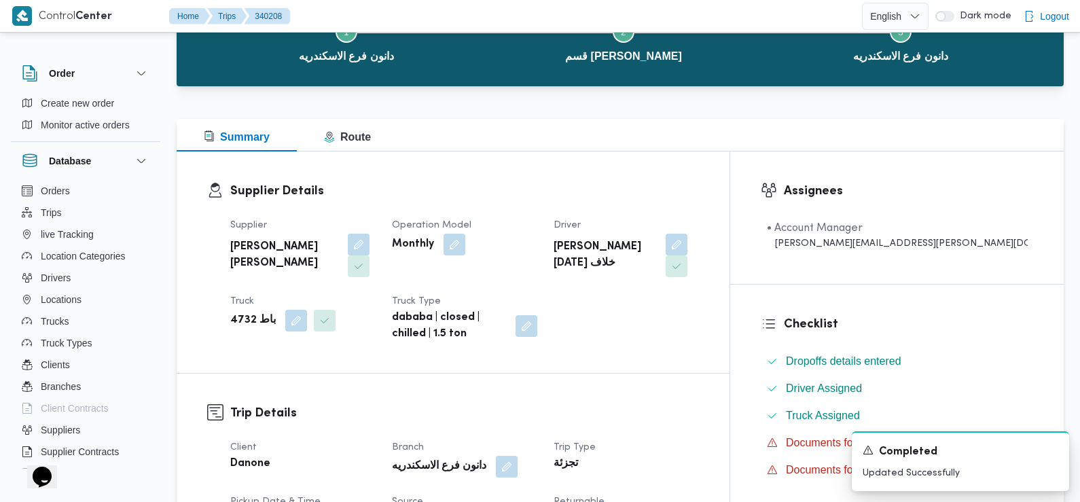
scroll to position [0, 0]
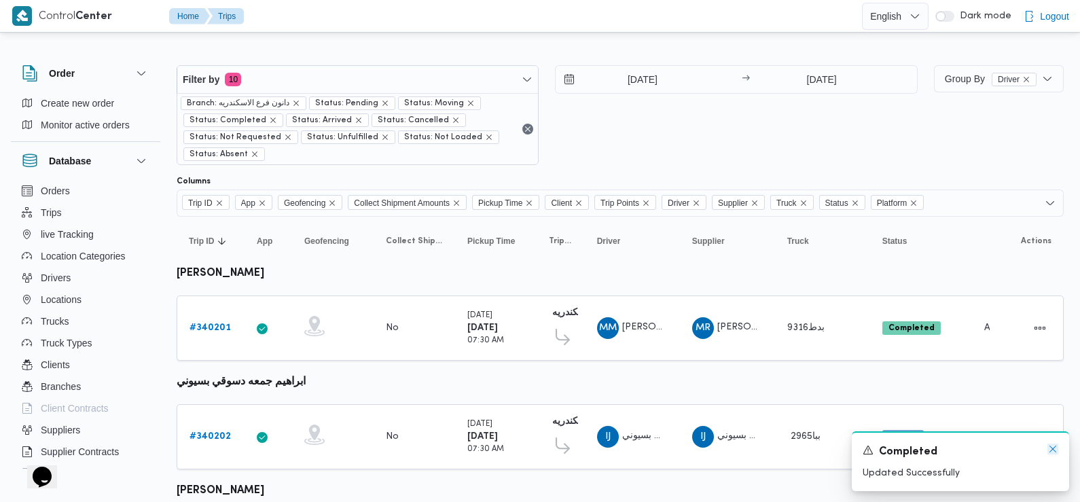
click at [1049, 448] on icon "Dismiss toast" at bounding box center [1052, 449] width 11 height 11
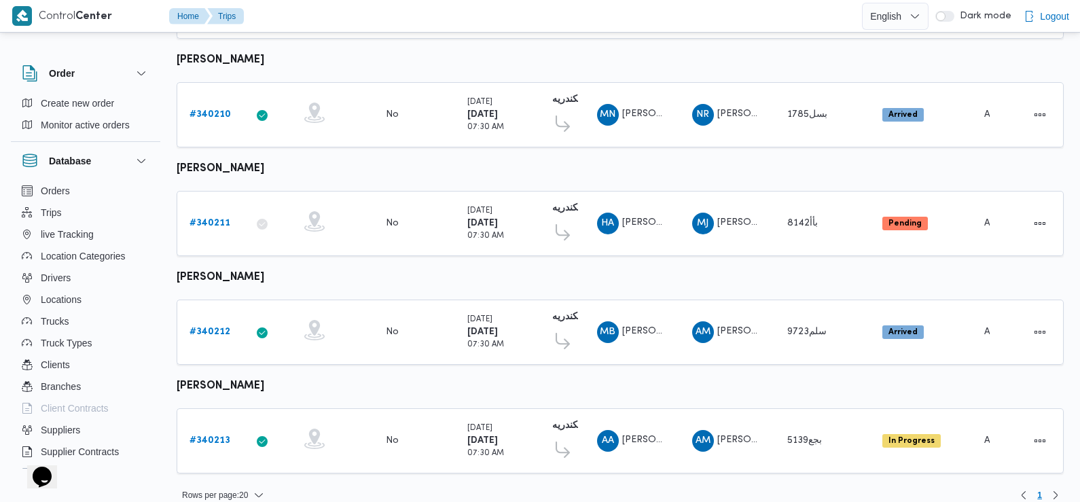
scroll to position [1192, 0]
click at [213, 218] on b "# 340211" at bounding box center [209, 222] width 41 height 9
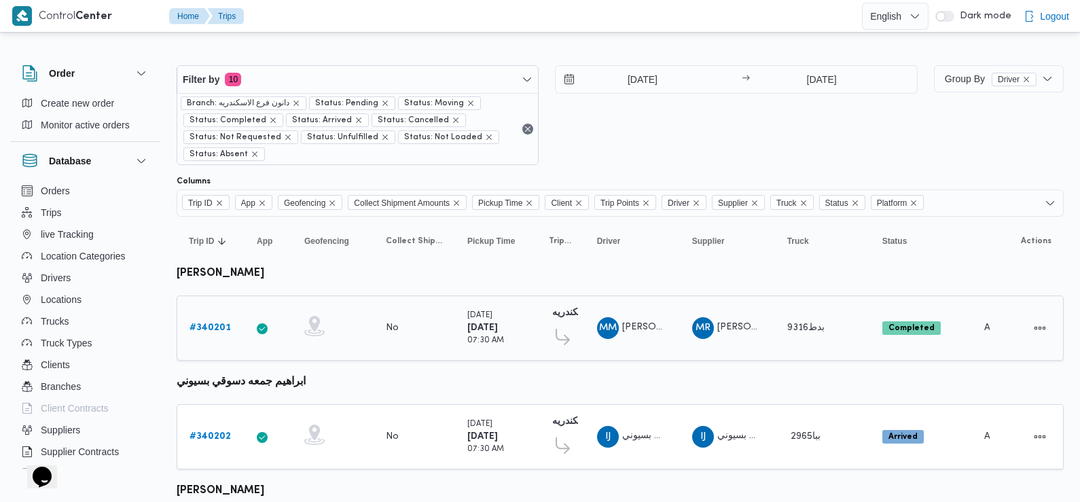
click at [212, 328] on b "# 340201" at bounding box center [209, 327] width 41 height 9
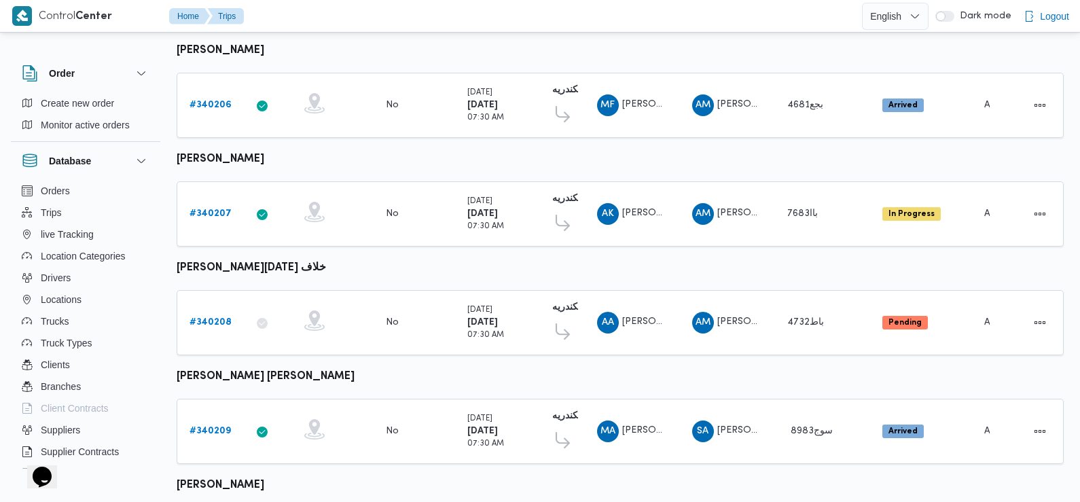
scroll to position [1192, 0]
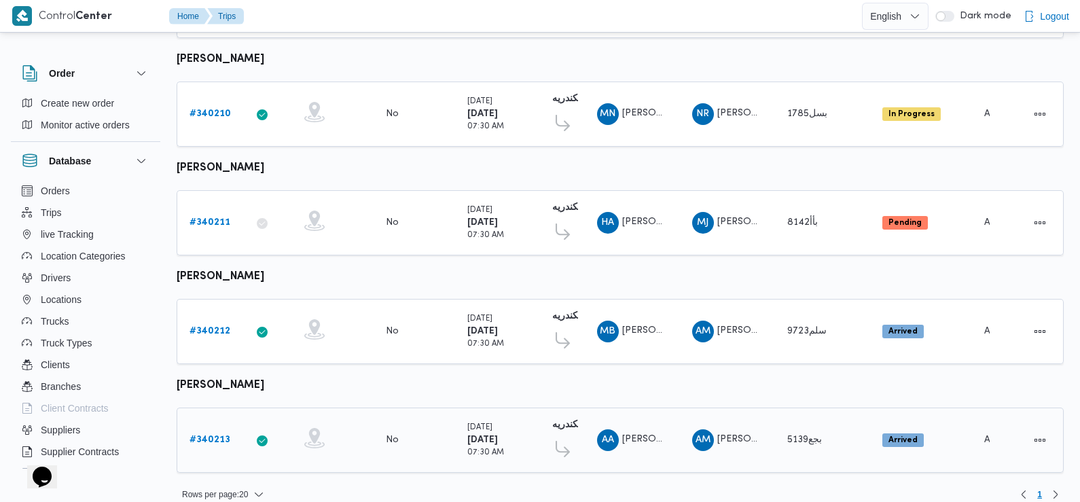
click at [213, 435] on b "# 340213" at bounding box center [209, 439] width 41 height 9
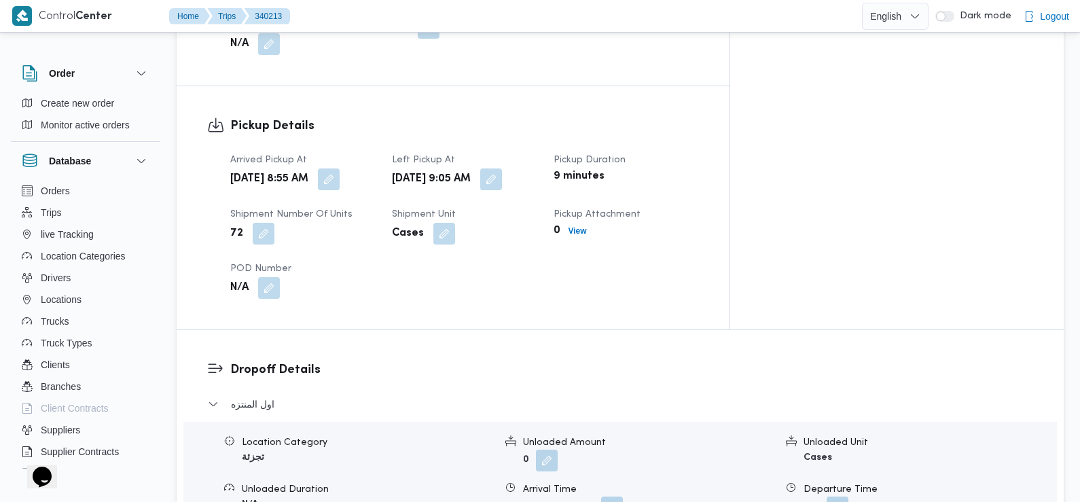
scroll to position [869, 0]
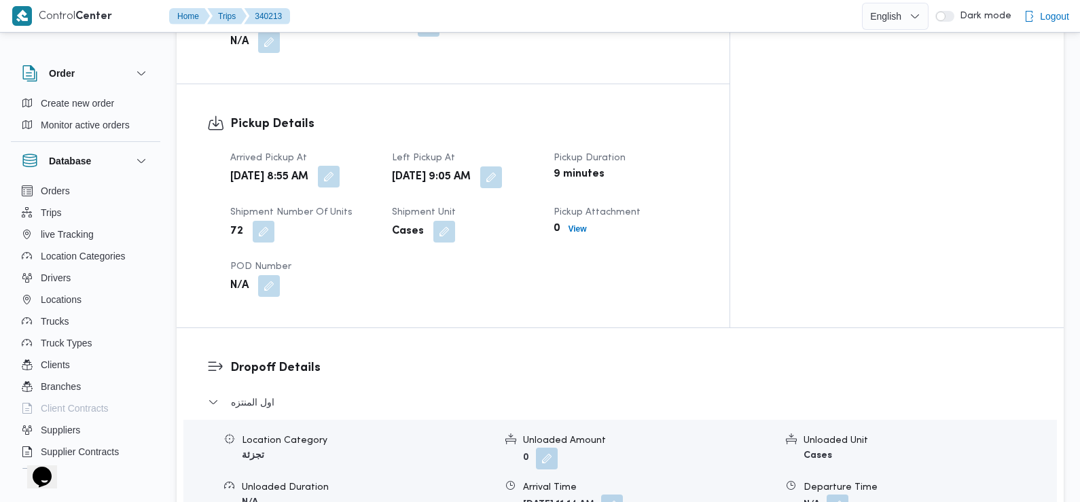
click at [340, 166] on button "button" at bounding box center [329, 177] width 22 height 22
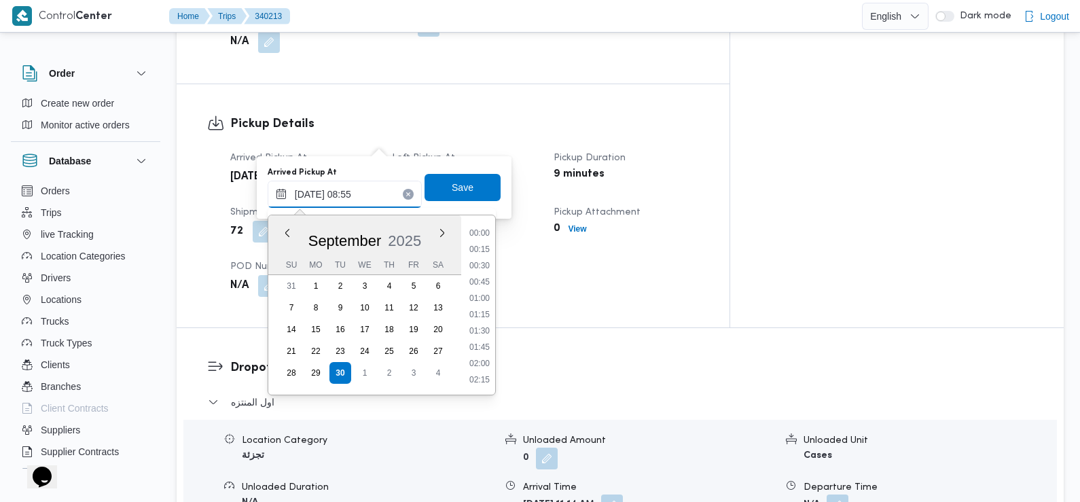
click at [352, 194] on input "30/09/2025 08:55" at bounding box center [345, 194] width 154 height 27
click at [480, 236] on li "07:30" at bounding box center [479, 235] width 31 height 14
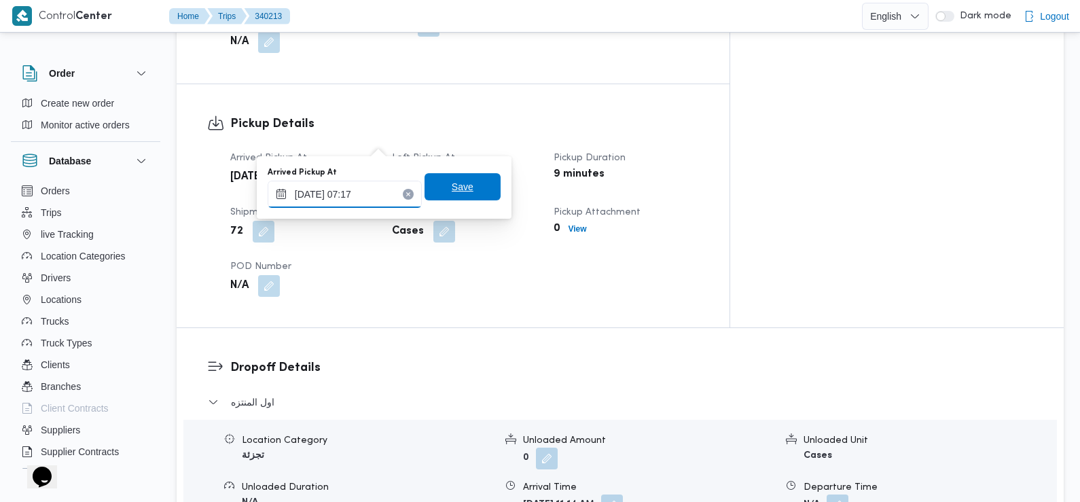
type input "30/09/2025 07:17"
click at [470, 187] on span "Save" at bounding box center [463, 186] width 76 height 27
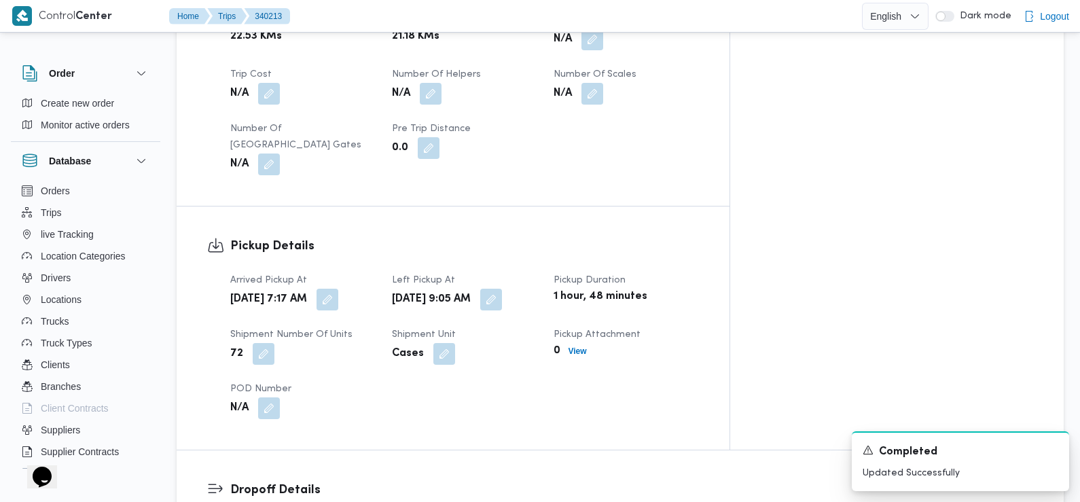
scroll to position [0, 0]
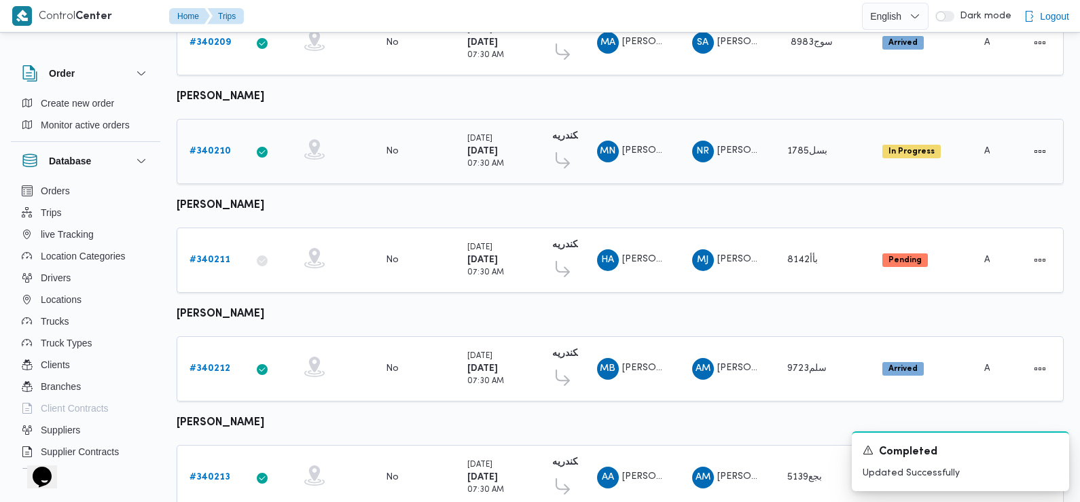
scroll to position [1192, 0]
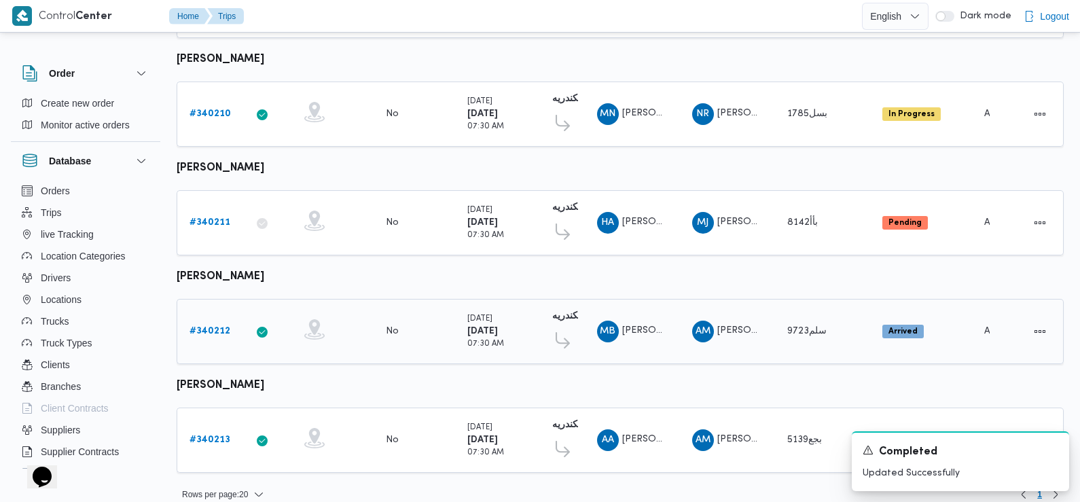
click at [215, 327] on b "# 340212" at bounding box center [209, 331] width 41 height 9
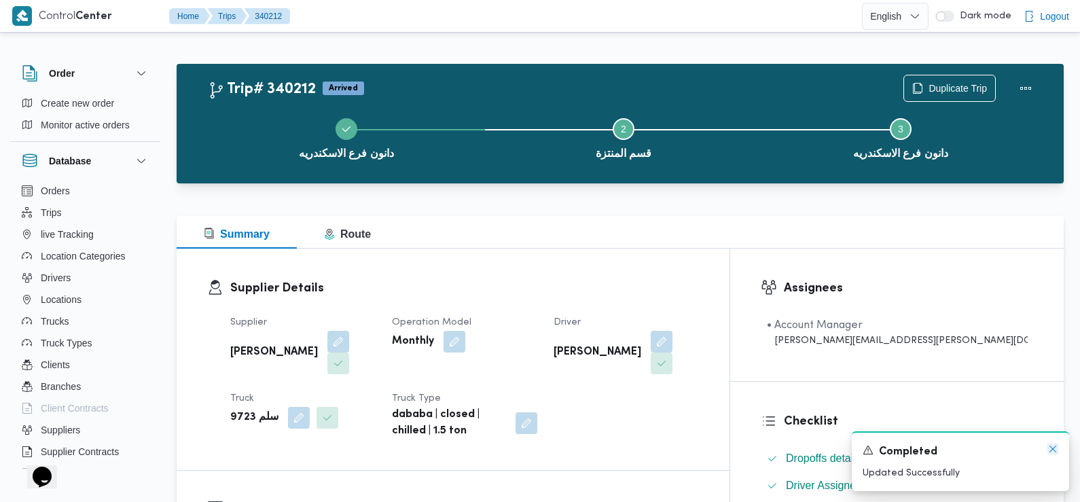
click at [1054, 450] on icon "Dismiss toast" at bounding box center [1052, 449] width 11 height 11
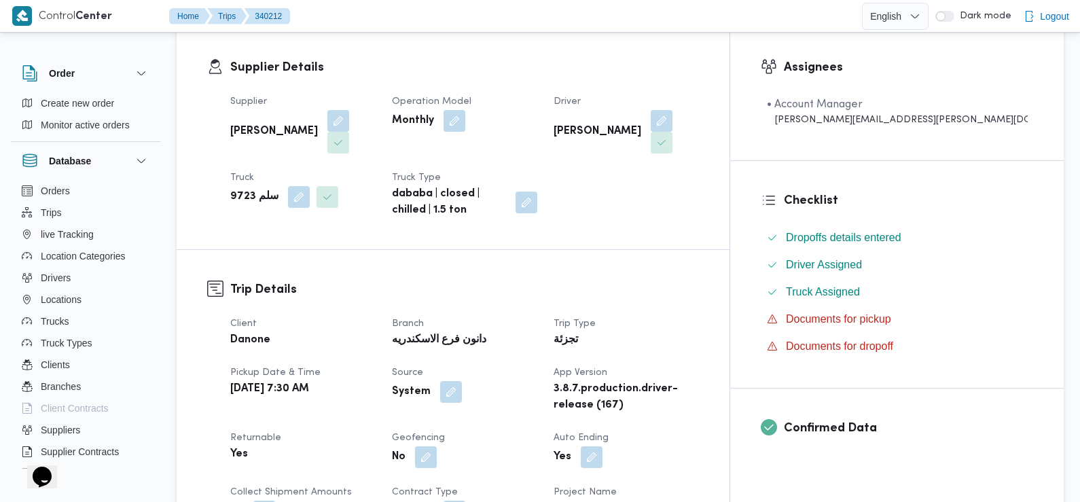
scroll to position [222, 0]
click at [672, 121] on button "button" at bounding box center [662, 119] width 22 height 22
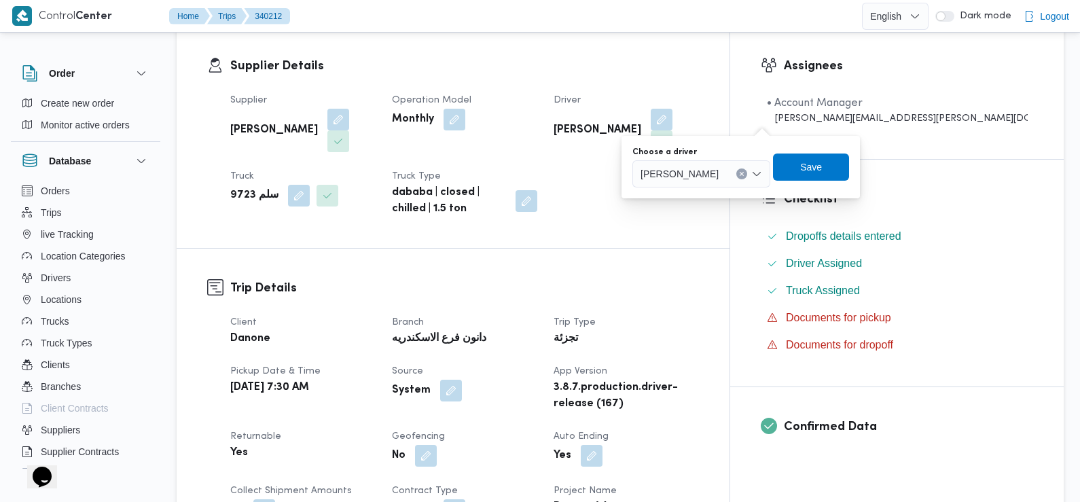
click at [719, 172] on span "مصطفي بكر عبدالمعطي حسن" at bounding box center [679, 173] width 78 height 15
type input "محمود احمد"
click at [719, 189] on span "محمود احمد مبارك" at bounding box center [722, 198] width 91 height 22
click at [831, 175] on span "Save" at bounding box center [835, 166] width 76 height 27
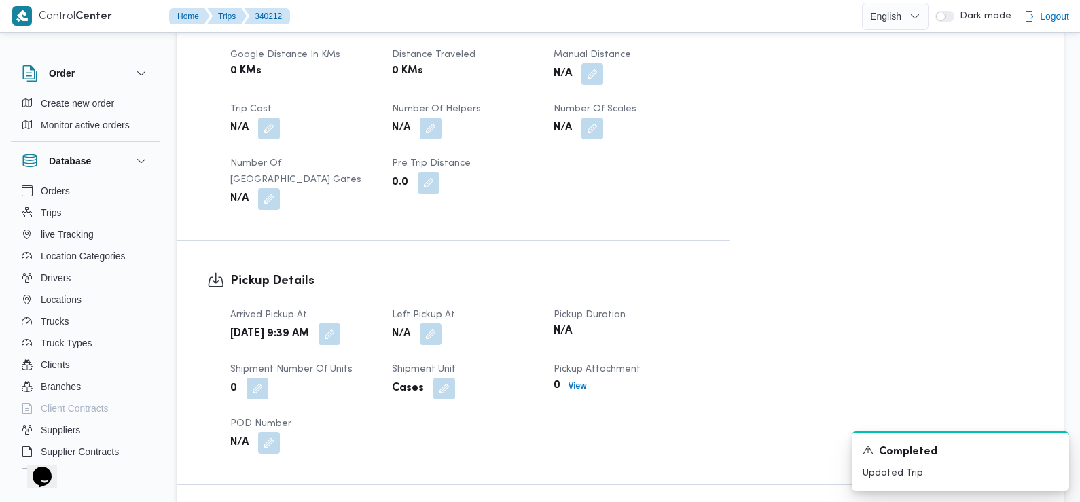
scroll to position [715, 0]
click at [340, 320] on button "button" at bounding box center [330, 331] width 22 height 22
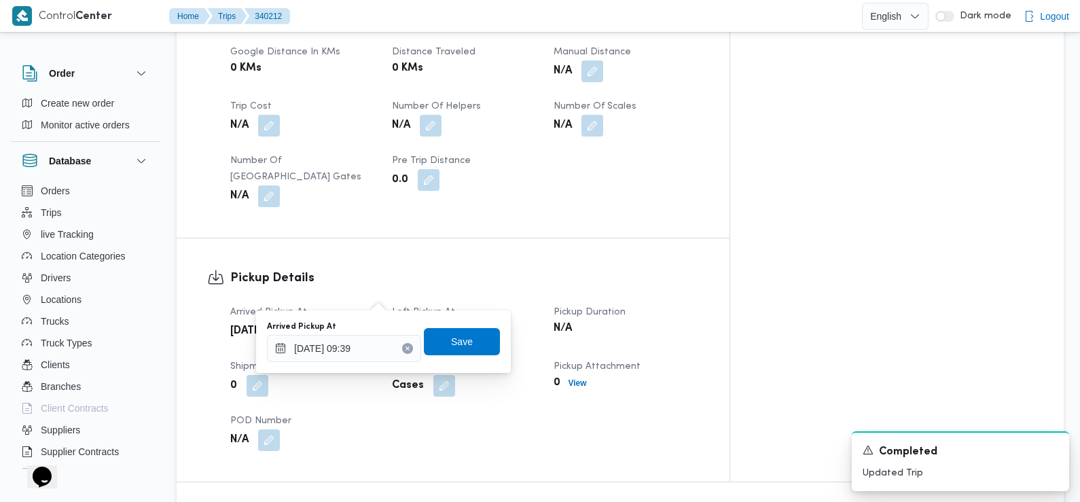
click at [369, 334] on div "Arrived Pickup At 30/09/2025 09:39" at bounding box center [344, 341] width 154 height 41
click at [365, 353] on input "30/09/2025 09:39" at bounding box center [344, 348] width 154 height 27
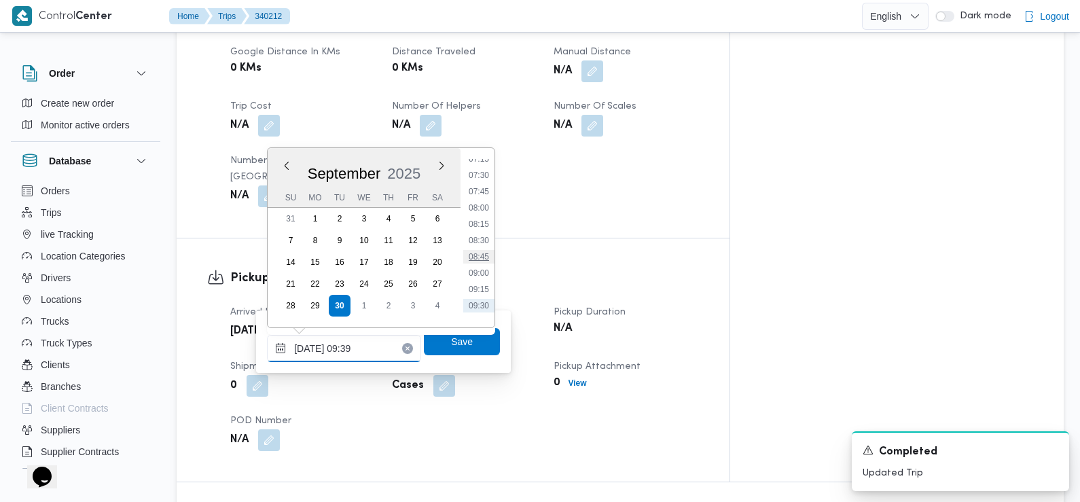
scroll to position [477, 0]
click at [484, 175] on li "07:30" at bounding box center [478, 177] width 31 height 14
type input "30/09/2025 07:30"
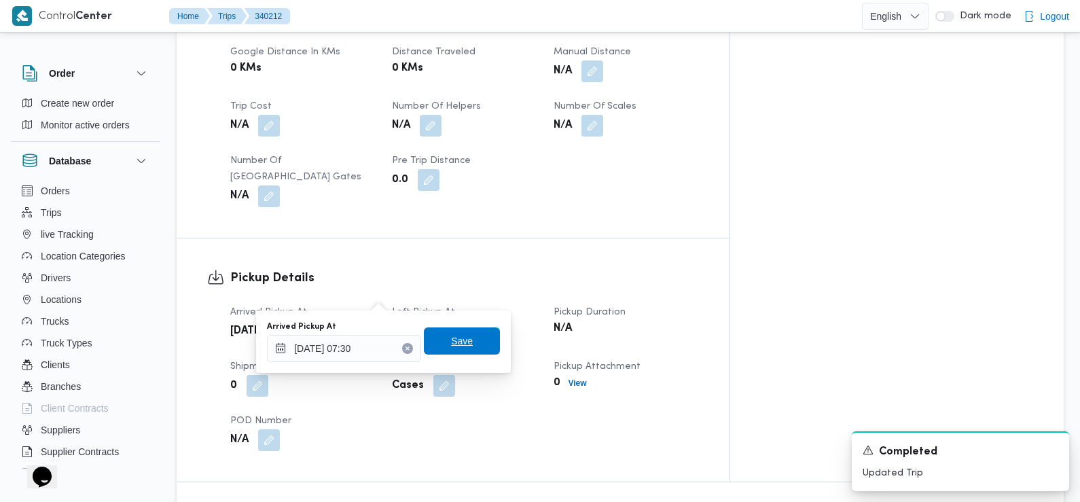
click at [460, 335] on span "Save" at bounding box center [462, 341] width 22 height 16
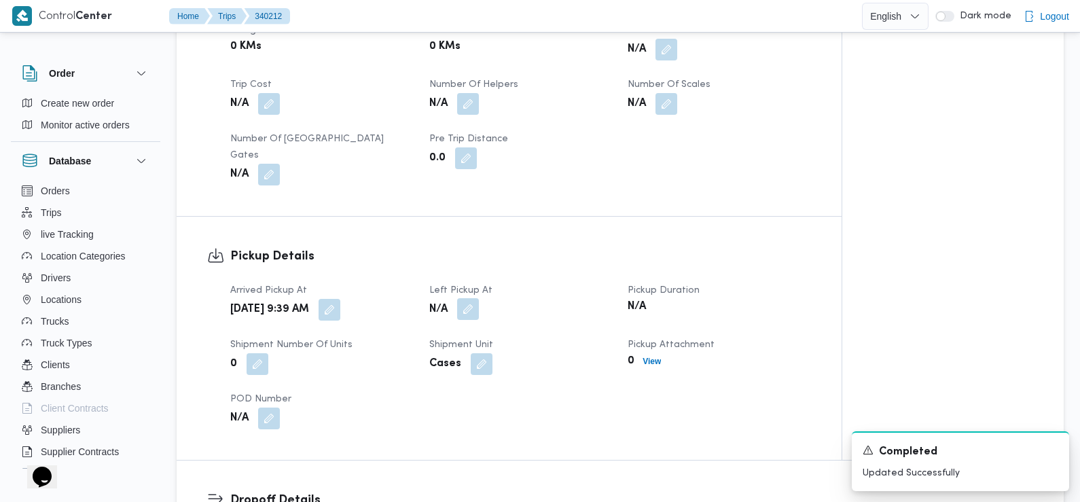
click at [468, 298] on button "button" at bounding box center [468, 309] width 22 height 22
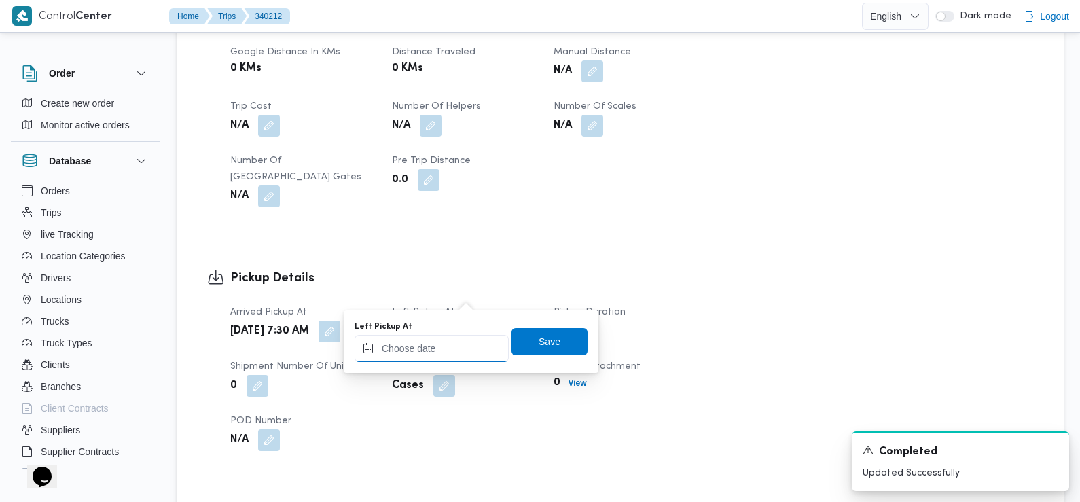
click at [463, 351] on input "Left Pickup At" at bounding box center [432, 348] width 154 height 27
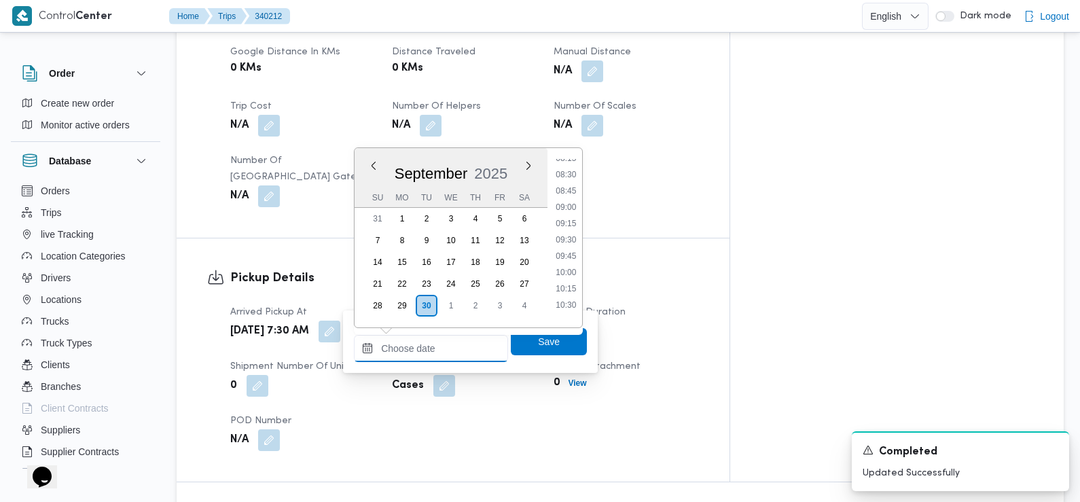
scroll to position [545, 0]
click at [573, 189] on li "08:45" at bounding box center [566, 192] width 31 height 14
type input "30/09/2025 08:45"
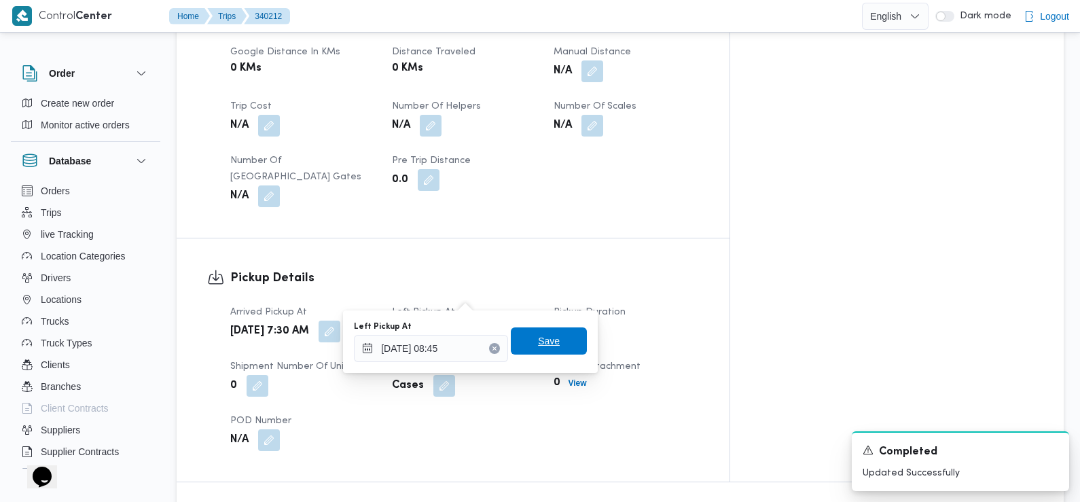
click at [559, 336] on span "Save" at bounding box center [549, 340] width 76 height 27
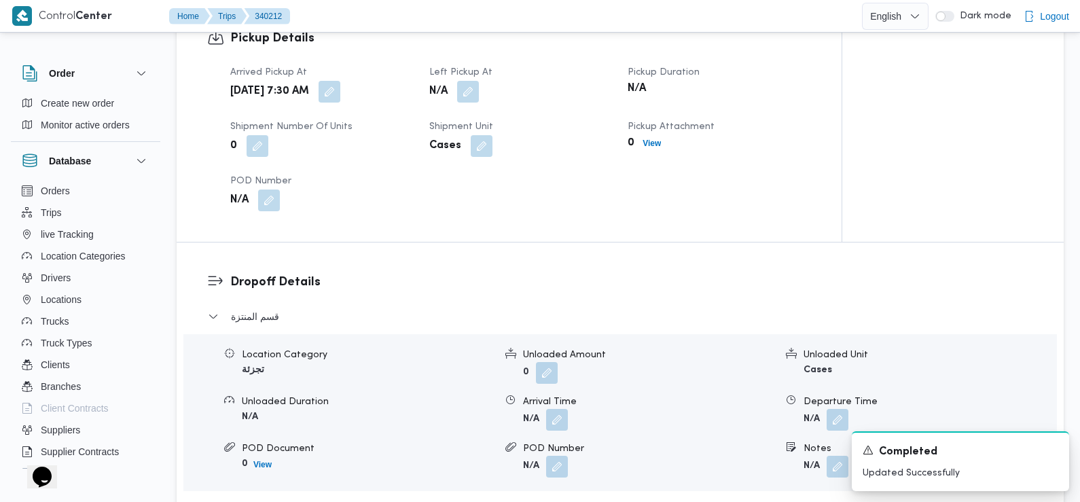
scroll to position [992, 0]
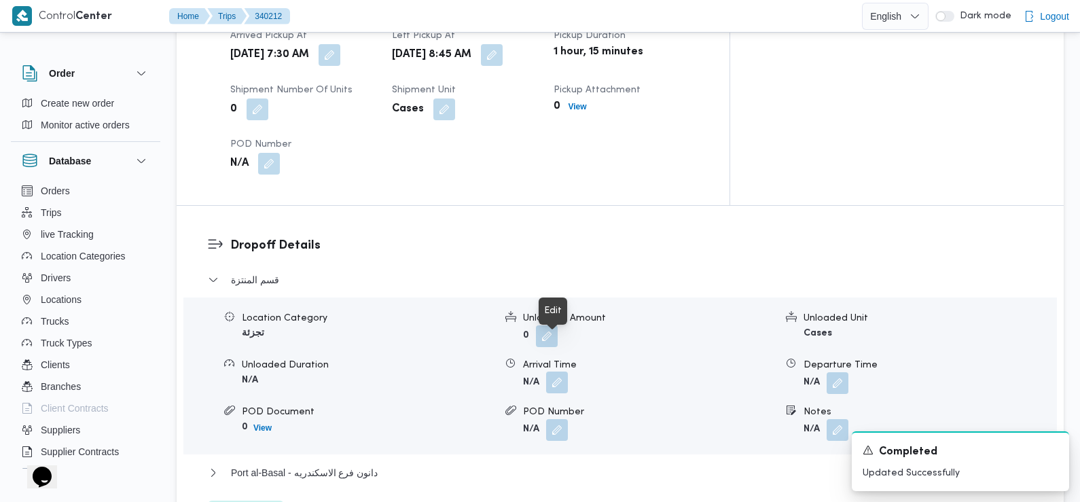
click at [557, 372] on button "button" at bounding box center [557, 383] width 22 height 22
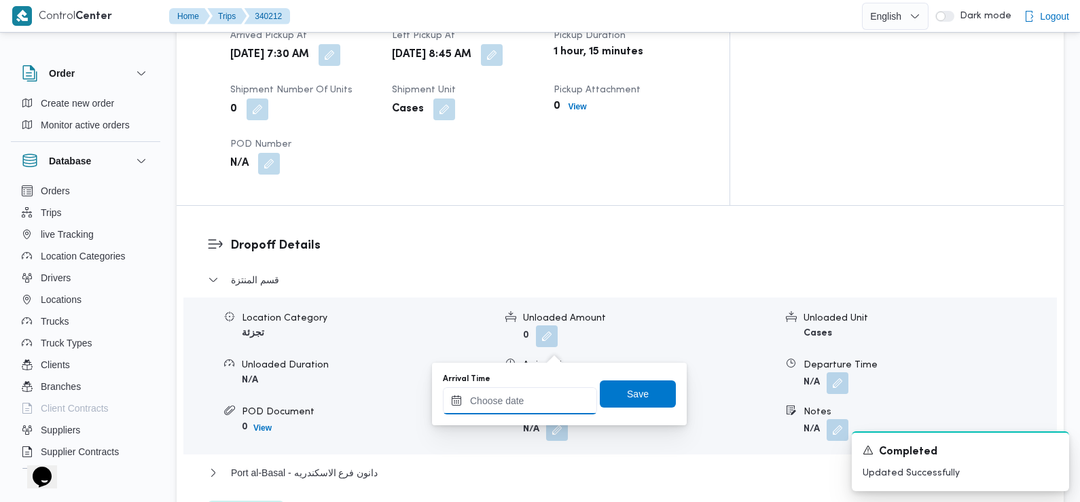
click at [532, 414] on input "Arrival Time" at bounding box center [520, 400] width 154 height 27
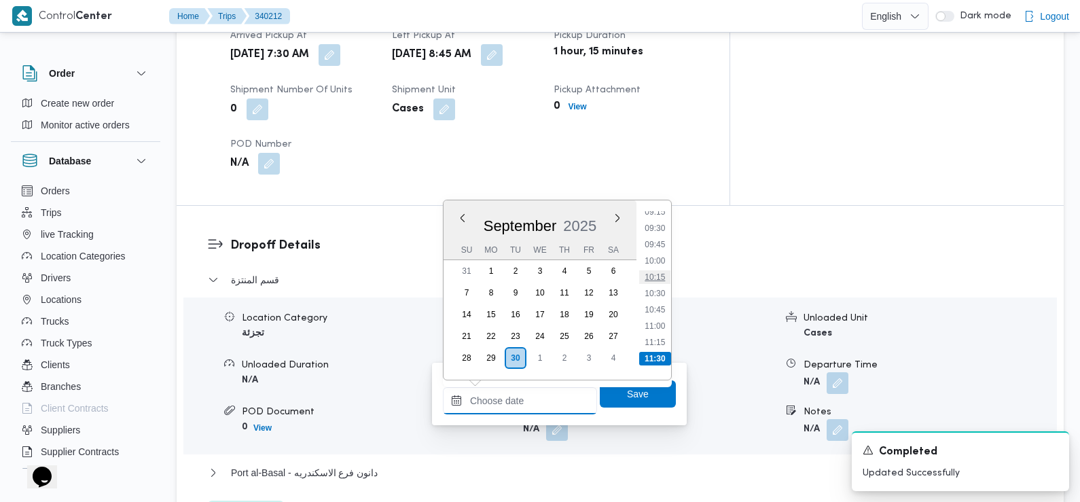
scroll to position [577, 0]
drag, startPoint x: 659, startPoint y: 278, endPoint x: 659, endPoint y: 299, distance: 20.4
click at [659, 278] on li "09:45" at bounding box center [654, 277] width 31 height 14
type input "30/09/2025 09:45"
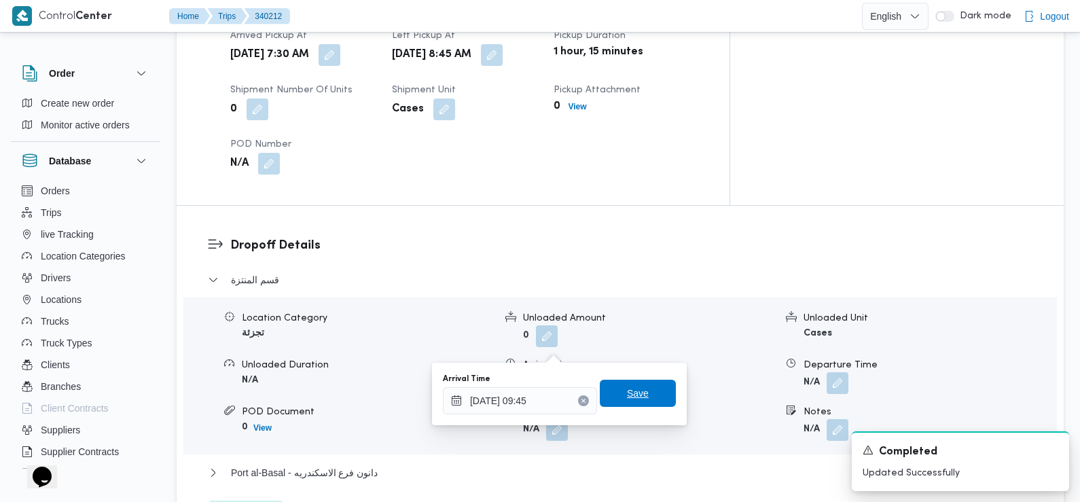
click at [640, 394] on span "Save" at bounding box center [638, 393] width 76 height 27
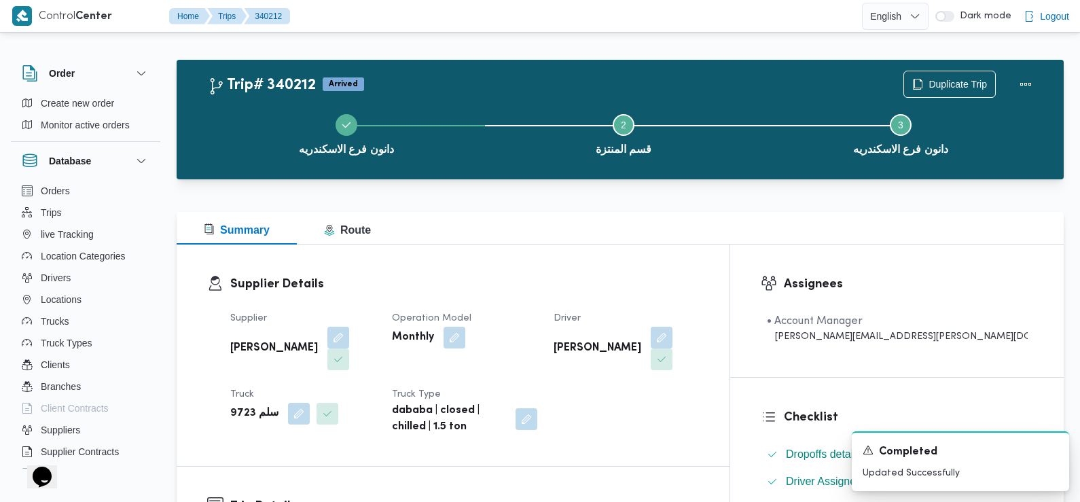
scroll to position [0, 0]
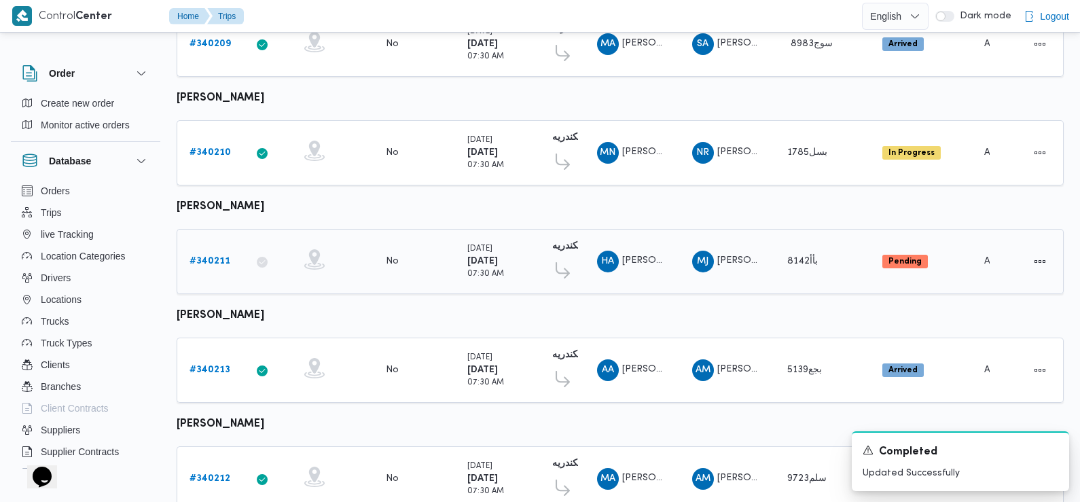
scroll to position [1192, 0]
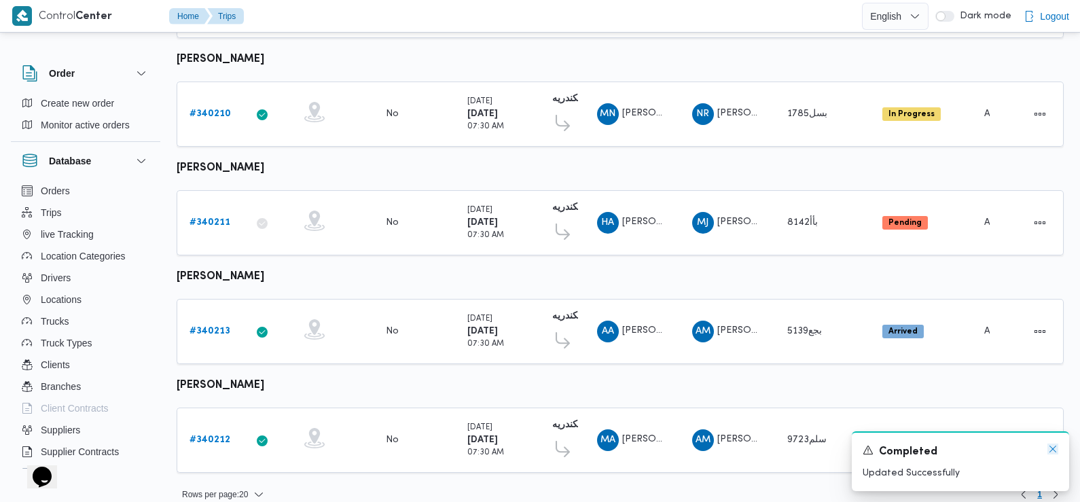
click at [1054, 452] on icon "Dismiss toast" at bounding box center [1052, 449] width 11 height 11
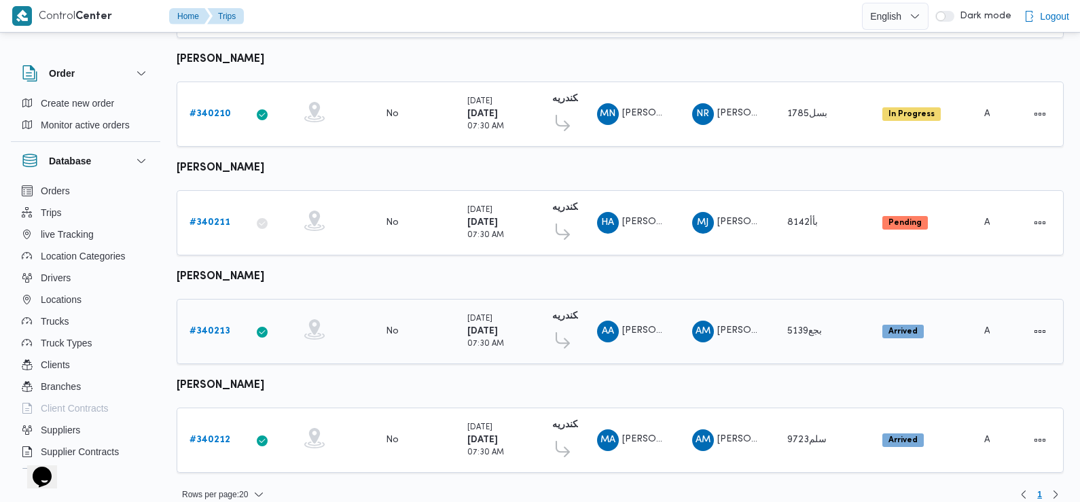
click at [218, 327] on b "# 340213" at bounding box center [209, 331] width 41 height 9
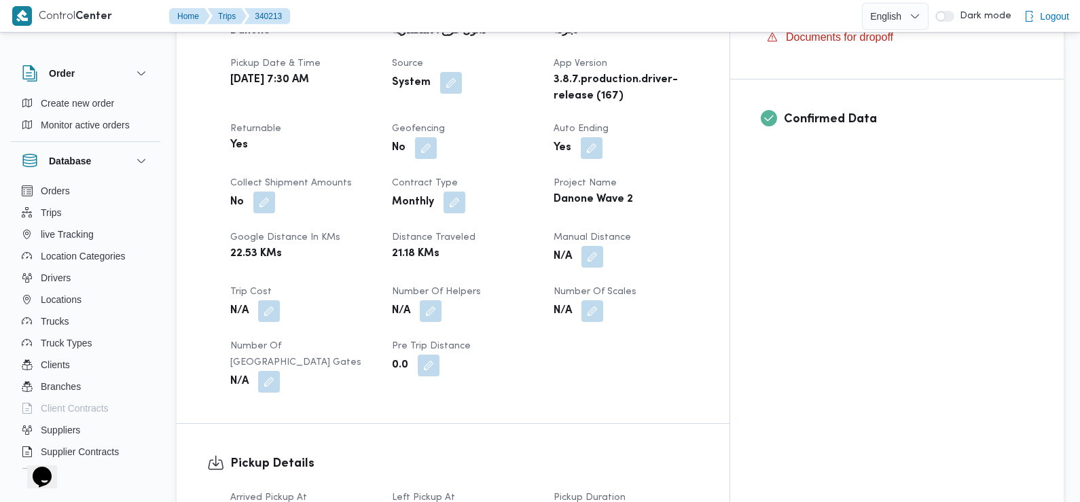
scroll to position [480, 0]
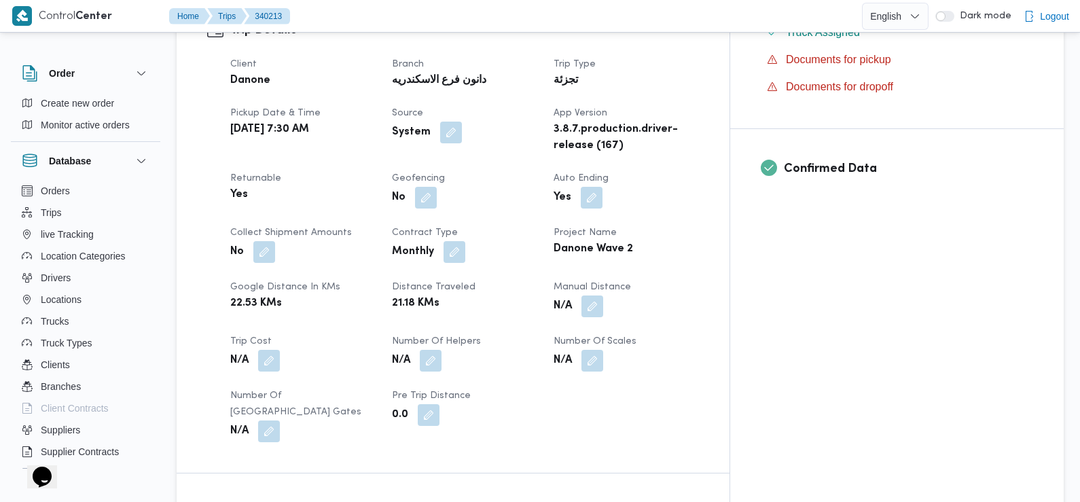
click at [365, 333] on dl "Trip Cost N/A" at bounding box center [302, 352] width 145 height 39
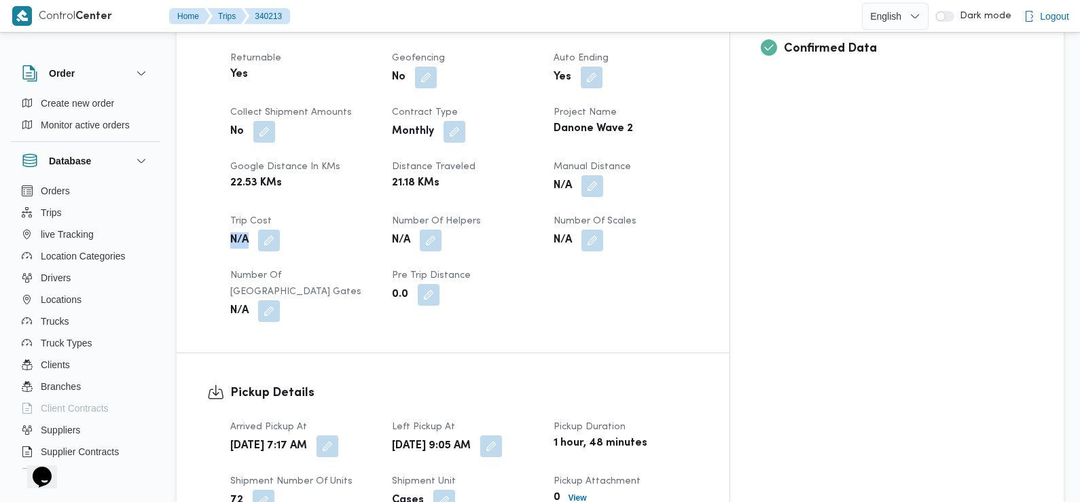
scroll to position [602, 0]
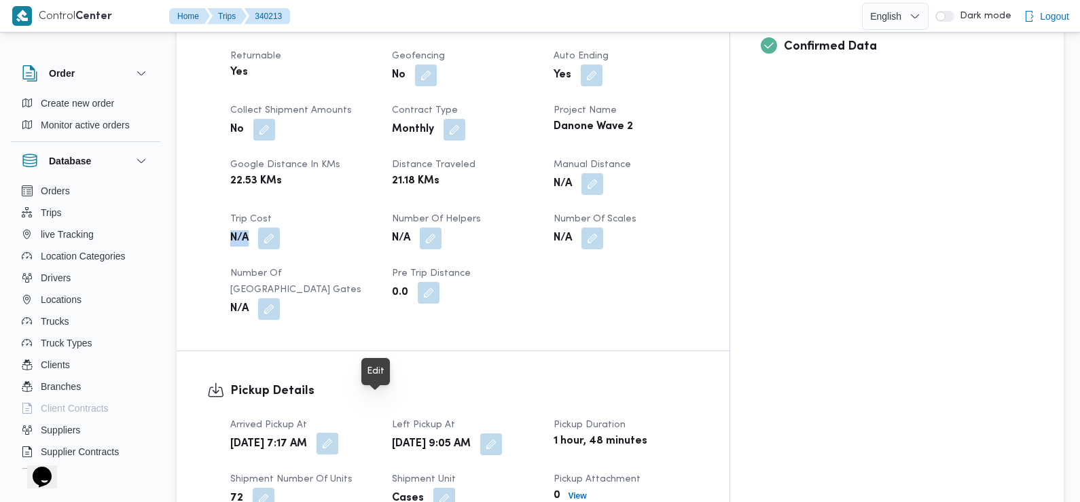
click at [338, 433] on button "button" at bounding box center [328, 444] width 22 height 22
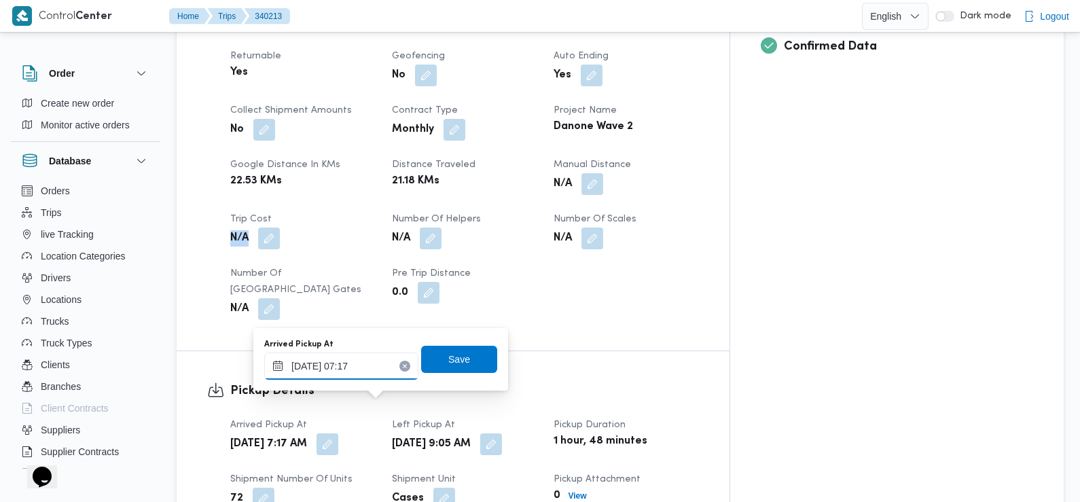
click at [384, 361] on input "30/09/2025 07:17" at bounding box center [341, 366] width 154 height 27
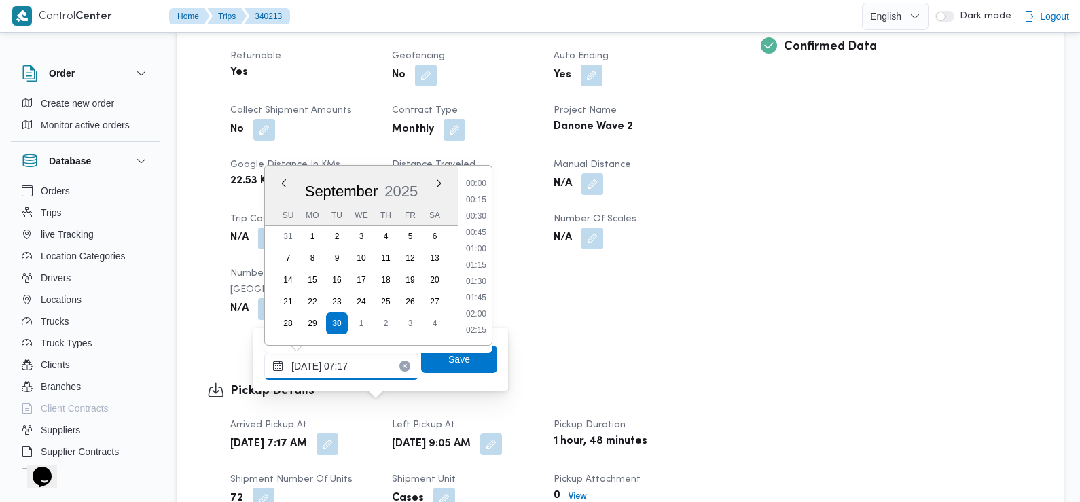
scroll to position [390, 0]
type input "30/09/2025 07:20"
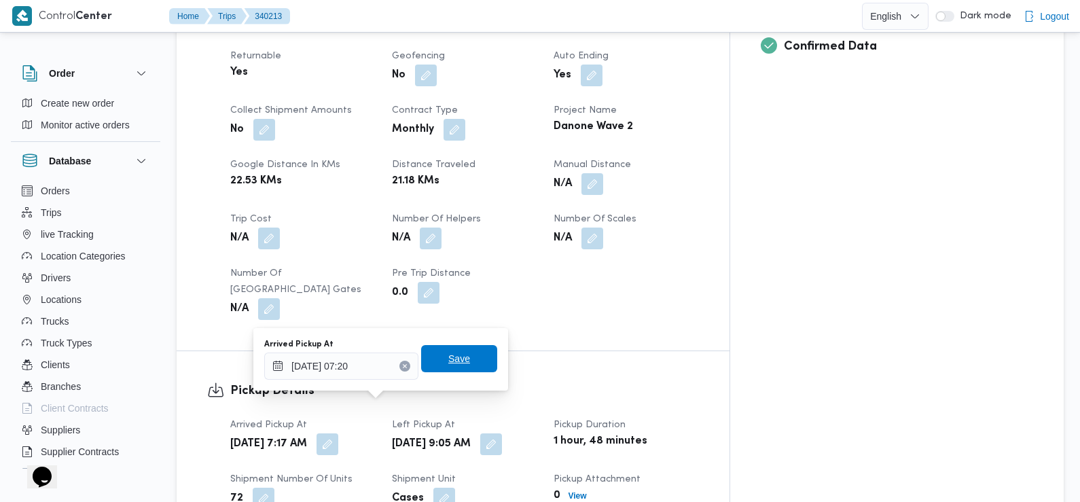
click at [460, 365] on span "Save" at bounding box center [459, 358] width 76 height 27
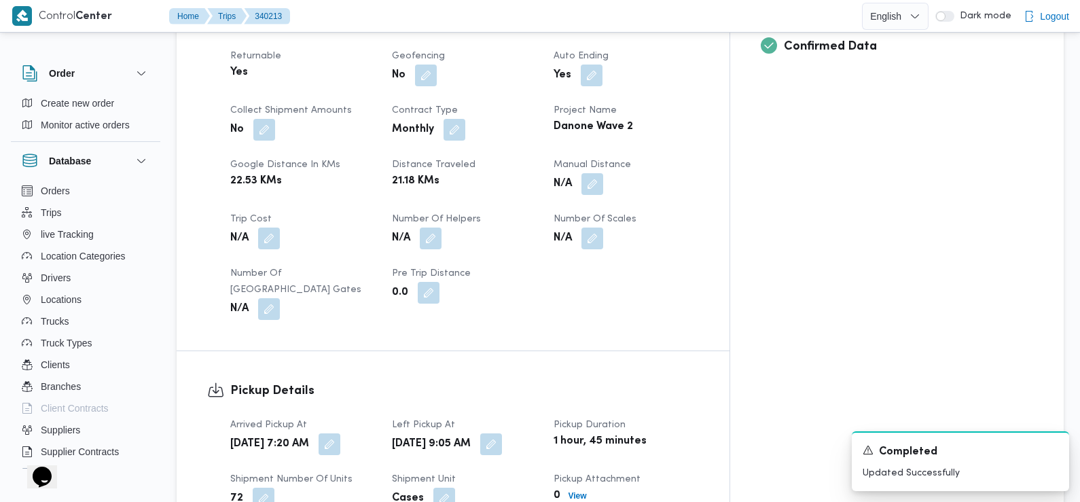
scroll to position [0, 0]
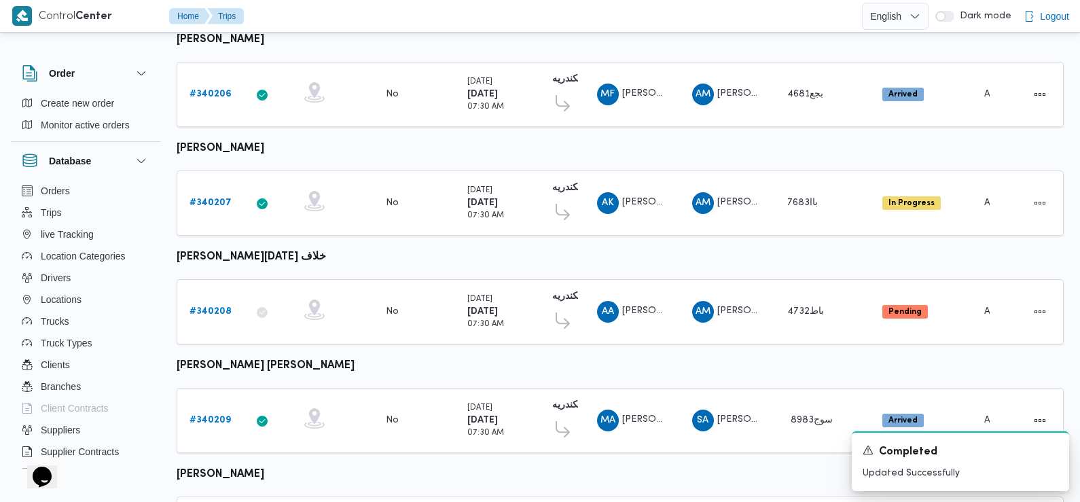
scroll to position [998, 0]
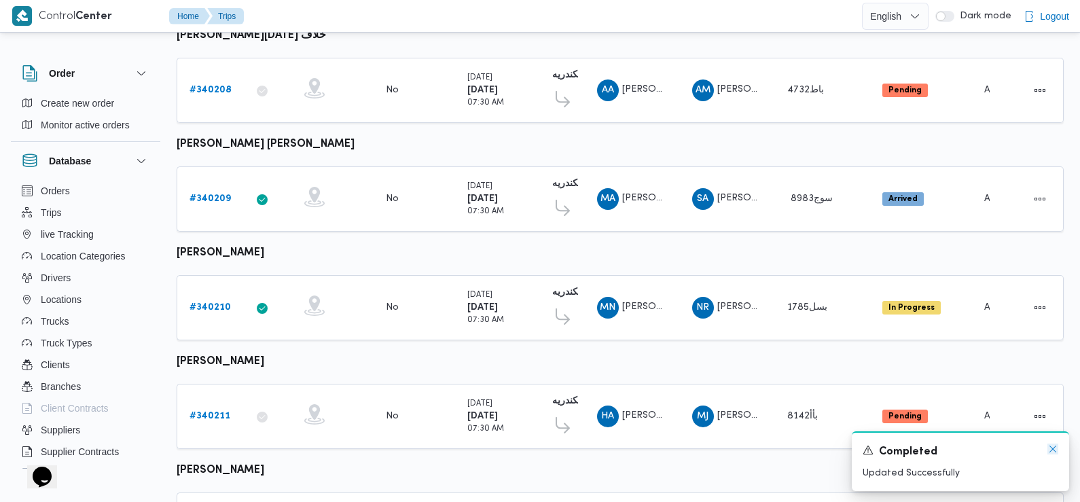
click at [1056, 451] on icon "Dismiss toast" at bounding box center [1052, 449] width 11 height 11
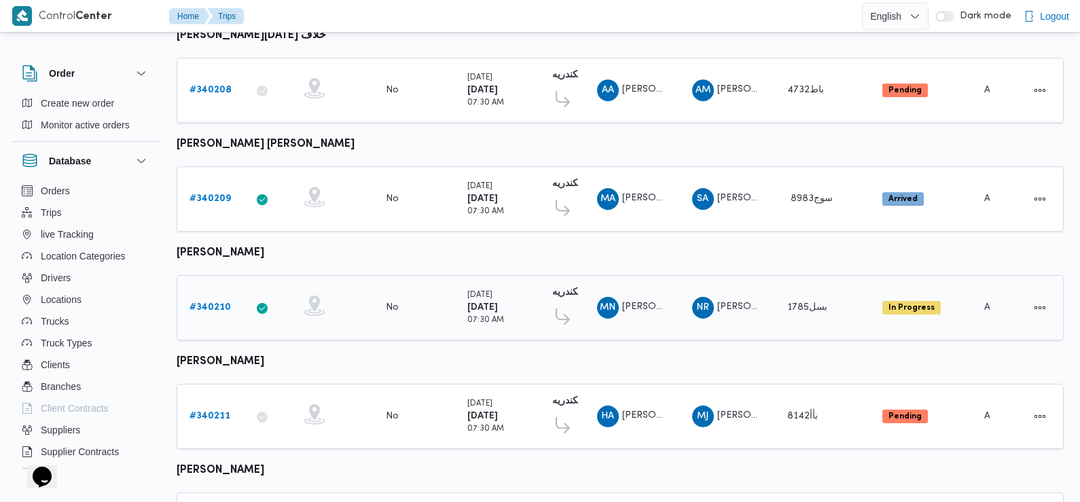
click at [198, 300] on link "# 340210" at bounding box center [209, 308] width 41 height 16
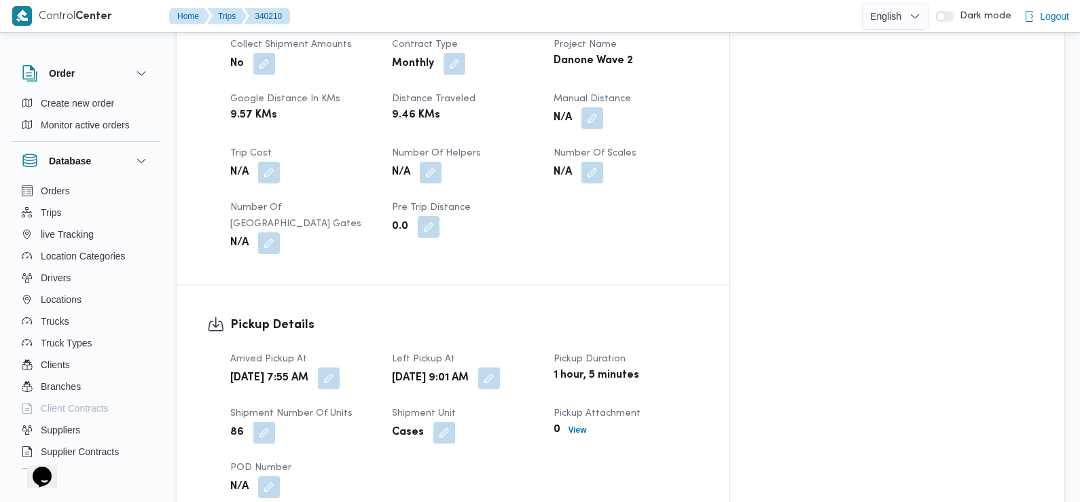
scroll to position [670, 0]
click at [340, 365] on button "button" at bounding box center [329, 376] width 22 height 22
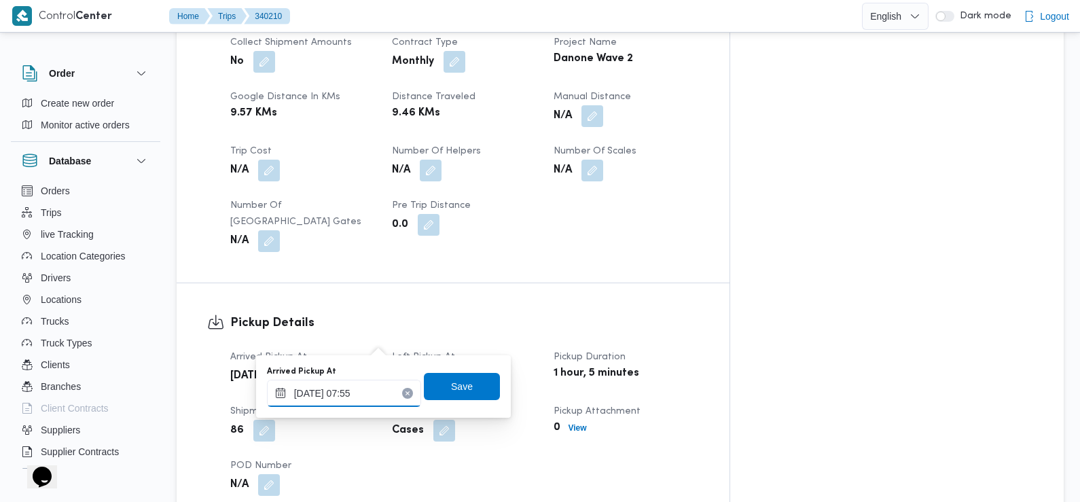
click at [369, 386] on input "30/09/2025 07:55" at bounding box center [344, 393] width 154 height 27
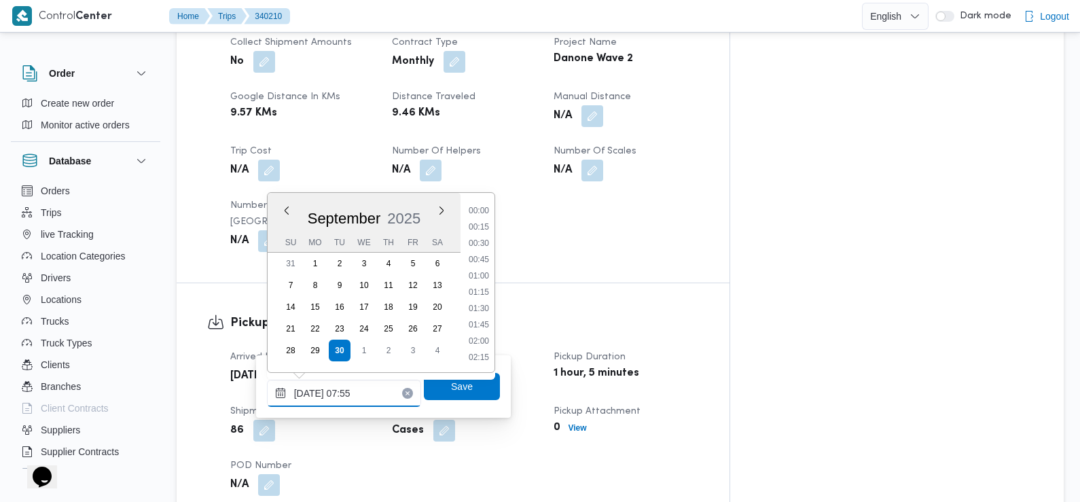
scroll to position [422, 0]
type input "30/09/2025 07:25"
click at [438, 389] on span "Save" at bounding box center [462, 385] width 76 height 27
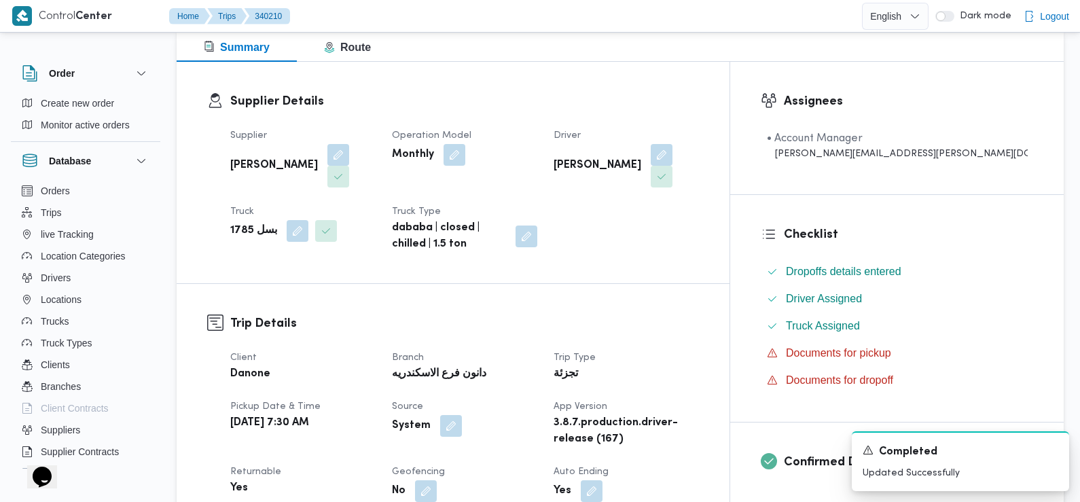
scroll to position [0, 0]
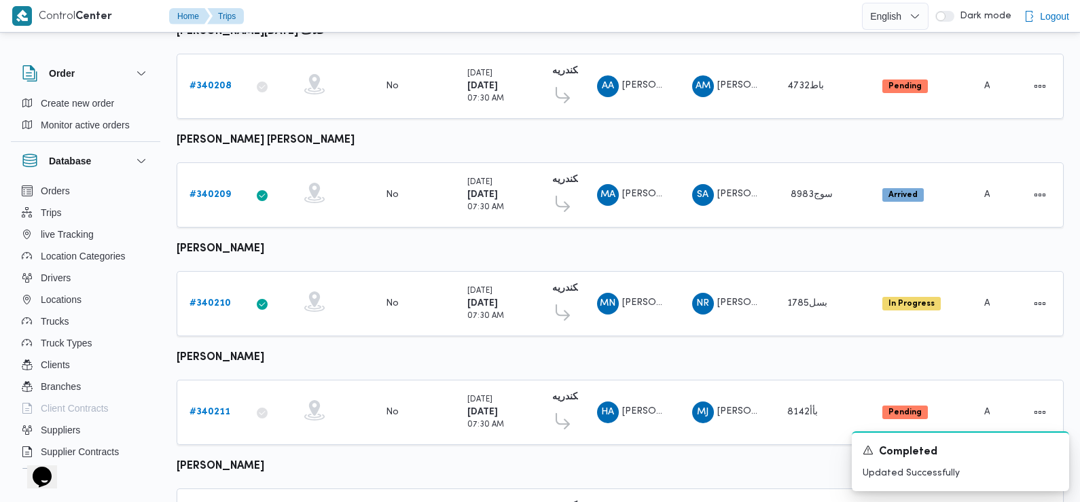
scroll to position [988, 0]
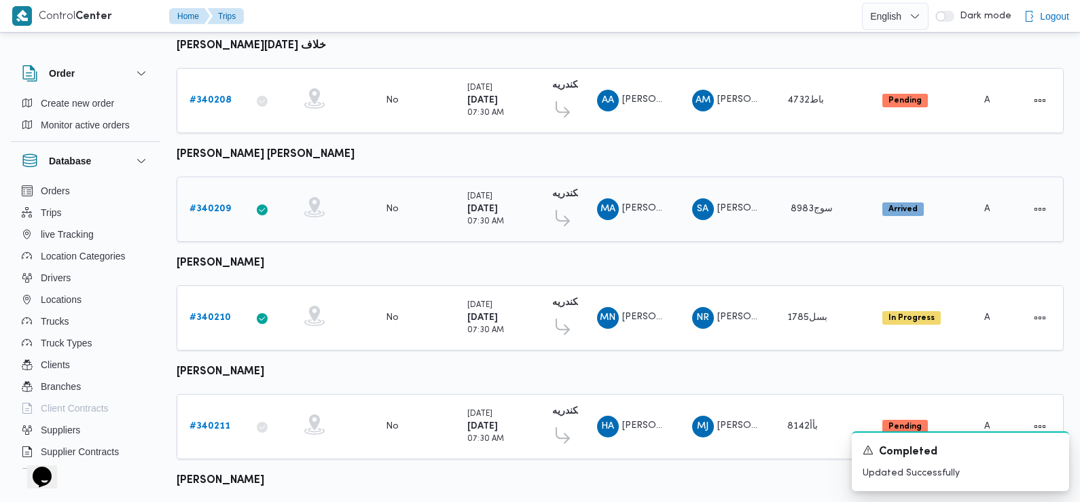
click at [210, 204] on b "# 340209" at bounding box center [209, 208] width 41 height 9
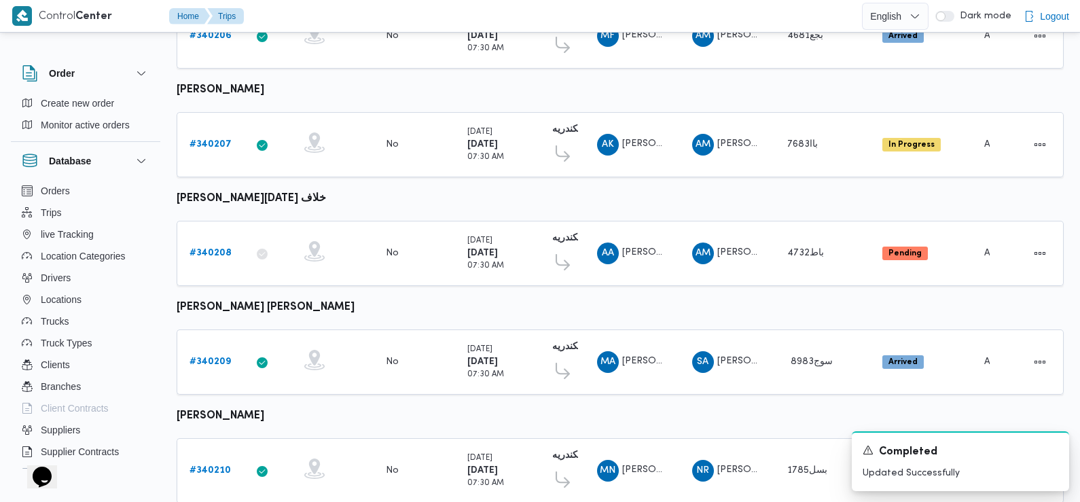
scroll to position [831, 0]
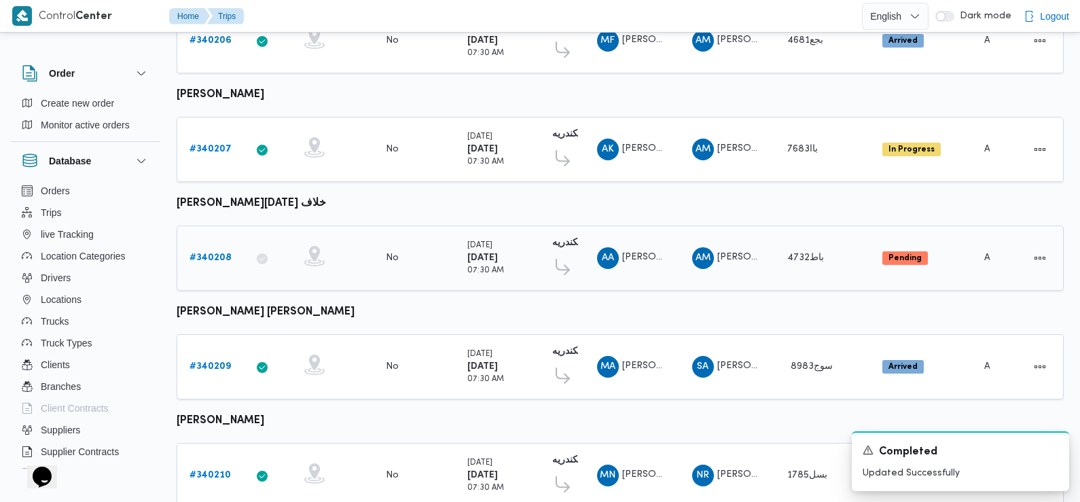
click at [209, 253] on b "# 340208" at bounding box center [210, 257] width 42 height 9
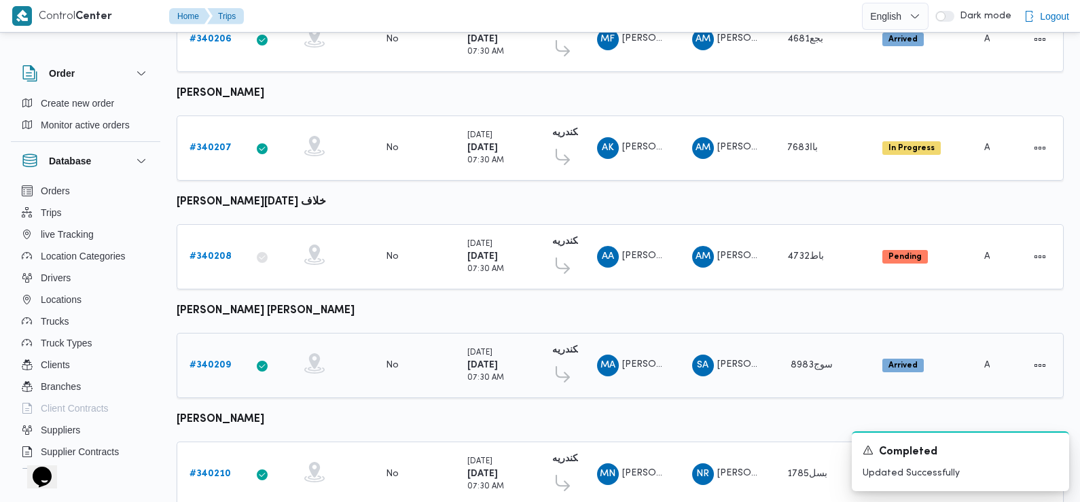
scroll to position [827, 0]
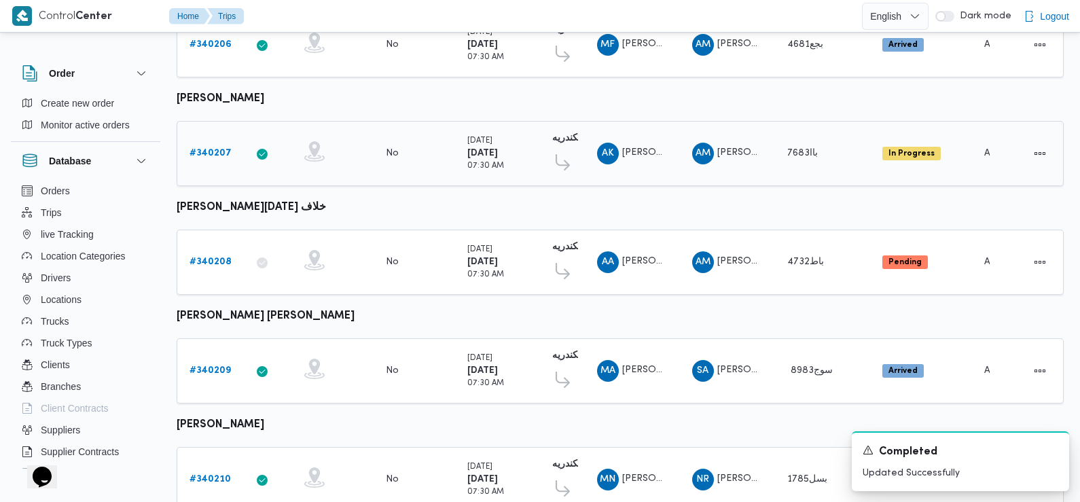
click at [205, 149] on b "# 340207" at bounding box center [210, 153] width 42 height 9
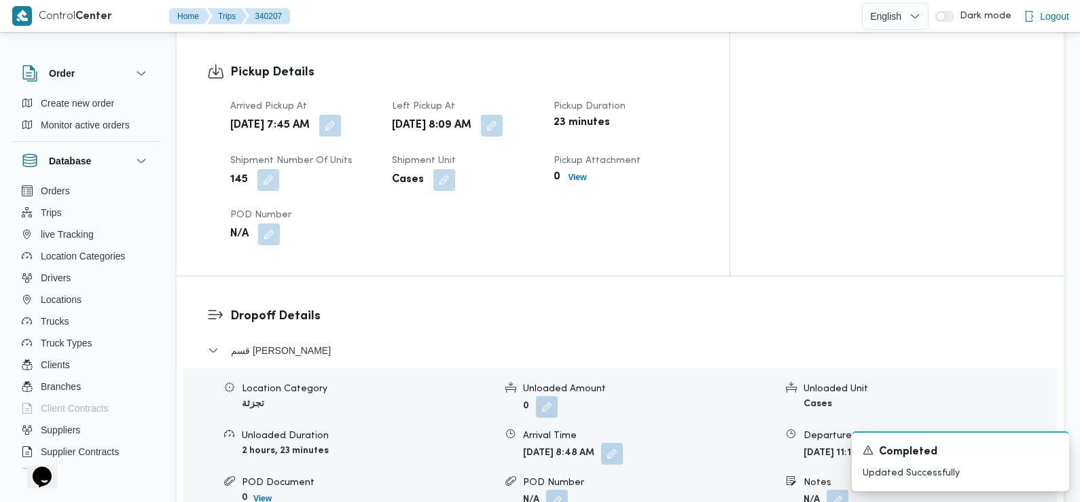
scroll to position [917, 0]
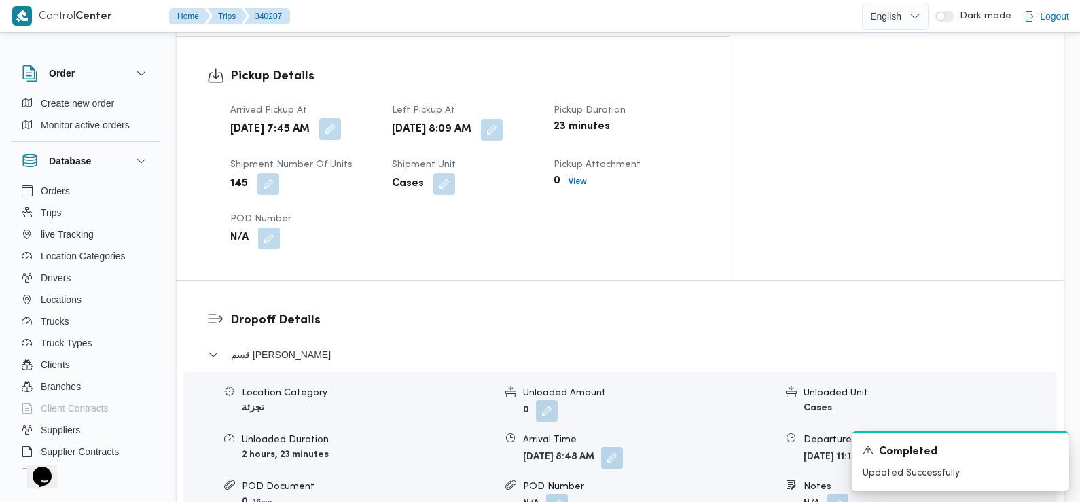
click at [341, 118] on button "button" at bounding box center [330, 129] width 22 height 22
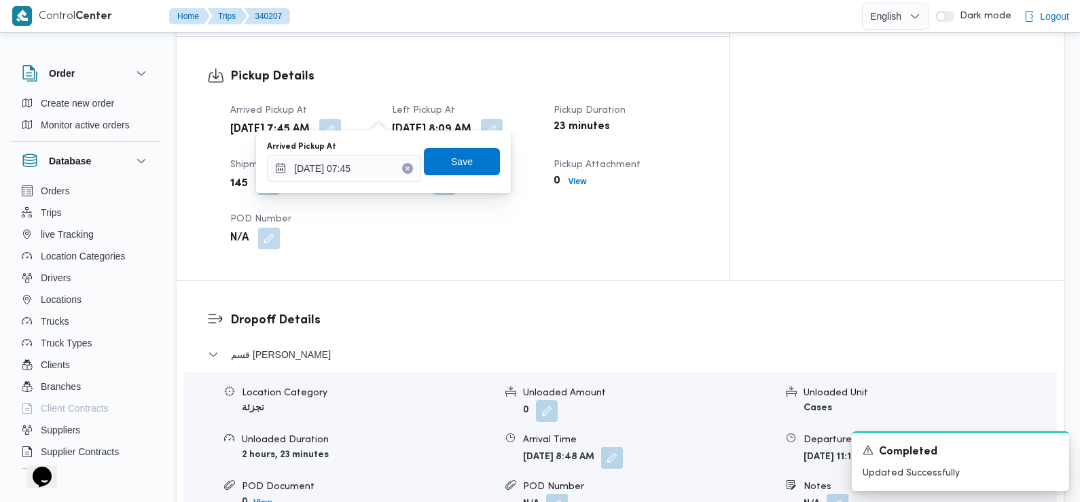
click at [367, 153] on div "Arrived Pickup At 30/09/2025 07:45" at bounding box center [344, 161] width 154 height 41
click at [367, 158] on input "30/09/2025 07:45" at bounding box center [344, 168] width 154 height 27
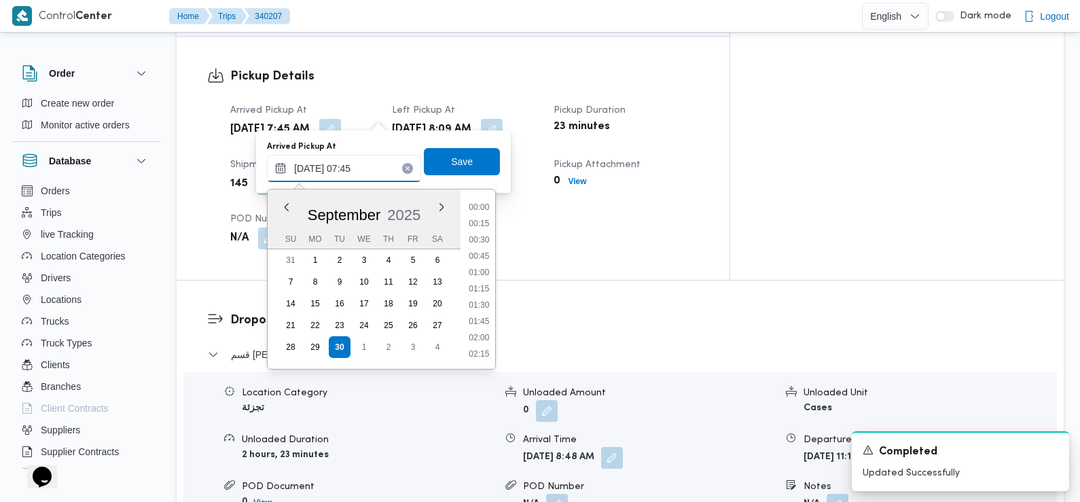
scroll to position [422, 0]
click at [479, 274] on li "07:30" at bounding box center [478, 274] width 31 height 14
type input "30/09/2025 07:30"
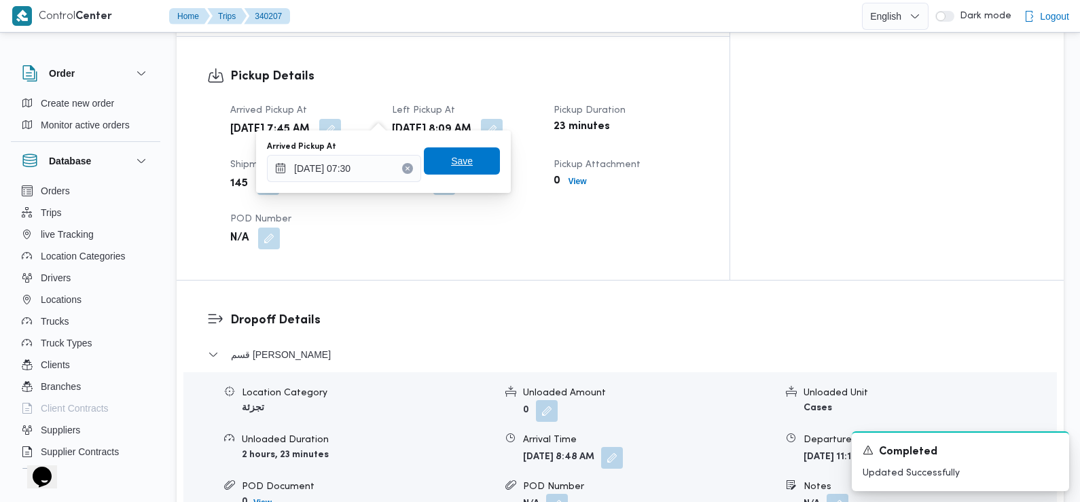
click at [466, 164] on span "Save" at bounding box center [462, 160] width 76 height 27
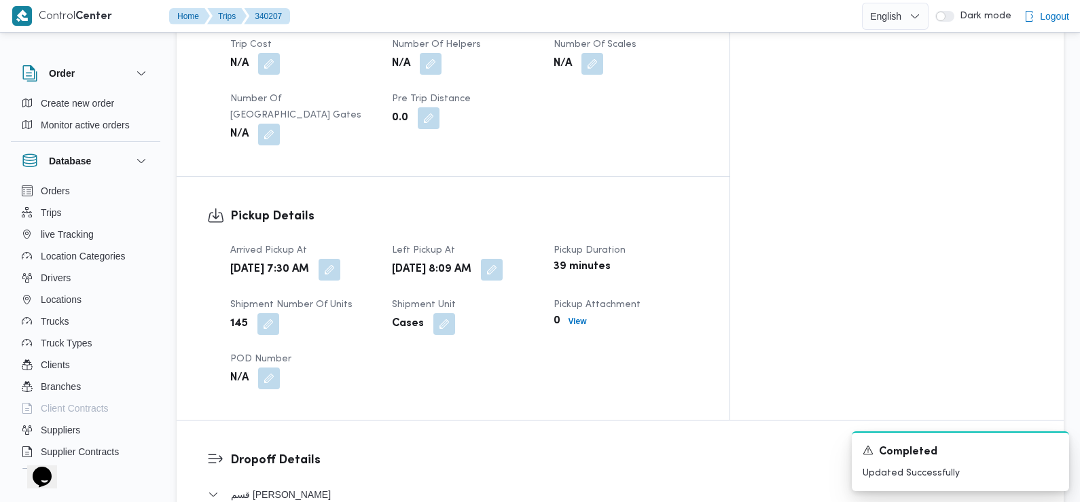
scroll to position [779, 0]
click at [503, 256] on button "button" at bounding box center [492, 267] width 22 height 22
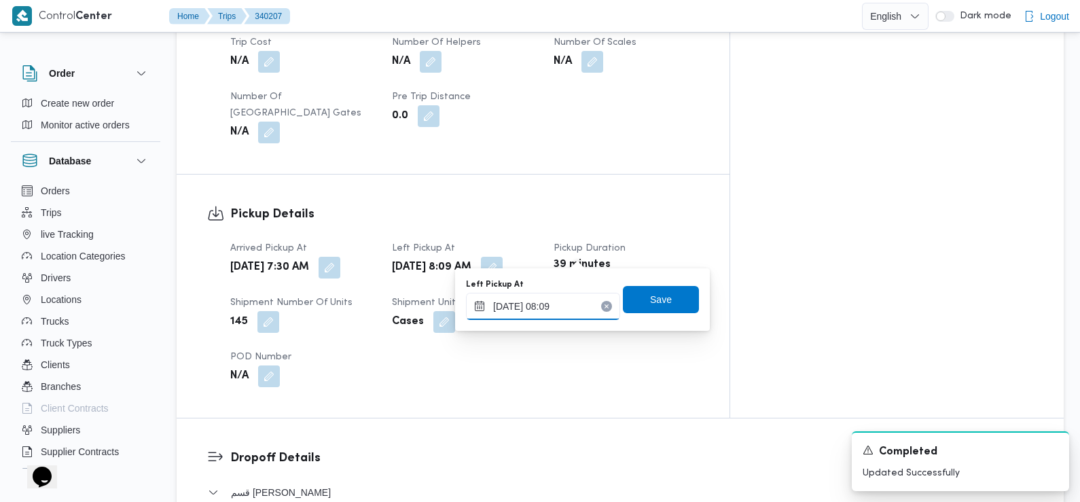
click at [565, 303] on input "30/09/2025 08:09" at bounding box center [543, 306] width 154 height 27
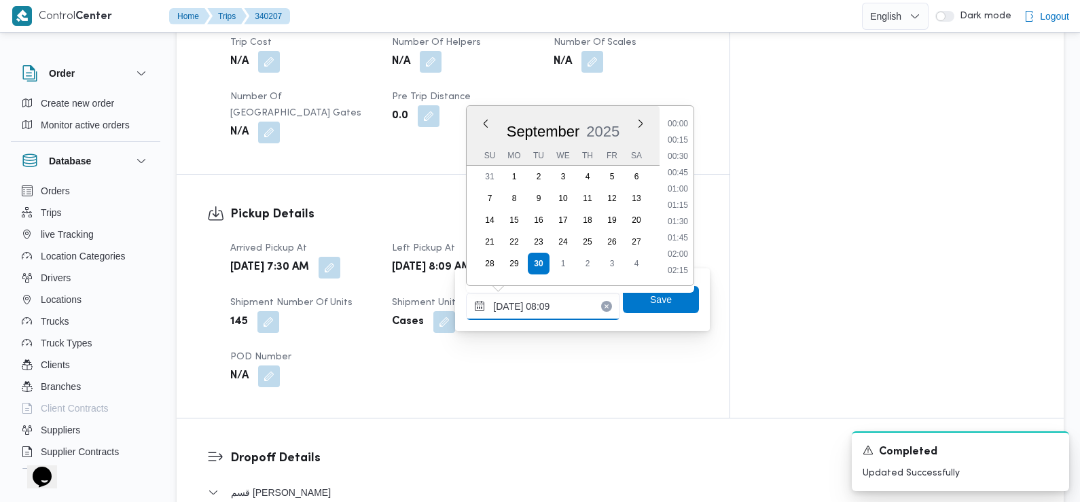
scroll to position [439, 0]
click at [676, 236] on li "08:30" at bounding box center [677, 239] width 31 height 14
type input "30/09/2025 08:30"
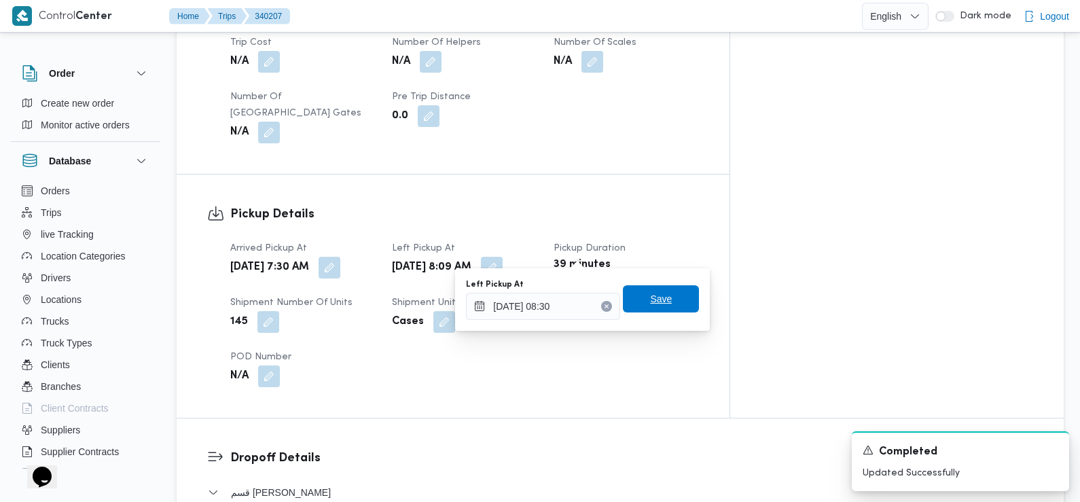
click at [663, 300] on span "Save" at bounding box center [661, 298] width 76 height 27
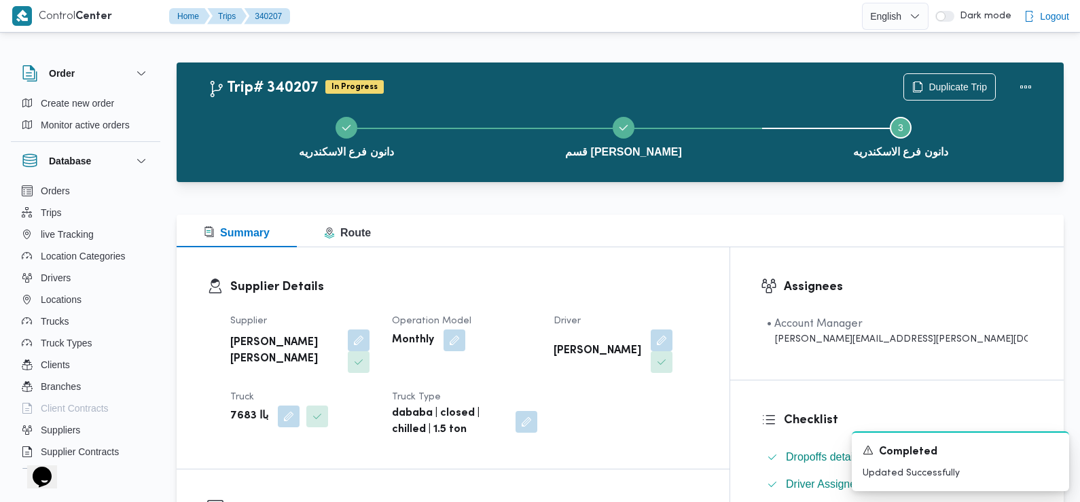
scroll to position [0, 0]
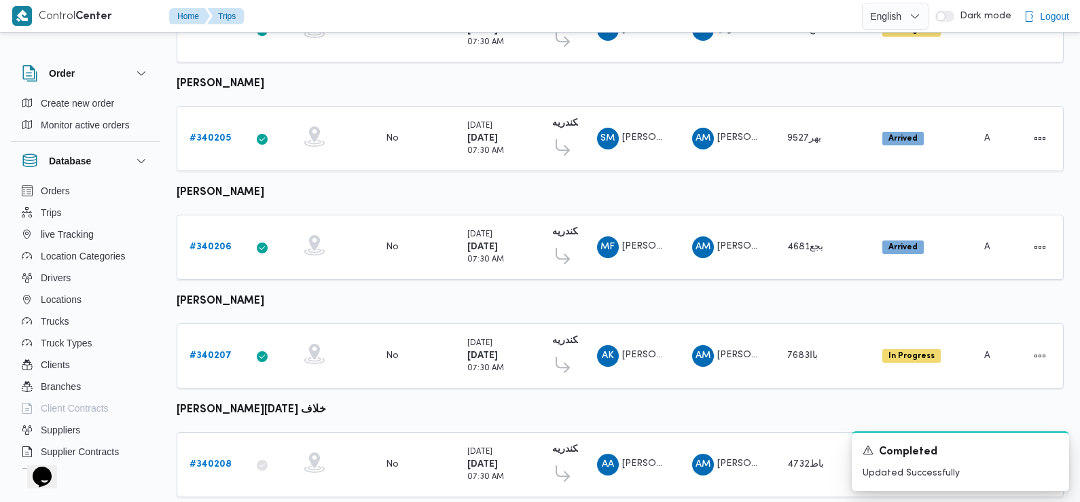
scroll to position [596, 0]
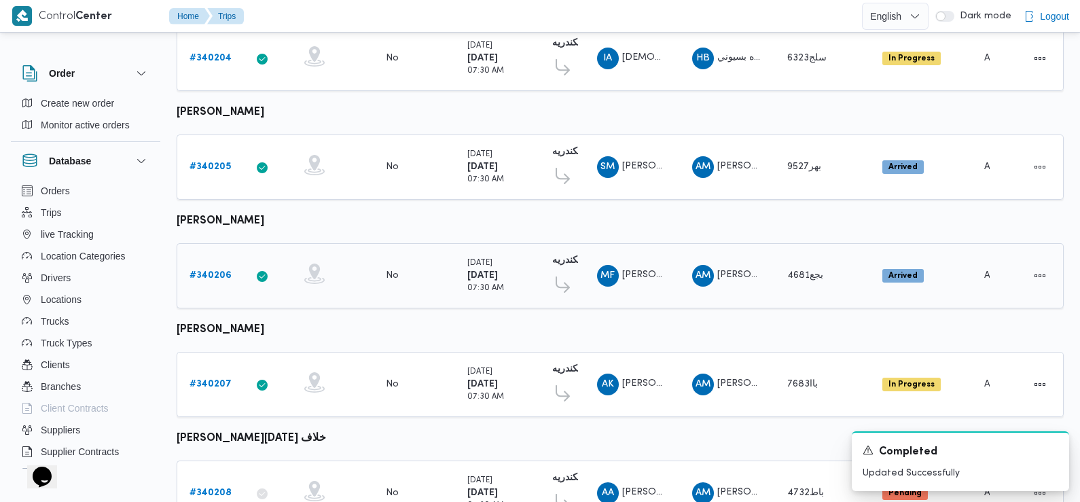
click at [214, 271] on b "# 340206" at bounding box center [210, 275] width 42 height 9
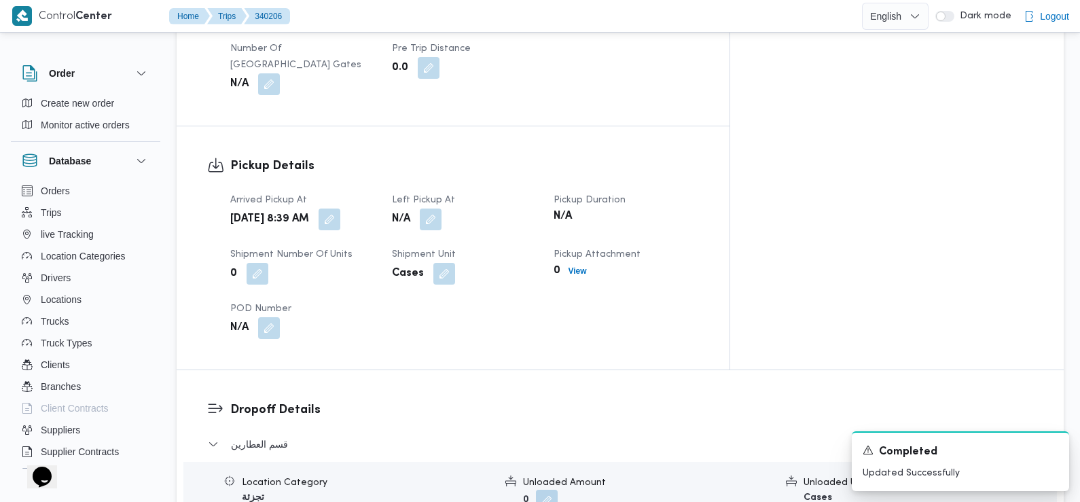
scroll to position [827, 0]
click at [340, 209] on button "button" at bounding box center [330, 220] width 22 height 22
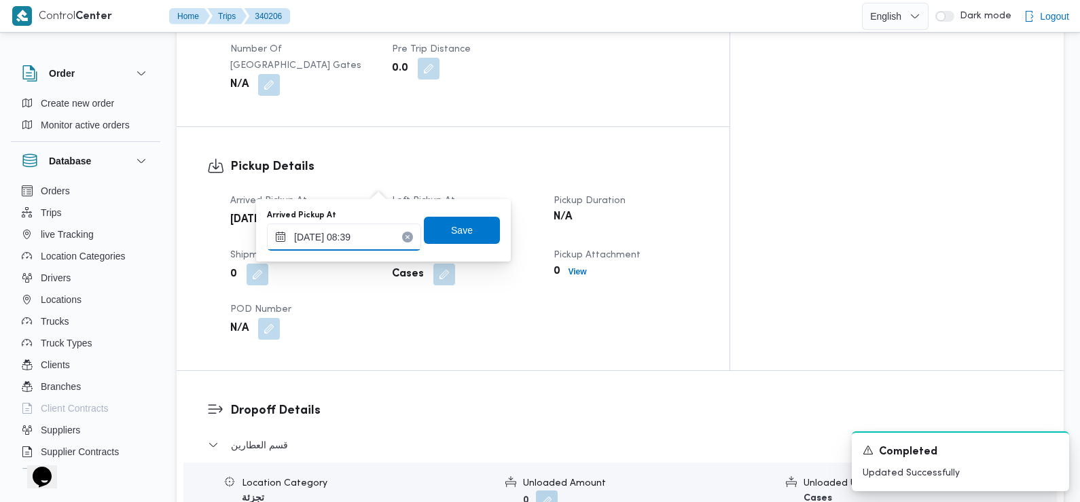
click at [365, 234] on input "30/09/2025 08:39" at bounding box center [344, 236] width 154 height 27
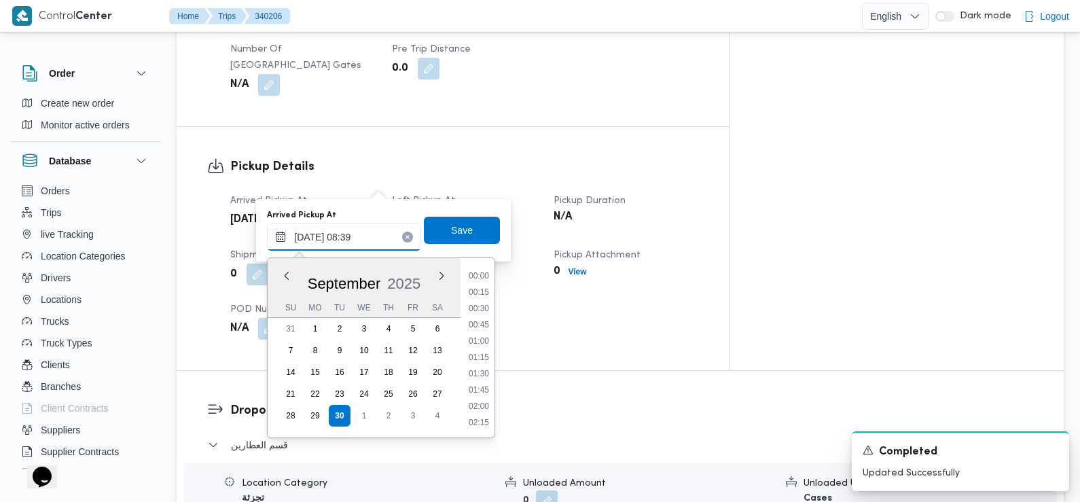
scroll to position [471, 0]
click at [484, 293] on li "07:30" at bounding box center [478, 294] width 31 height 14
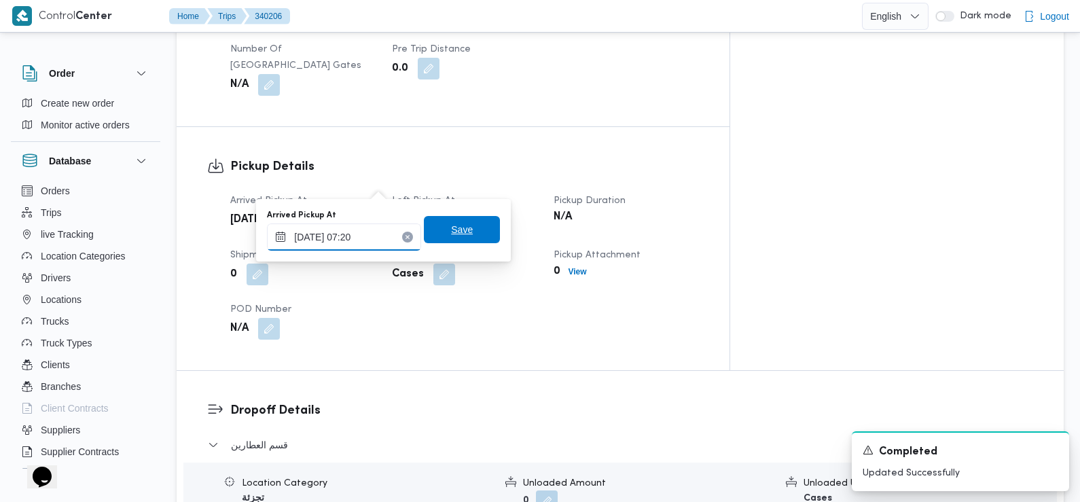
type input "30/09/2025 07:20"
click at [469, 223] on span "Save" at bounding box center [462, 229] width 76 height 27
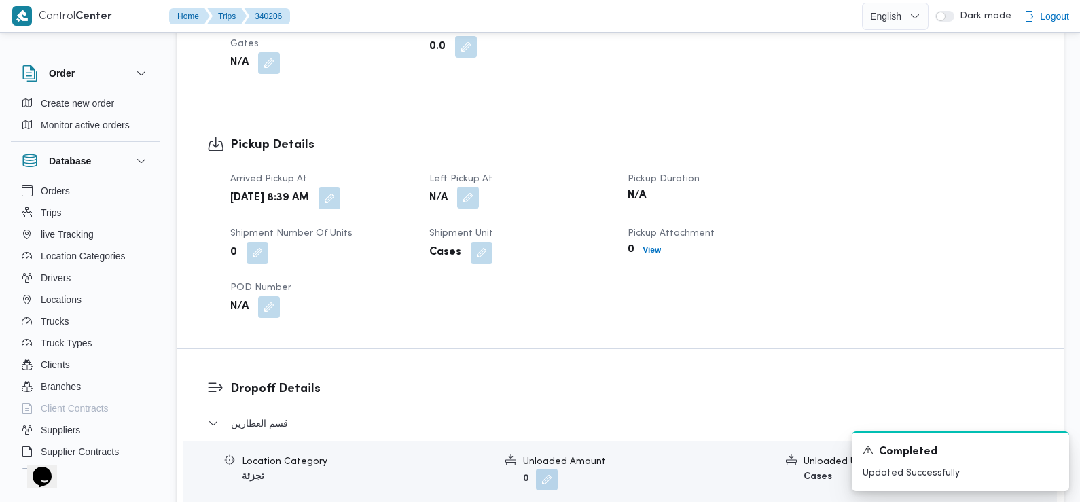
click at [479, 187] on button "button" at bounding box center [468, 198] width 22 height 22
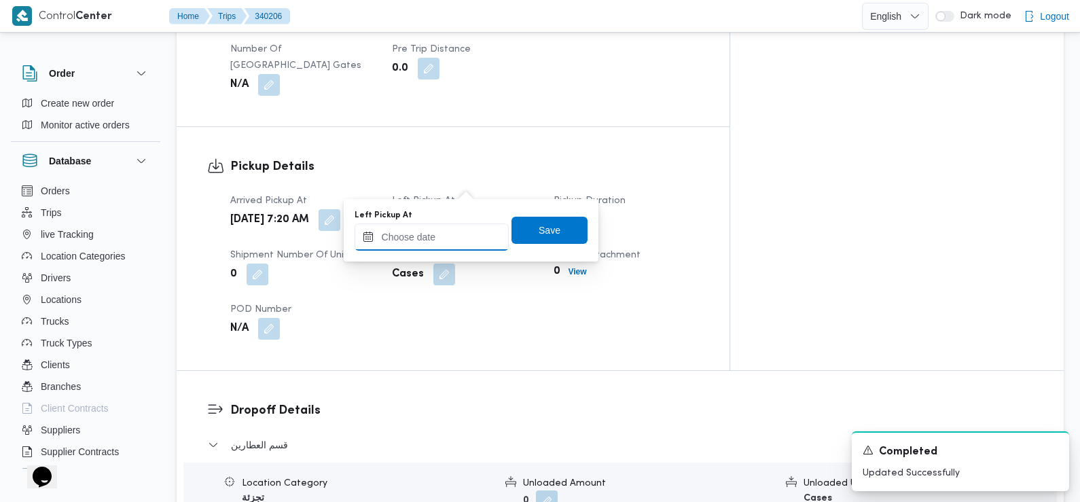
click at [462, 230] on input "Left Pickup At" at bounding box center [432, 236] width 154 height 27
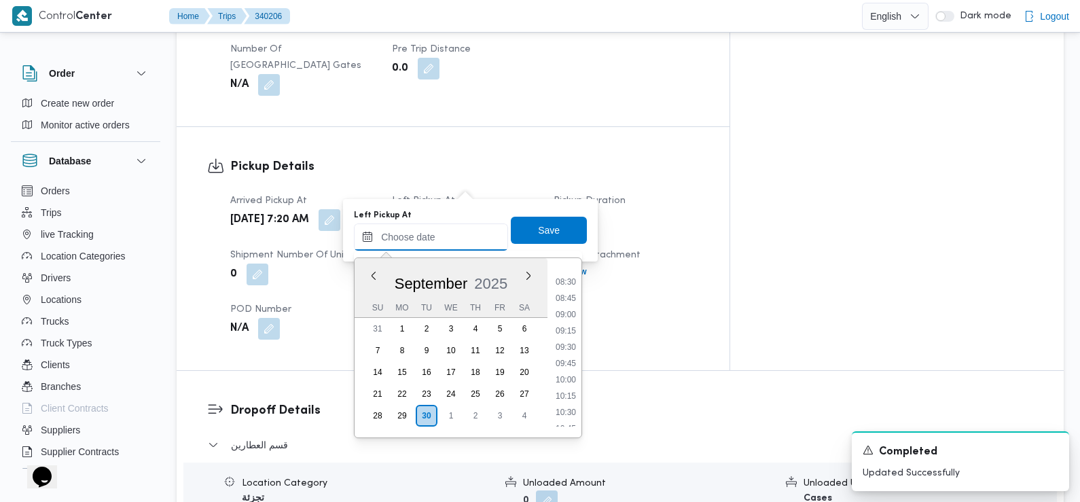
scroll to position [525, 0]
click at [566, 307] on li "08:30" at bounding box center [565, 305] width 31 height 14
type input "30/09/2025 08:30"
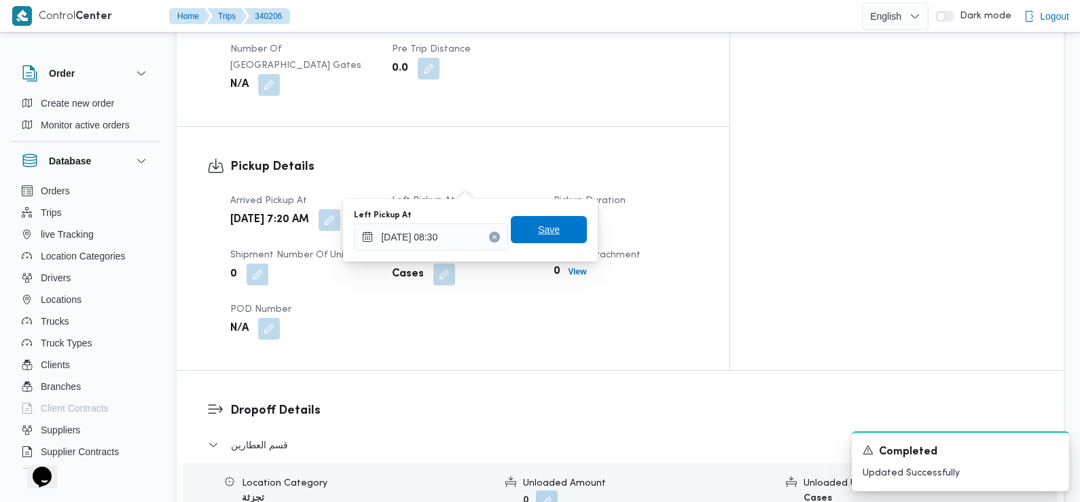
click at [551, 229] on span "Save" at bounding box center [549, 229] width 76 height 27
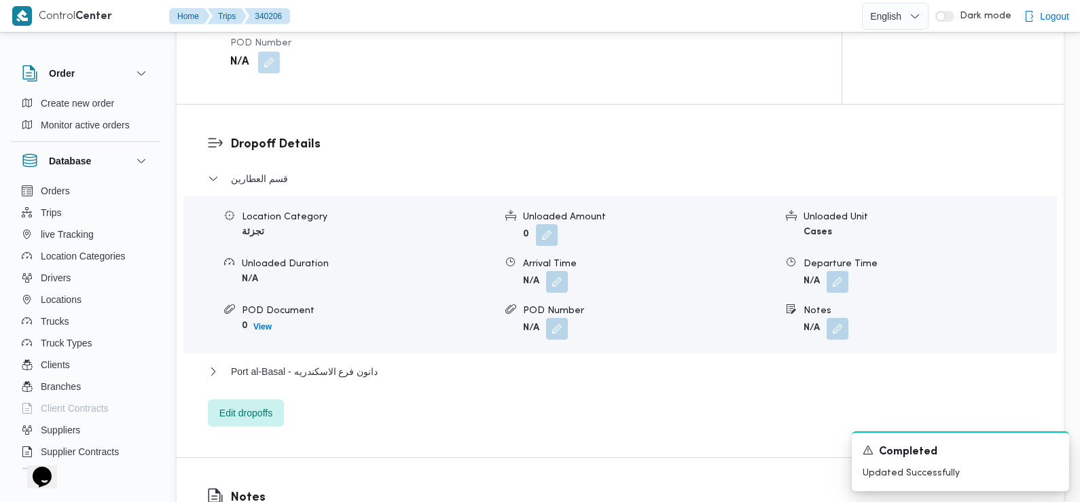
scroll to position [1075, 0]
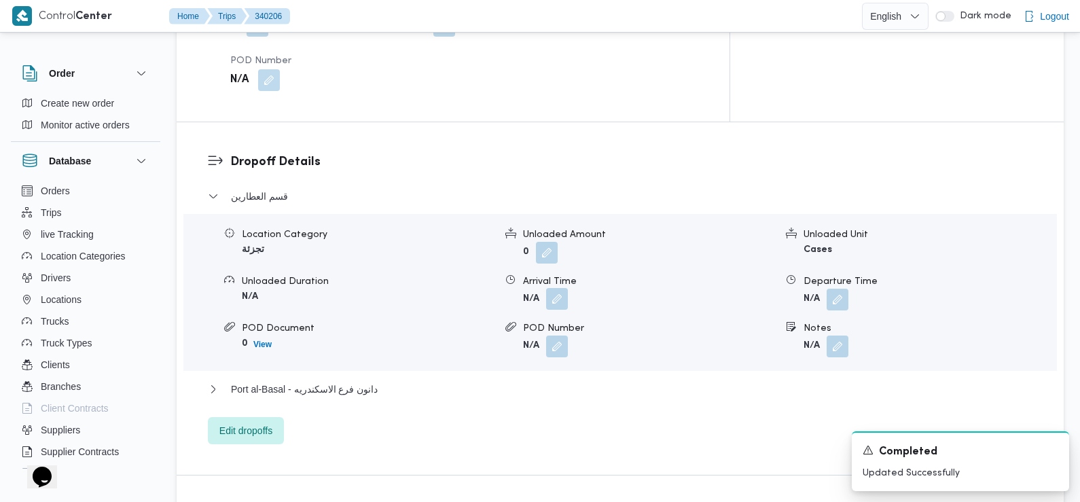
click at [558, 288] on button "button" at bounding box center [557, 299] width 22 height 22
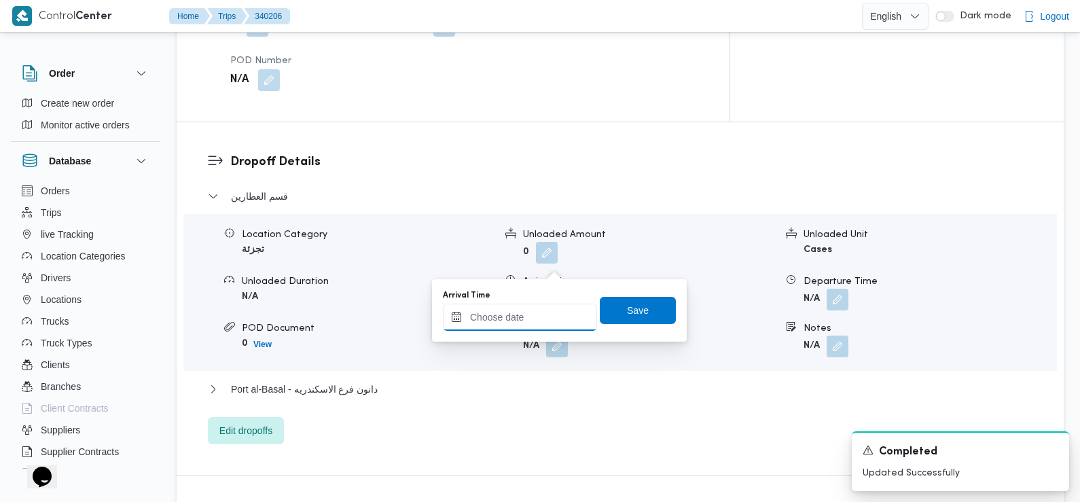
click at [548, 305] on input "Arrival Time" at bounding box center [520, 317] width 154 height 27
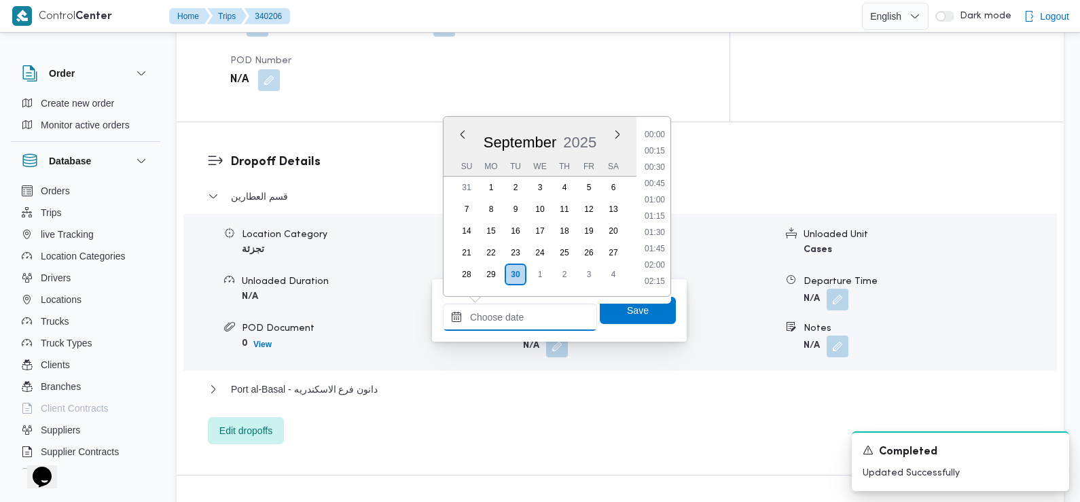
scroll to position [683, 0]
click at [655, 132] on li "10:30" at bounding box center [654, 136] width 31 height 14
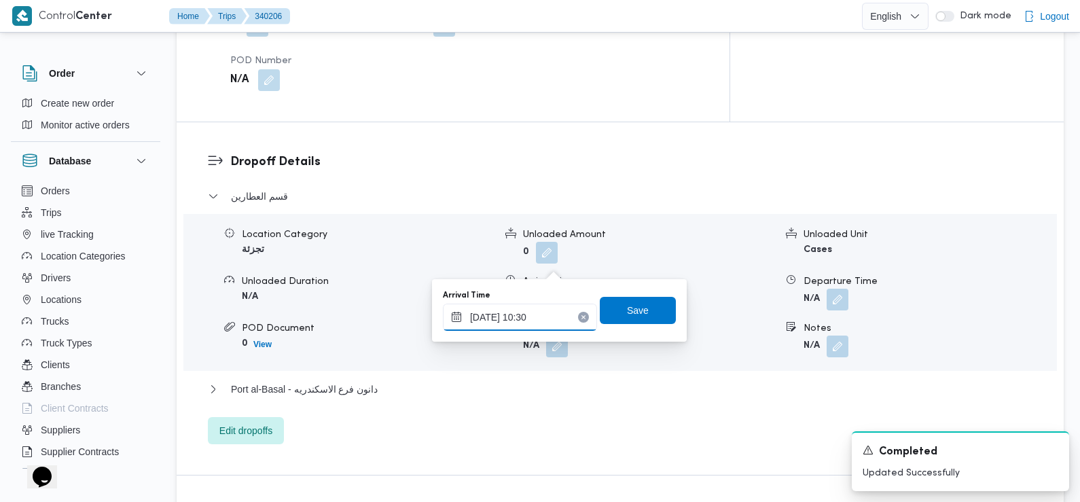
type input "30/09/2025 10:30"
click at [627, 314] on span "Save" at bounding box center [638, 310] width 22 height 16
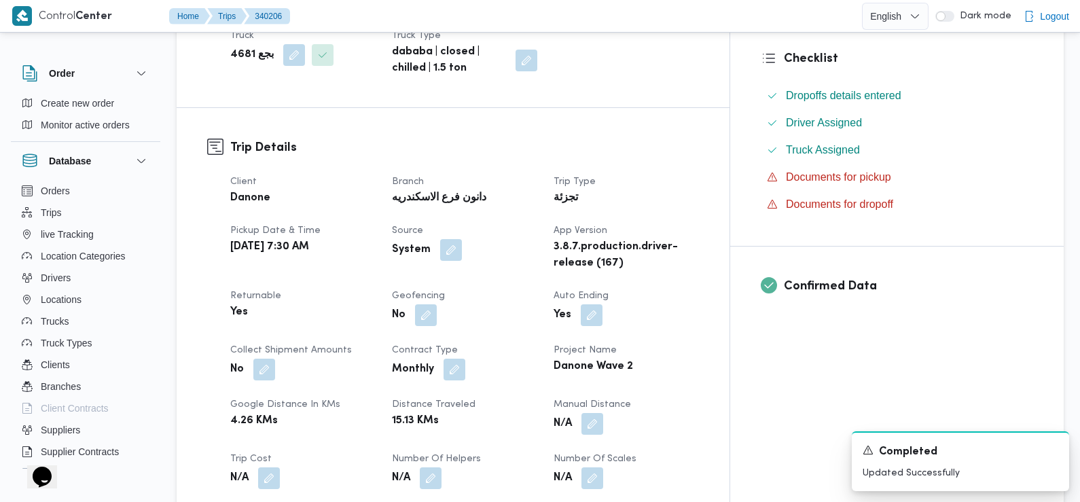
scroll to position [0, 0]
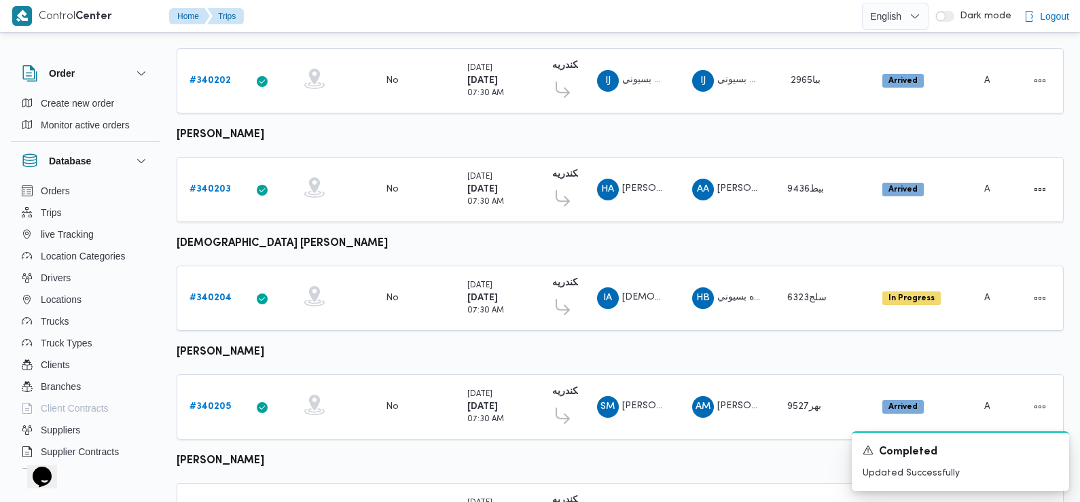
scroll to position [354, 0]
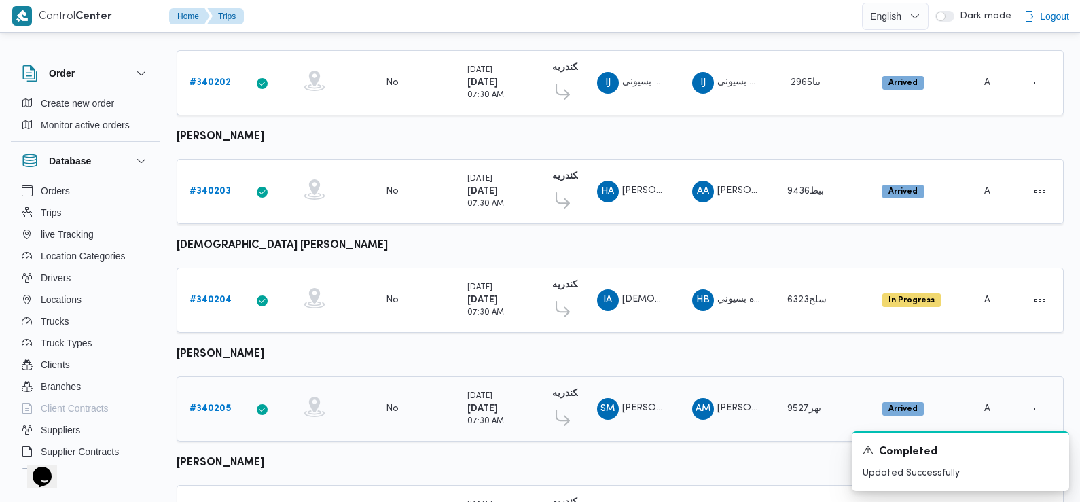
click at [210, 404] on b "# 340205" at bounding box center [209, 408] width 41 height 9
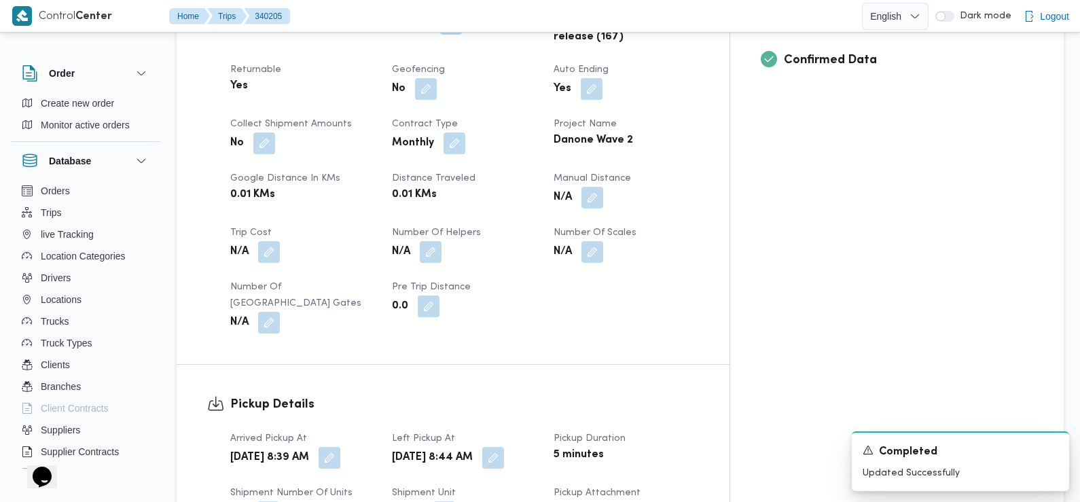
scroll to position [639, 0]
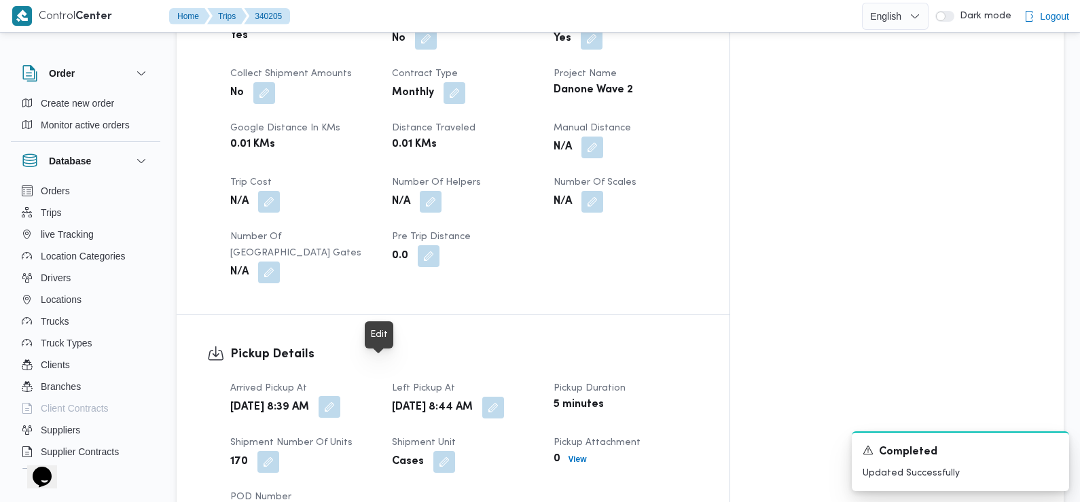
click at [340, 396] on button "button" at bounding box center [330, 407] width 22 height 22
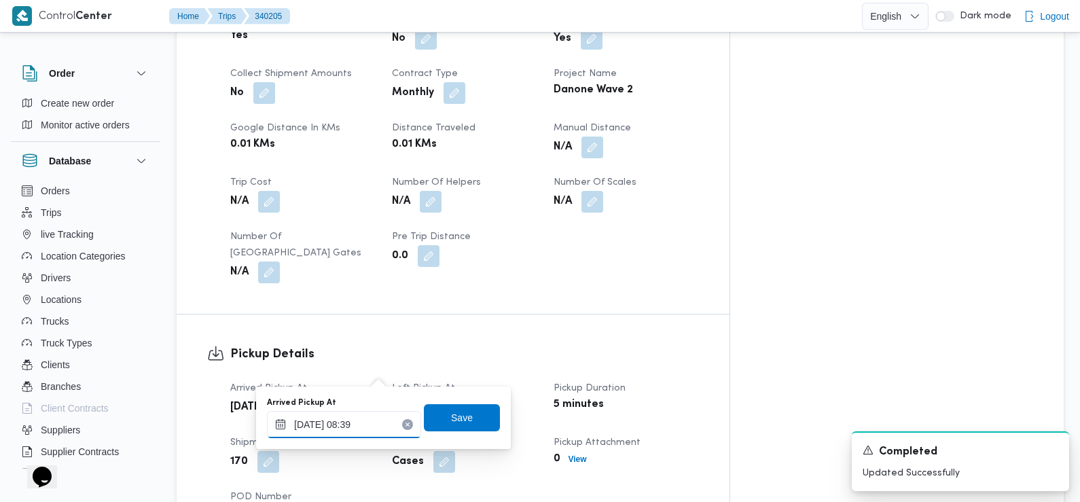
click at [367, 416] on input "30/09/2025 08:39" at bounding box center [344, 424] width 154 height 27
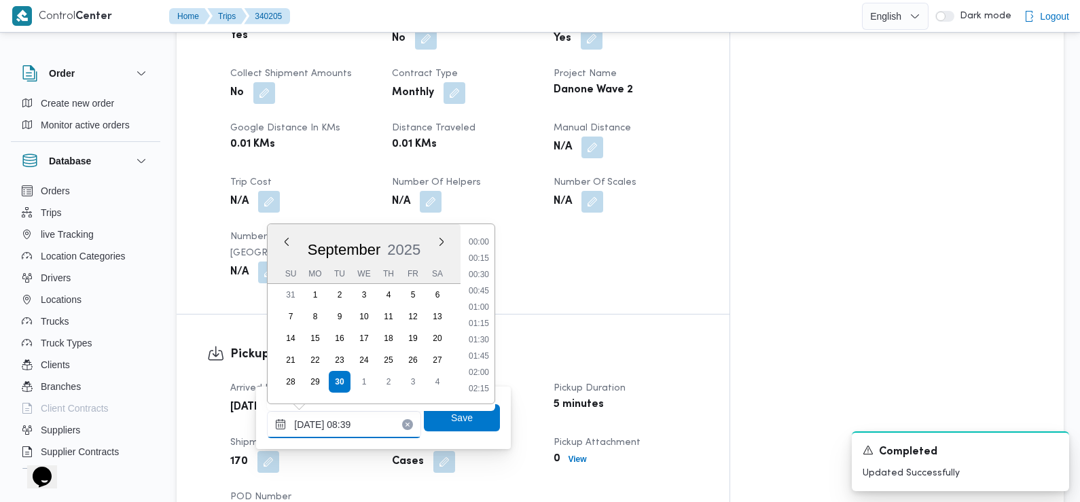
scroll to position [471, 0]
click at [484, 277] on li "07:45" at bounding box center [478, 276] width 31 height 14
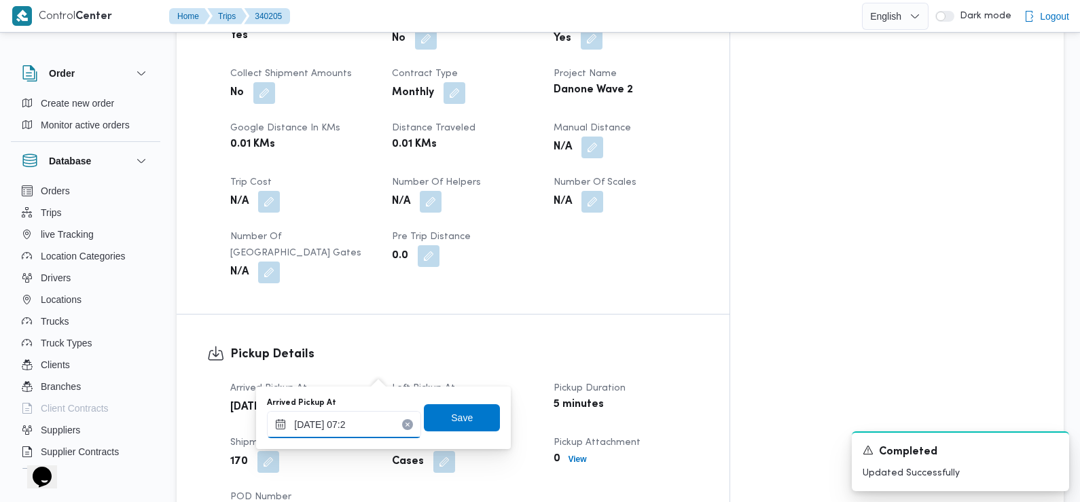
type input "30/09/2025 07:27"
click at [467, 413] on span "Save" at bounding box center [462, 416] width 76 height 27
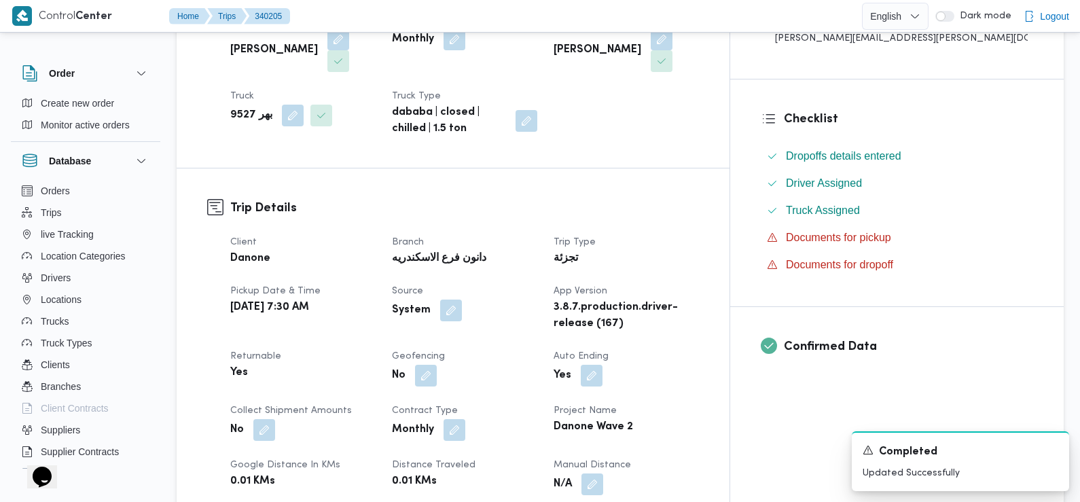
scroll to position [0, 0]
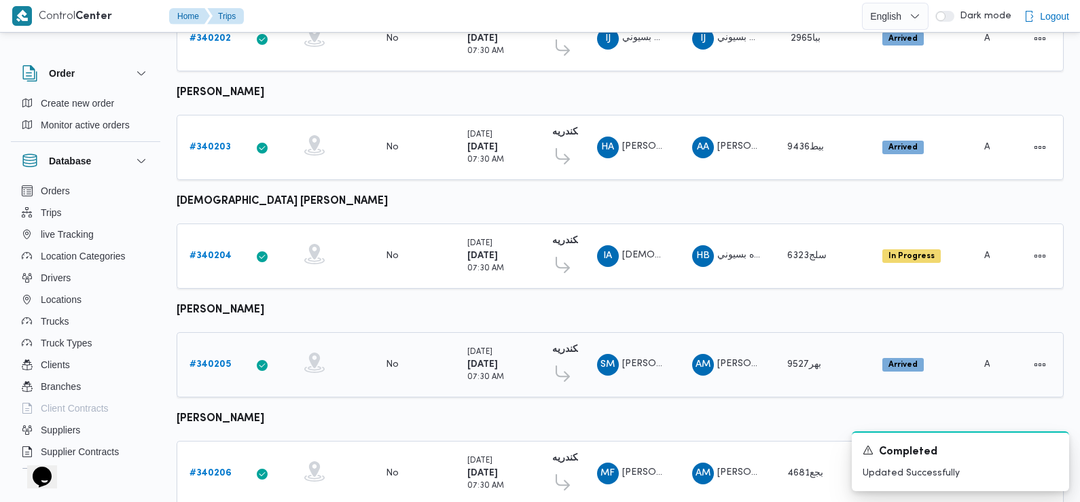
scroll to position [373, 0]
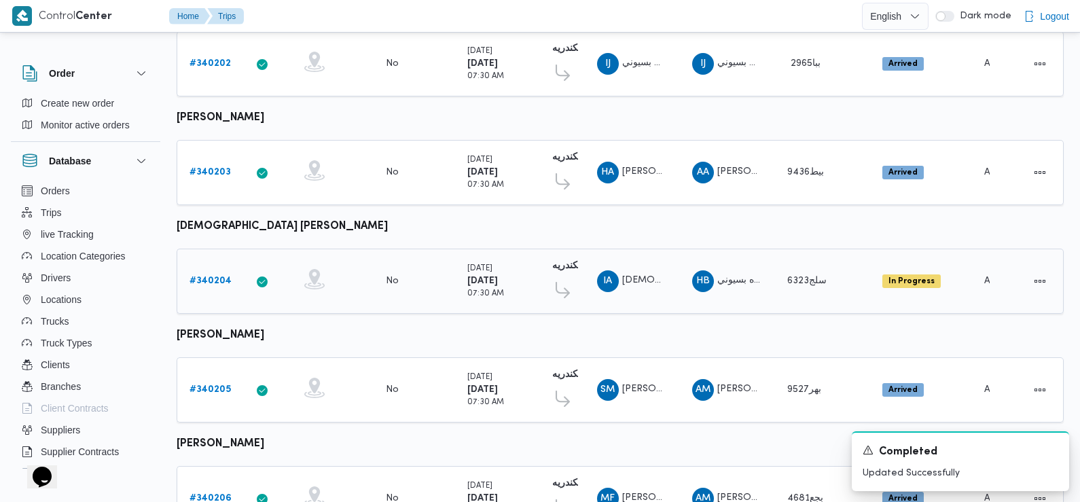
click at [208, 276] on b "# 340204" at bounding box center [210, 280] width 42 height 9
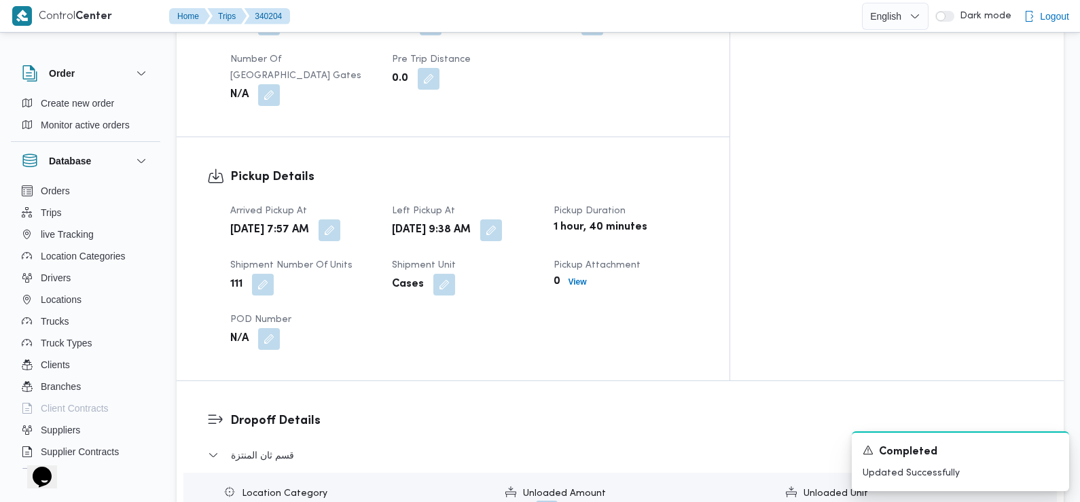
scroll to position [894, 0]
click at [340, 217] on button "button" at bounding box center [330, 228] width 22 height 22
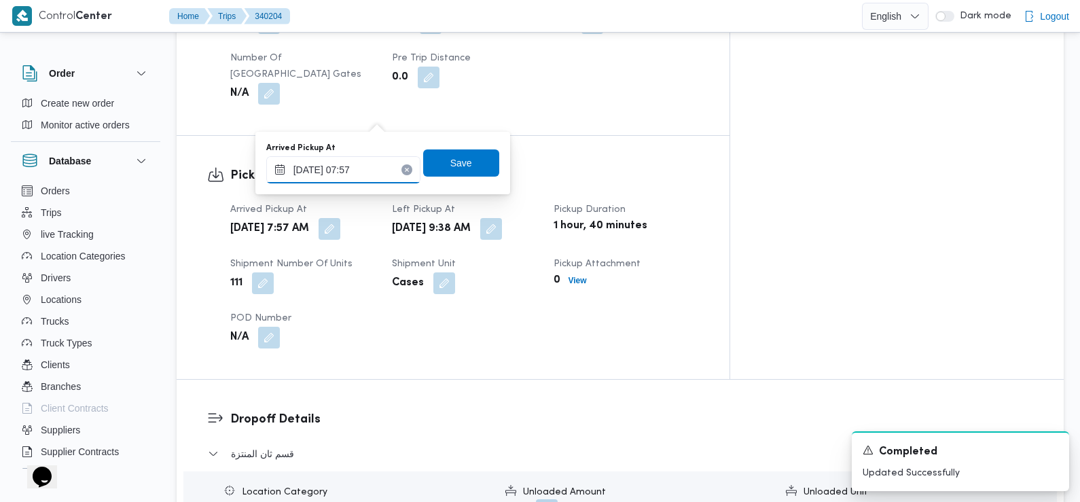
click at [374, 178] on input "30/09/2025 07:57" at bounding box center [343, 169] width 154 height 27
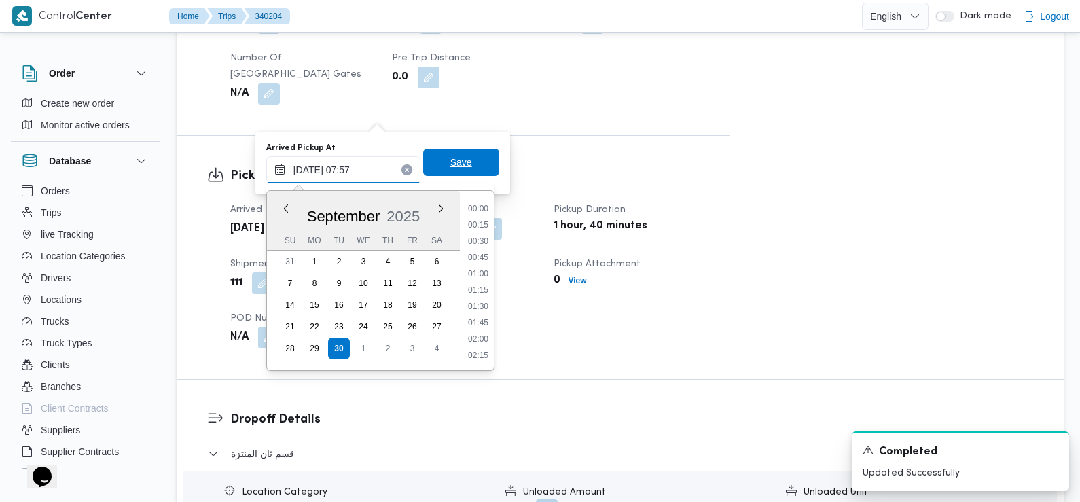
scroll to position [422, 0]
click at [486, 272] on li "07:30" at bounding box center [478, 275] width 31 height 14
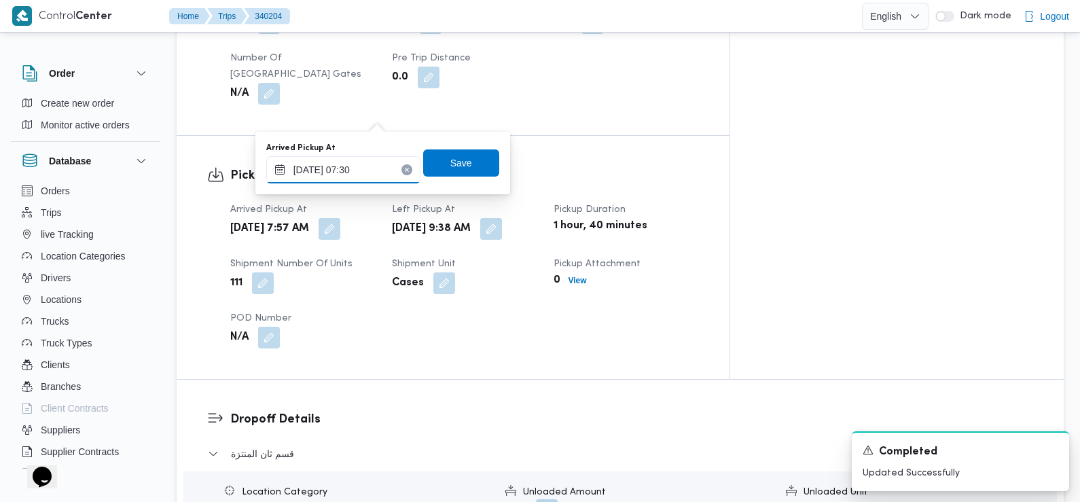
type input "30/09/2025 07:30"
click at [467, 166] on span "Save" at bounding box center [461, 162] width 76 height 27
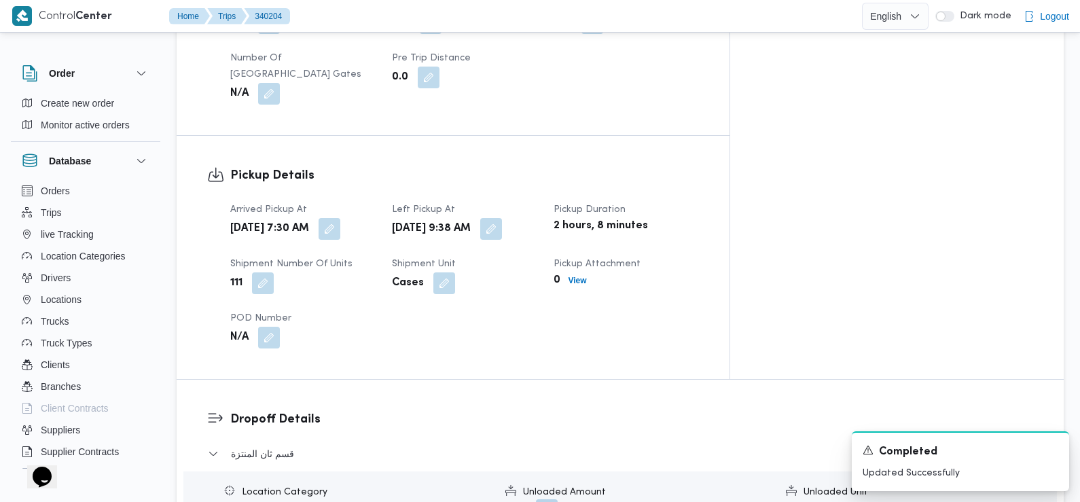
click at [390, 242] on div "Arrived Pickup At Tue, Sep 30, 2025 7:30 AM Left Pickup At Tue, Sep 30, 2025 9:…" at bounding box center [464, 275] width 485 height 163
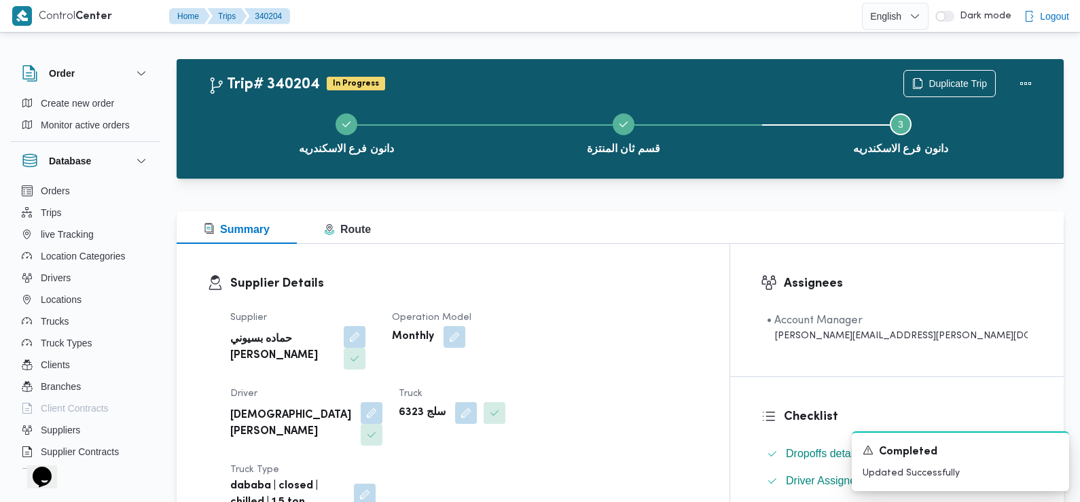
scroll to position [0, 0]
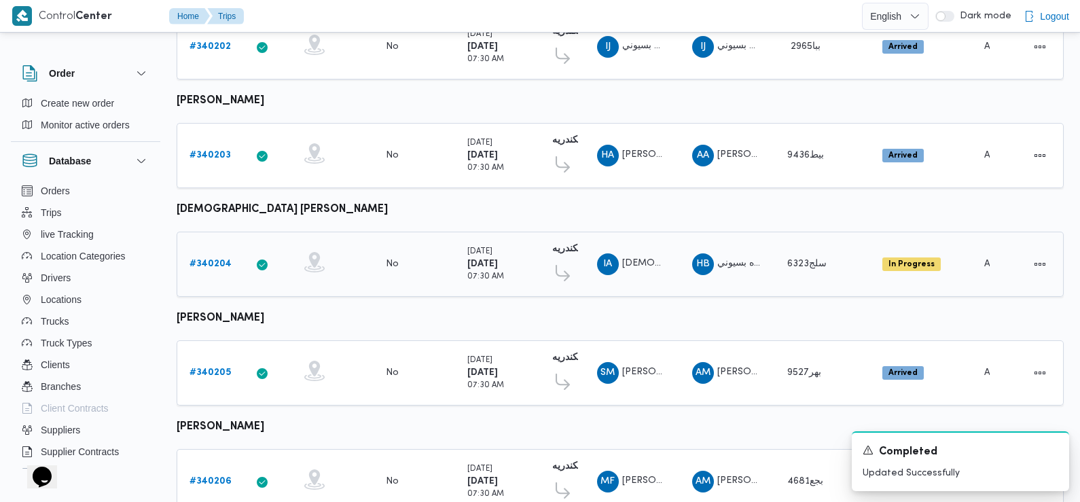
scroll to position [452, 0]
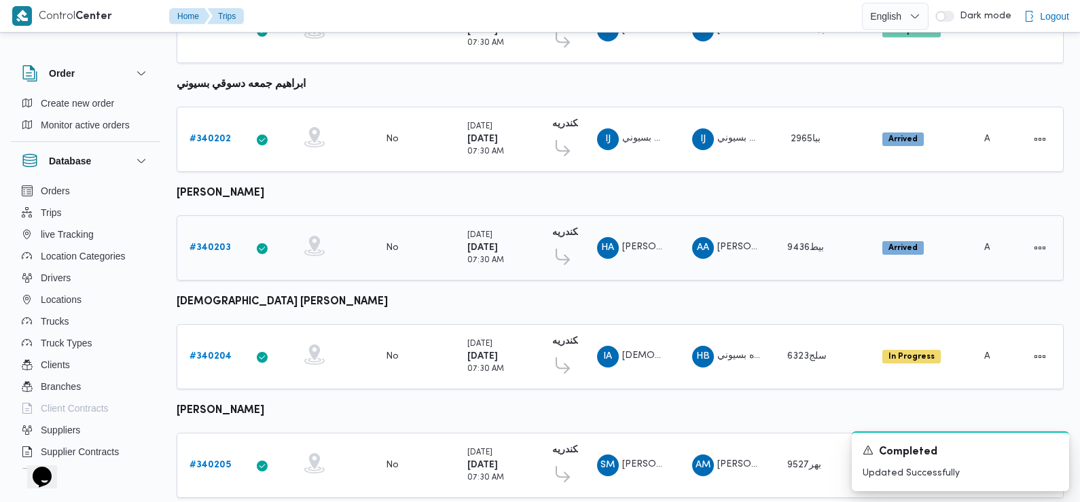
click at [213, 240] on link "# 340203" at bounding box center [209, 248] width 41 height 16
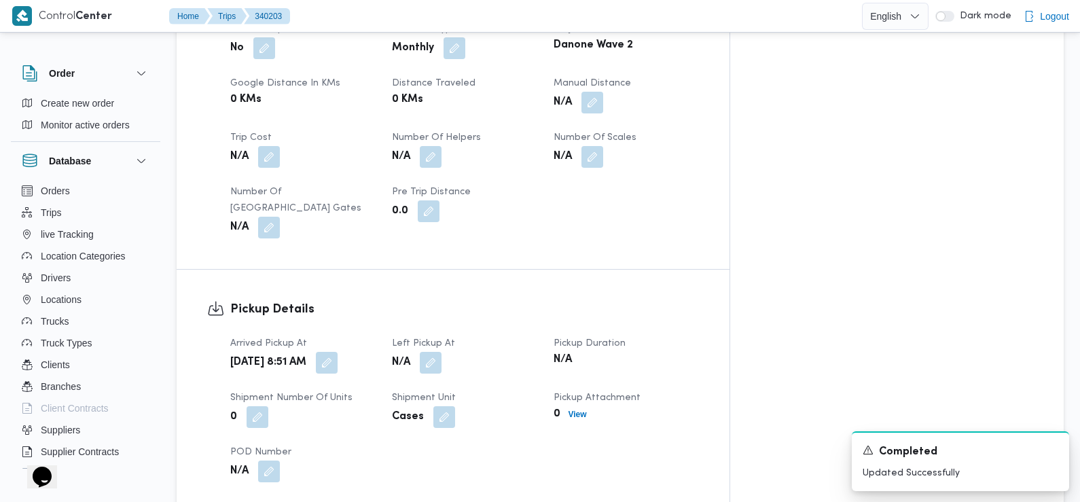
scroll to position [693, 0]
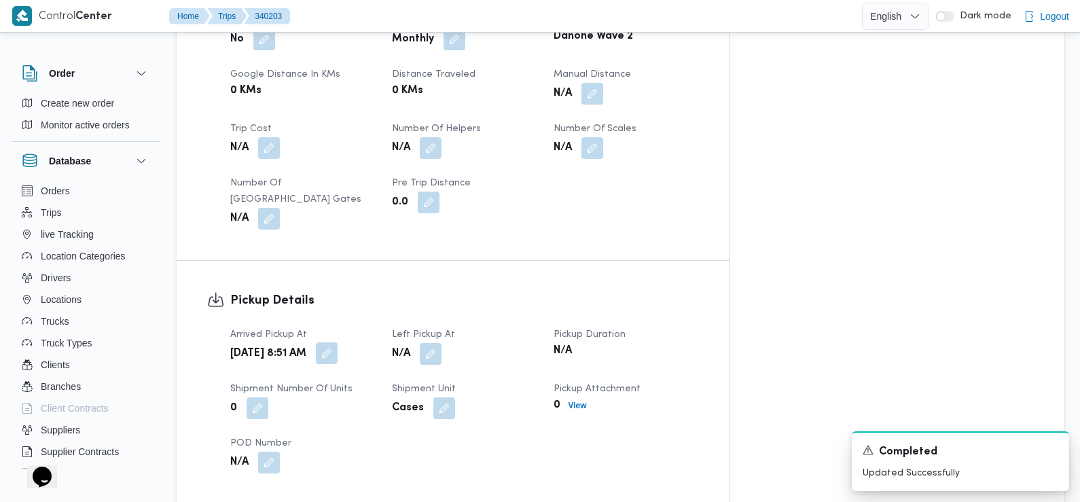
click at [338, 342] on button "button" at bounding box center [327, 353] width 22 height 22
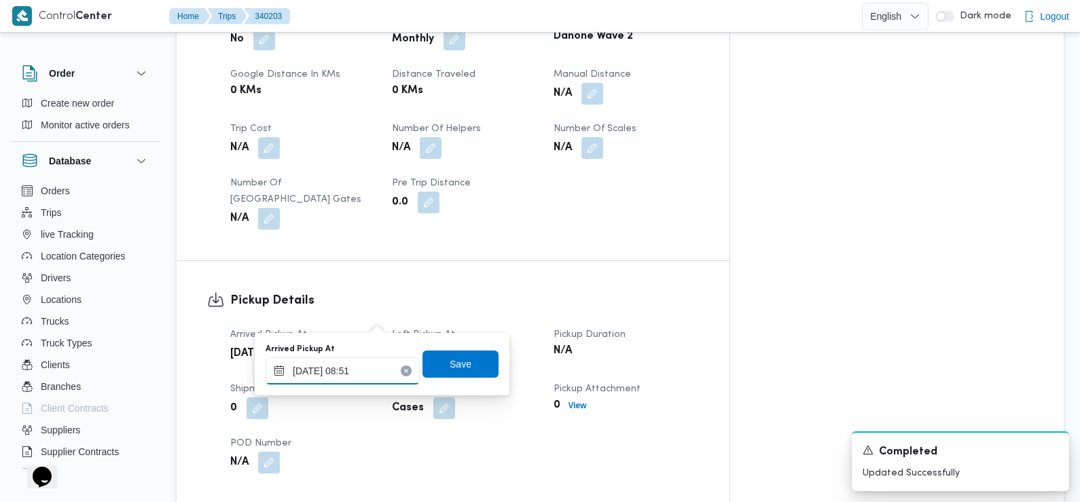
click at [363, 372] on input "30/09/2025 08:51" at bounding box center [343, 370] width 154 height 27
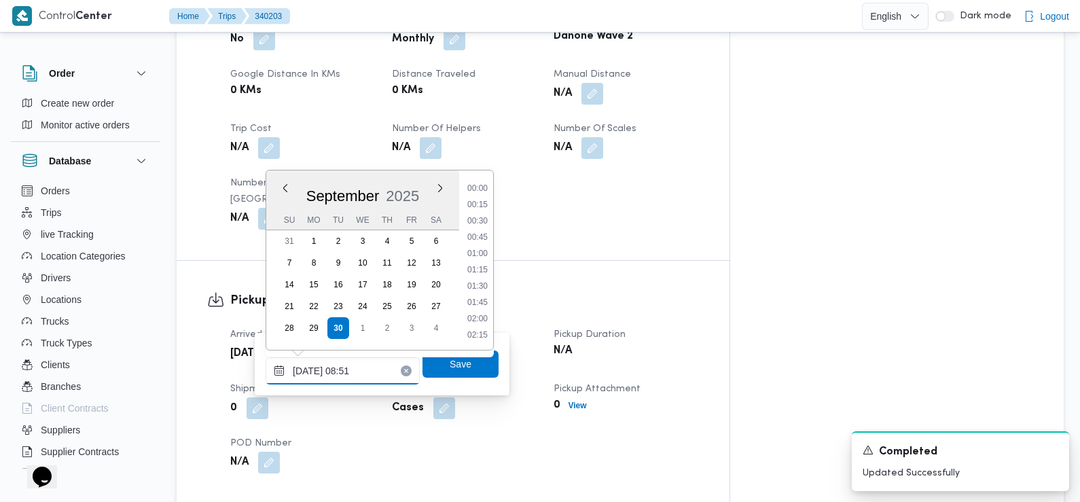
scroll to position [488, 0]
click at [485, 192] on li "07:30" at bounding box center [477, 190] width 31 height 14
type input "30/09/2025 07:30"
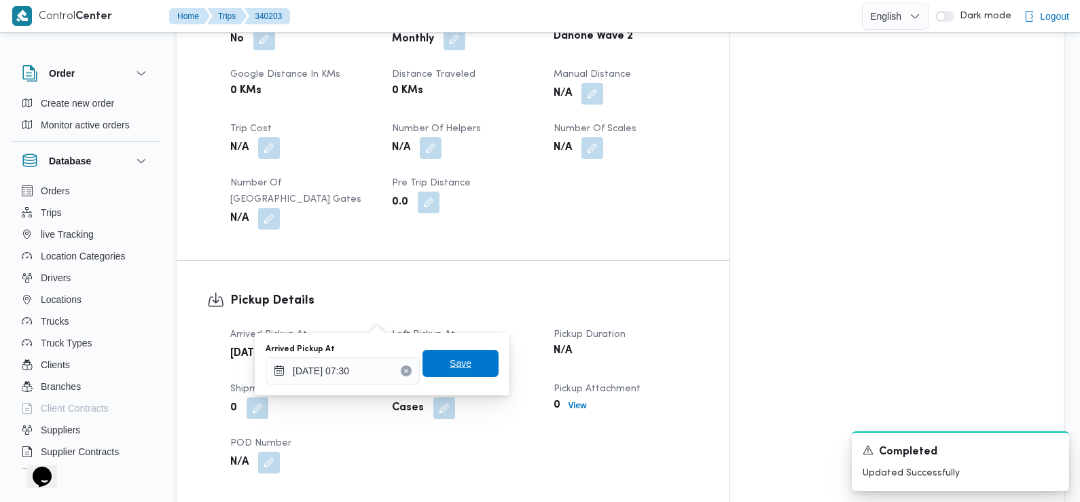
click at [465, 369] on span "Save" at bounding box center [460, 363] width 76 height 27
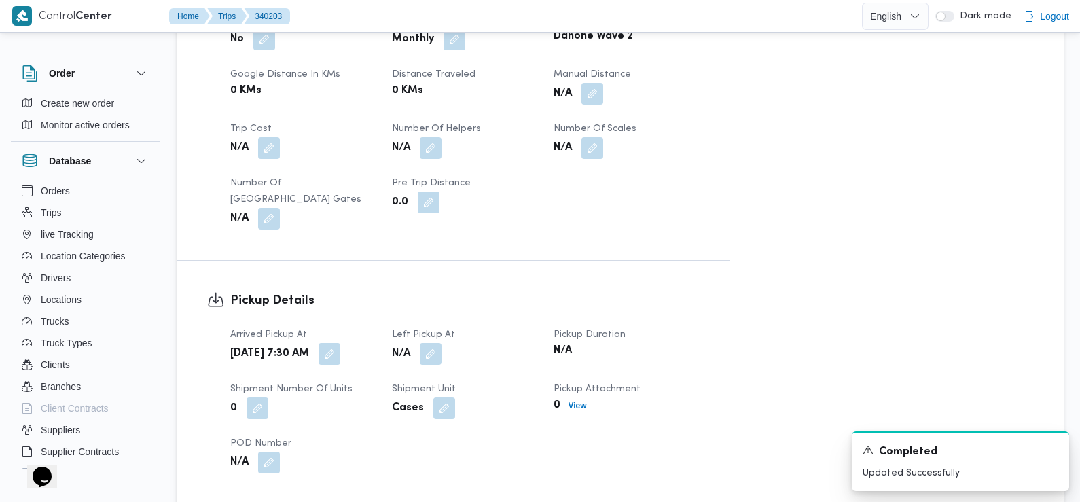
click at [480, 342] on div "N/A" at bounding box center [465, 354] width 148 height 24
click at [441, 342] on button "button" at bounding box center [431, 353] width 22 height 22
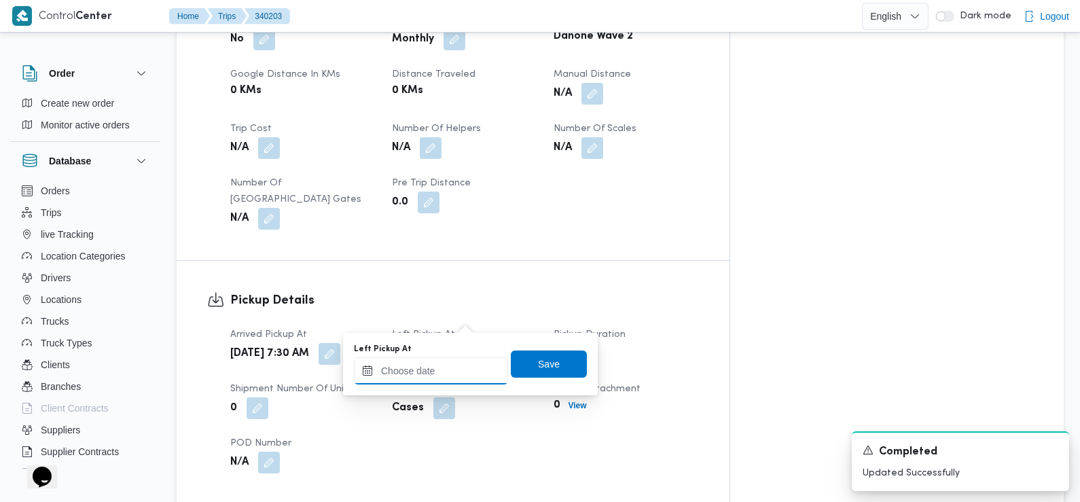
click at [467, 363] on input "Left Pickup At" at bounding box center [431, 370] width 154 height 27
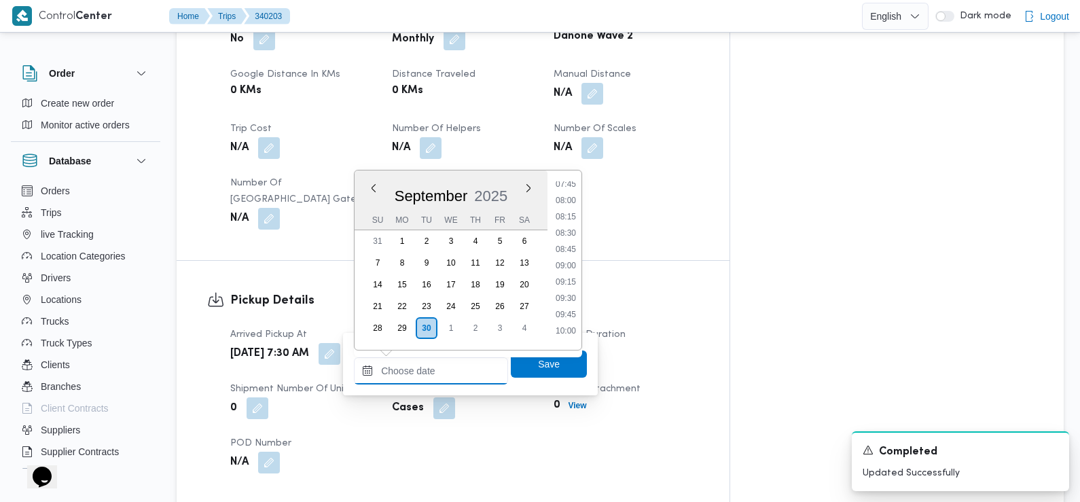
scroll to position [507, 0]
click at [567, 255] on li "08:45" at bounding box center [565, 252] width 31 height 14
type input "30/09/2025 08:45"
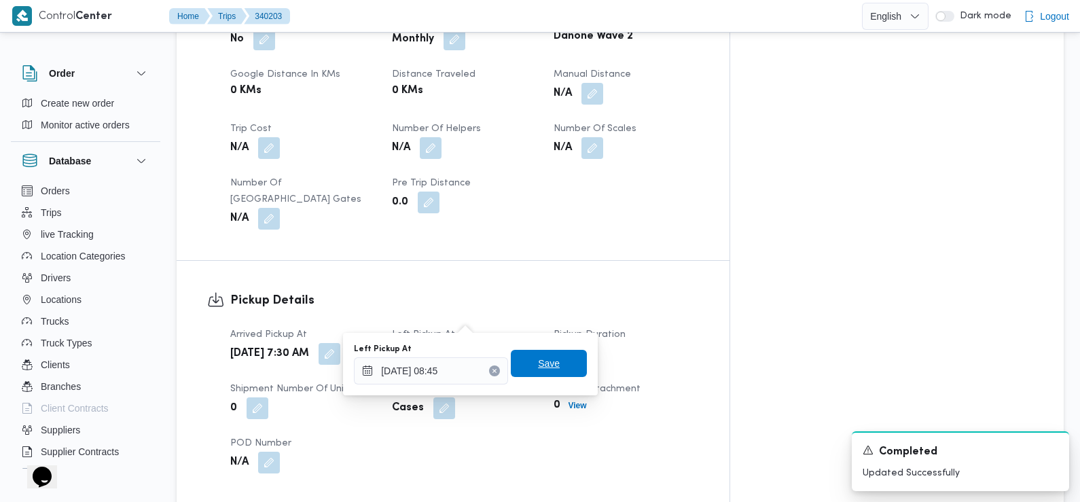
click at [538, 361] on span "Save" at bounding box center [549, 363] width 22 height 16
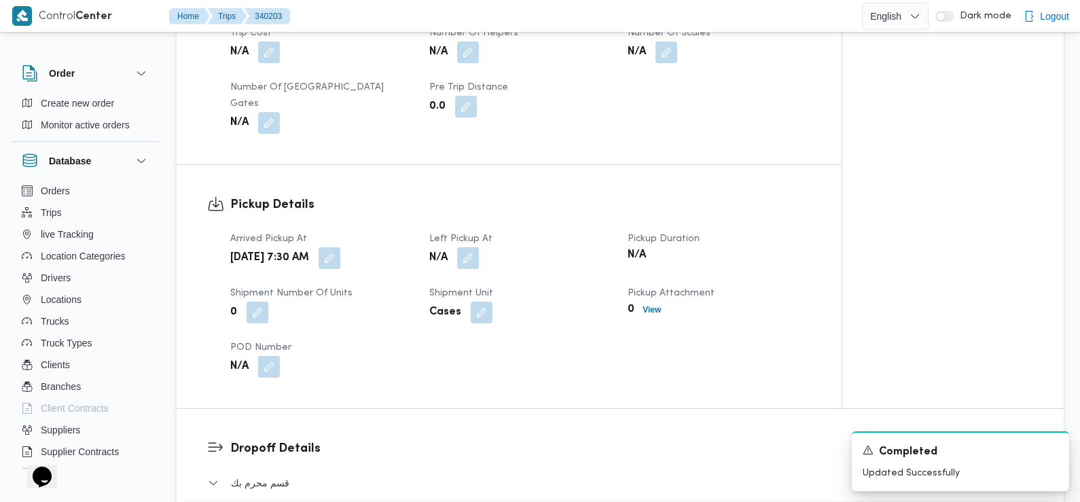
scroll to position [888, 0]
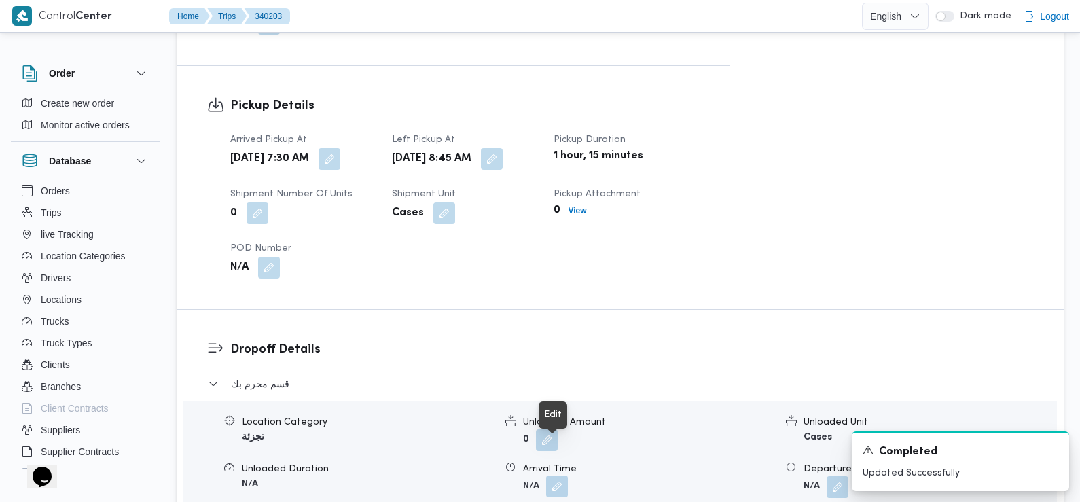
click at [552, 475] on button "button" at bounding box center [557, 486] width 22 height 22
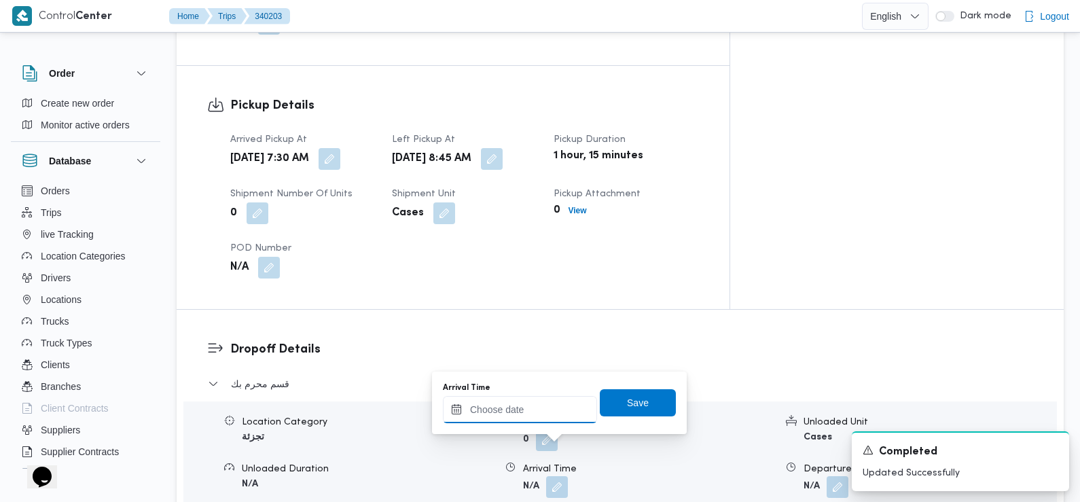
click at [544, 419] on input "Arrival Time" at bounding box center [520, 409] width 154 height 27
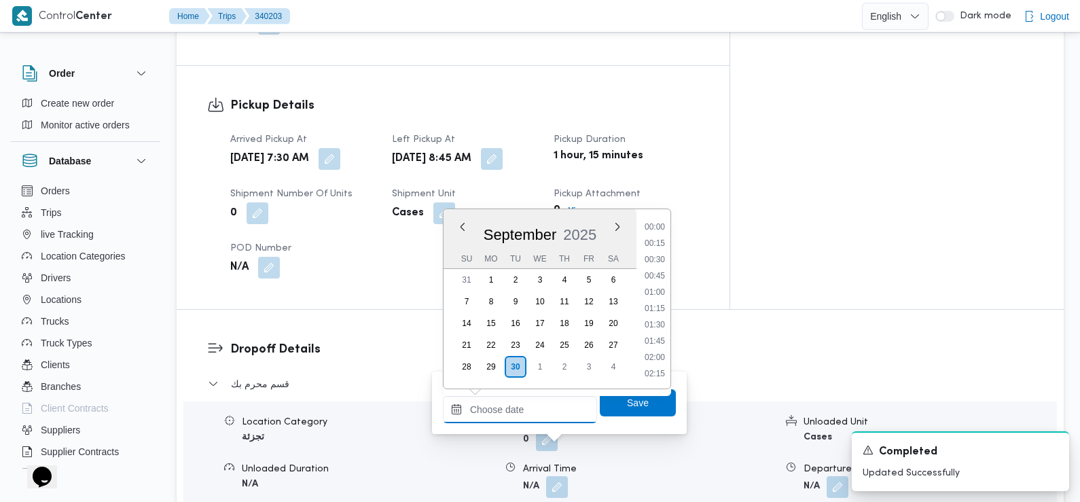
scroll to position [683, 0]
click at [650, 224] on li "10:30" at bounding box center [654, 228] width 31 height 14
type input "30/09/2025 10:30"
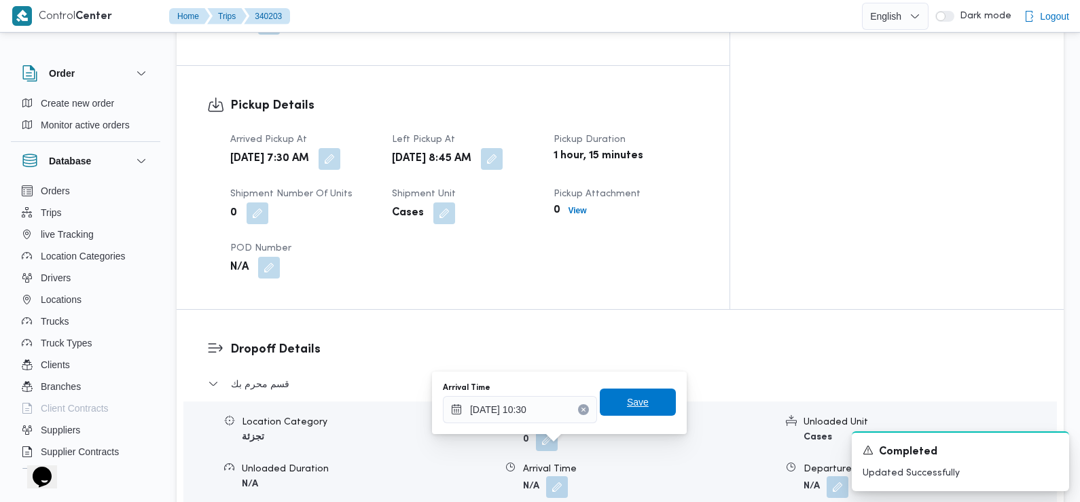
click at [628, 401] on span "Save" at bounding box center [638, 402] width 22 height 16
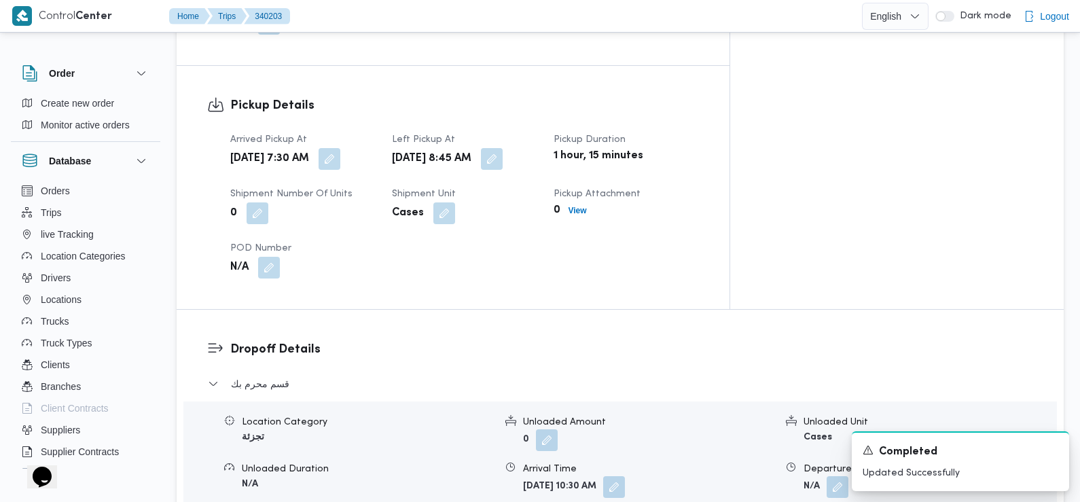
scroll to position [0, 0]
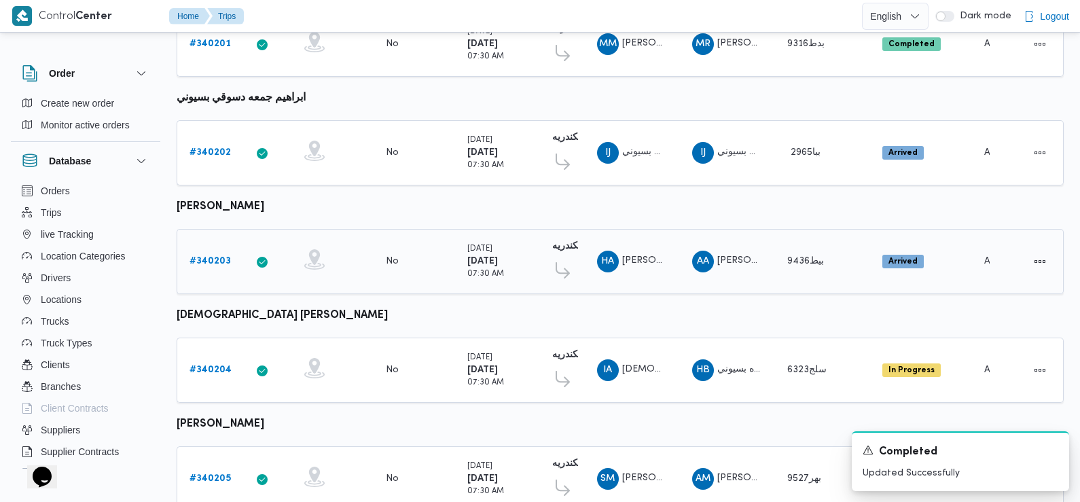
scroll to position [236, 0]
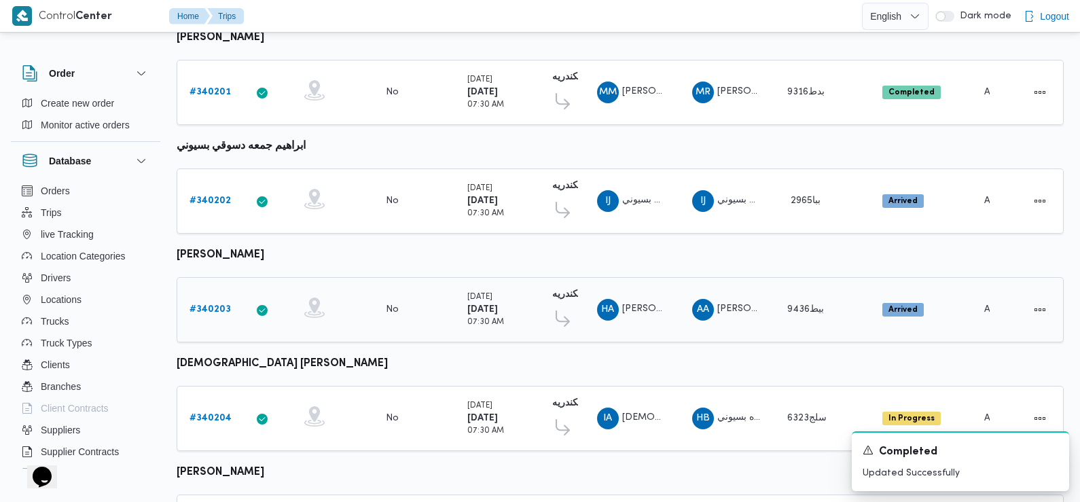
click at [206, 305] on b "# 340203" at bounding box center [209, 309] width 41 height 9
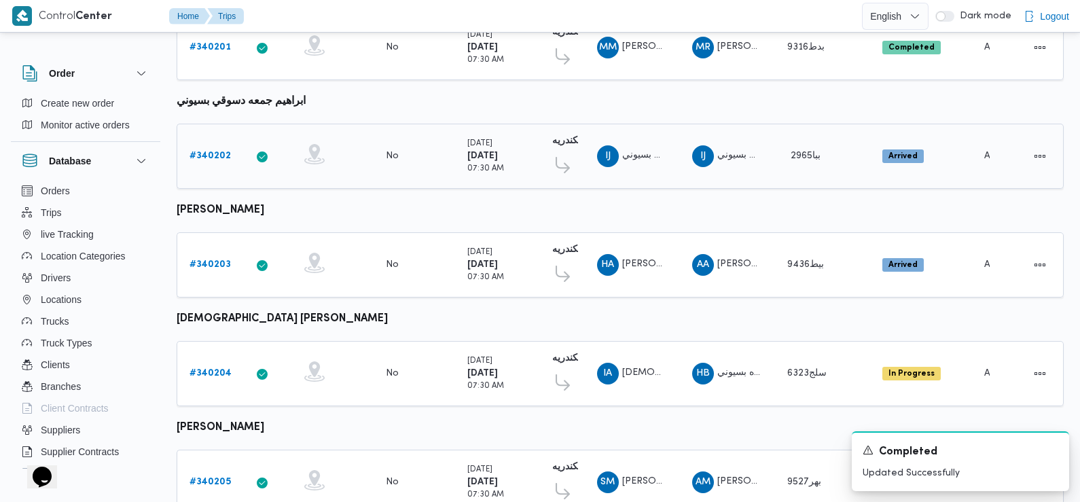
scroll to position [242, 0]
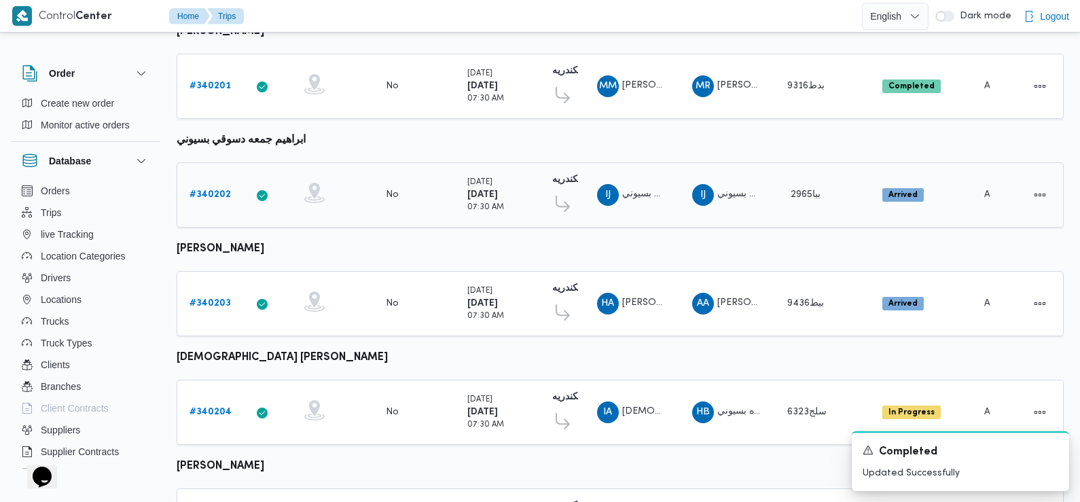
click at [211, 193] on b "# 340202" at bounding box center [209, 194] width 41 height 9
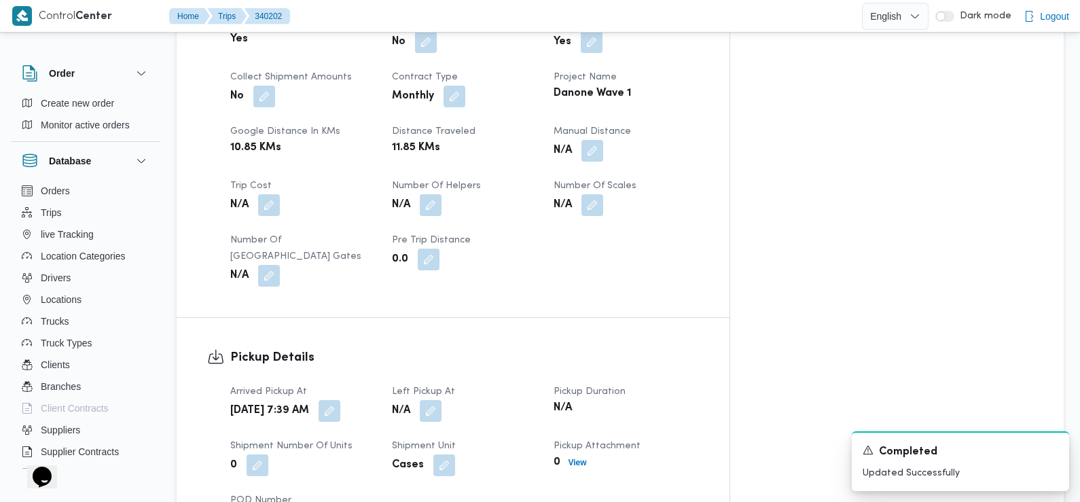
scroll to position [652, 0]
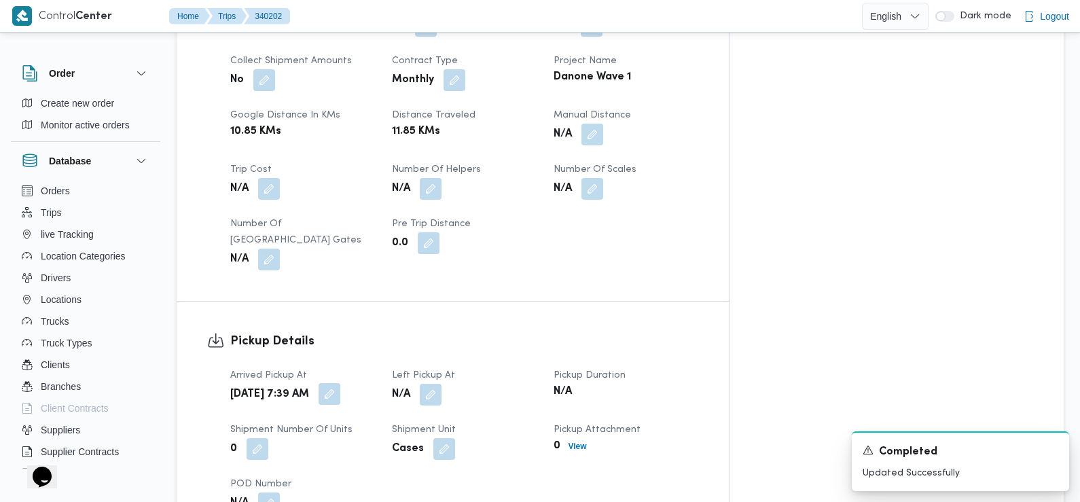
click at [340, 383] on button "button" at bounding box center [330, 394] width 22 height 22
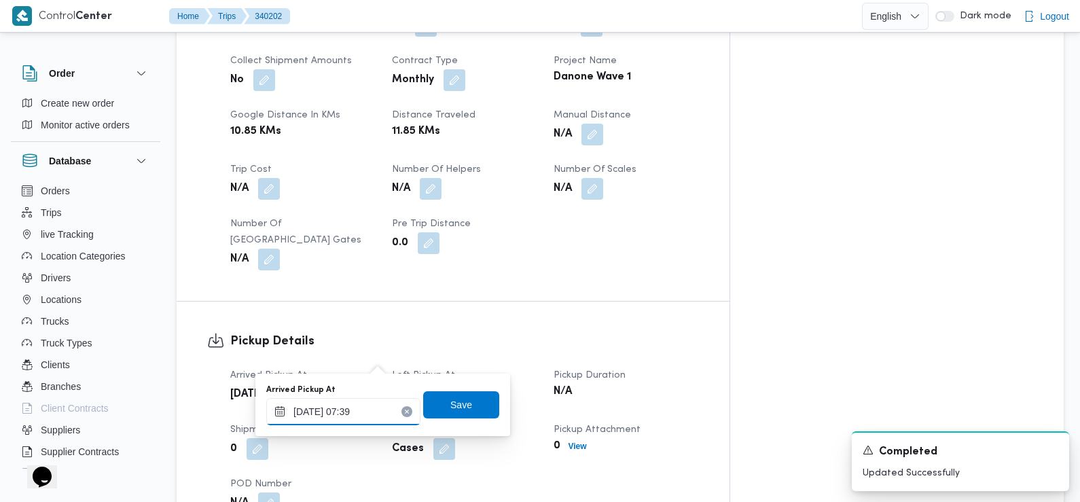
click at [357, 407] on input "30/09/2025 07:39" at bounding box center [343, 411] width 154 height 27
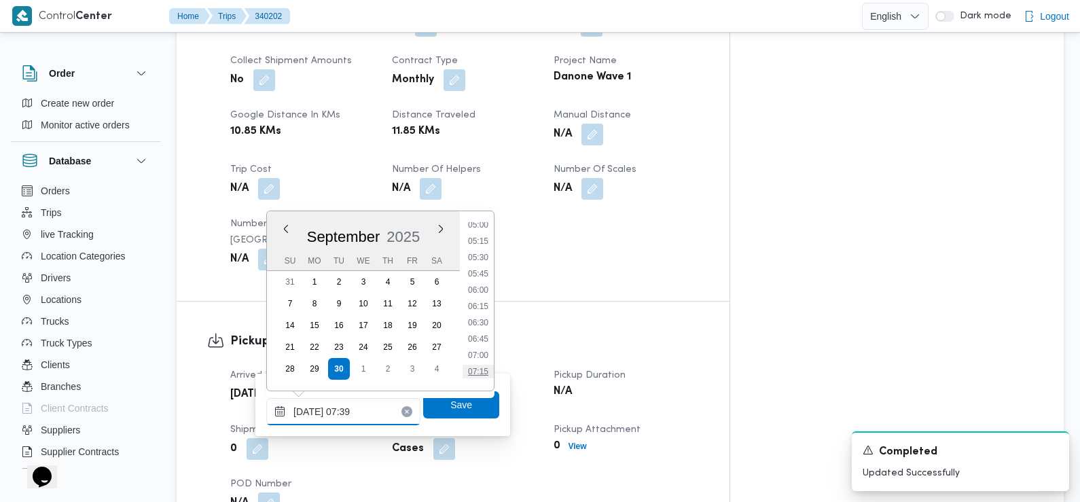
scroll to position [329, 0]
click at [480, 373] on li "07:15" at bounding box center [478, 372] width 31 height 14
type input "30/09/2025 07:15"
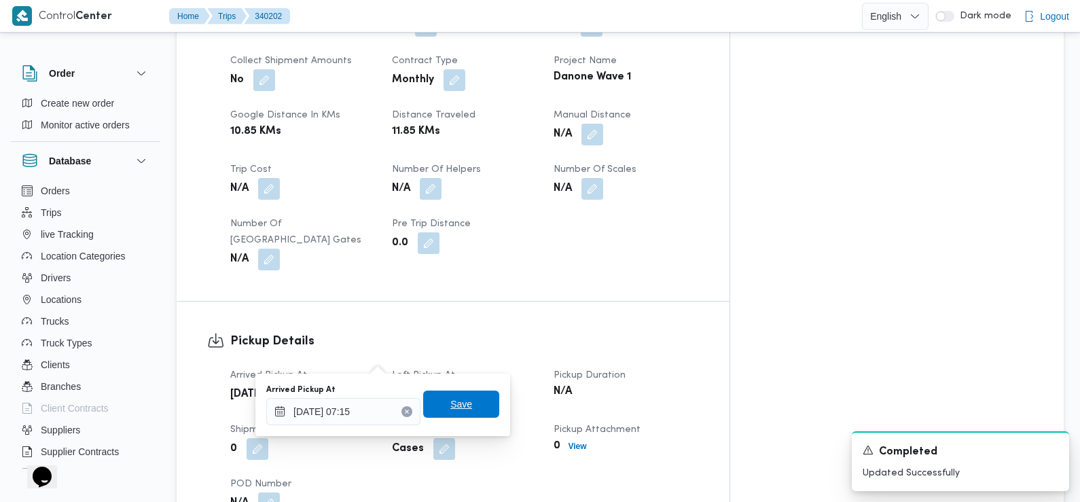
click at [456, 410] on span "Save" at bounding box center [461, 404] width 22 height 16
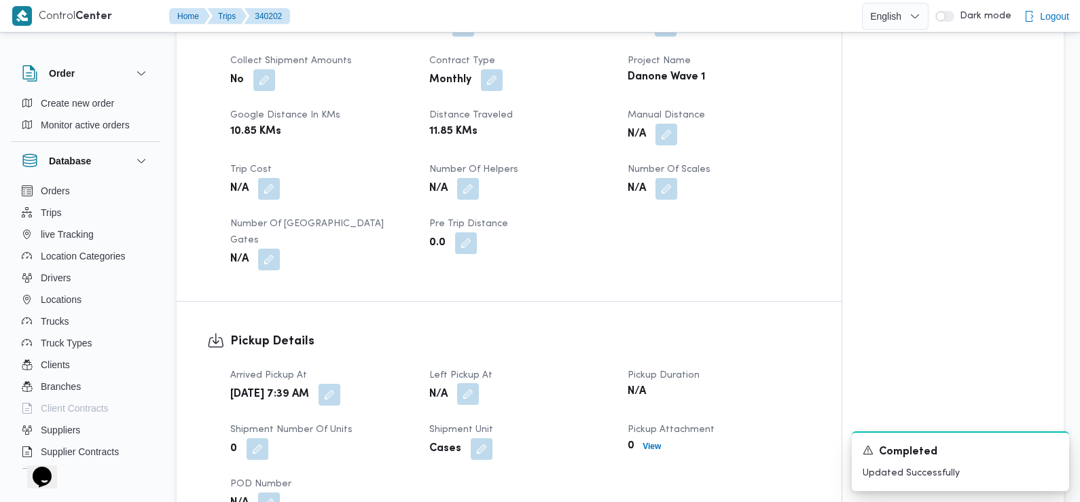
click at [465, 383] on button "button" at bounding box center [468, 394] width 22 height 22
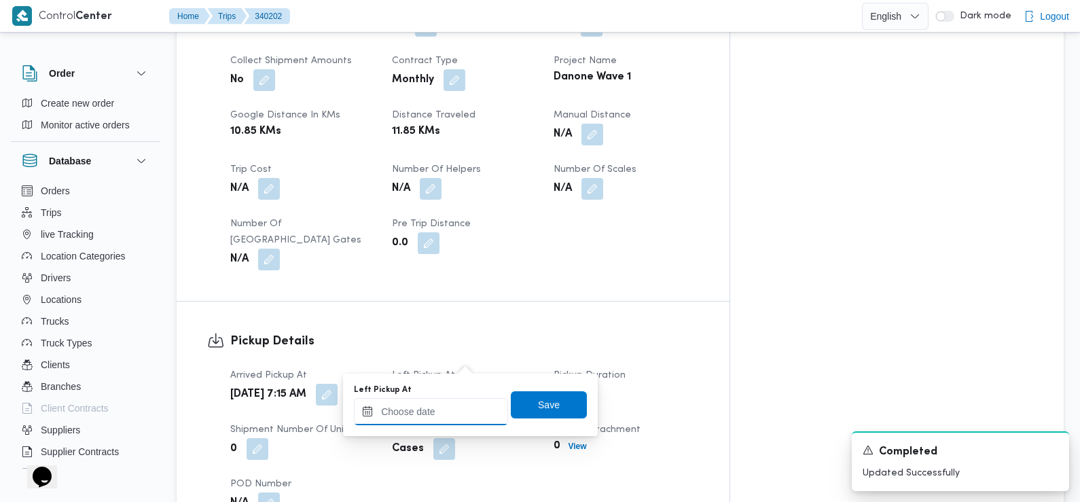
click at [448, 412] on input "Left Pickup At" at bounding box center [431, 411] width 154 height 27
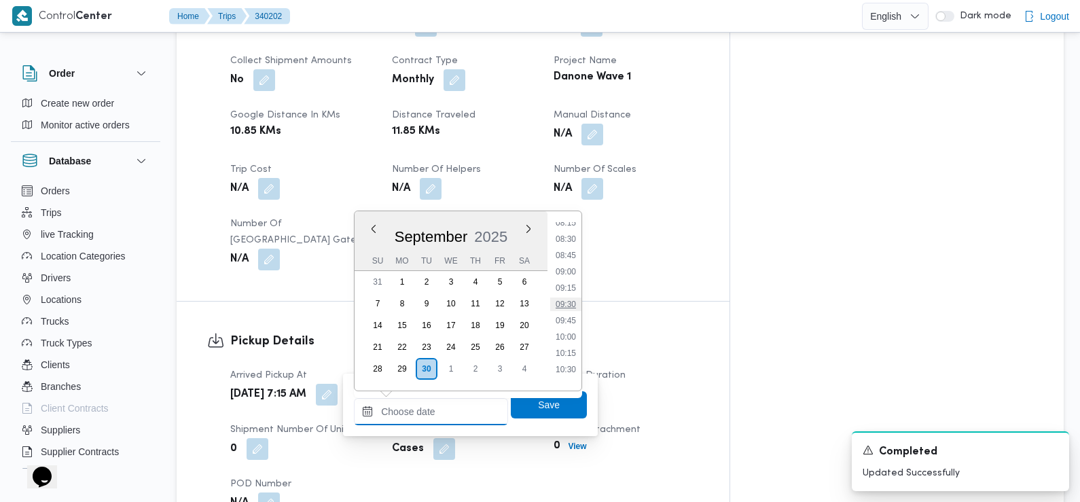
scroll to position [525, 0]
click at [564, 259] on li "08:30" at bounding box center [565, 258] width 31 height 14
type input "30/09/2025 08:30"
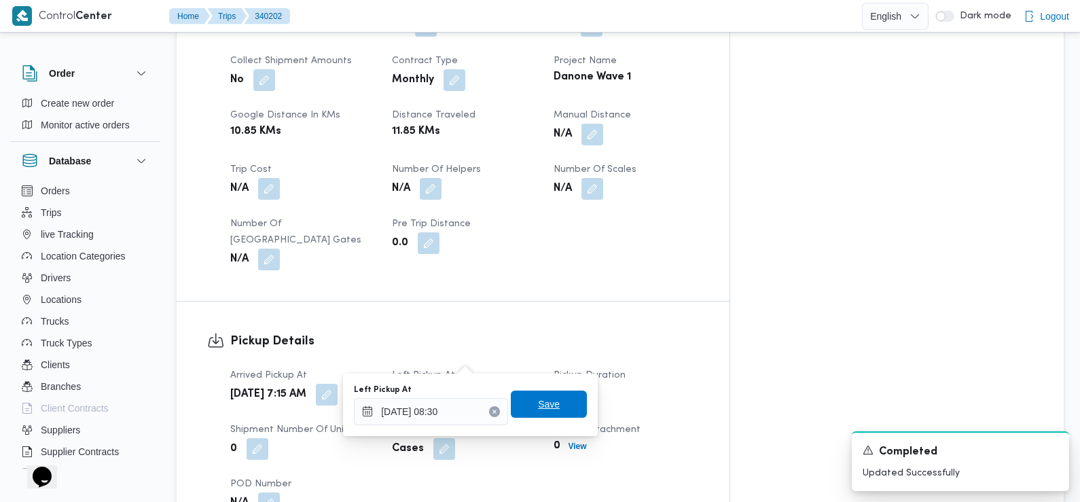
click at [522, 398] on span "Save" at bounding box center [549, 404] width 76 height 27
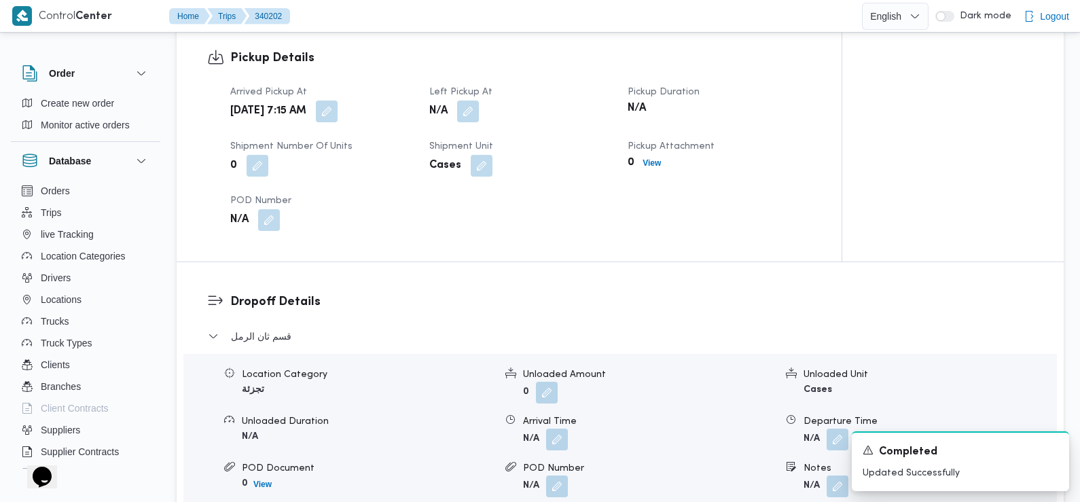
scroll to position [937, 0]
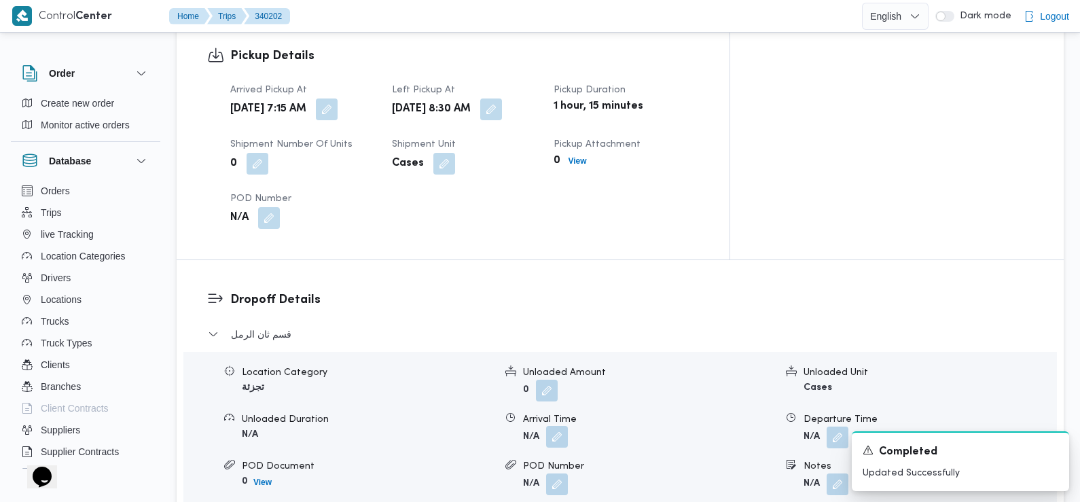
click at [558, 426] on button "button" at bounding box center [557, 437] width 22 height 22
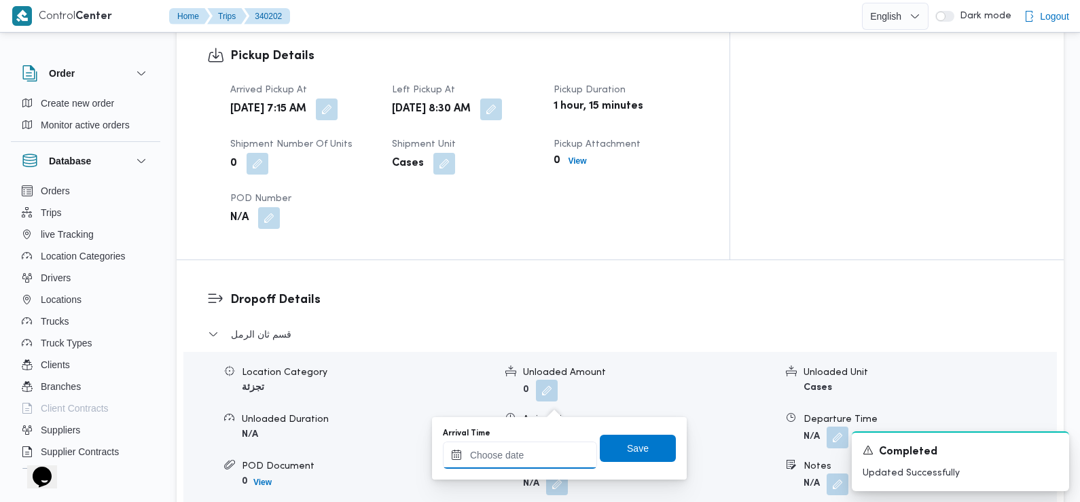
click at [515, 467] on input "Arrival Time" at bounding box center [520, 454] width 154 height 27
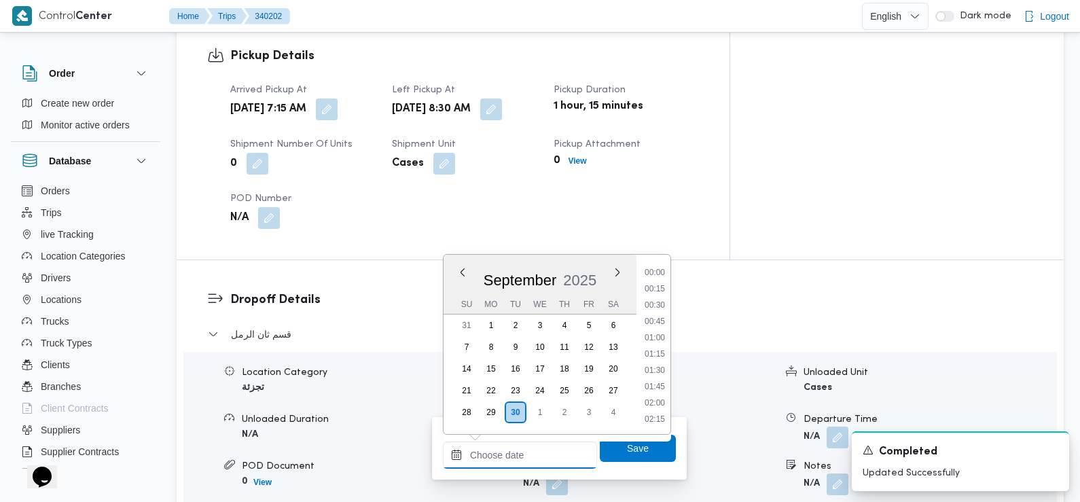
scroll to position [683, 0]
click at [656, 280] on li "10:30" at bounding box center [654, 274] width 31 height 14
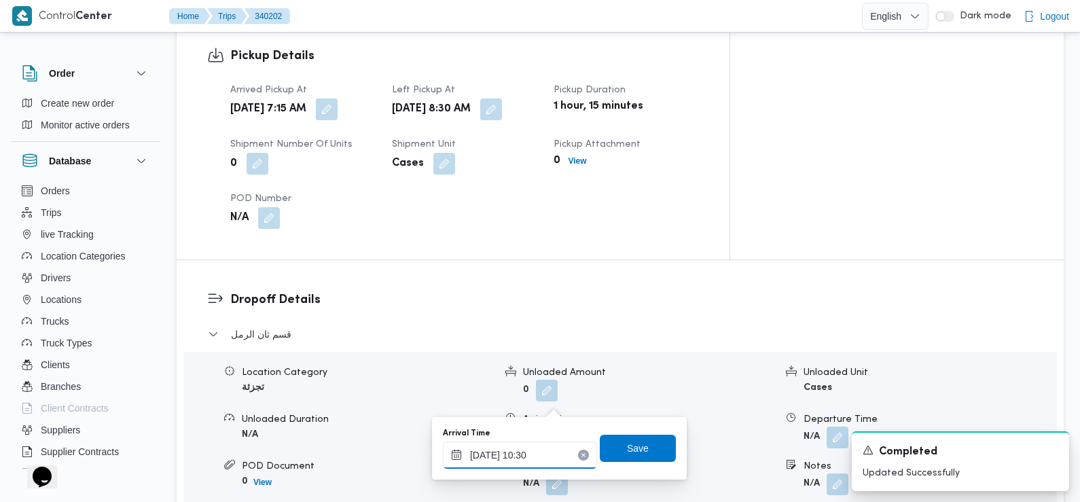
type input "30/09/2025 10:30"
click at [640, 453] on span "Save" at bounding box center [638, 447] width 76 height 27
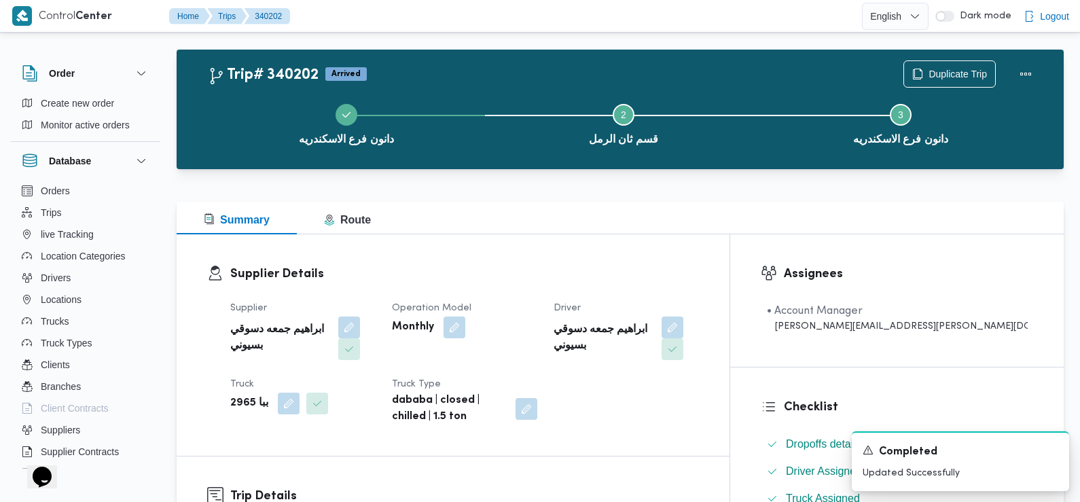
scroll to position [0, 0]
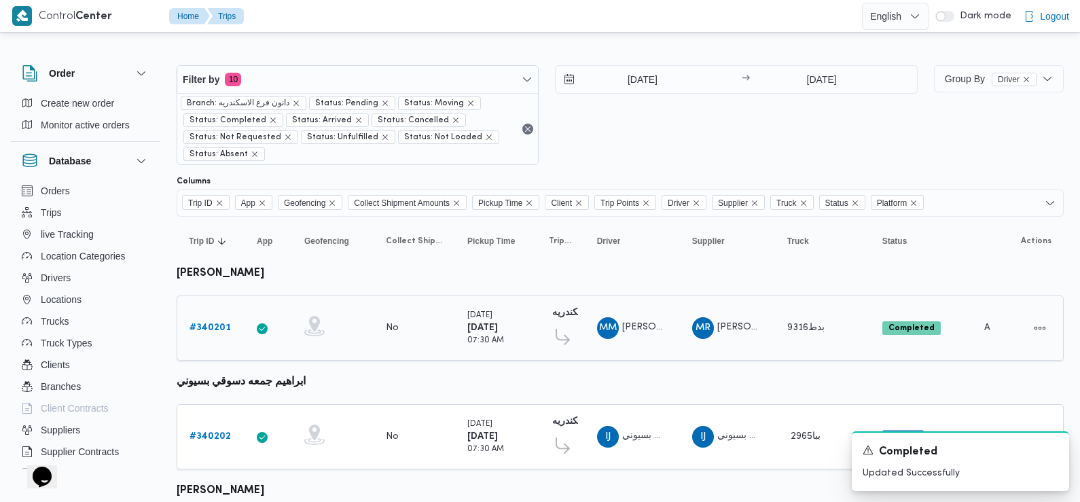
click at [202, 327] on b "# 340201" at bounding box center [209, 327] width 41 height 9
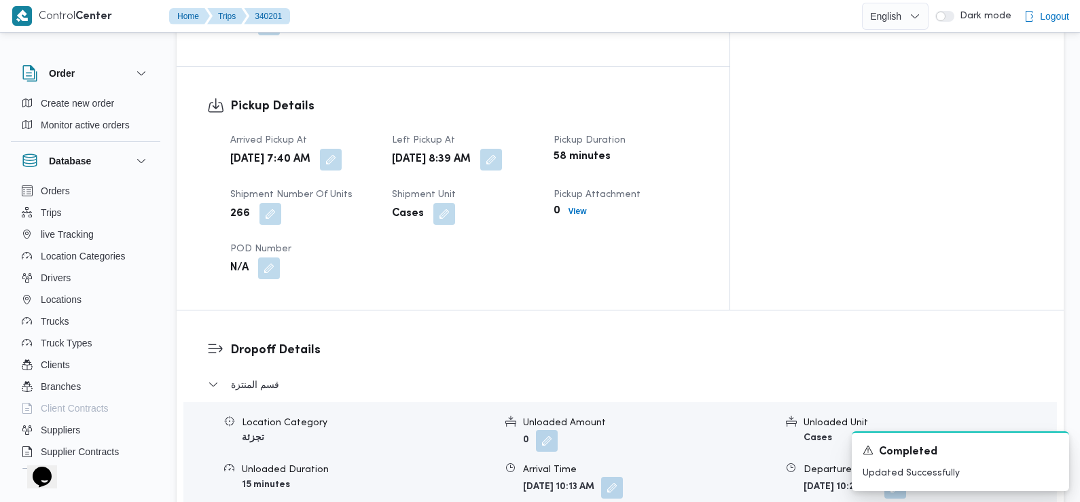
scroll to position [888, 0]
click at [342, 147] on button "button" at bounding box center [331, 158] width 22 height 22
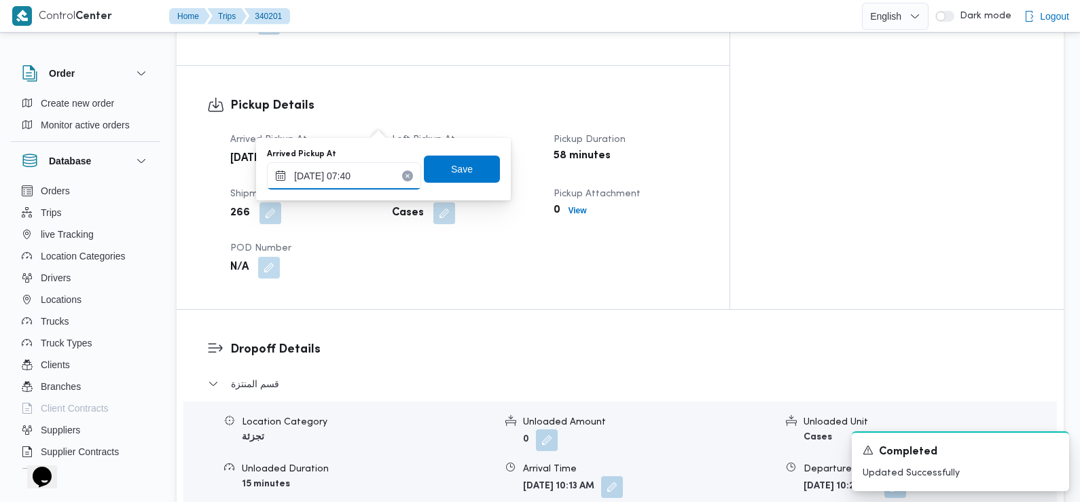
click at [380, 181] on input "30/09/2025 07:40" at bounding box center [344, 175] width 154 height 27
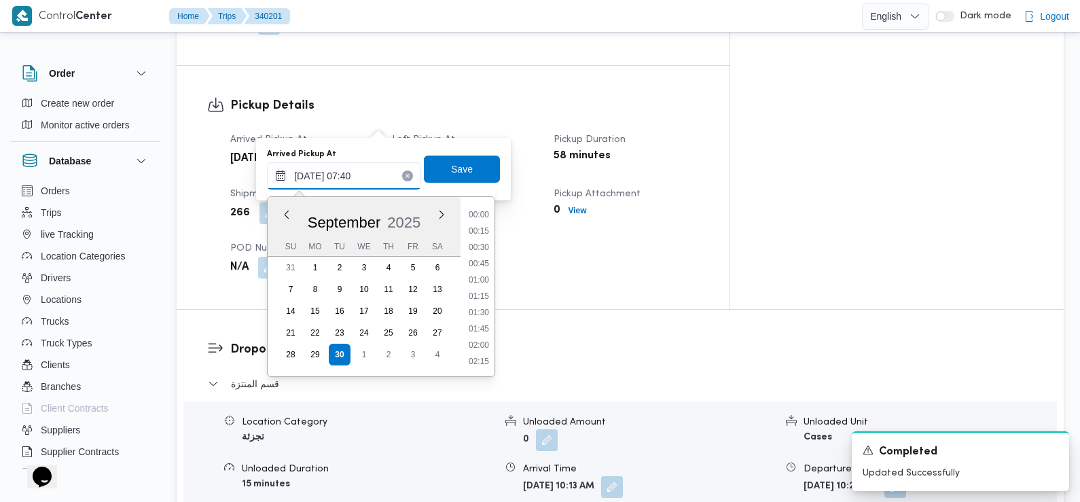
scroll to position [406, 0]
type input "30/09/2025 07:20"
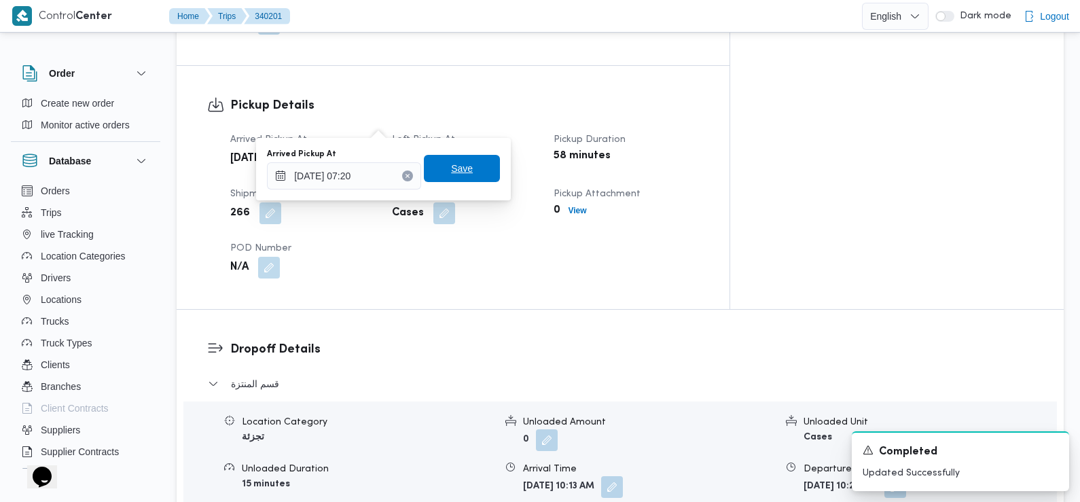
click at [465, 158] on span "Save" at bounding box center [462, 168] width 76 height 27
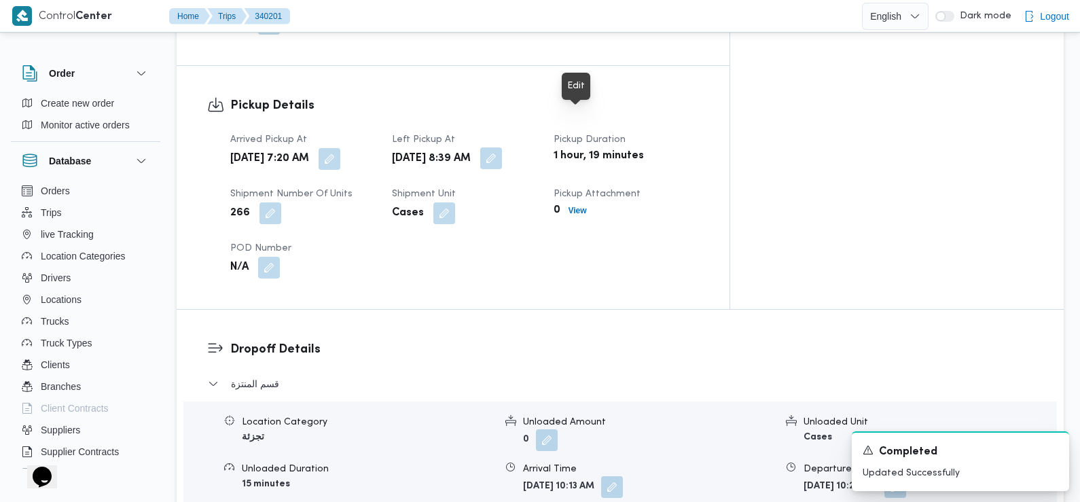
click at [502, 147] on button "button" at bounding box center [491, 158] width 22 height 22
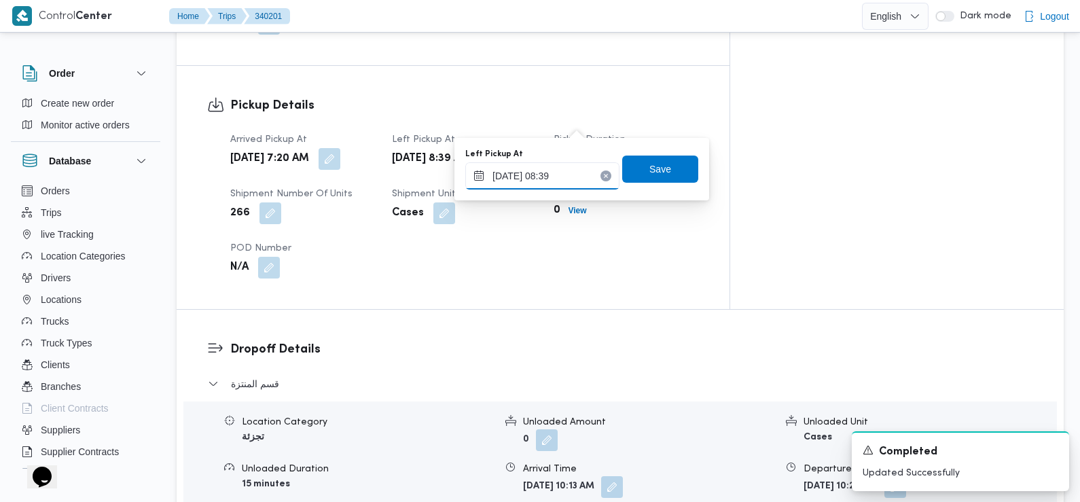
click at [638, 292] on body "Control" at bounding box center [540, 401] width 1080 height 2578
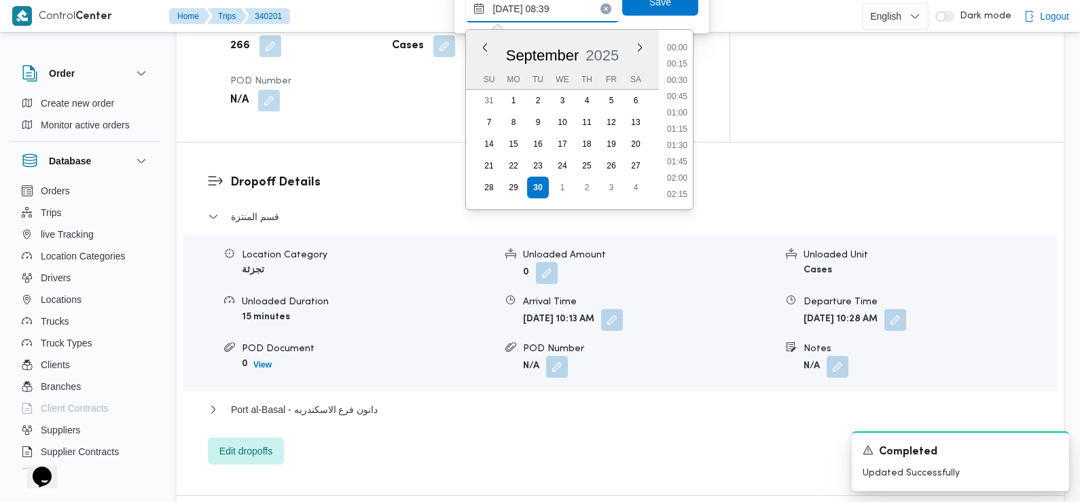
scroll to position [471, 0]
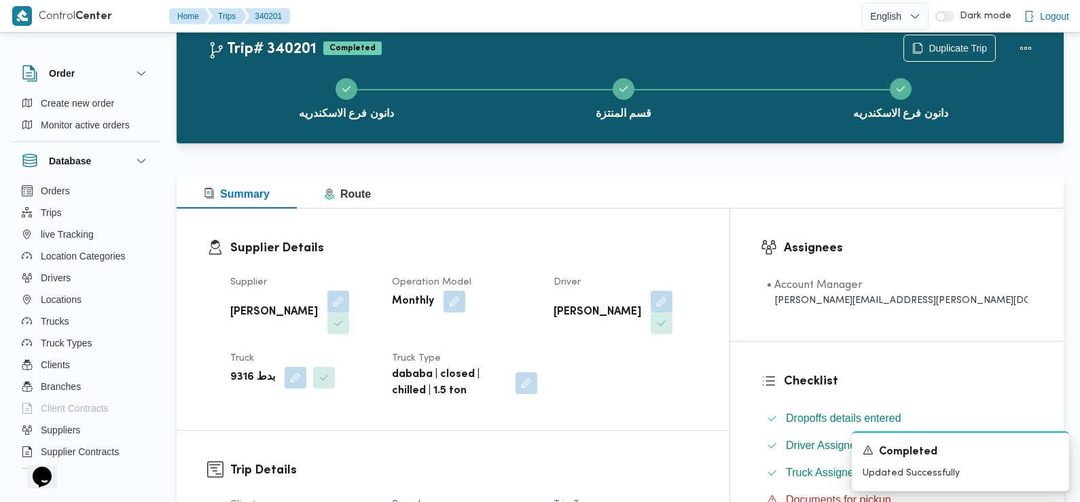
scroll to position [0, 0]
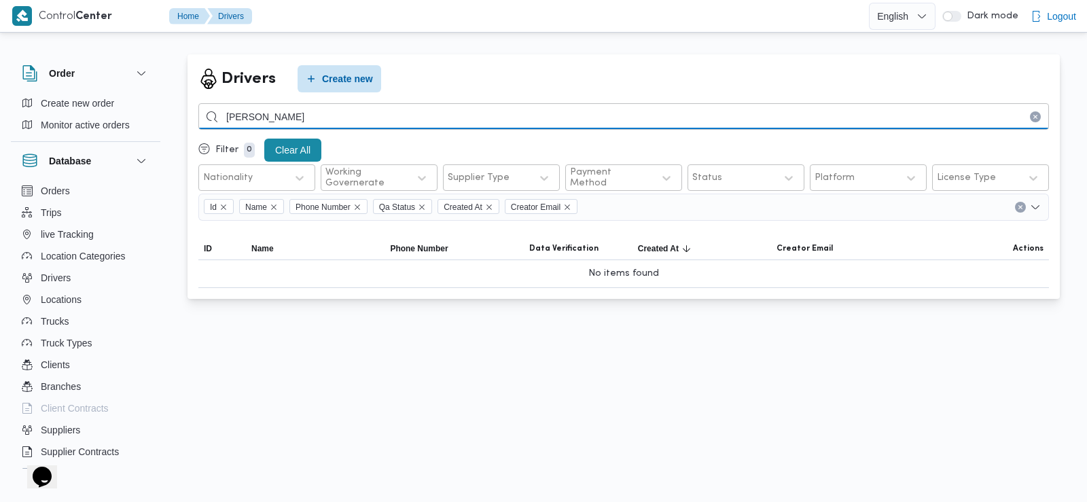
click at [289, 110] on input "[PERSON_NAME]" at bounding box center [623, 116] width 850 height 26
type input "[PERSON_NAME]"
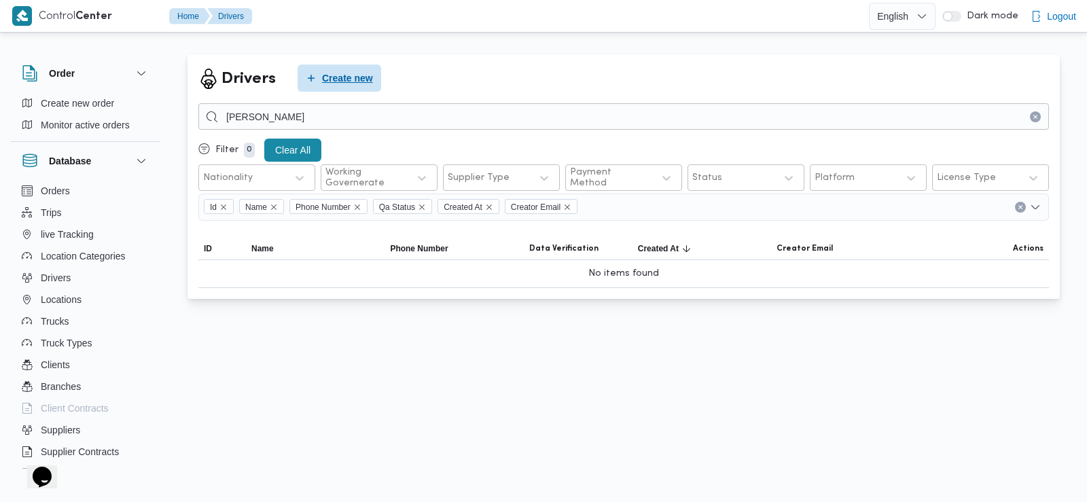
click at [329, 79] on span "Create new" at bounding box center [347, 78] width 51 height 16
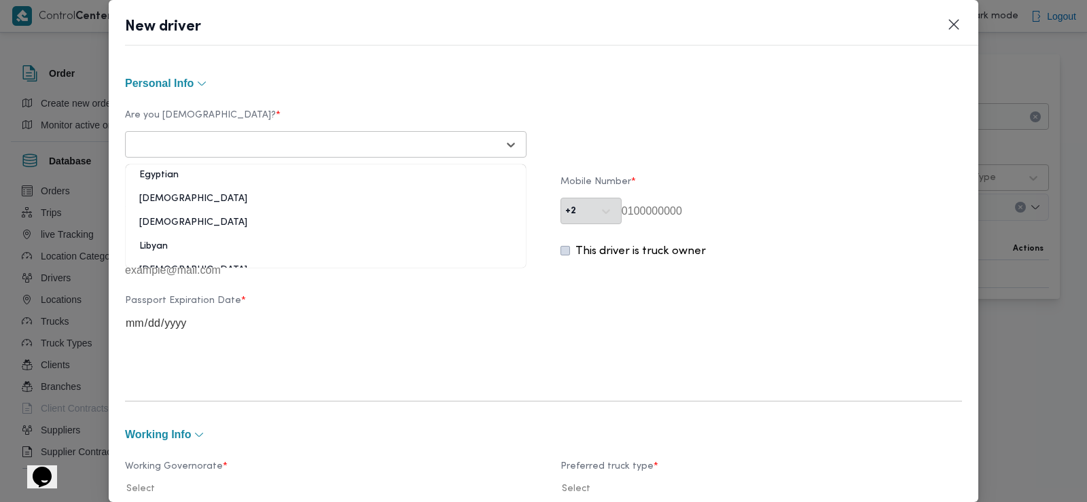
click at [310, 143] on div at bounding box center [313, 145] width 367 height 14
click at [276, 162] on div "Are you [DEMOGRAPHIC_DATA]? * 6 results available. Use Up and Down to choose op…" at bounding box center [543, 133] width 837 height 61
click at [362, 137] on div "Select..." at bounding box center [313, 144] width 370 height 19
click at [189, 171] on div "Egyptian" at bounding box center [326, 180] width 400 height 24
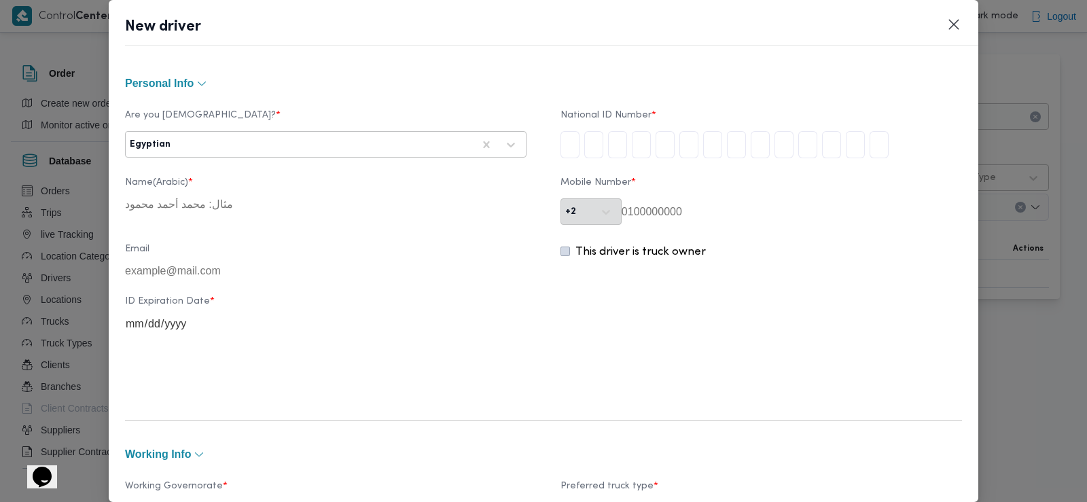
click at [568, 142] on input "tel" at bounding box center [569, 144] width 19 height 27
type input "2"
type input "9"
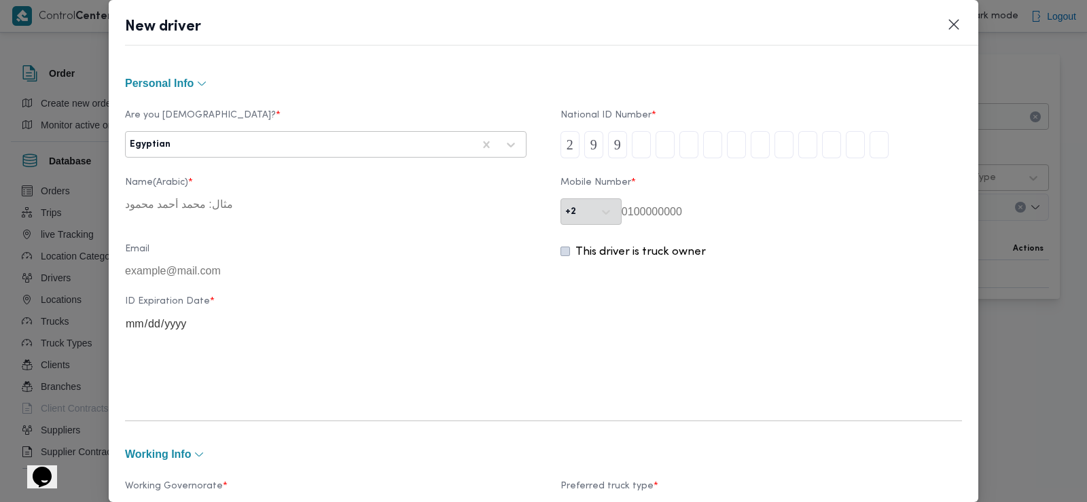
type input "0"
type input "4"
type input "1"
type input "8"
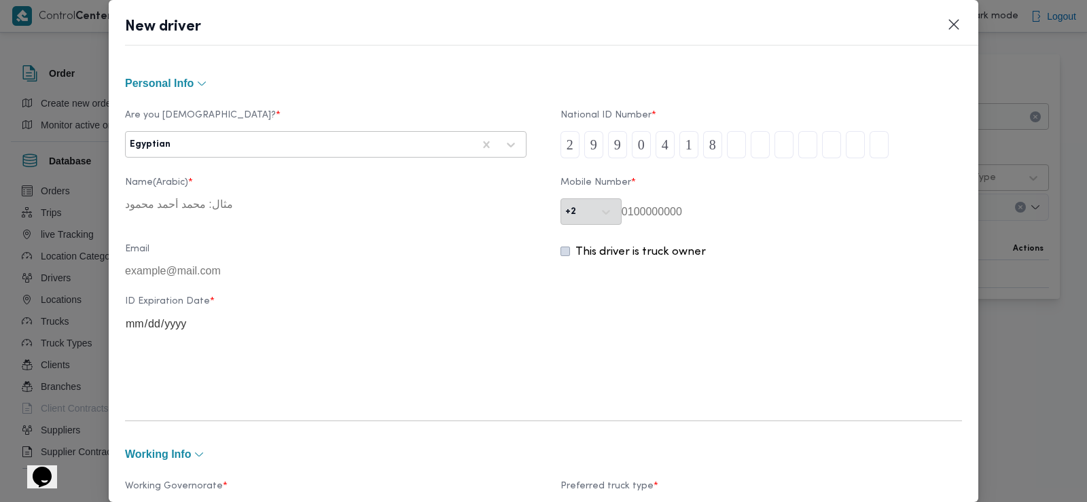
type input "1"
type input "8"
type input "0"
type input "1"
type input "3"
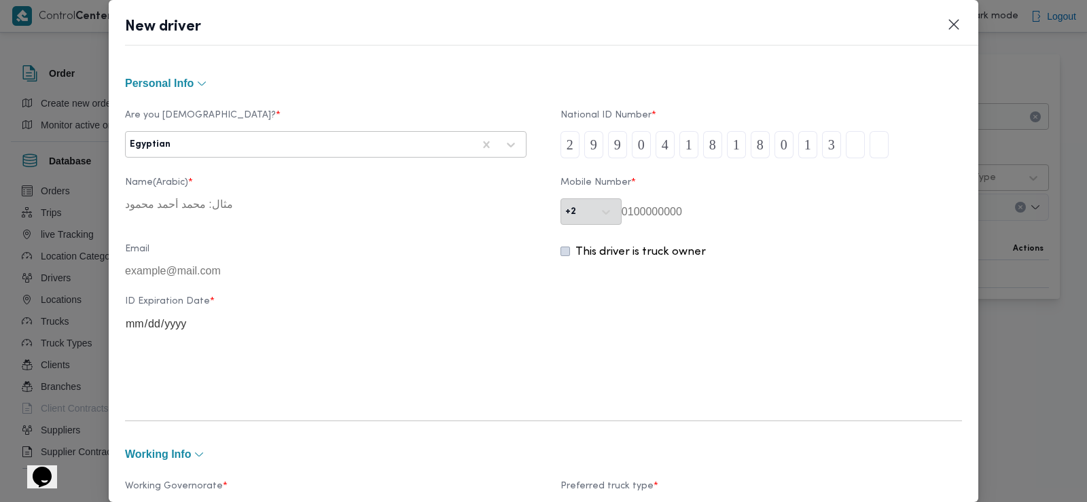
type input "5"
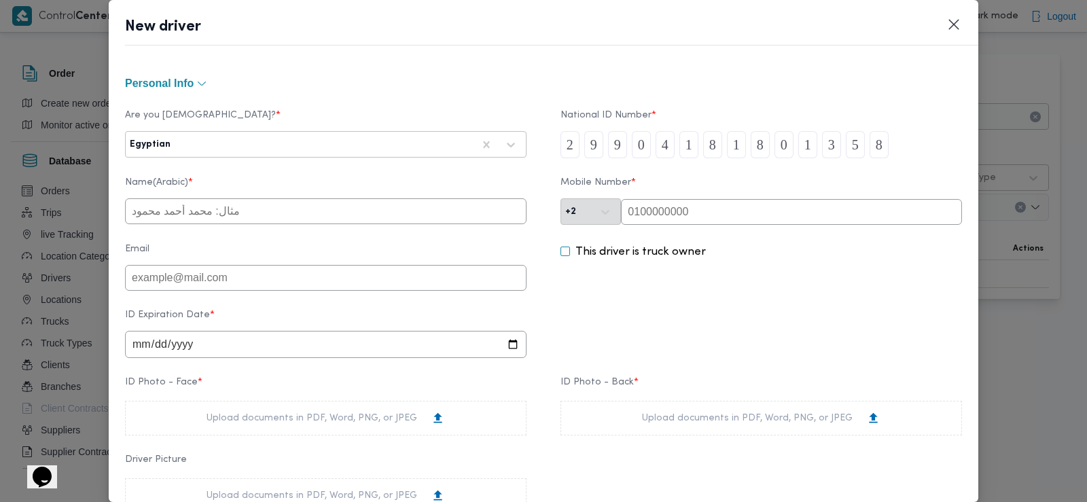
type input "8"
click at [638, 209] on input "text" at bounding box center [791, 212] width 341 height 26
paste input "01114794390"
type input "01114794390"
click at [356, 217] on input "text" at bounding box center [325, 211] width 401 height 26
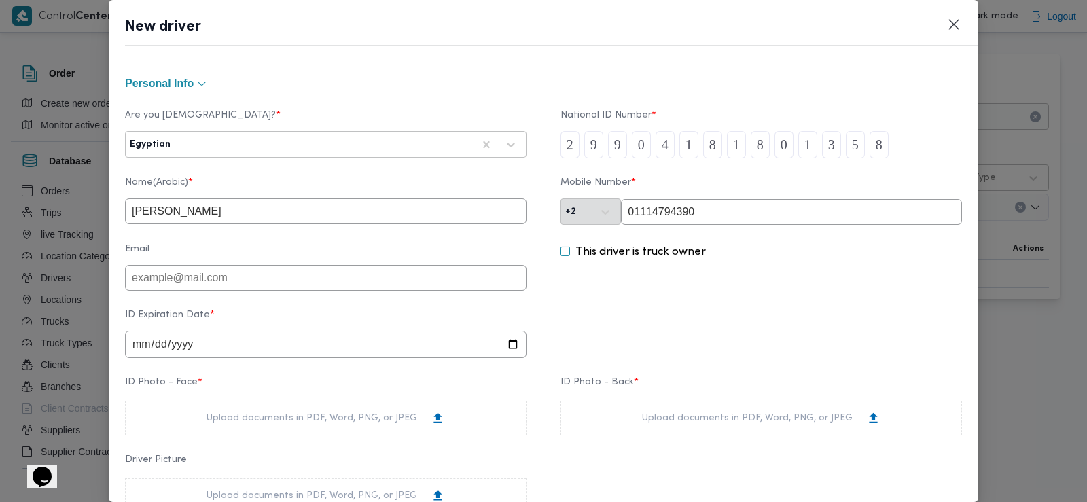
type input "[PERSON_NAME]"
click at [245, 345] on input "date" at bounding box center [325, 344] width 401 height 27
type input "[DATE]"
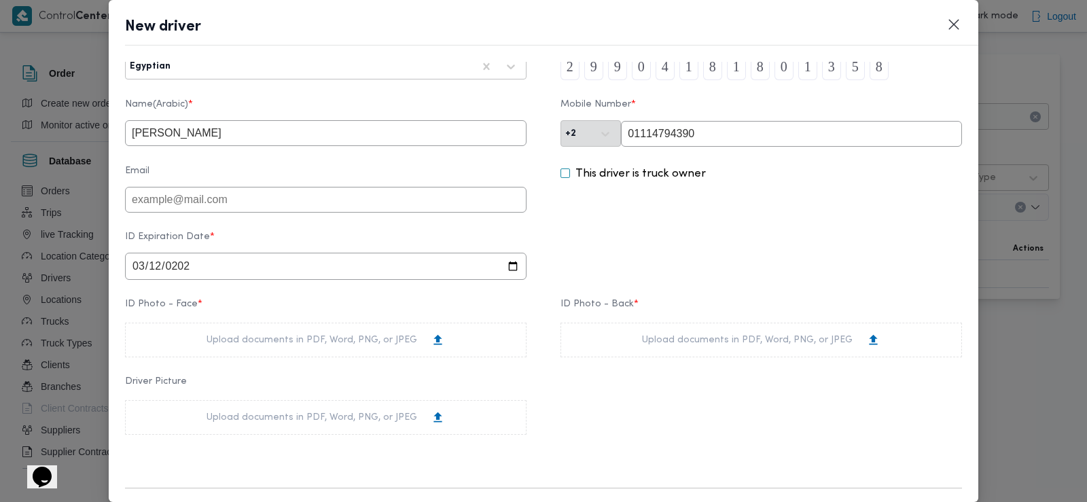
scroll to position [104, 0]
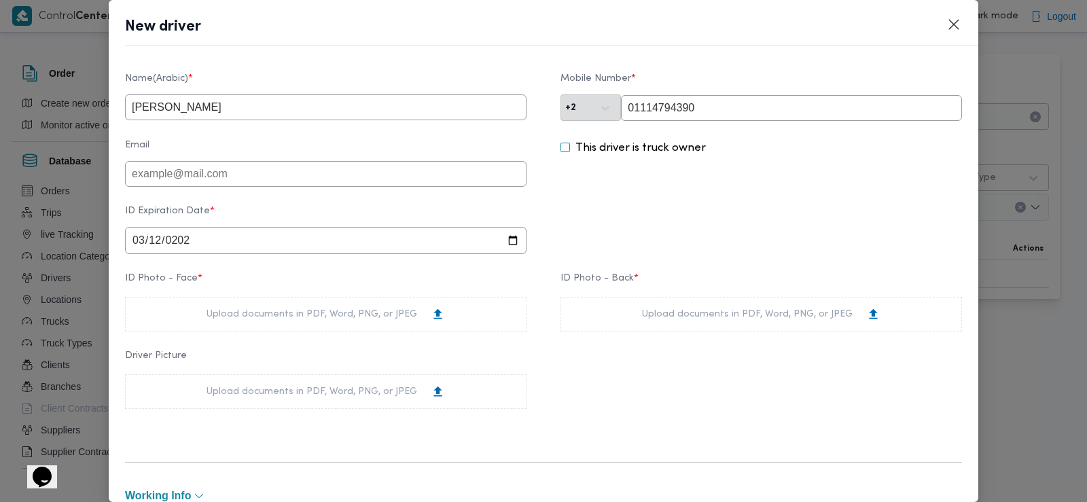
click at [330, 317] on div "Upload documents in PDF, Word, PNG, or JPEG" at bounding box center [325, 314] width 238 height 14
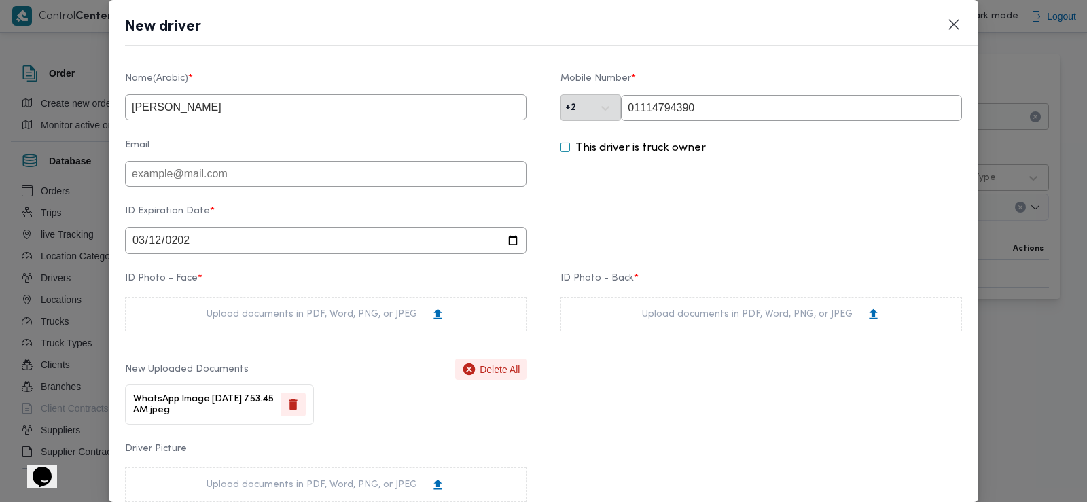
click at [625, 319] on div "Upload documents in PDF, Word, PNG, or JPEG" at bounding box center [760, 314] width 401 height 35
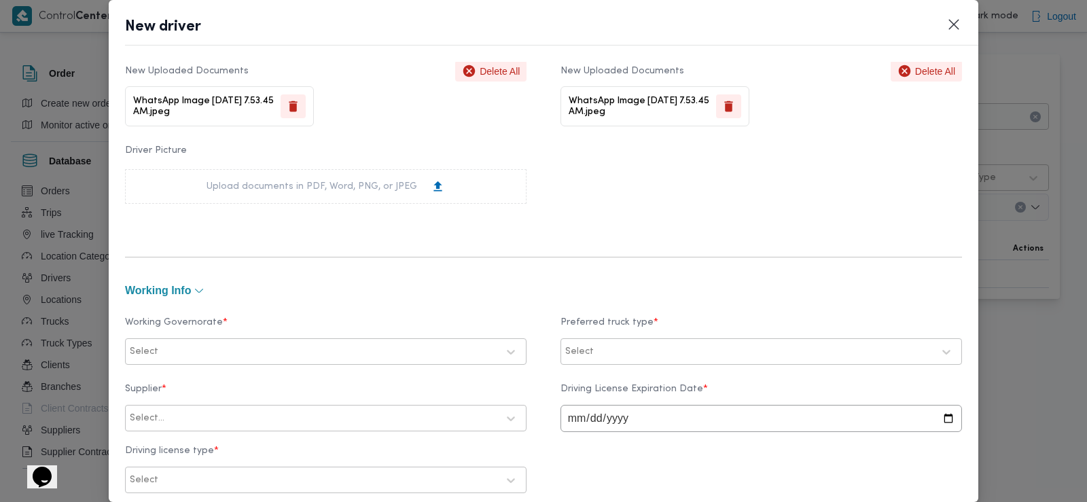
scroll to position [421, 0]
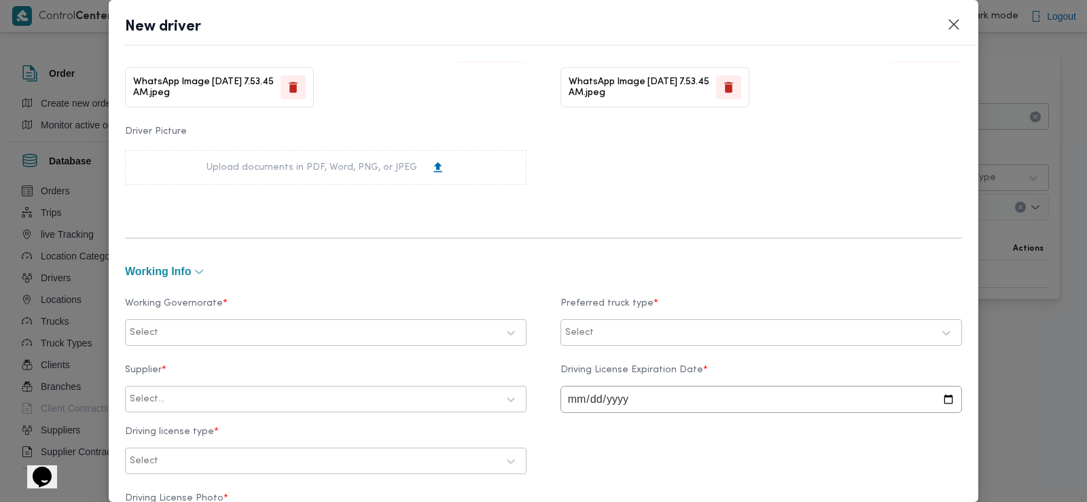
click at [253, 331] on div at bounding box center [329, 333] width 336 height 14
click at [209, 380] on div "البحر الاحمر" at bounding box center [326, 392] width 400 height 24
click at [596, 327] on div at bounding box center [764, 333] width 336 height 14
click at [575, 386] on label "Dababa" at bounding box center [601, 390] width 53 height 16
click at [532, 353] on div "Working Governorate * [GEOGRAPHIC_DATA] Preferred truck type * option Dababa, s…" at bounding box center [543, 428] width 837 height 294
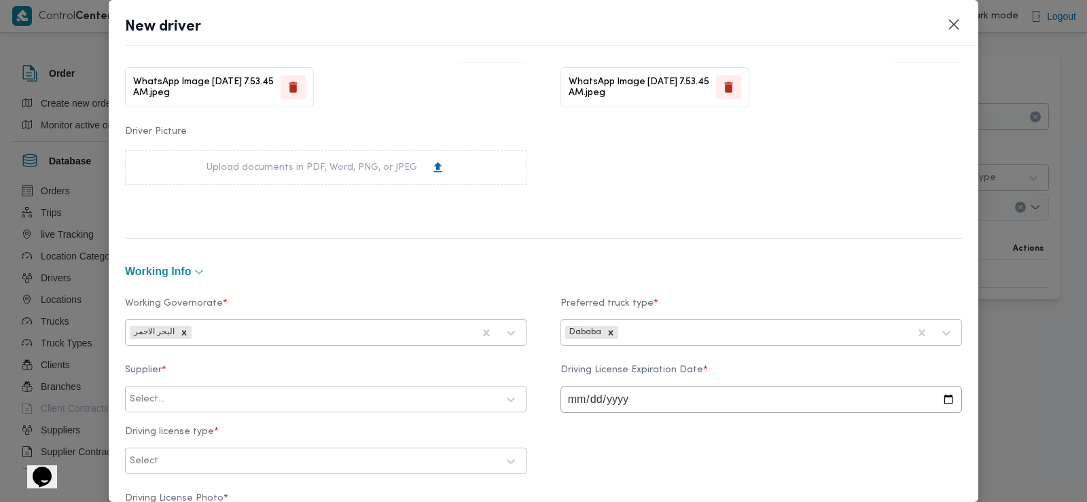
click at [209, 399] on div at bounding box center [332, 400] width 330 height 14
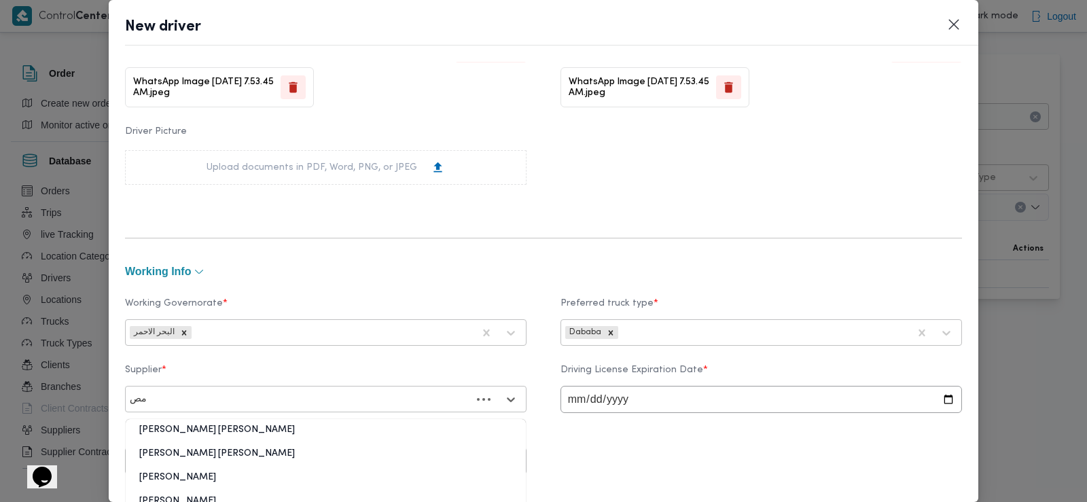
type input "م"
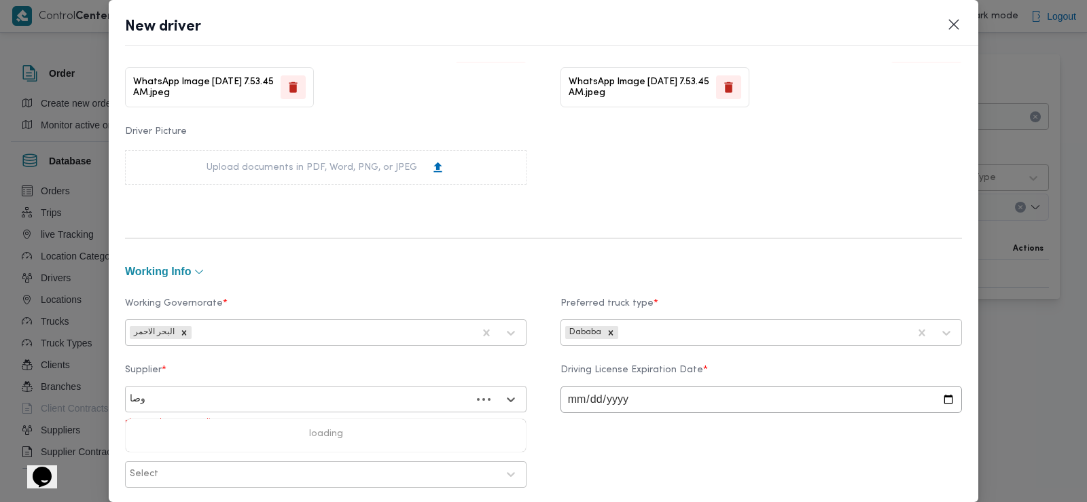
type input "وصال"
click at [205, 428] on div "[PERSON_NAME]" at bounding box center [326, 435] width 400 height 24
click at [562, 392] on input "date" at bounding box center [760, 399] width 401 height 27
type input "[DATE]"
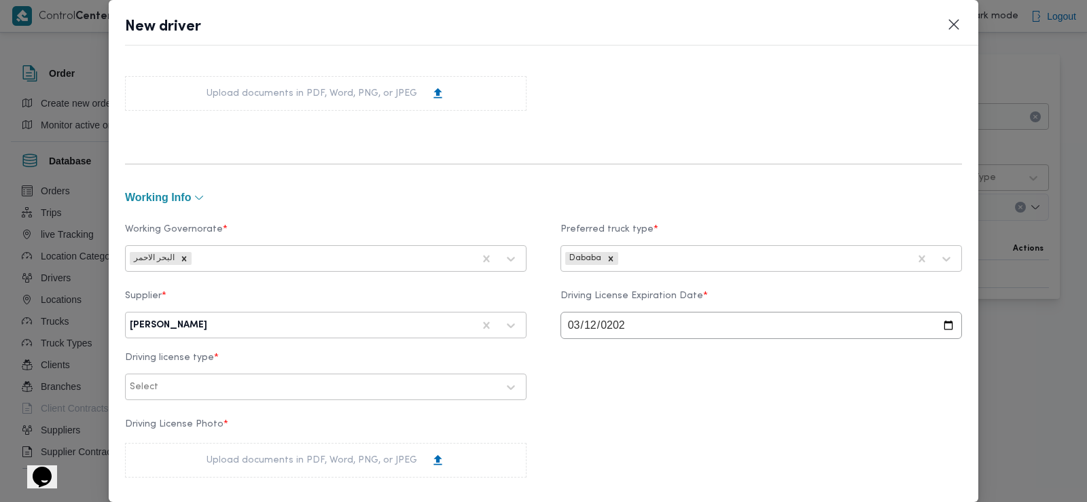
scroll to position [525, 0]
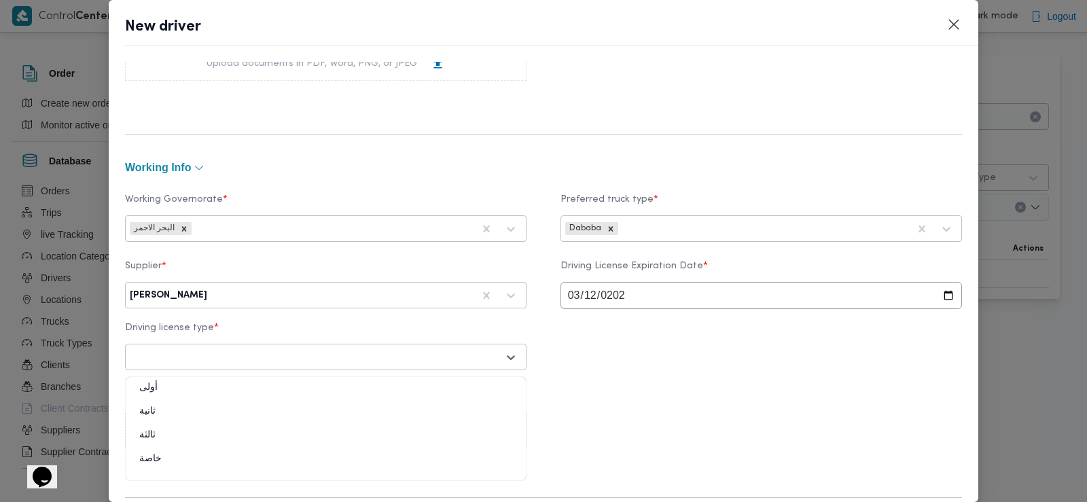
click at [208, 359] on div at bounding box center [313, 357] width 367 height 14
click at [186, 394] on div "أولى" at bounding box center [326, 393] width 400 height 24
click at [259, 435] on div "Upload documents in PDF, Word, PNG, or JPEG" at bounding box center [325, 430] width 238 height 14
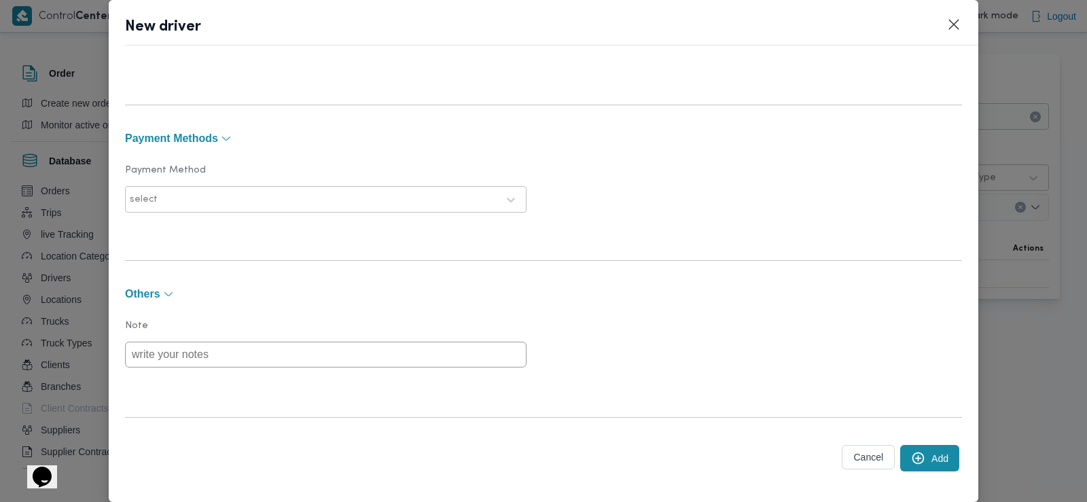
scroll to position [1021, 0]
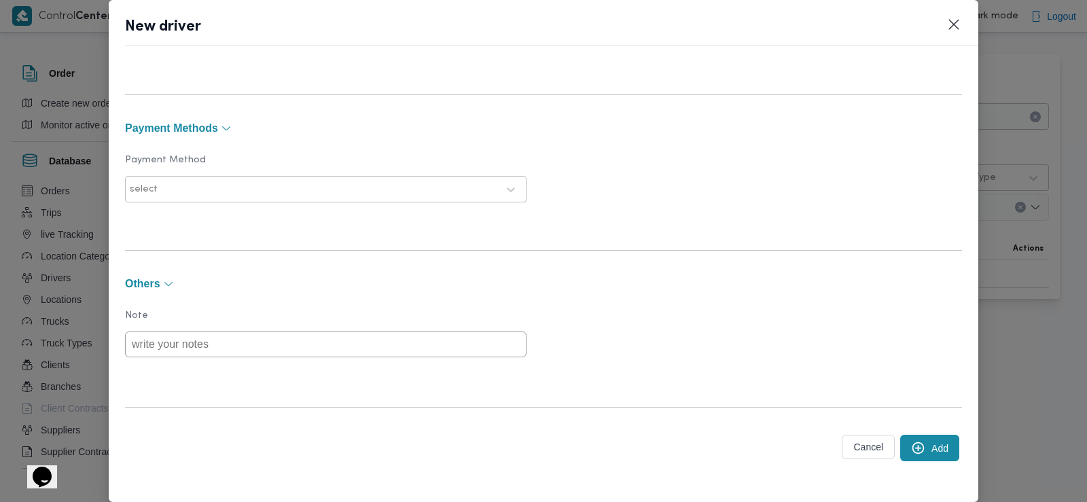
click at [919, 446] on button "Add" at bounding box center [929, 448] width 59 height 26
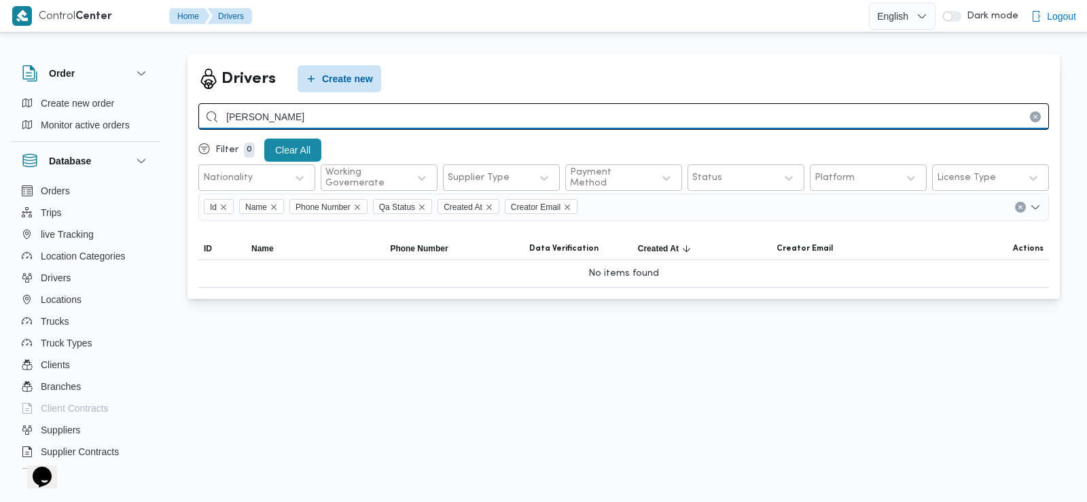
click at [367, 120] on input "[PERSON_NAME]" at bounding box center [623, 116] width 850 height 26
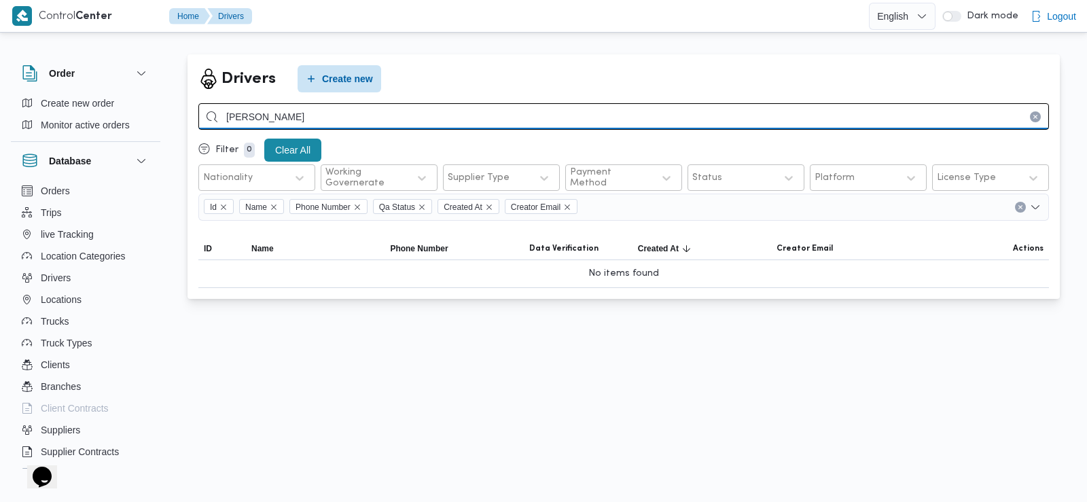
type input "[PERSON_NAME]"
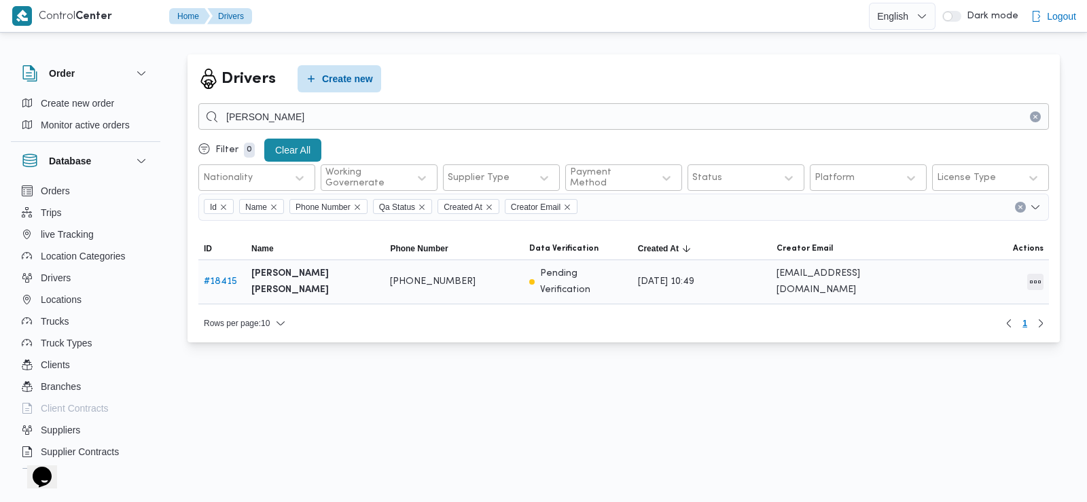
click at [1038, 283] on button "All actions" at bounding box center [1035, 282] width 16 height 16
click at [968, 282] on span "Edit" at bounding box center [984, 281] width 60 height 11
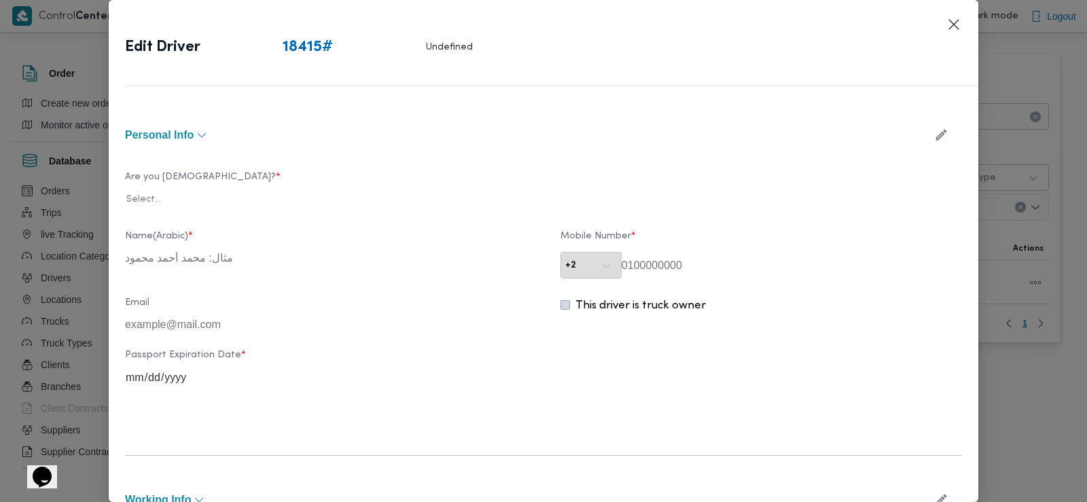
type input "[PERSON_NAME] [PERSON_NAME]"
type input "01224852115"
type input "[DATE]"
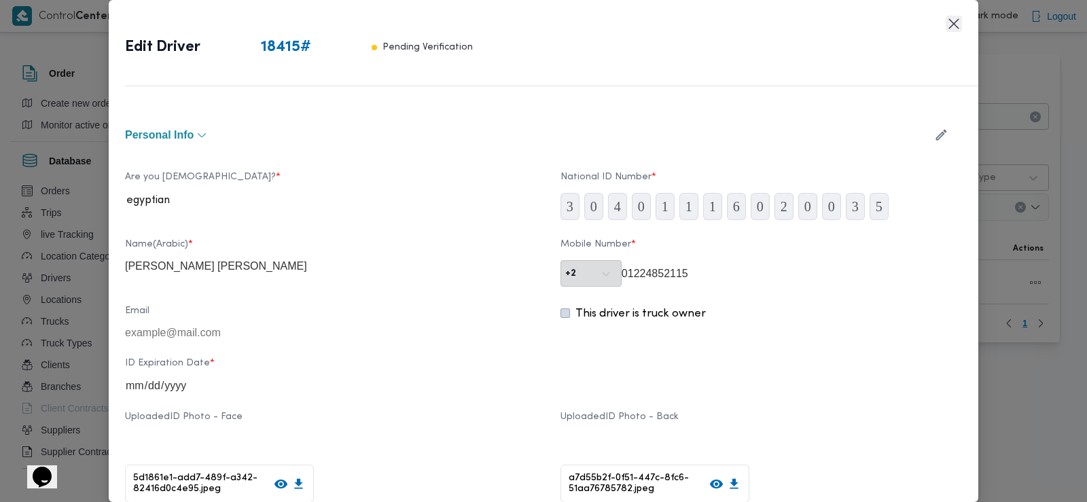
click at [953, 22] on button "Closes this modal window" at bounding box center [953, 24] width 16 height 16
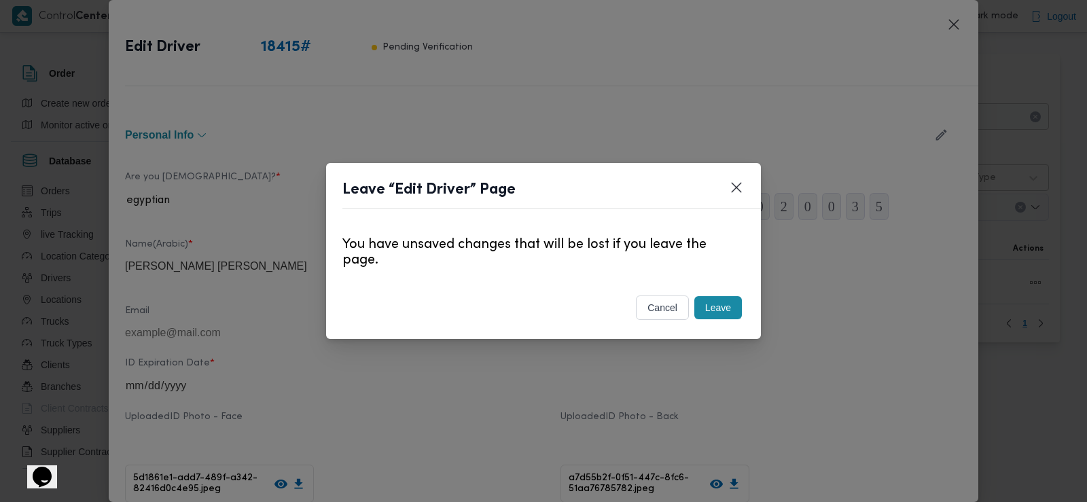
click at [723, 302] on button "Leave" at bounding box center [718, 307] width 48 height 23
